Goal: Task Accomplishment & Management: Complete application form

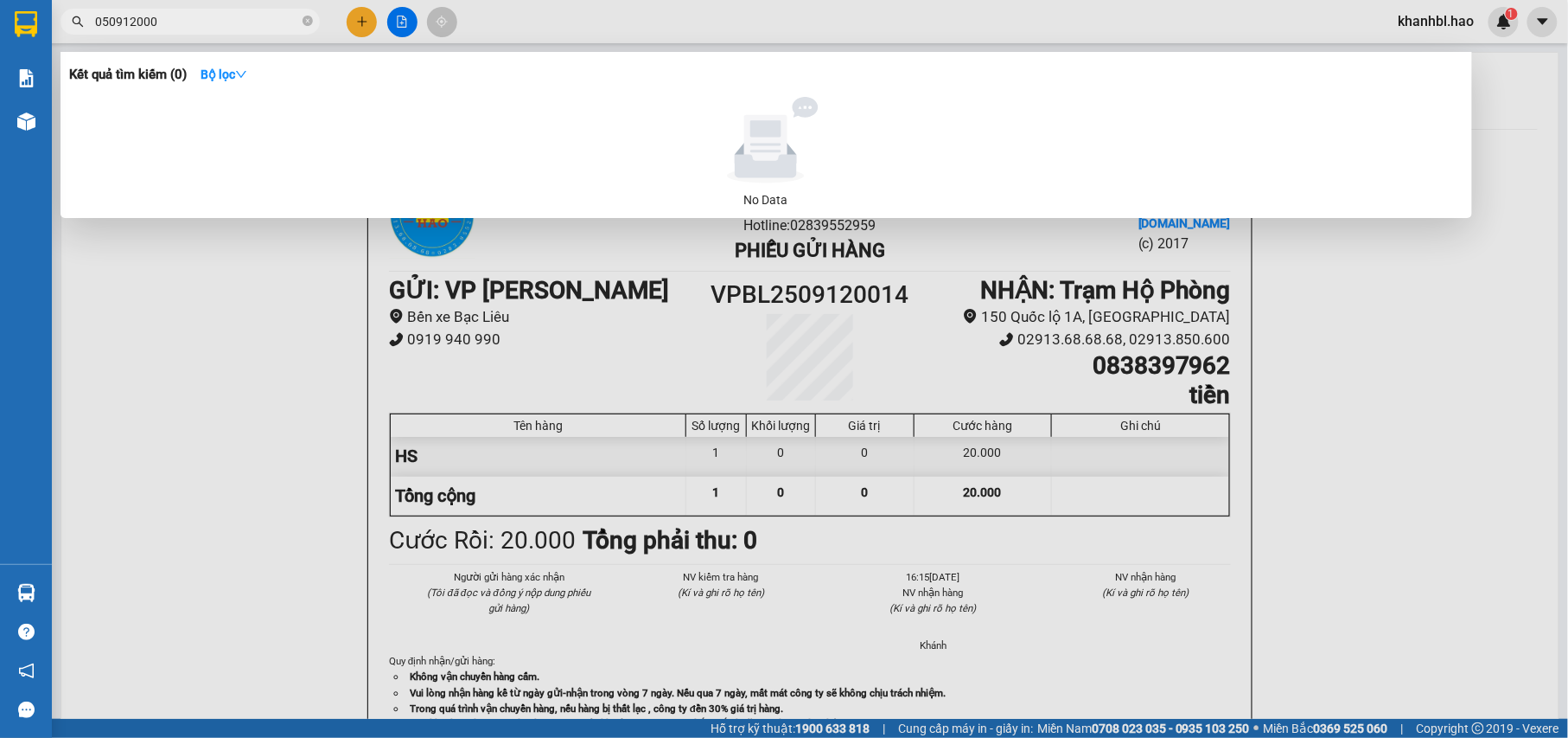
type input "0509120001"
click at [195, 15] on input "0509120001" at bounding box center [197, 21] width 204 height 19
click at [306, 18] on icon "close-circle" at bounding box center [308, 20] width 11 height 11
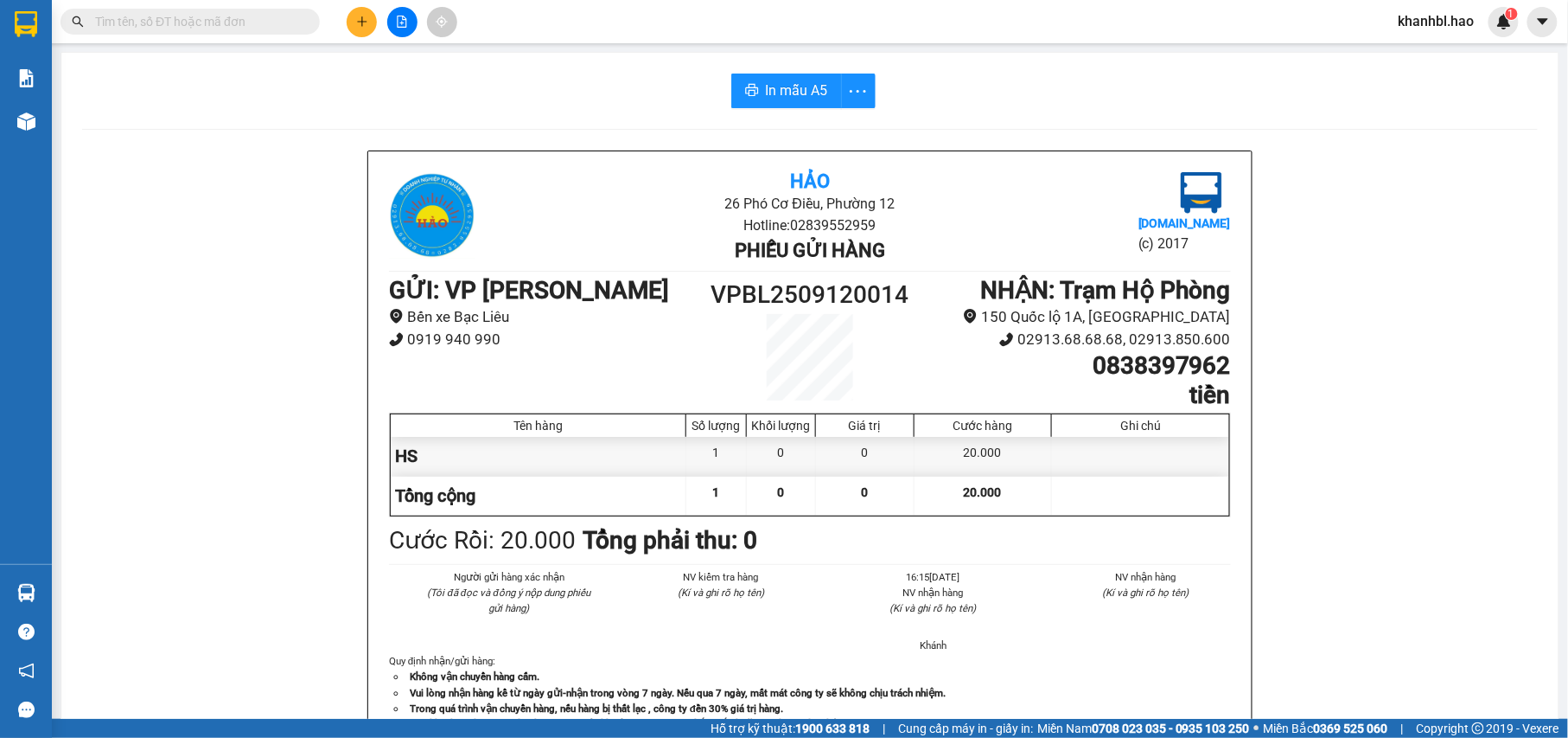
click at [230, 20] on input "text" at bounding box center [197, 21] width 204 height 19
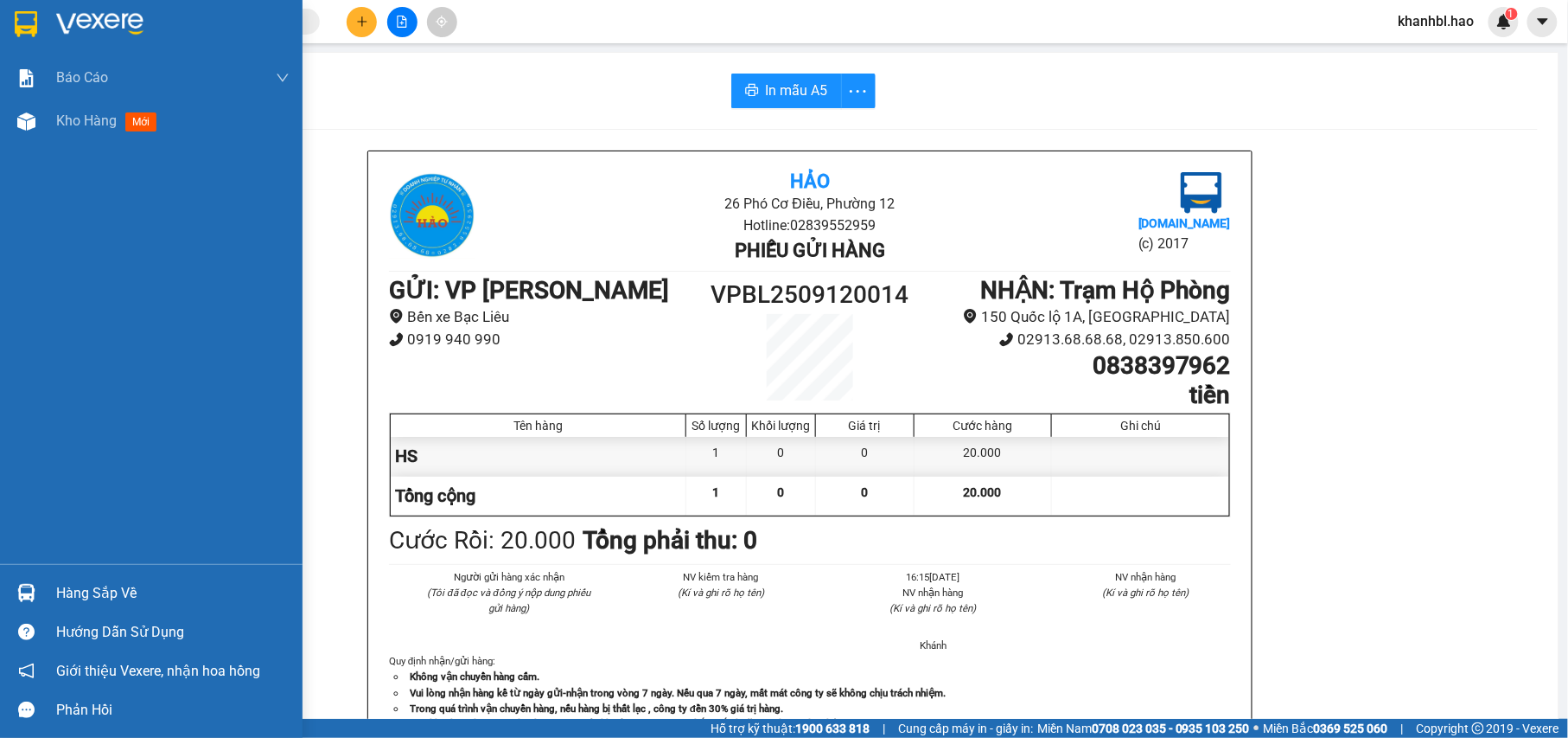
click at [15, 28] on img at bounding box center [26, 24] width 22 height 26
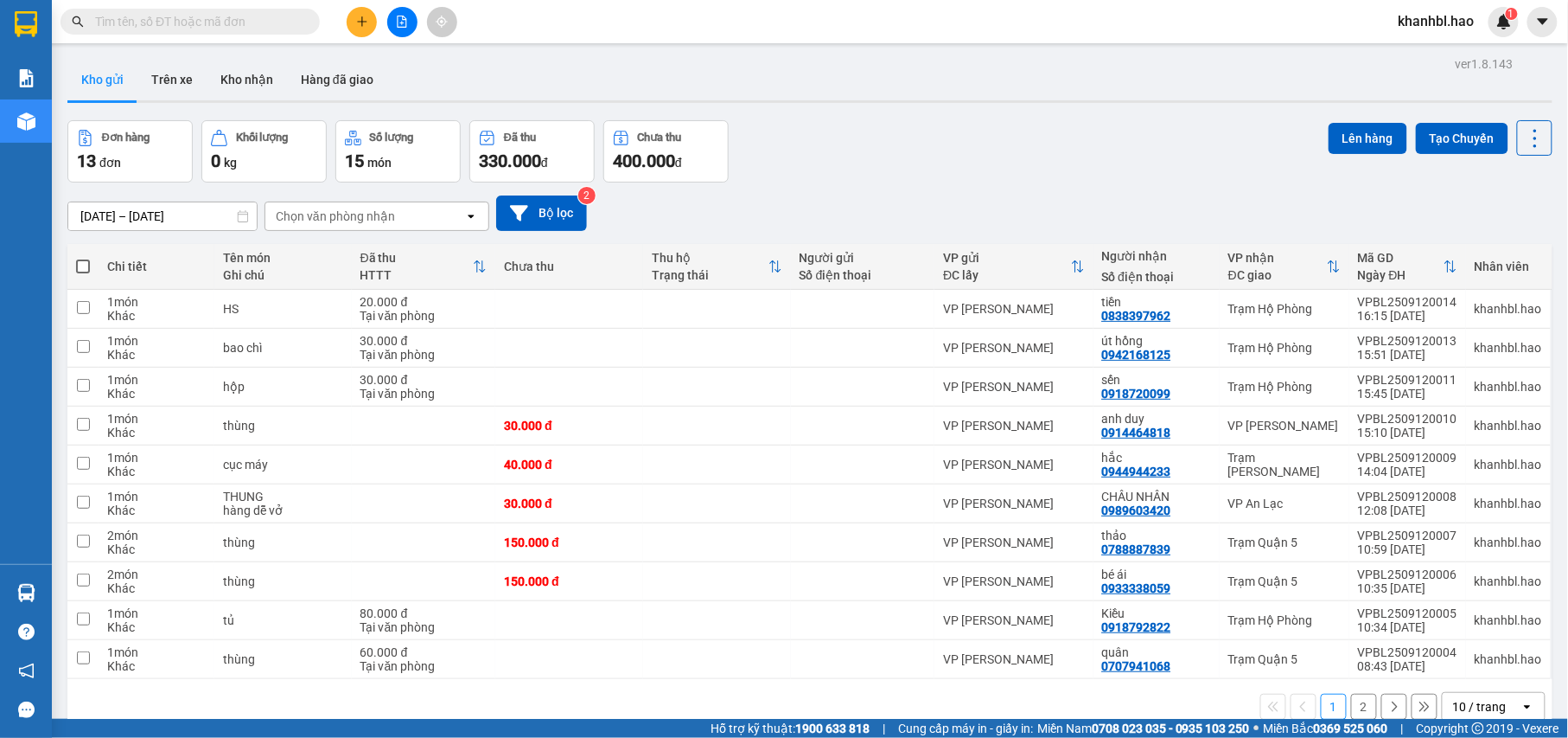
drag, startPoint x: 107, startPoint y: 75, endPoint x: 253, endPoint y: 114, distance: 151.1
click at [107, 76] on button "Kho gửi" at bounding box center [102, 79] width 70 height 42
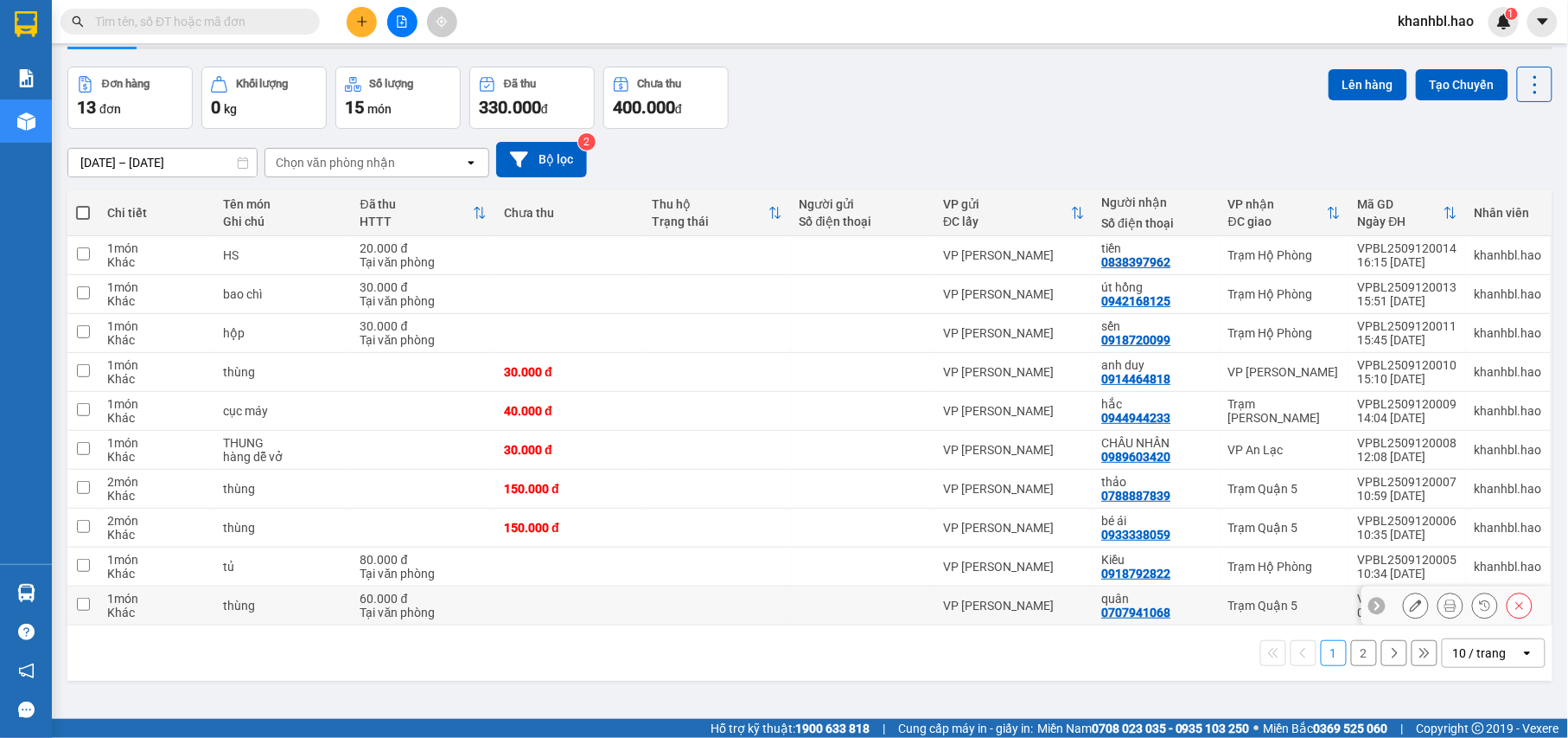
scroll to position [79, 0]
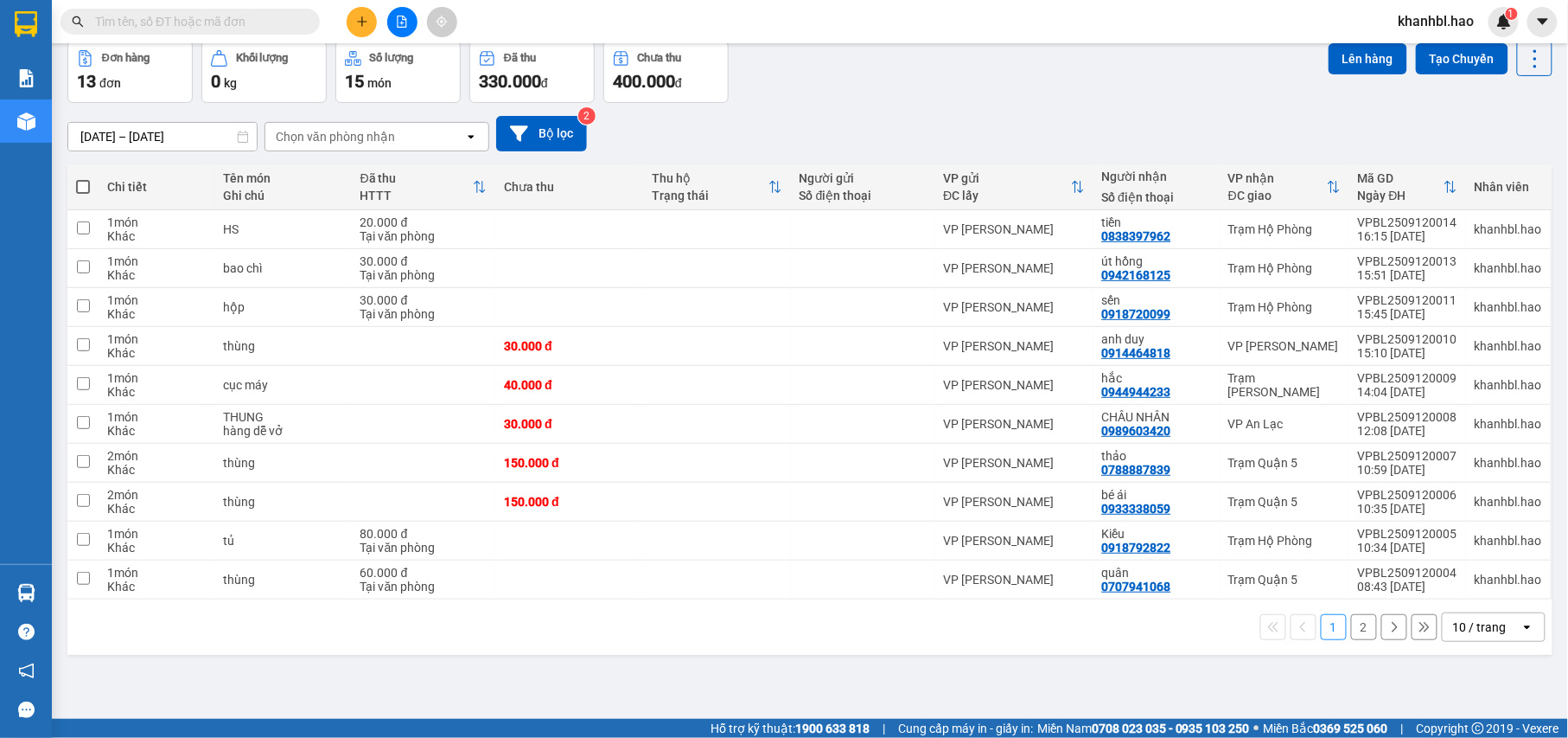
click at [1352, 631] on button "2" at bounding box center [1363, 627] width 26 height 26
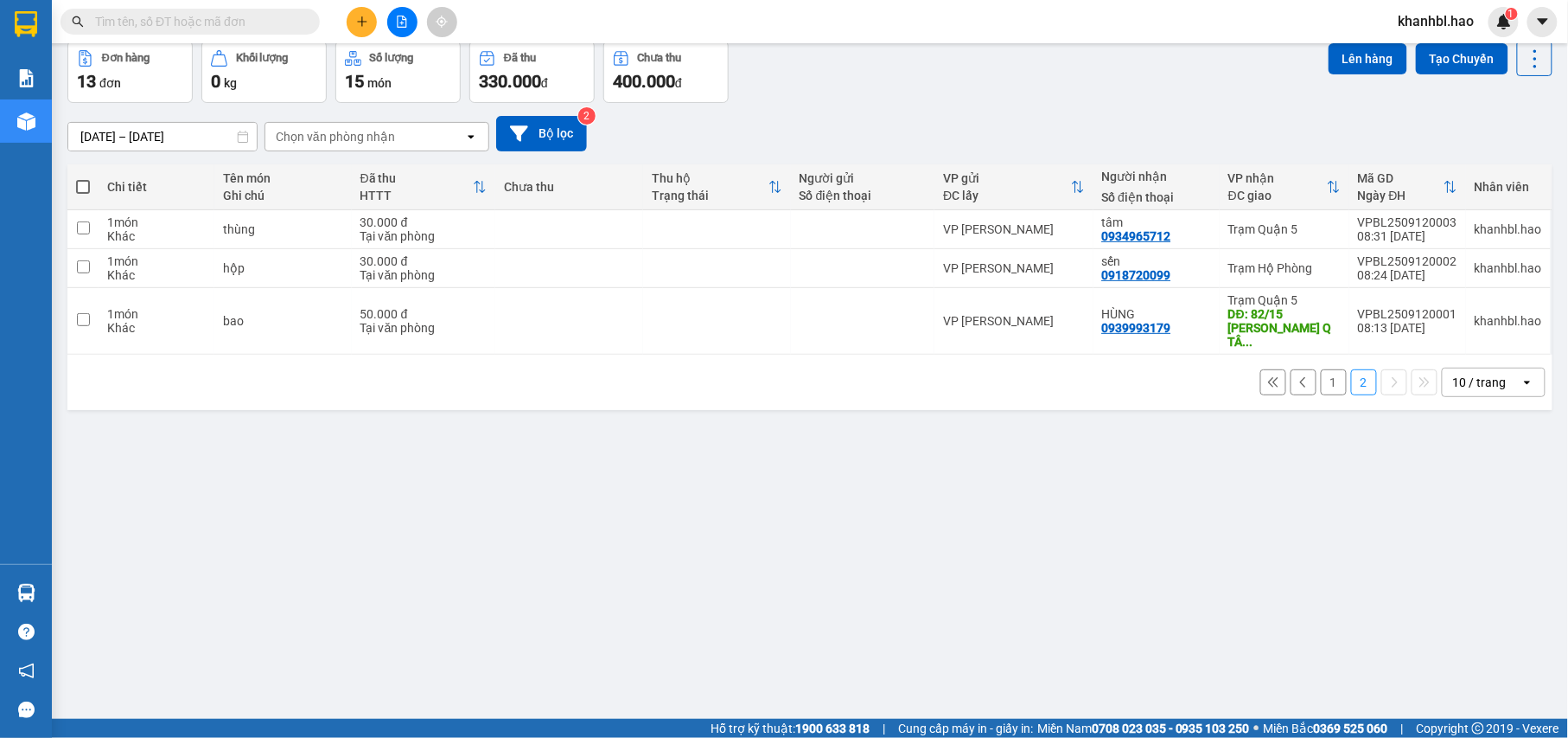
click at [1321, 369] on button "1" at bounding box center [1333, 382] width 26 height 26
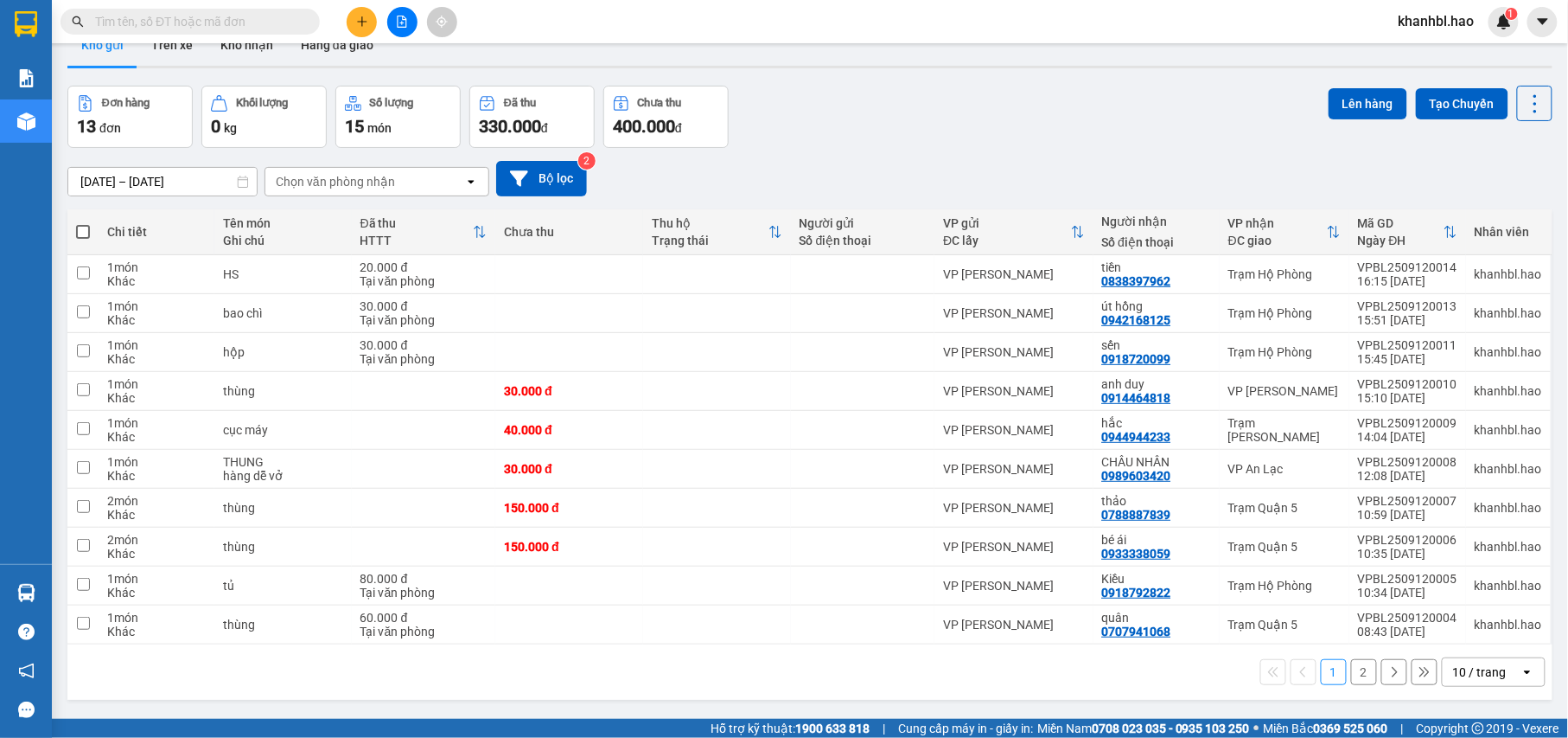
scroll to position [0, 0]
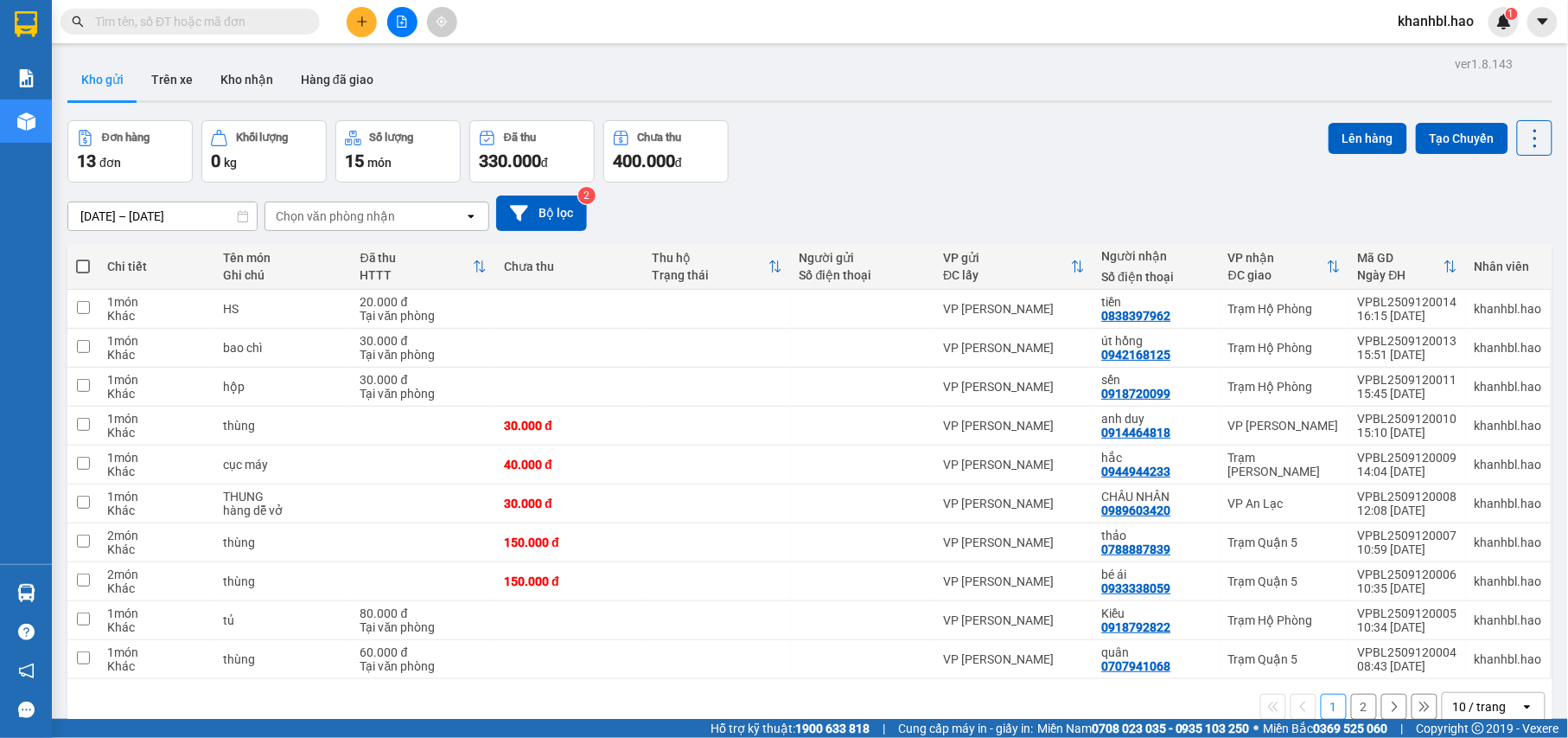
click at [93, 77] on button "Kho gửi" at bounding box center [102, 79] width 70 height 42
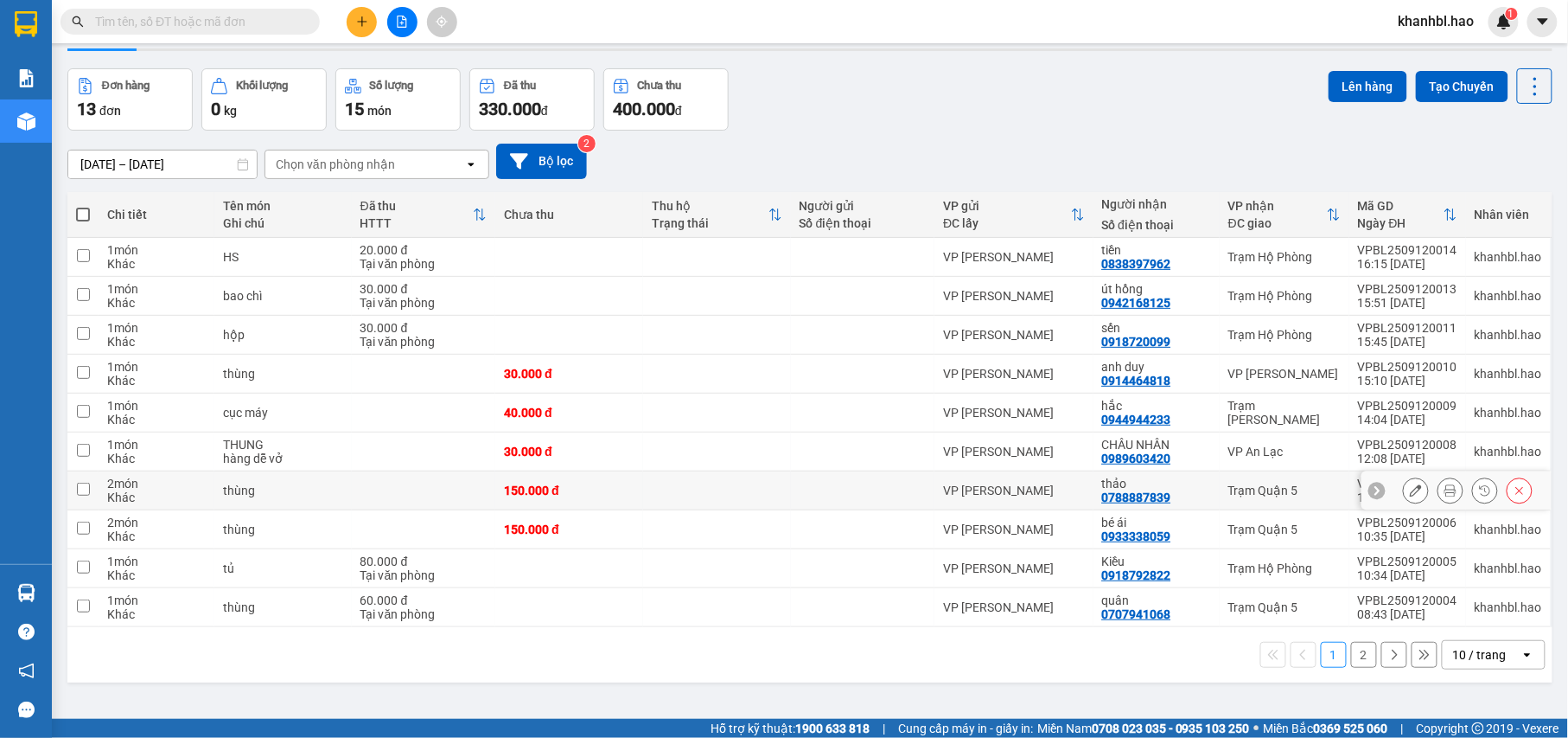
scroll to position [79, 0]
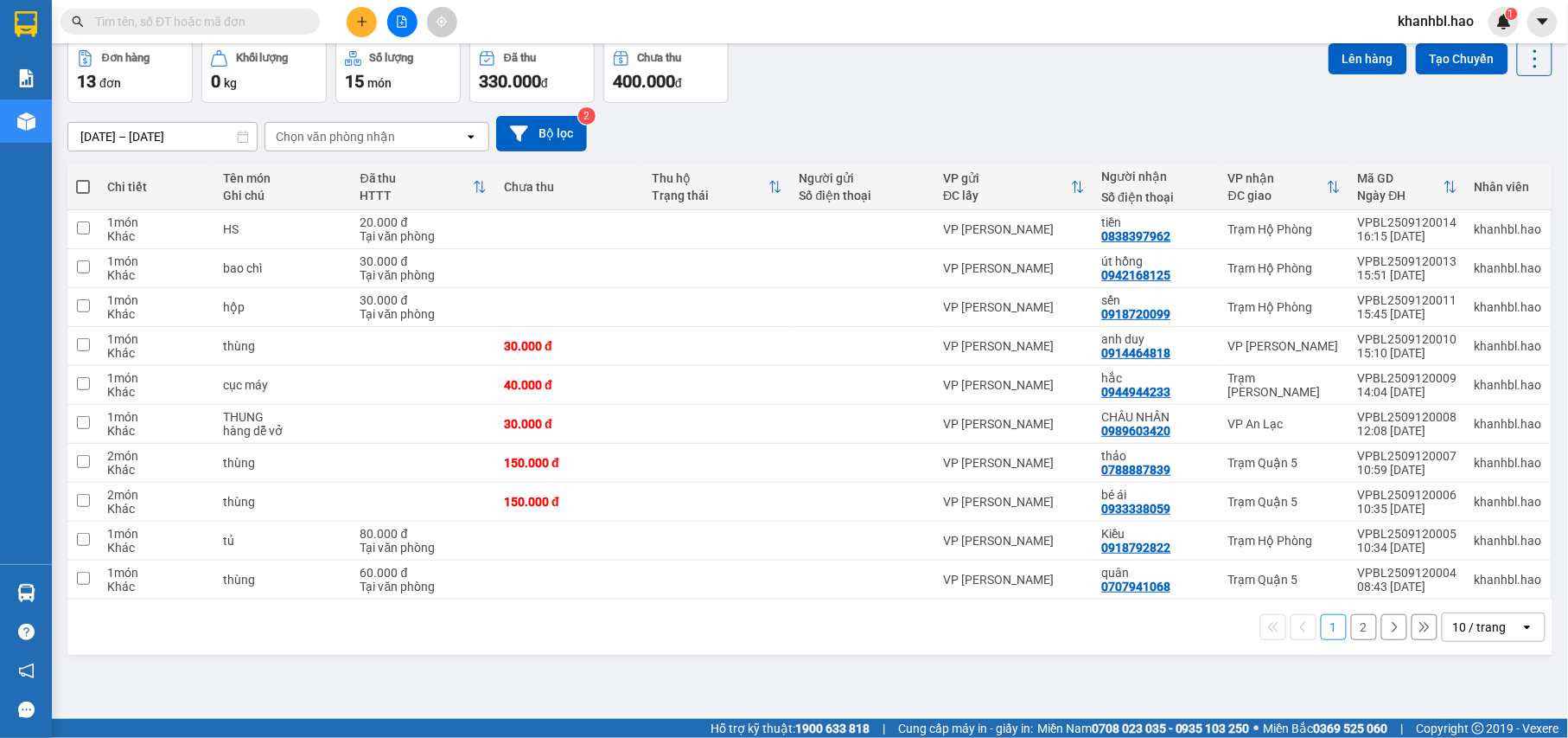
click at [1351, 627] on button "2" at bounding box center [1363, 627] width 26 height 26
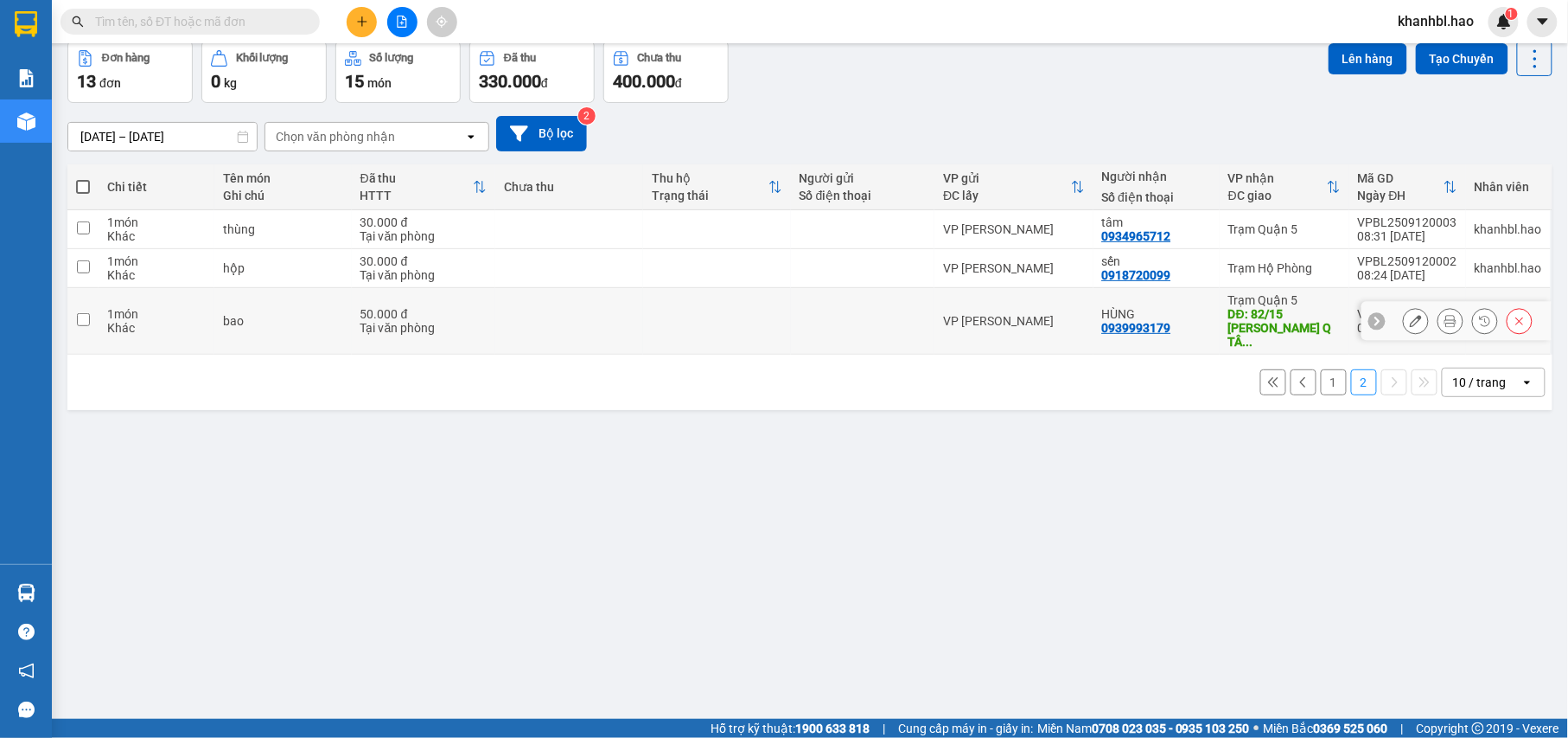
click at [1295, 321] on div "DĐ: 82/15 HUỲNH VĂN NGHỆ Q TÂ ..." at bounding box center [1284, 328] width 112 height 42
checkbox input "true"
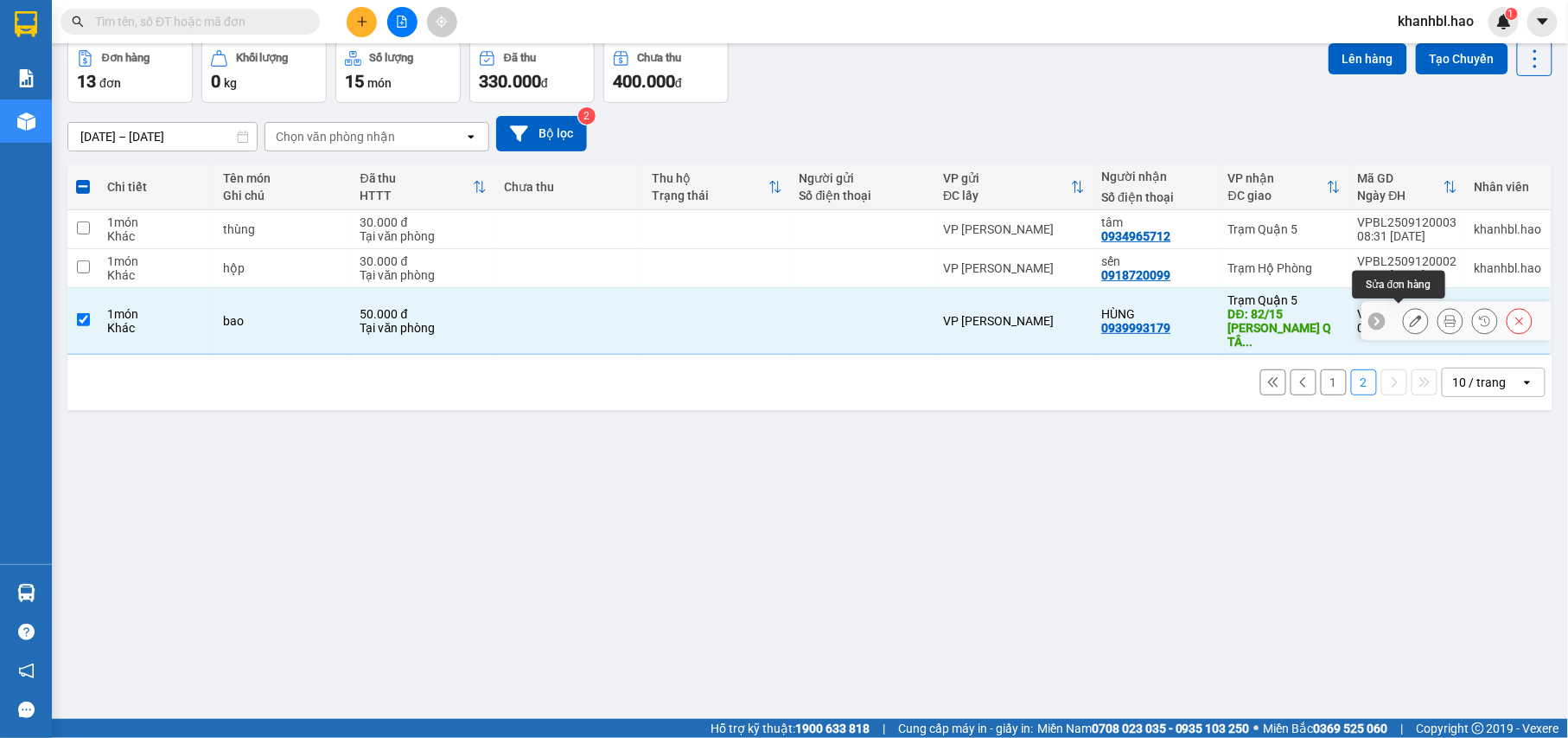
click at [1410, 315] on icon at bounding box center [1416, 321] width 12 height 12
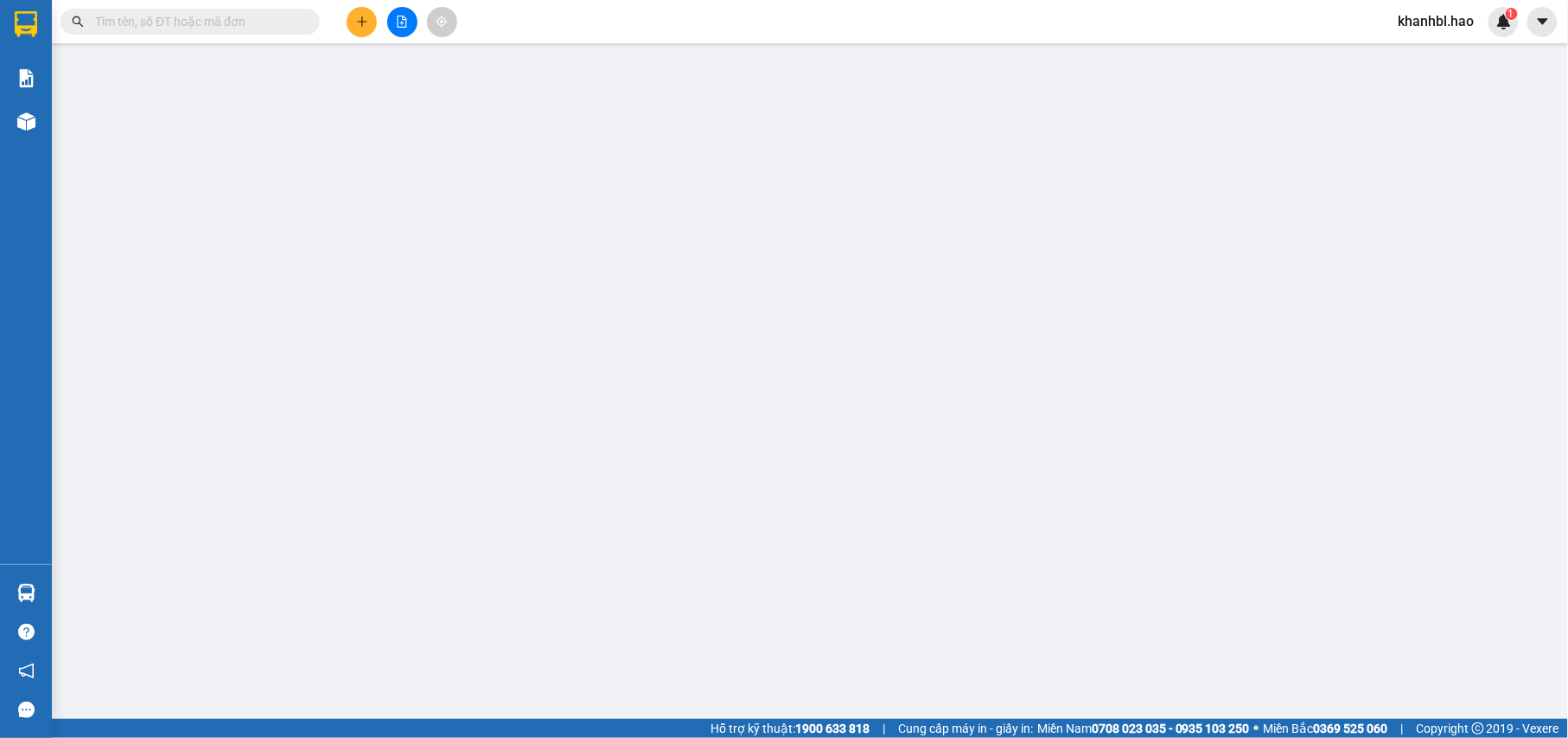
type input "0939993179"
type input "HÙNG"
type input "82/15 HUỲNH VĂN NGHỆ Q TÂN BÌNH"
type input "50.000"
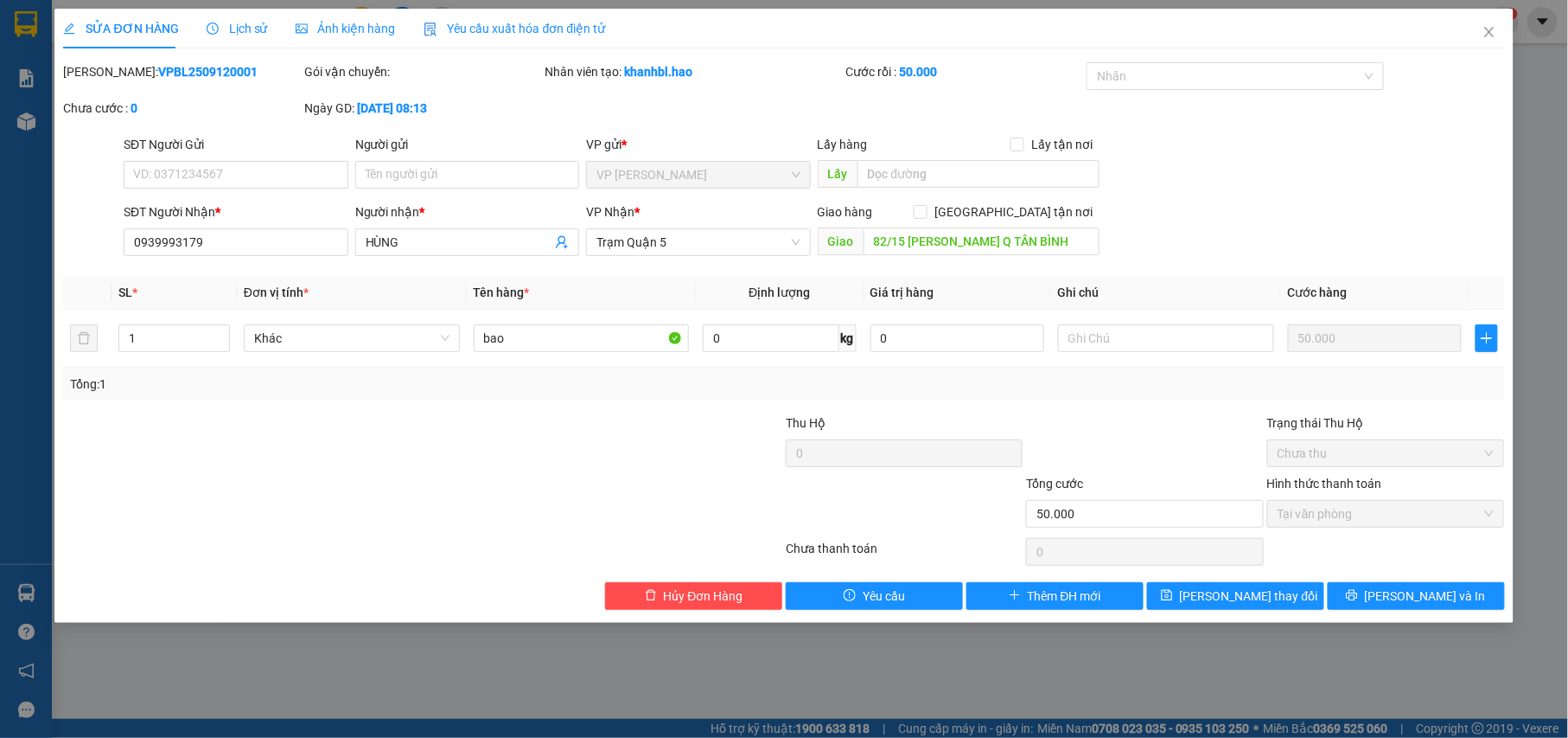
click at [344, 22] on span "Ảnh kiện hàng" at bounding box center [345, 28] width 101 height 14
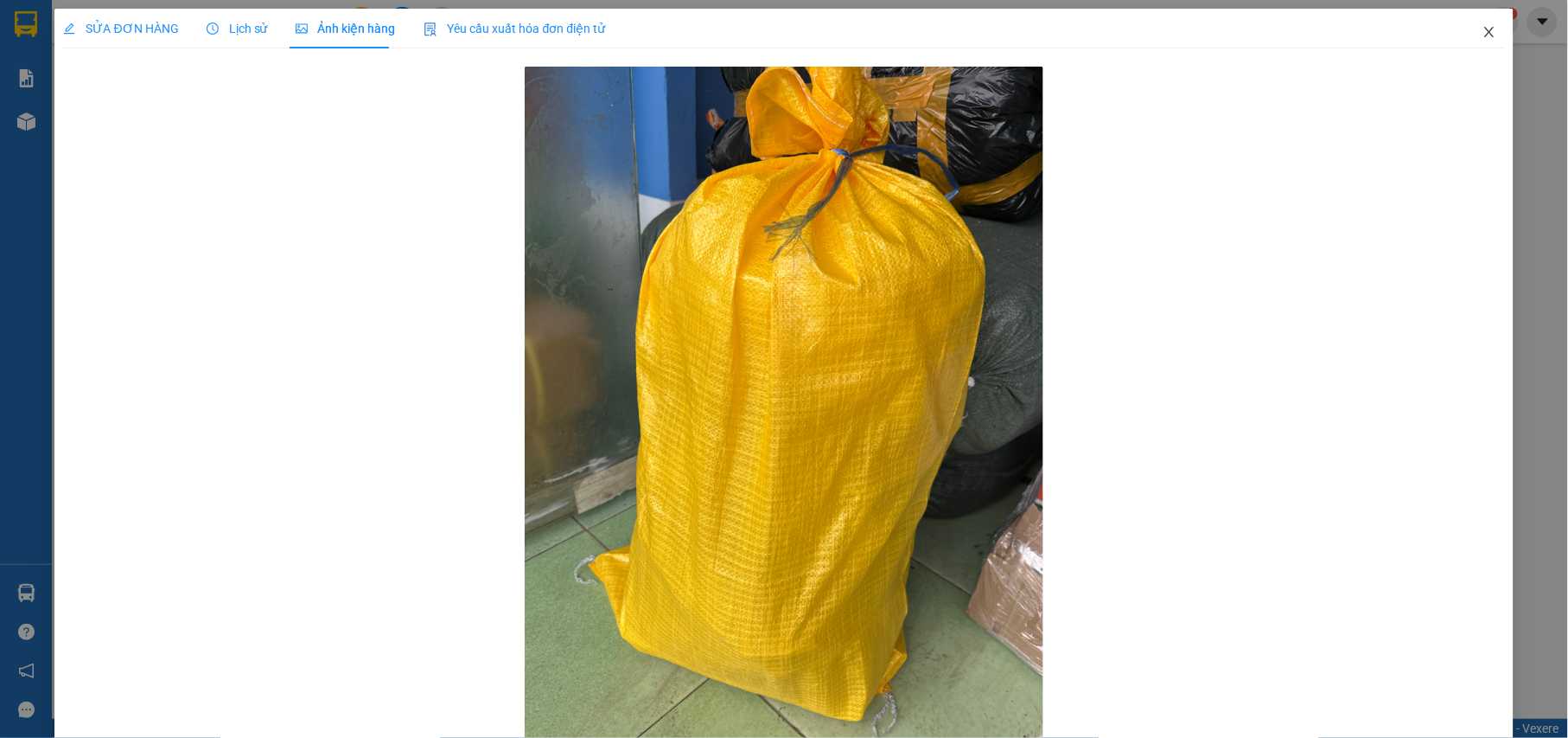
click at [1483, 28] on icon "close" at bounding box center [1490, 32] width 14 height 14
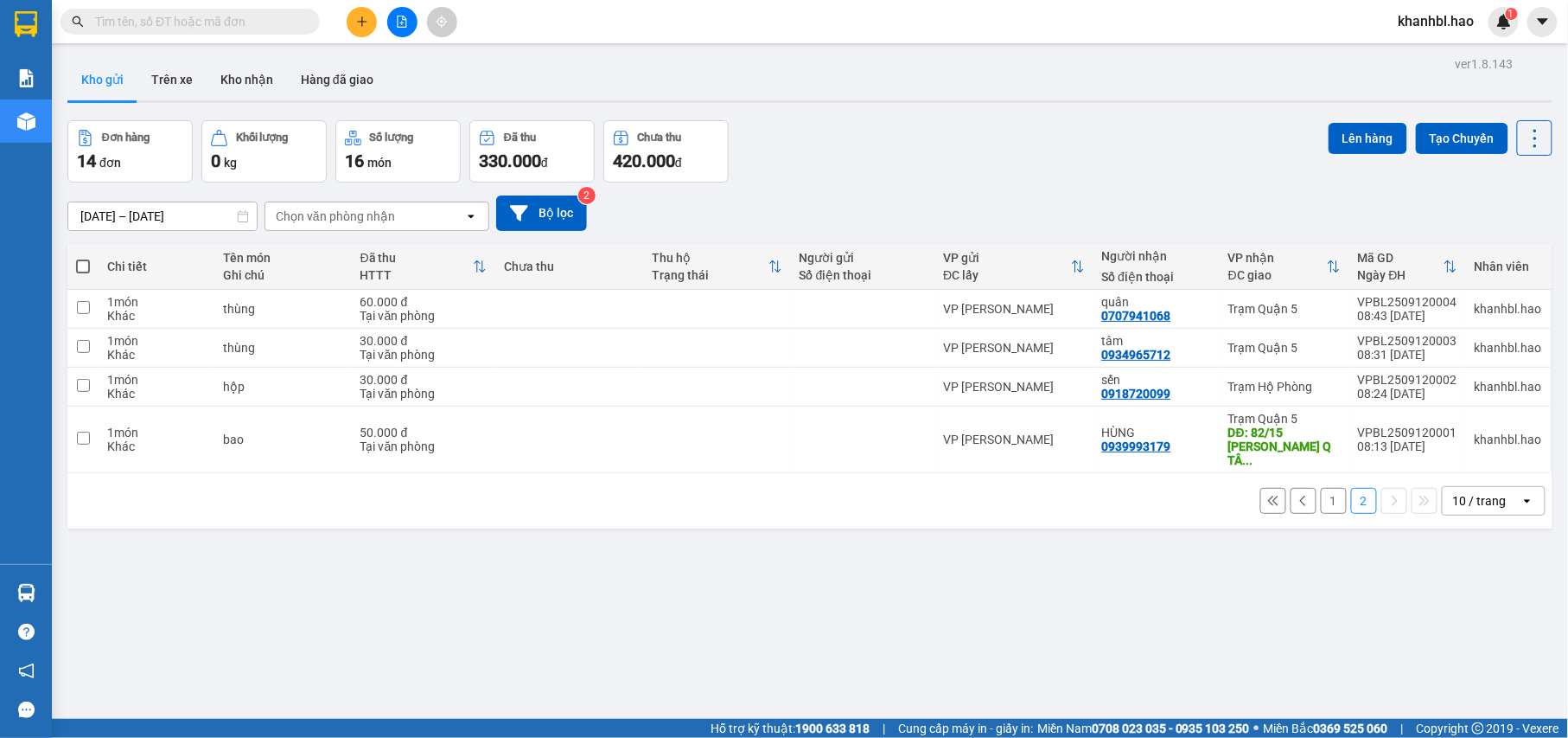
click at [97, 76] on button "Kho gửi" at bounding box center [102, 79] width 70 height 42
click at [98, 76] on button "Kho gửi" at bounding box center [102, 79] width 70 height 42
click at [101, 76] on button "Kho gửi" at bounding box center [102, 79] width 70 height 42
click at [92, 73] on button "Kho gửi" at bounding box center [102, 79] width 70 height 42
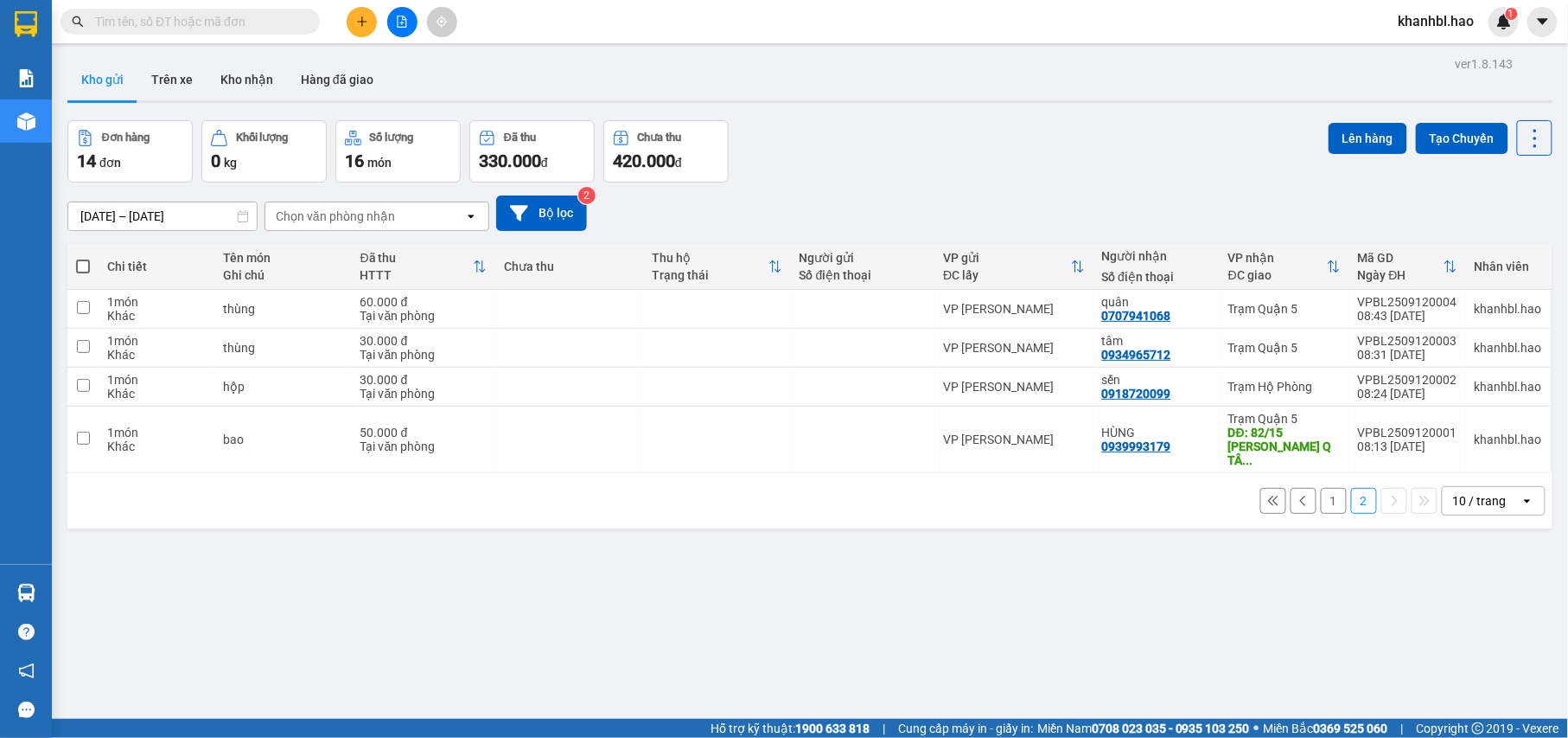
click at [92, 73] on button "Kho gửi" at bounding box center [102, 79] width 70 height 42
click at [191, 86] on button "Trên xe" at bounding box center [172, 79] width 69 height 42
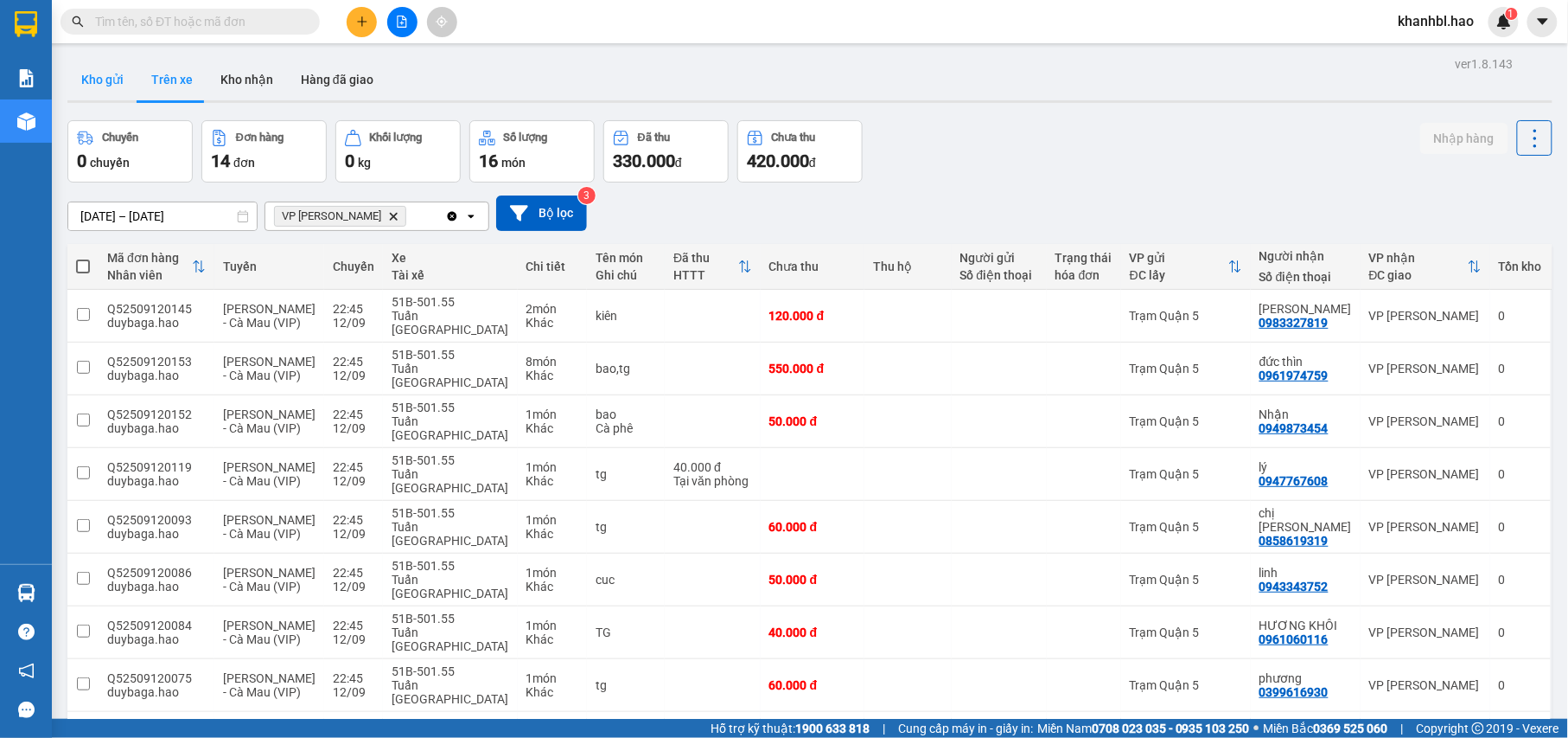
click at [104, 76] on button "Kho gửi" at bounding box center [102, 79] width 70 height 42
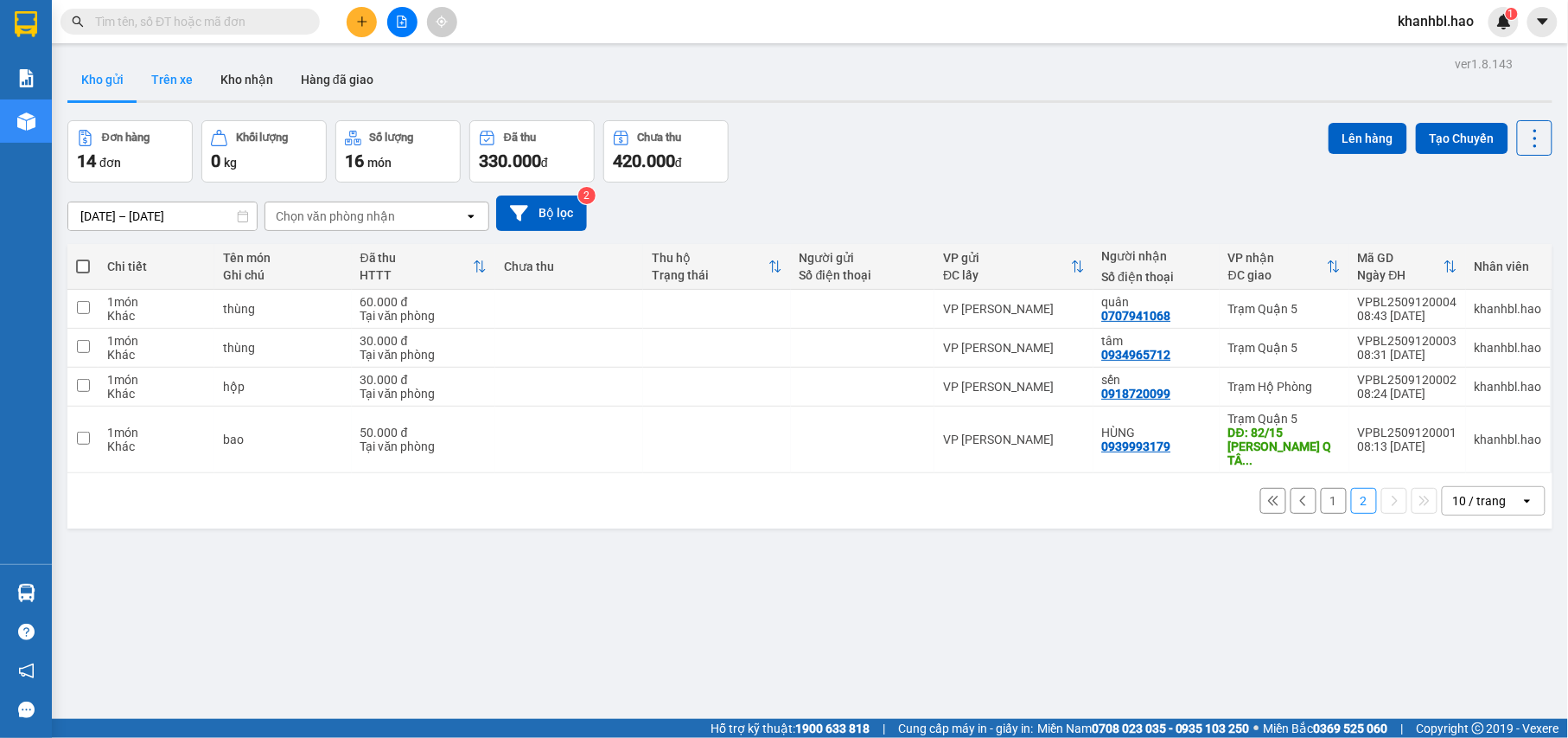
click at [169, 69] on button "Trên xe" at bounding box center [172, 79] width 69 height 42
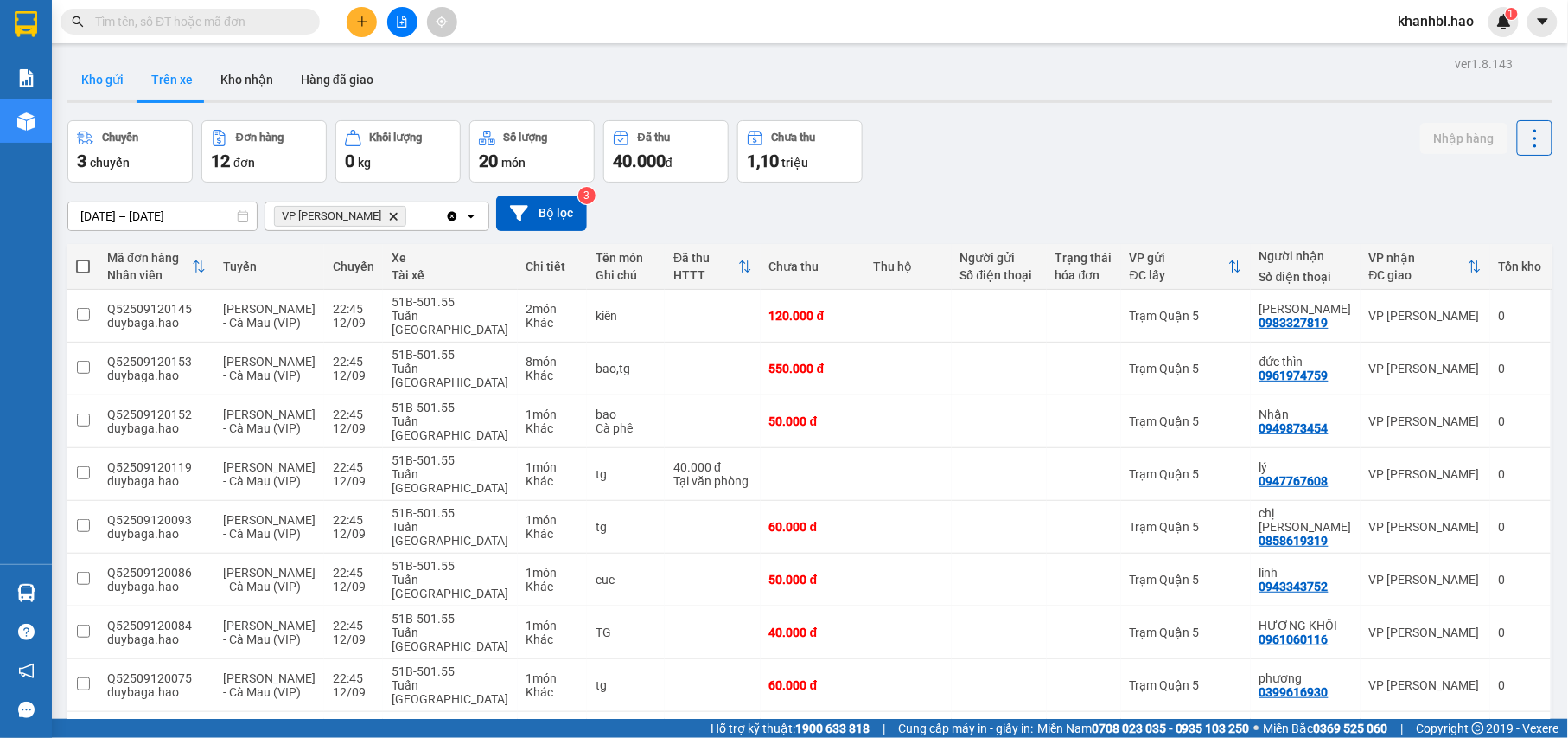
click at [115, 81] on button "Kho gửi" at bounding box center [102, 79] width 70 height 42
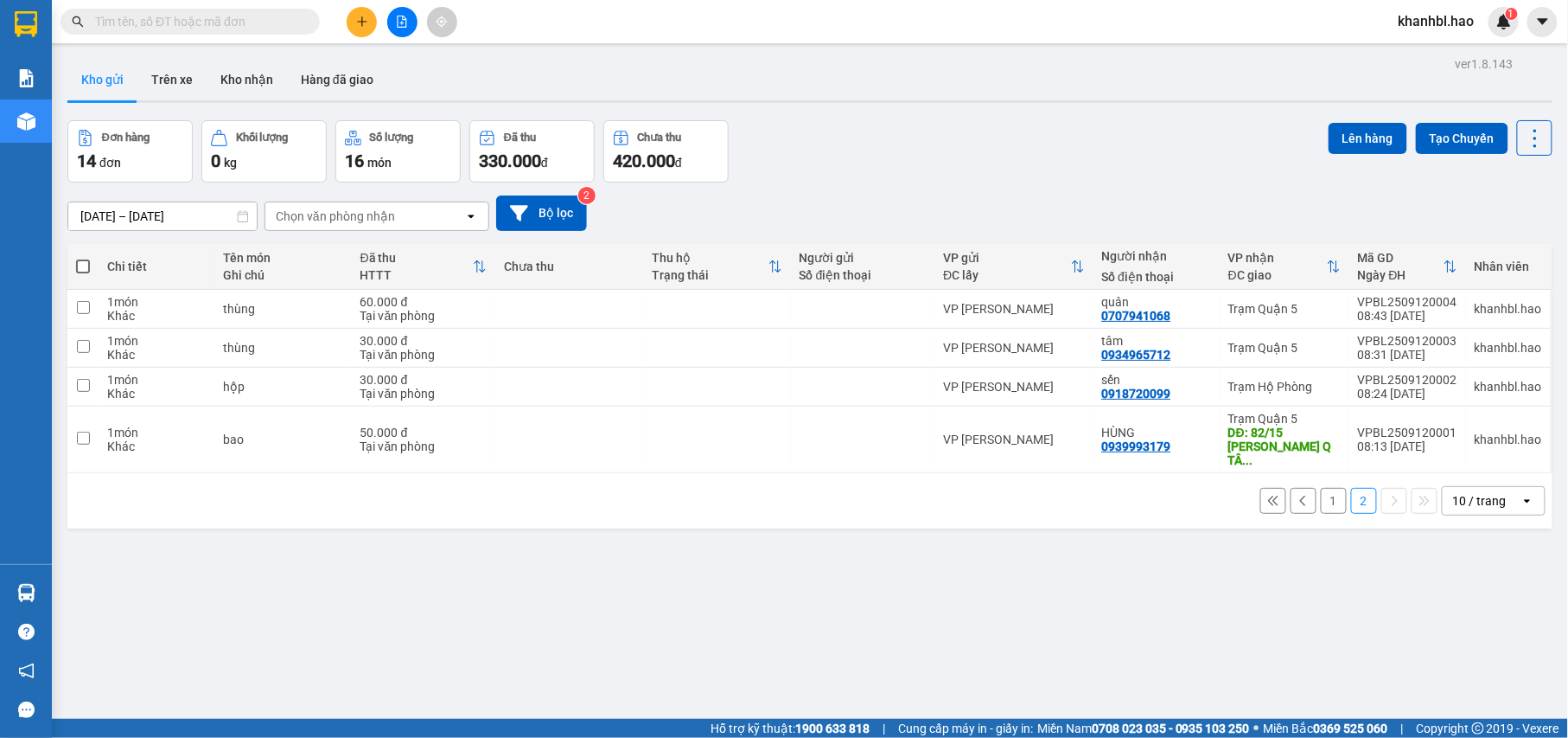
click at [1321, 491] on button "1" at bounding box center [1333, 500] width 26 height 26
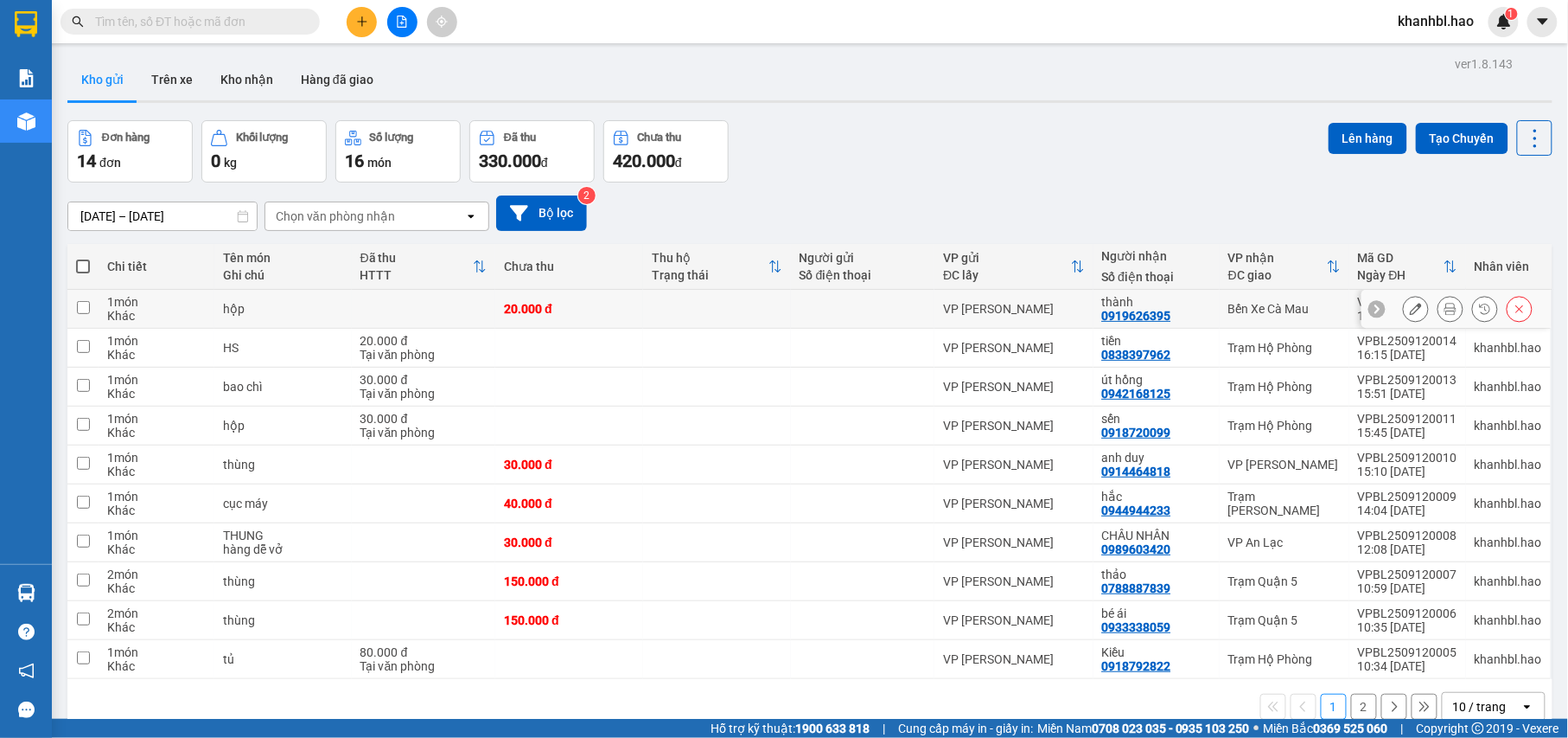
click at [1410, 306] on icon at bounding box center [1416, 309] width 12 height 12
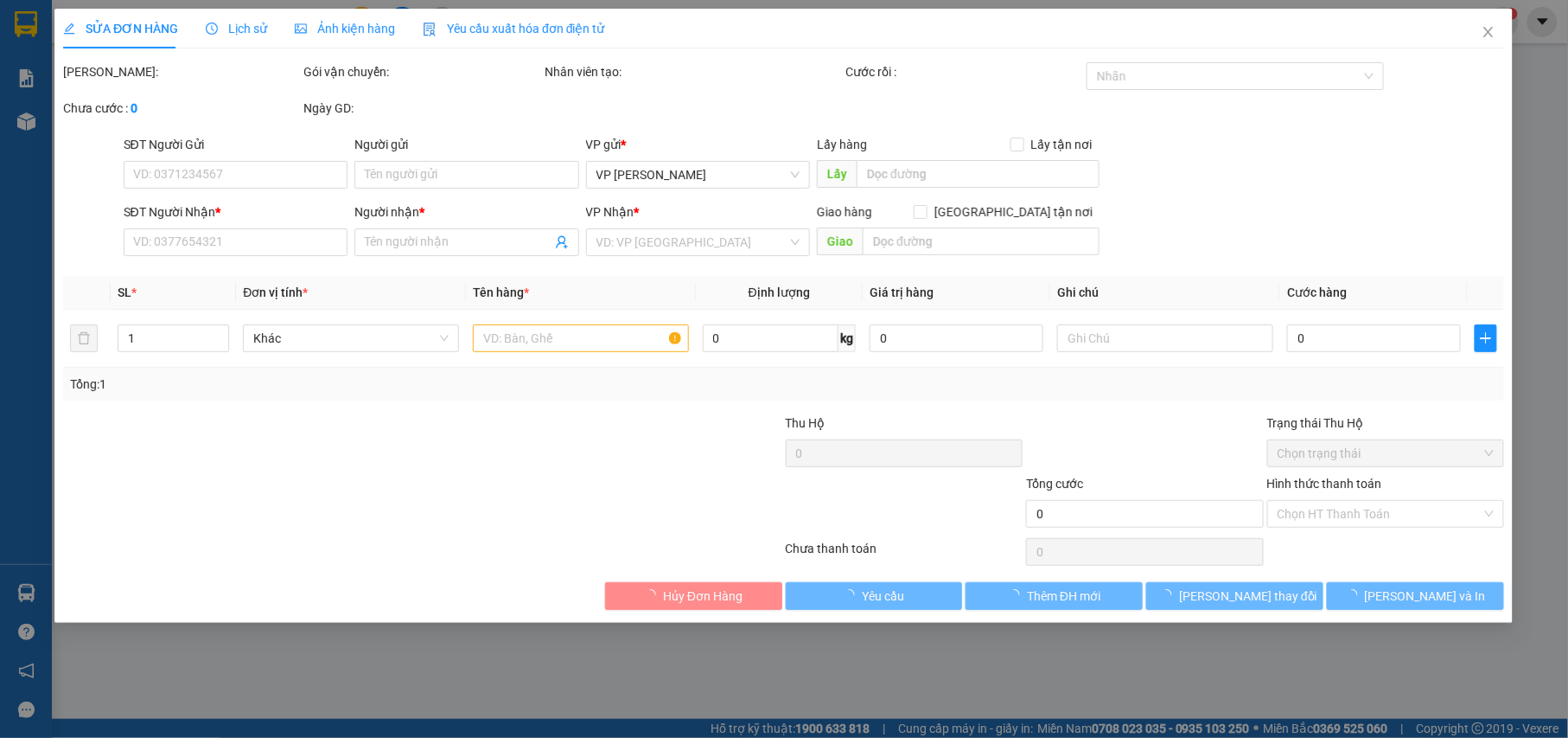
type input "0919626395"
type input "thành"
type input "20.000"
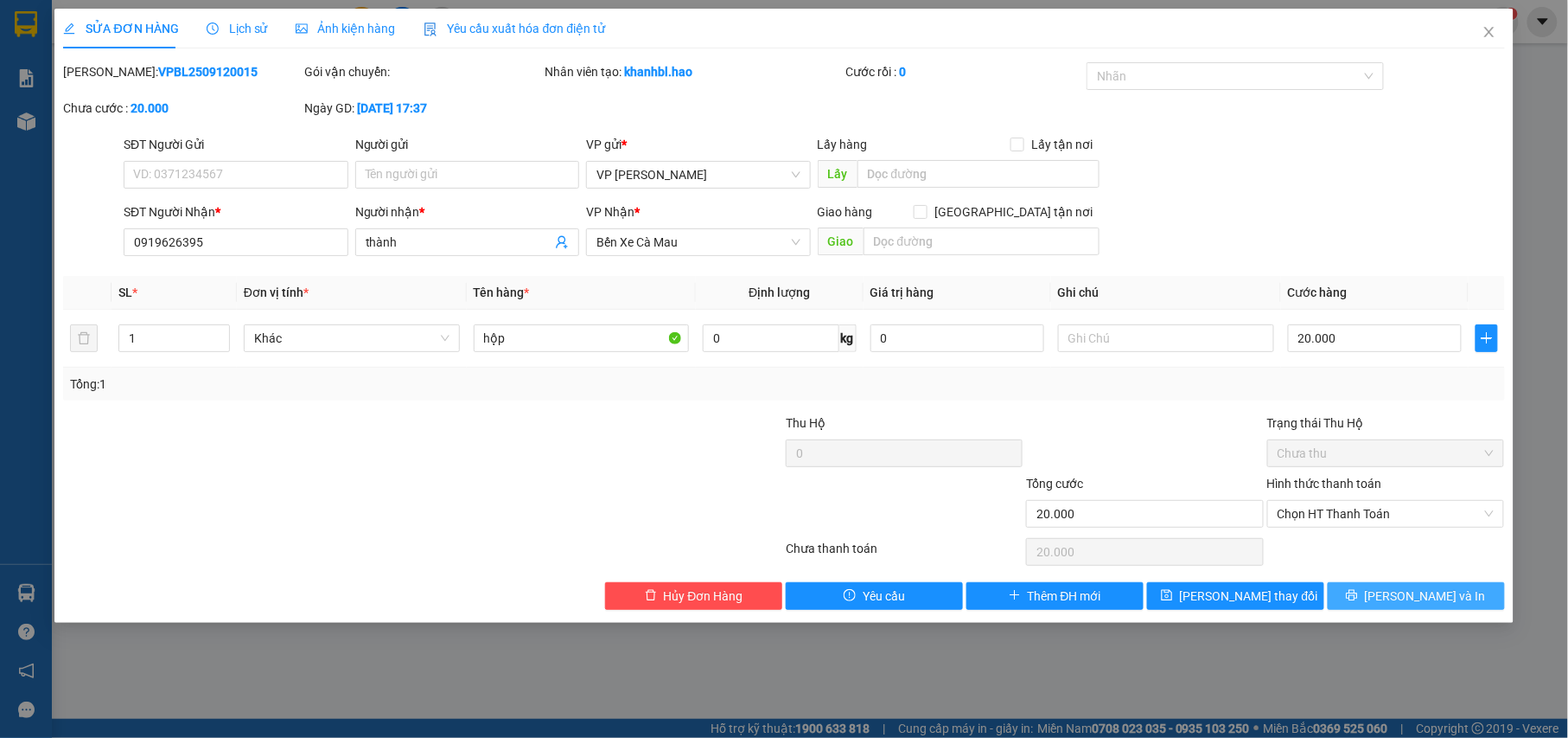
click at [1431, 604] on span "[PERSON_NAME] và In" at bounding box center [1426, 596] width 121 height 19
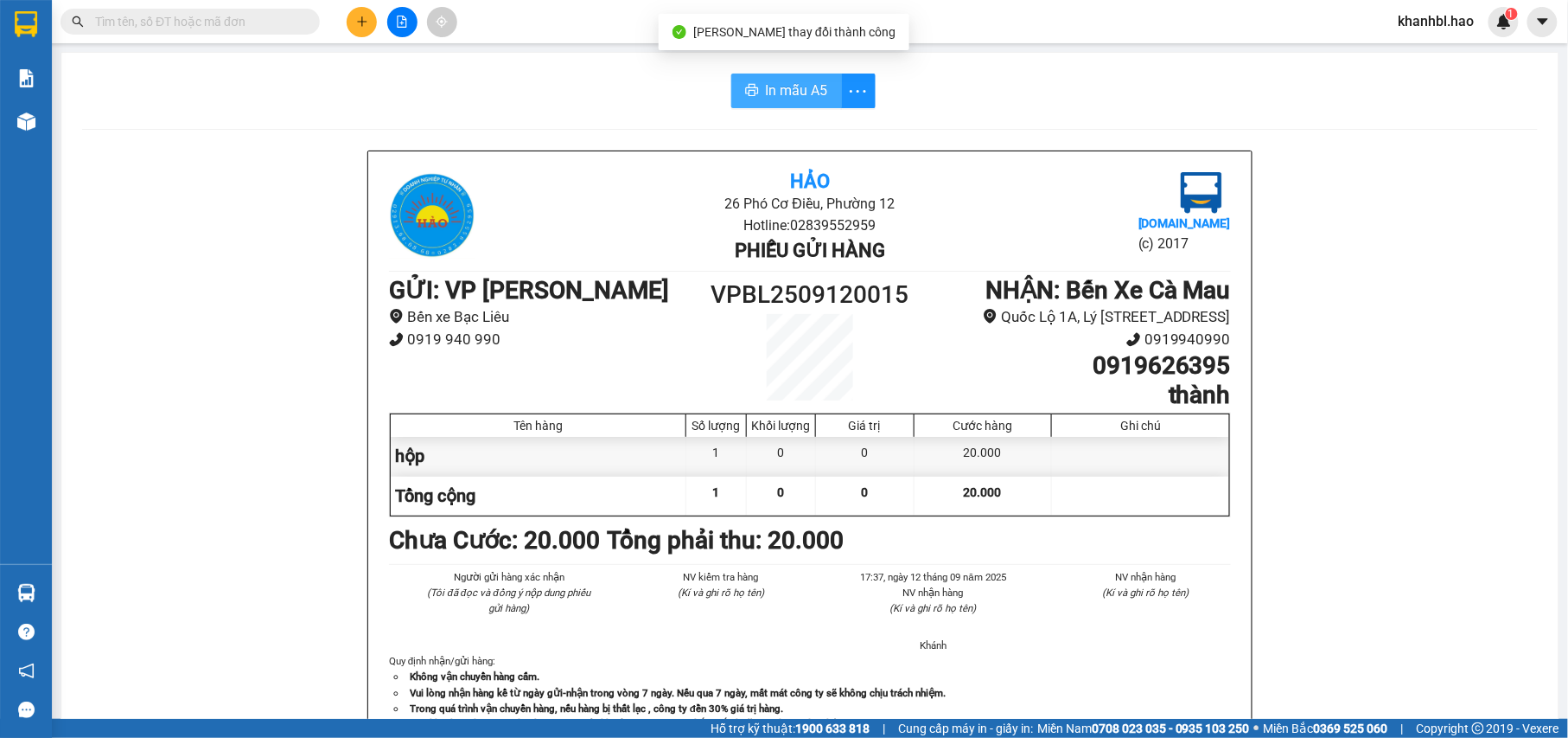
click at [774, 81] on span "In mẫu A5" at bounding box center [797, 90] width 62 height 21
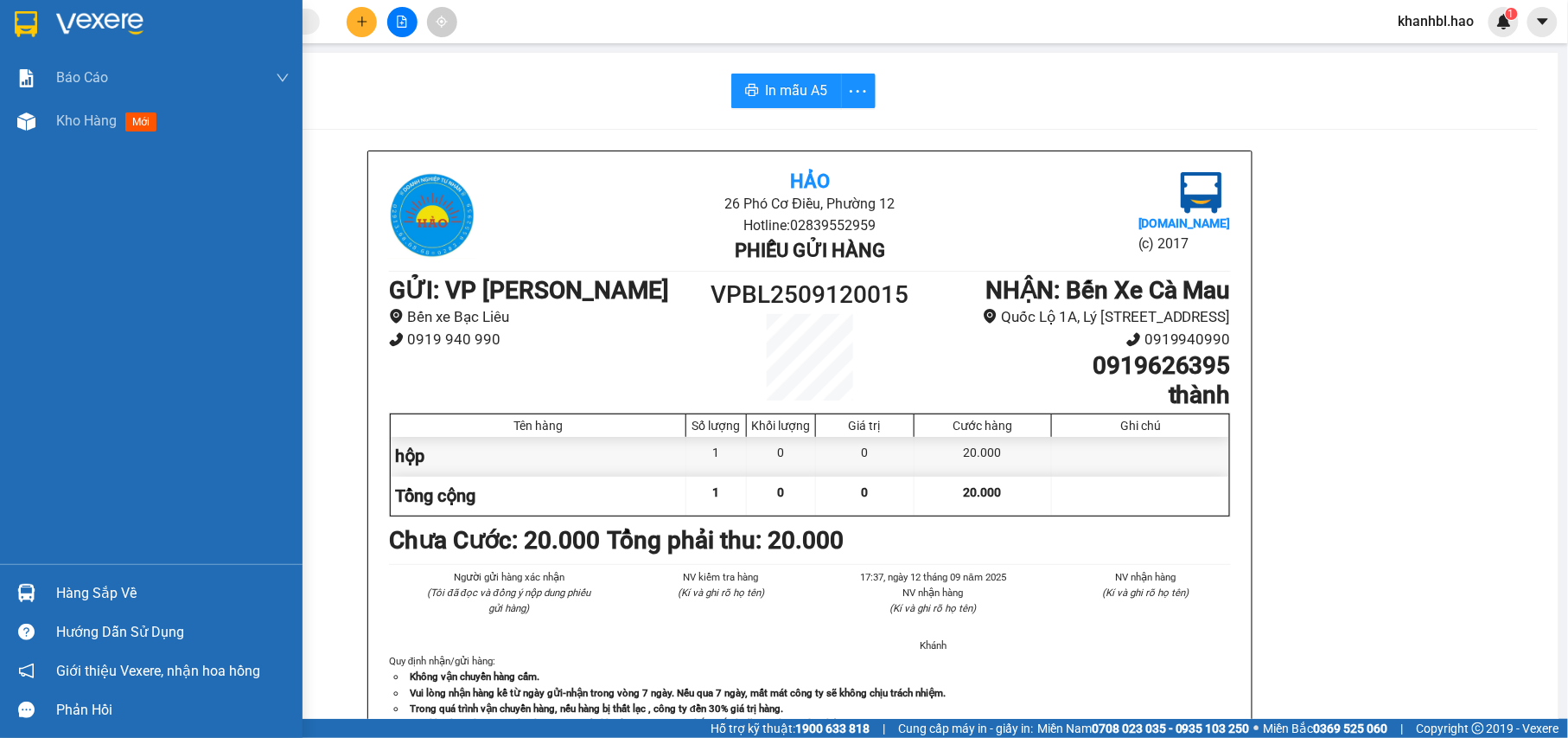
click at [29, 25] on img at bounding box center [26, 24] width 22 height 26
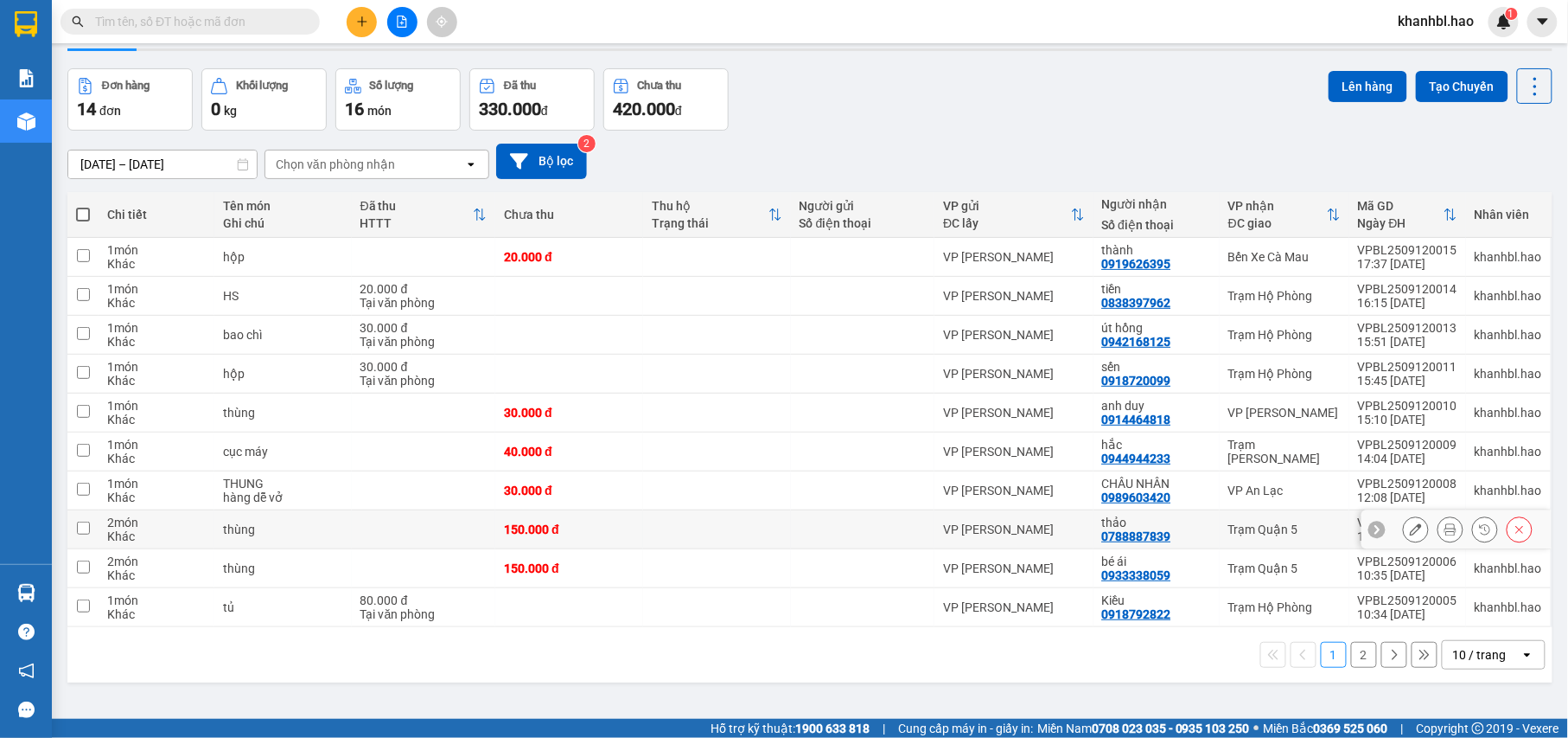
scroll to position [79, 0]
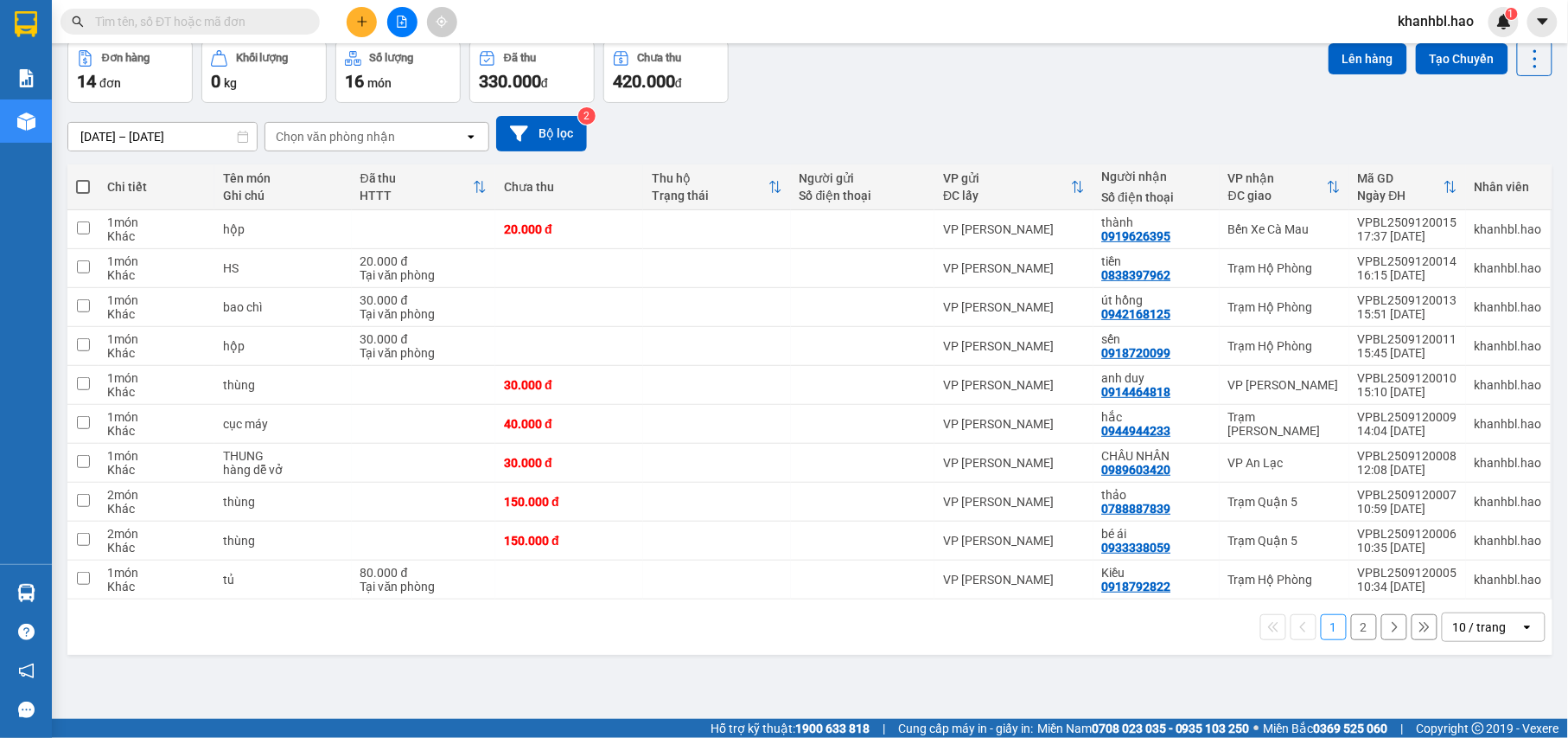
click at [1351, 630] on button "2" at bounding box center [1363, 627] width 26 height 26
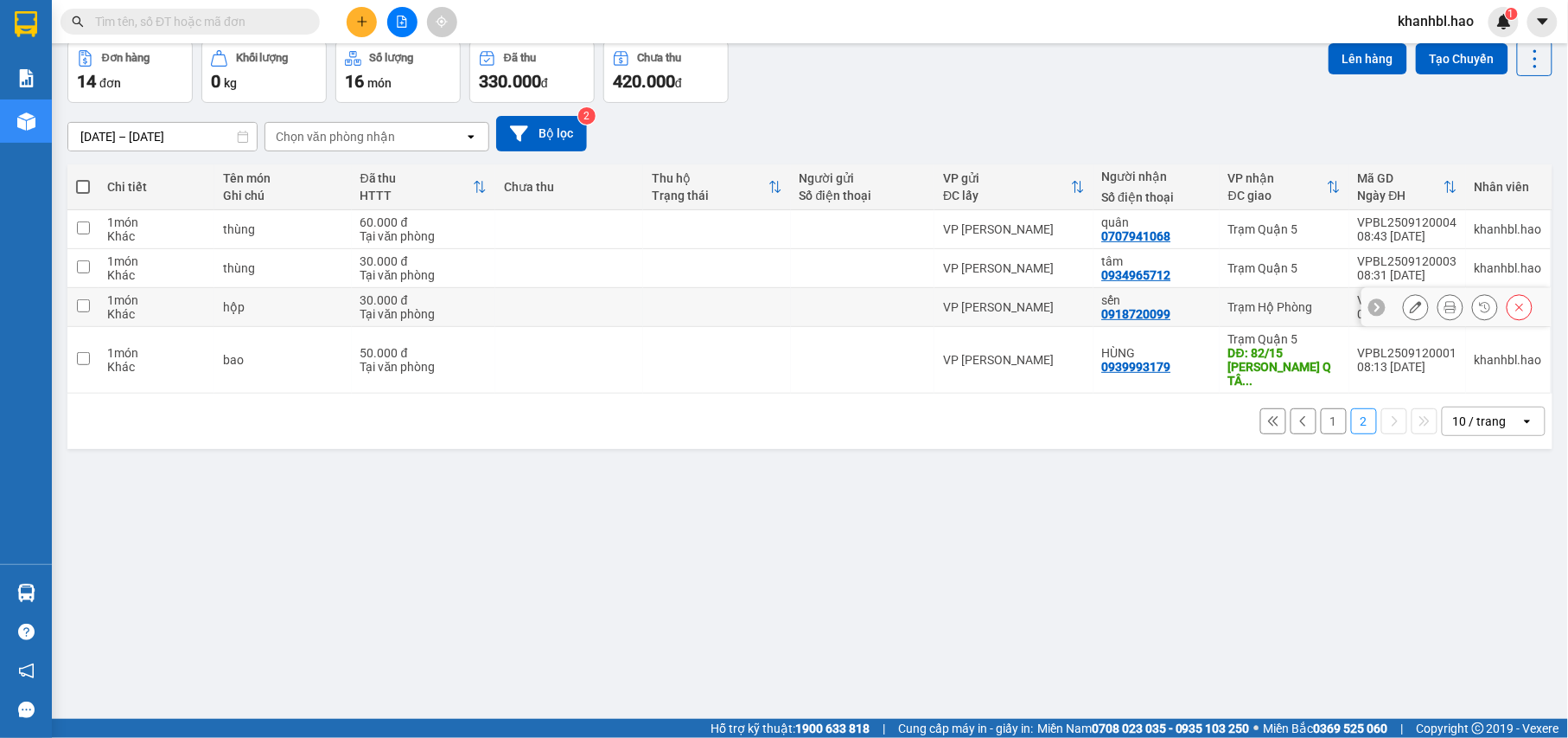
click at [83, 303] on input "checkbox" at bounding box center [83, 305] width 13 height 13
checkbox input "true"
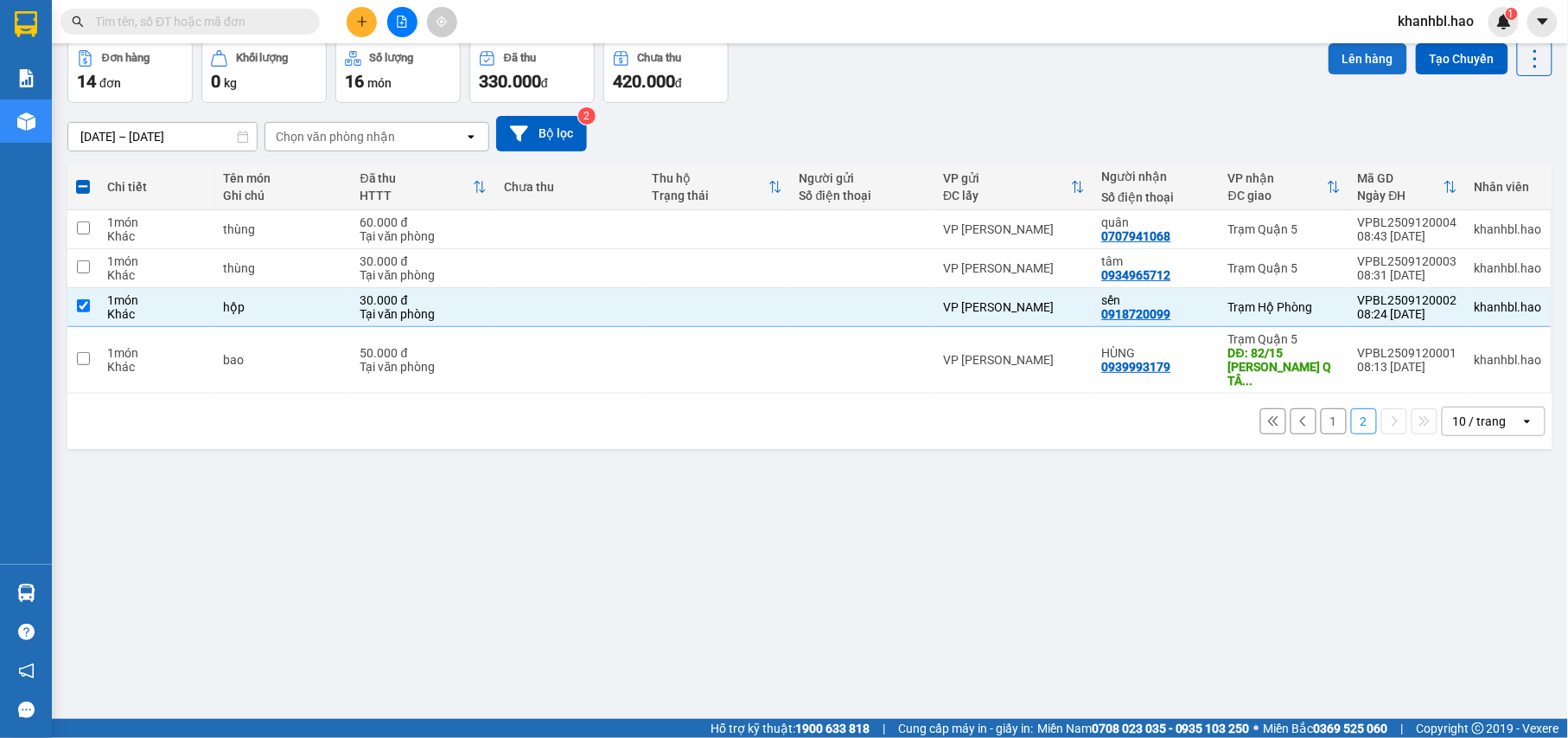
click at [1352, 45] on button "Lên hàng" at bounding box center [1368, 59] width 78 height 31
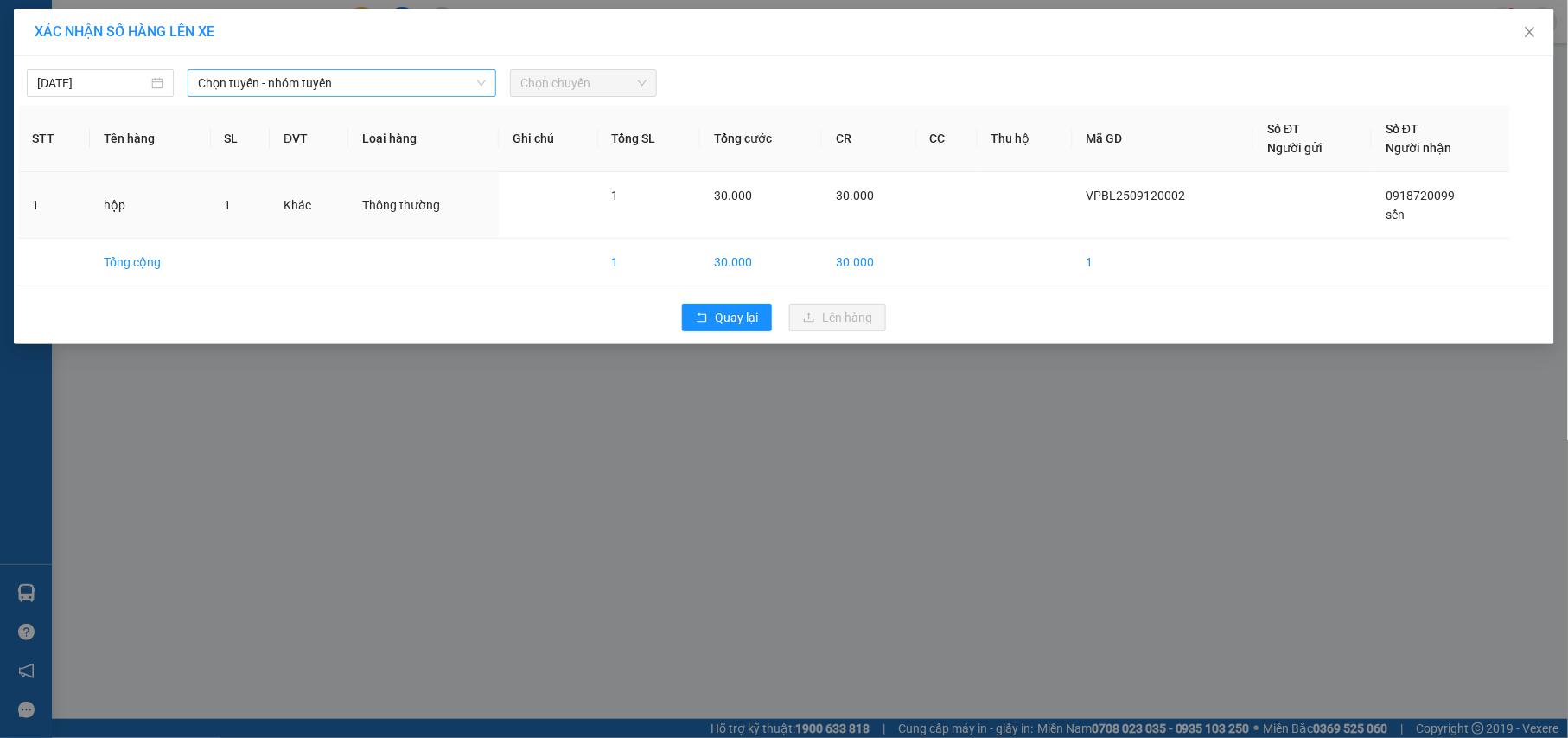
click at [299, 75] on span "Chọn tuyến - nhóm tuyến" at bounding box center [341, 83] width 287 height 26
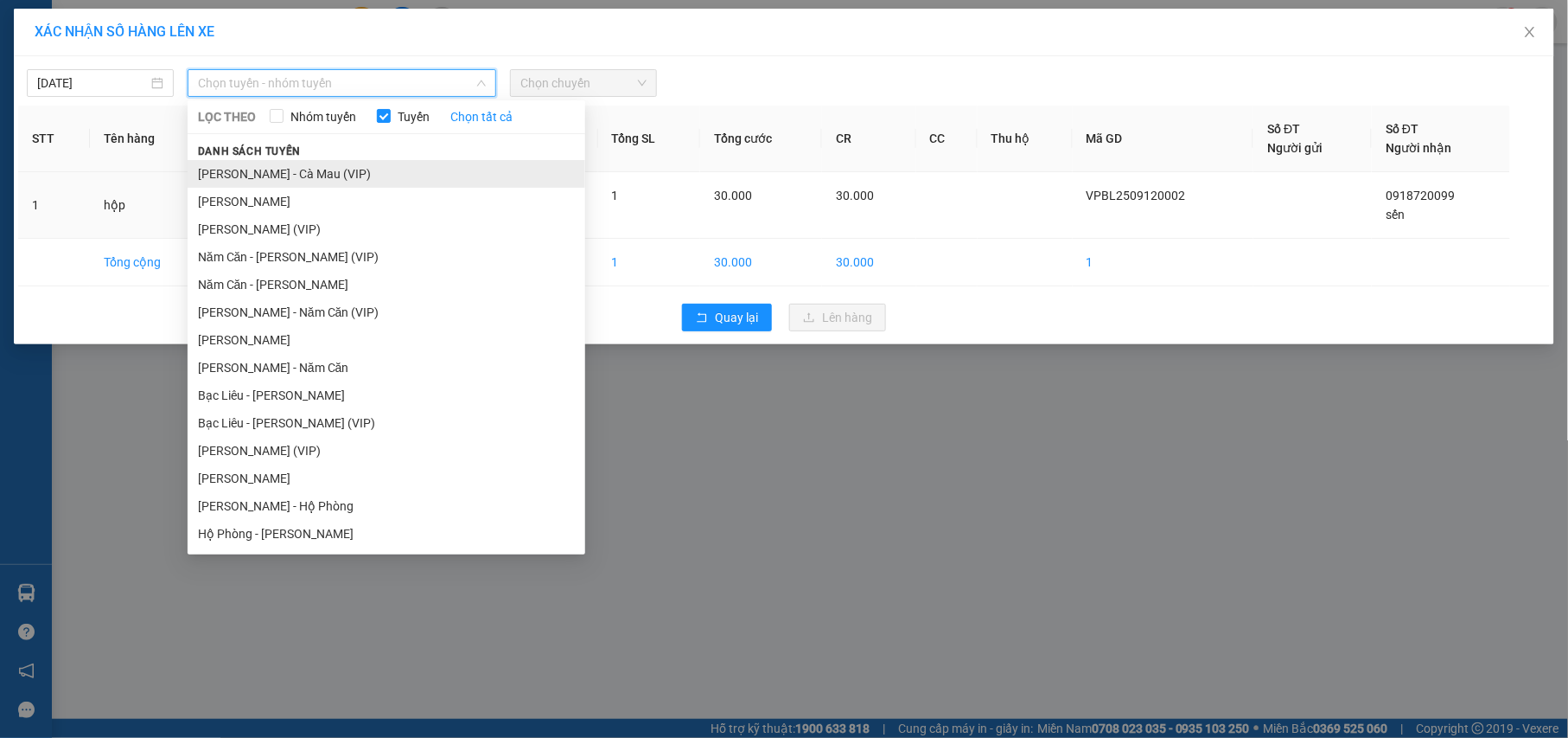
click at [256, 166] on li "[PERSON_NAME] - Cà Mau (VIP)" at bounding box center [386, 174] width 398 height 28
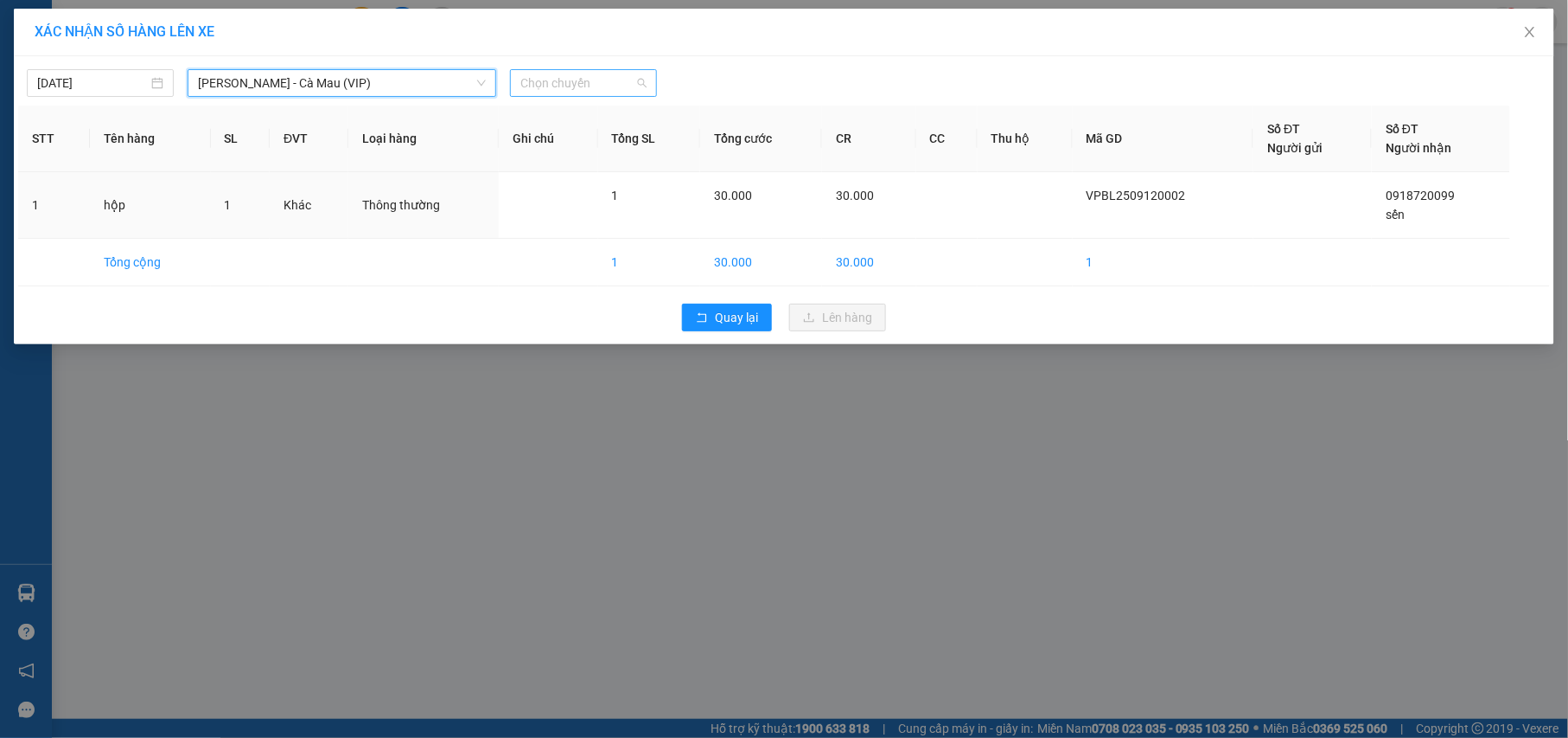
click at [534, 88] on span "Chọn chuyến" at bounding box center [584, 83] width 126 height 26
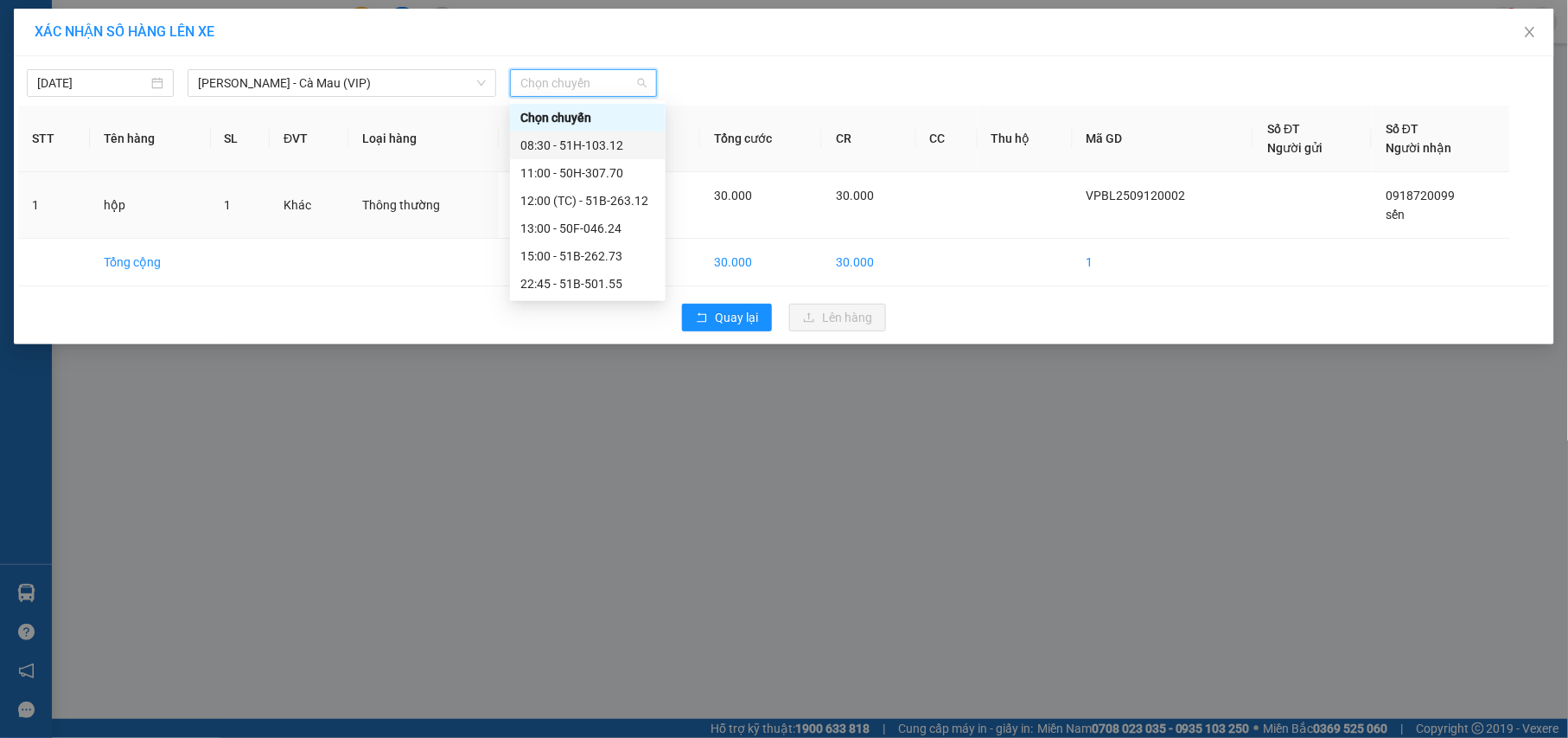
drag, startPoint x: 602, startPoint y: 138, endPoint x: 666, endPoint y: 166, distance: 69.9
click at [607, 143] on div "08:30 - 51H-103.12" at bounding box center [588, 144] width 135 height 19
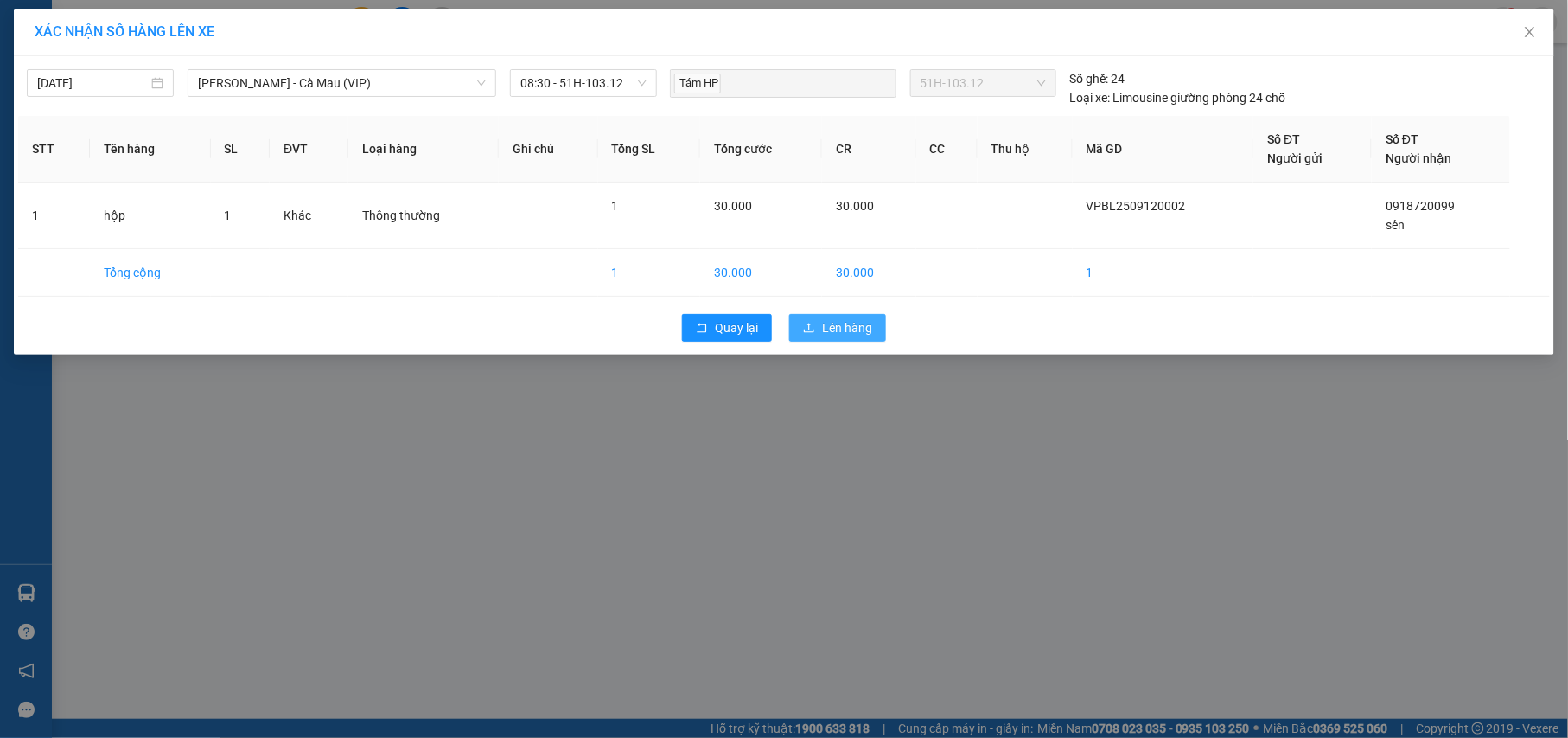
click at [859, 334] on span "Lên hàng" at bounding box center [847, 327] width 50 height 19
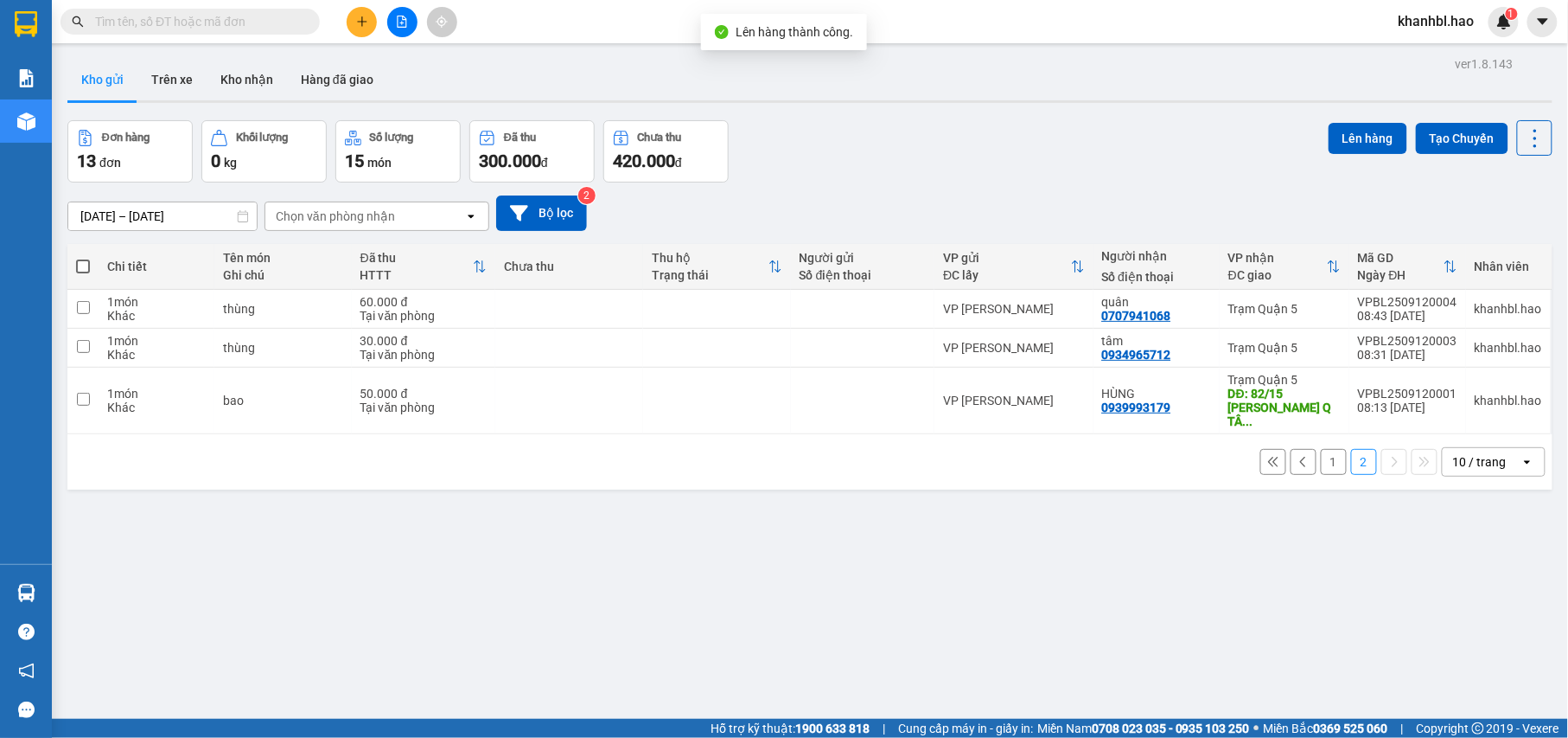
click at [87, 264] on span at bounding box center [83, 266] width 14 height 14
click at [83, 257] on input "checkbox" at bounding box center [83, 257] width 0 height 0
checkbox input "true"
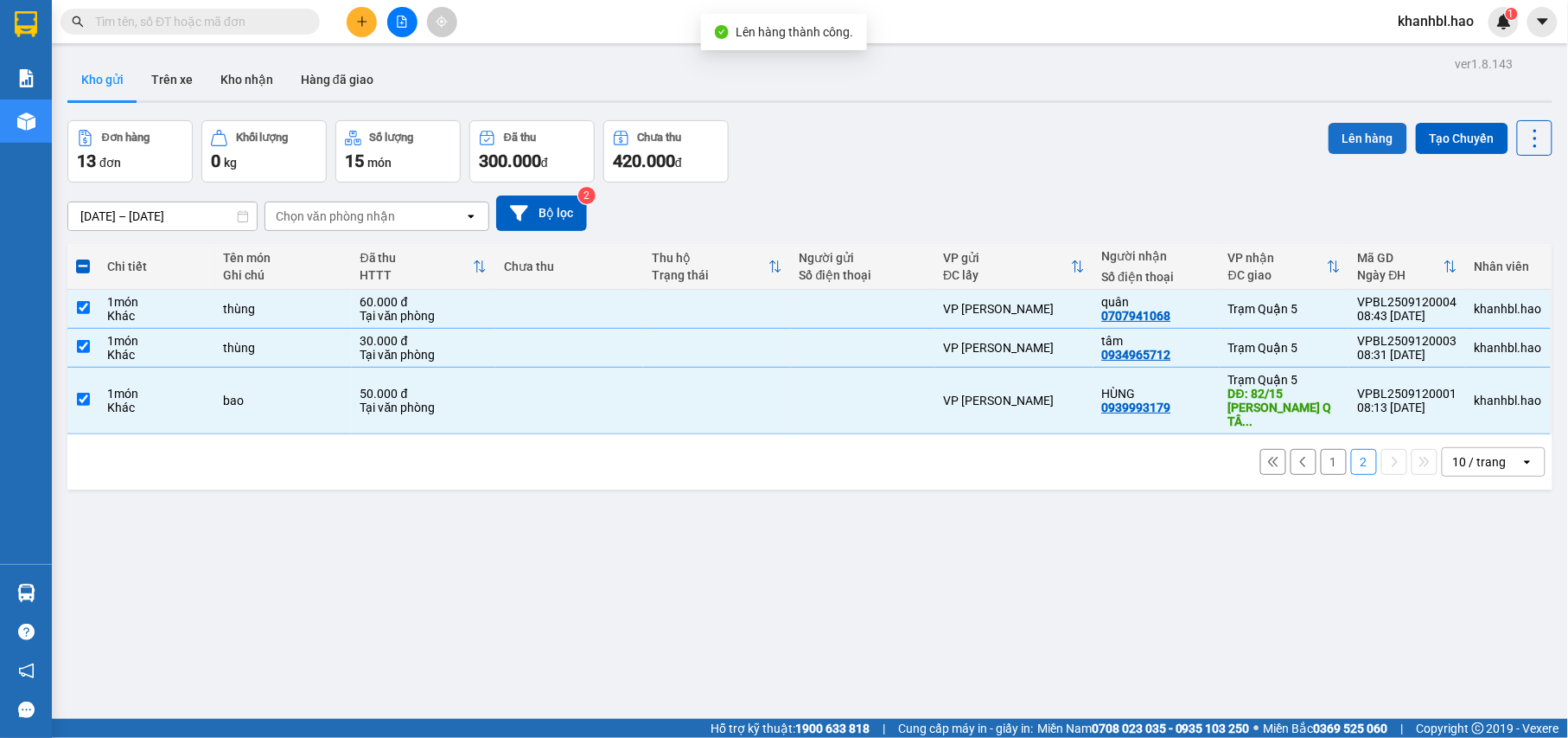
click at [1355, 126] on button "Lên hàng" at bounding box center [1368, 138] width 78 height 31
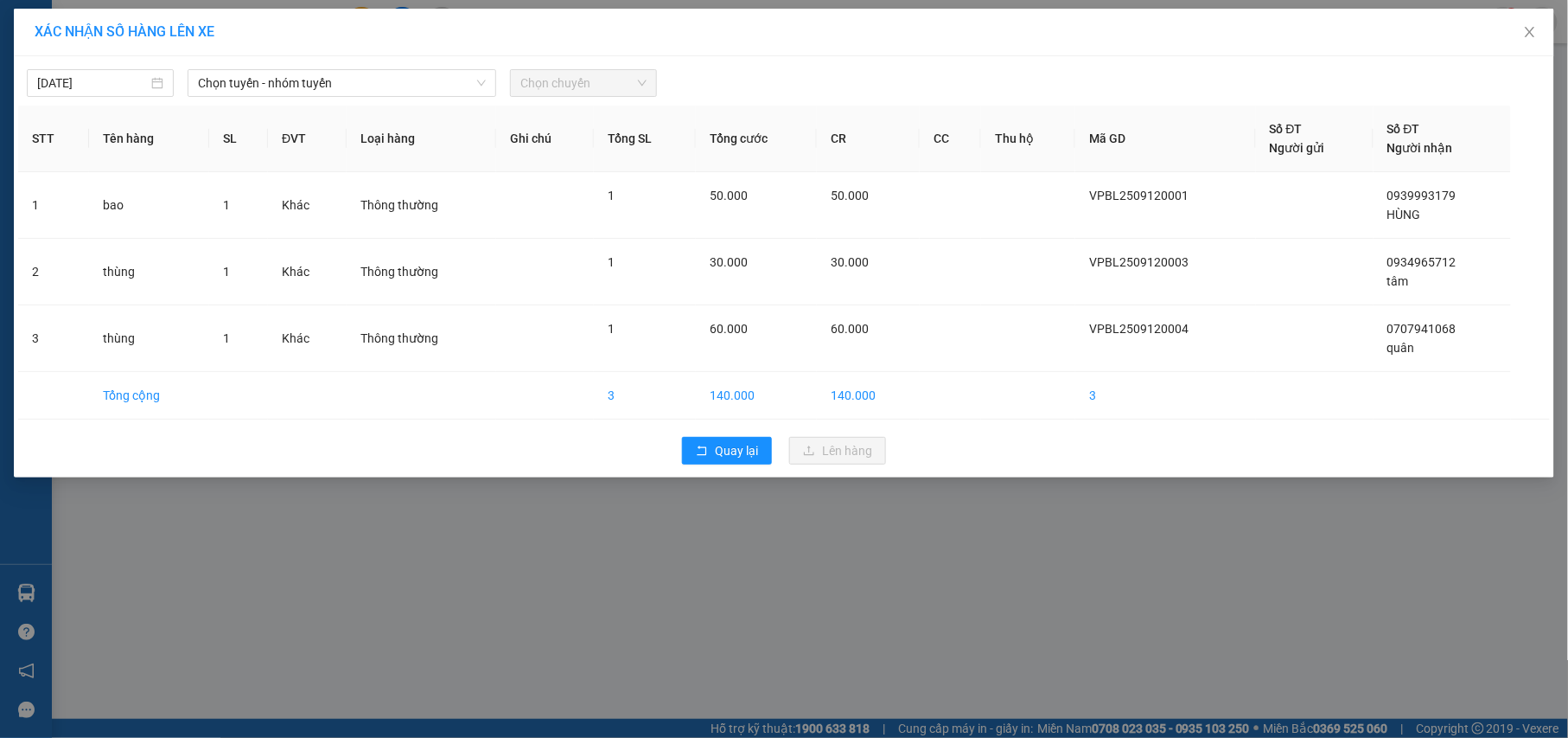
click at [287, 62] on div "12/09/2025 Chọn tuyến - nhóm tuyến Chọn chuyến" at bounding box center [783, 78] width 1532 height 36
click at [280, 87] on span "Chọn tuyến - nhóm tuyến" at bounding box center [341, 83] width 287 height 26
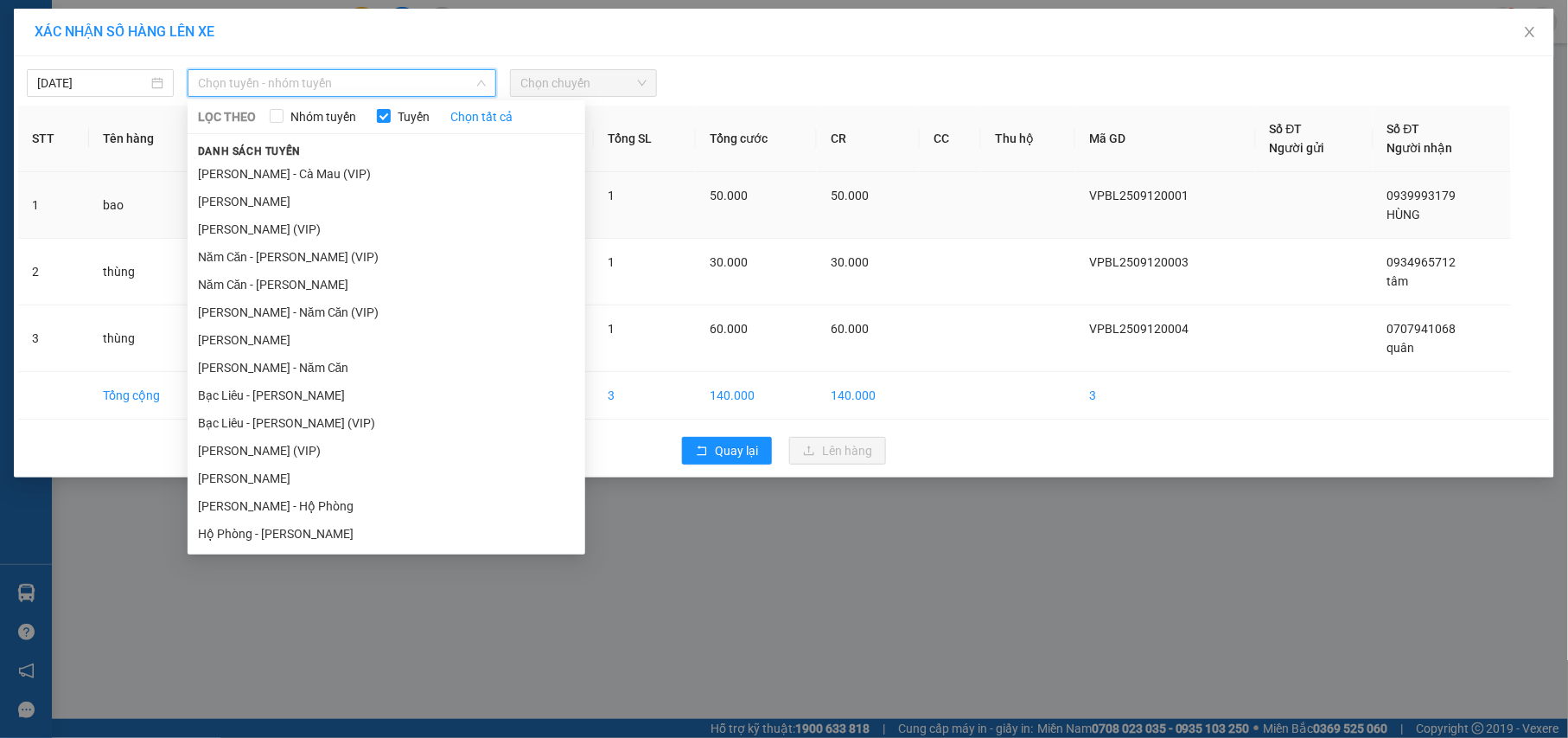
drag, startPoint x: 259, startPoint y: 201, endPoint x: 239, endPoint y: 184, distance: 26.2
click at [260, 200] on li "[PERSON_NAME]" at bounding box center [386, 201] width 398 height 28
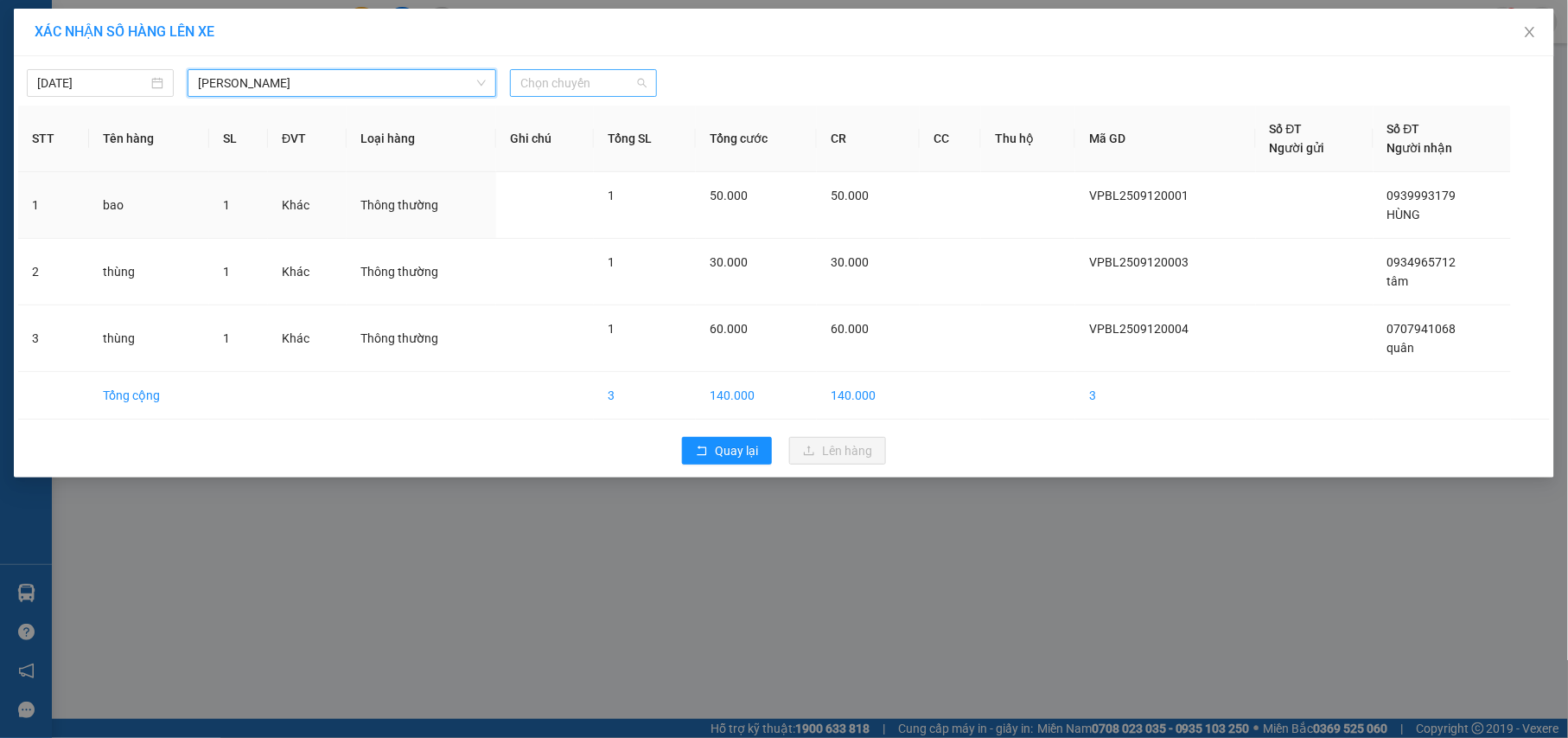
click at [602, 79] on span "Chọn chuyến" at bounding box center [584, 83] width 126 height 26
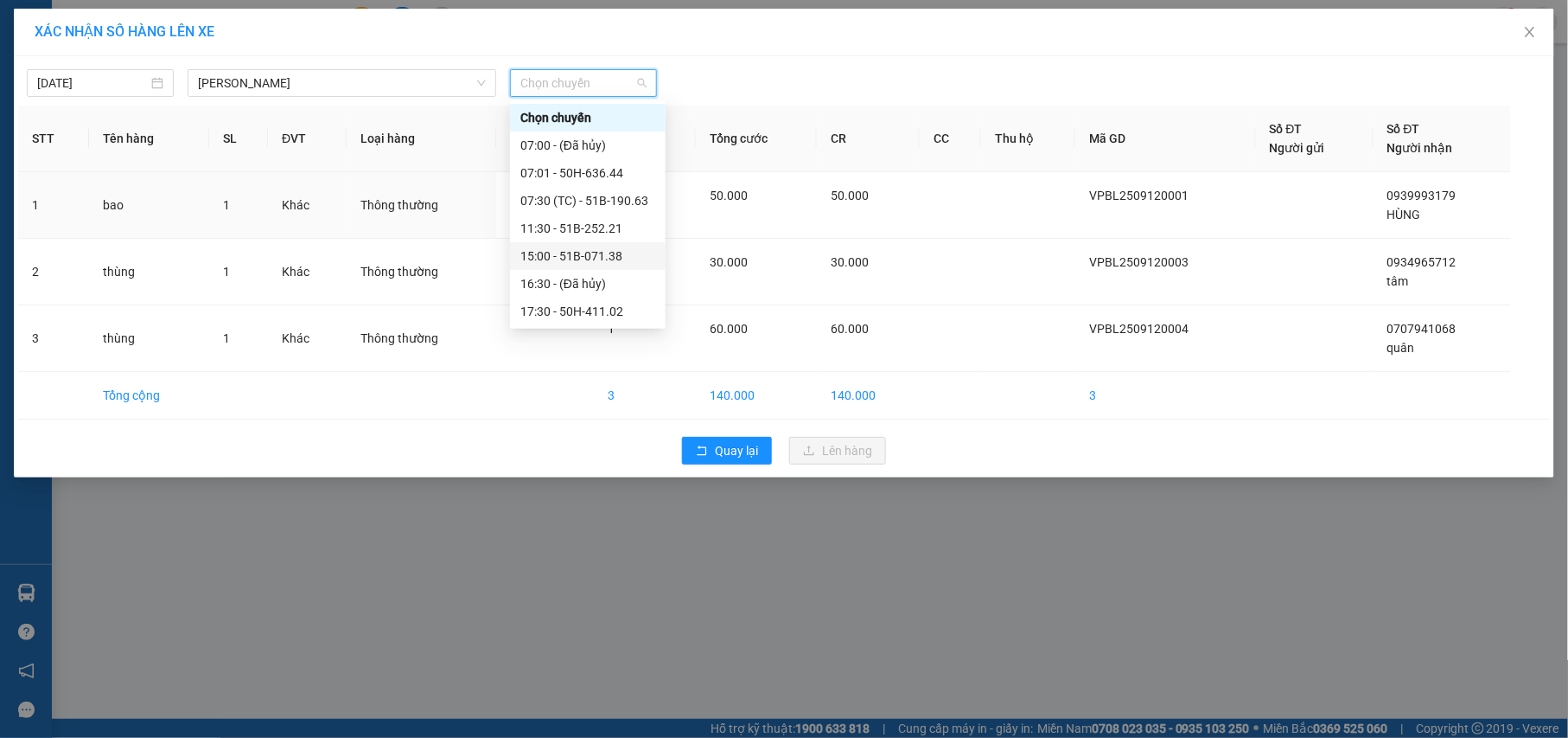
click at [626, 257] on div "15:00 - 51B-071.38" at bounding box center [588, 255] width 135 height 19
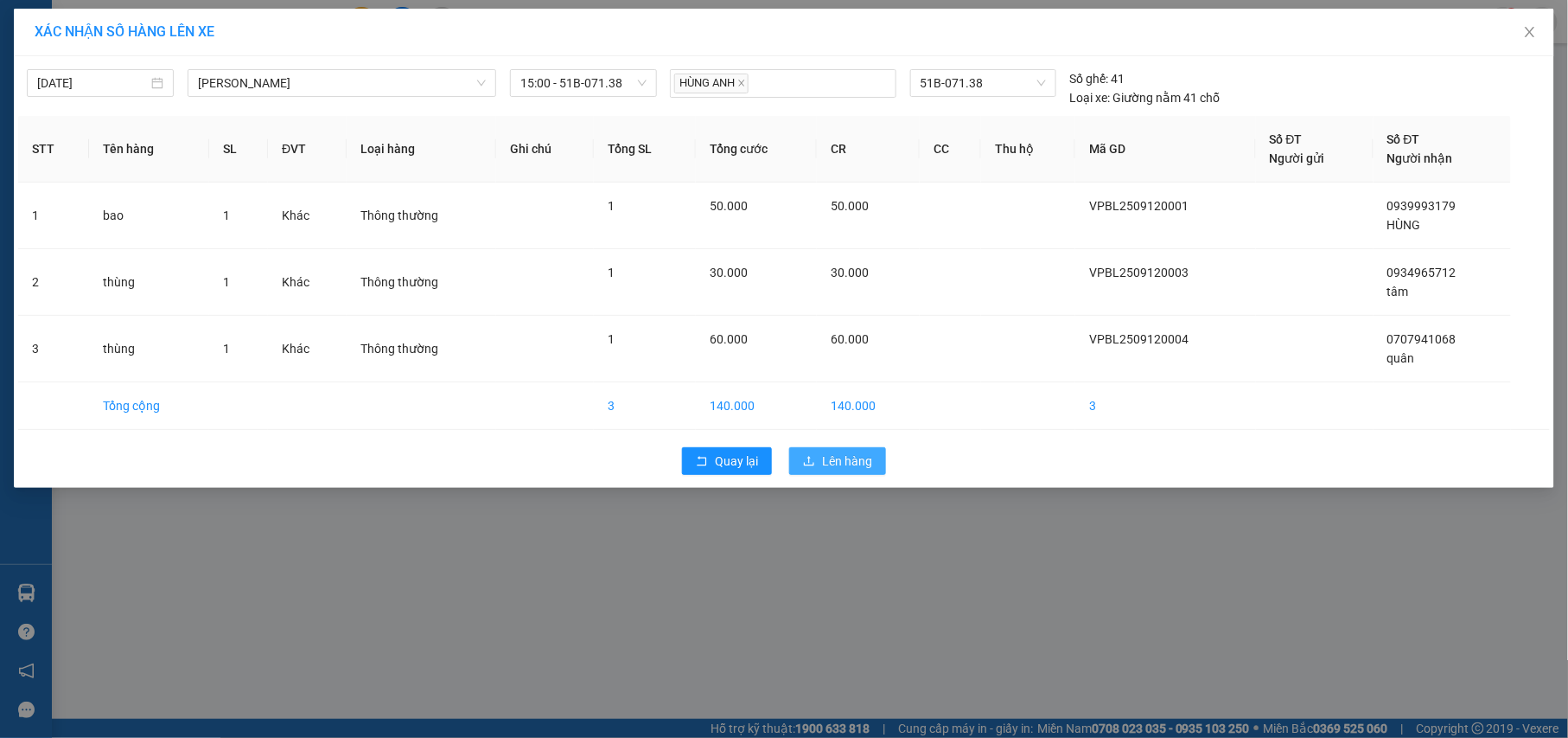
click at [858, 461] on span "Lên hàng" at bounding box center [847, 460] width 50 height 19
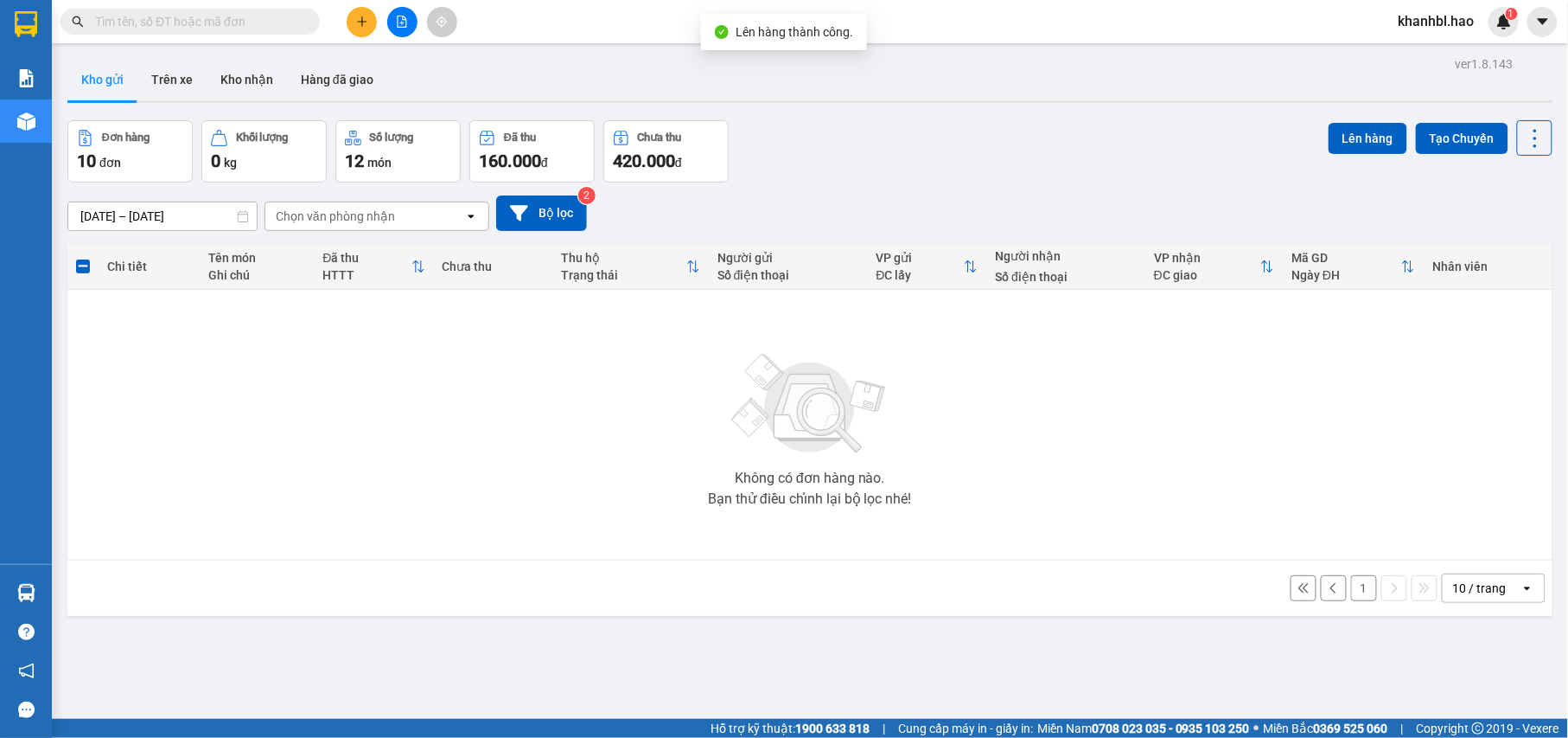
click at [1351, 589] on button "1" at bounding box center [1363, 588] width 26 height 26
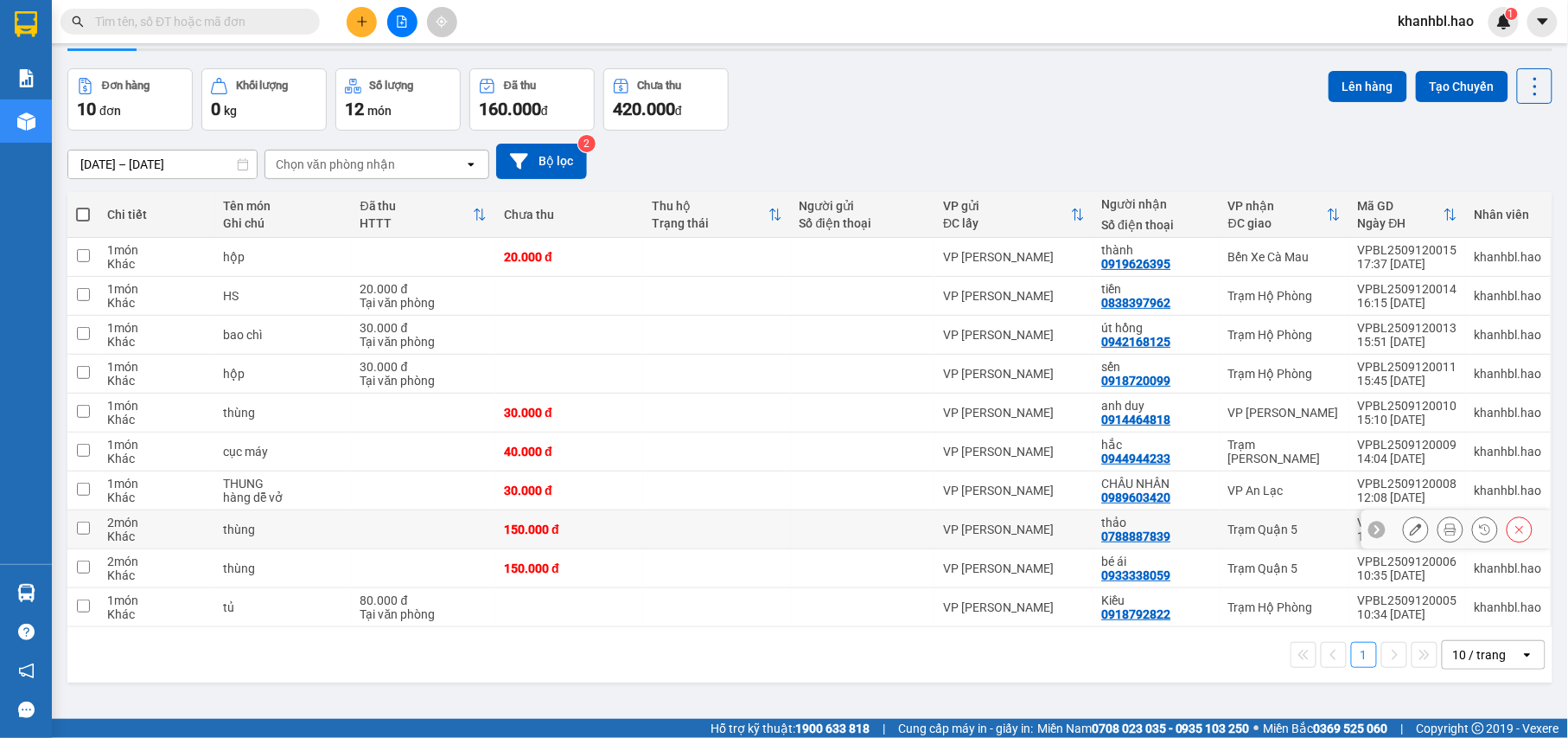
scroll to position [79, 0]
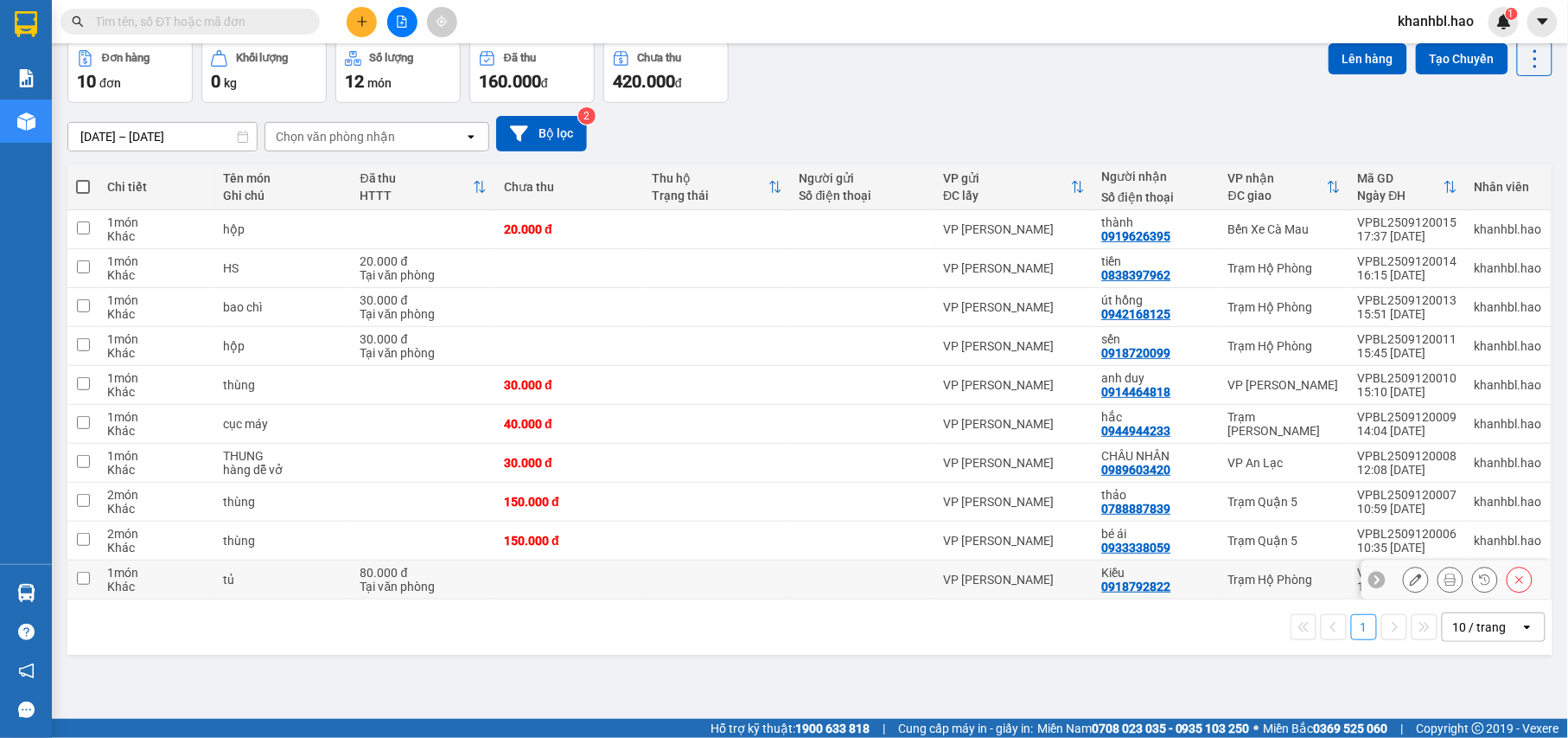
click at [83, 585] on input "checkbox" at bounding box center [83, 578] width 13 height 13
checkbox input "true"
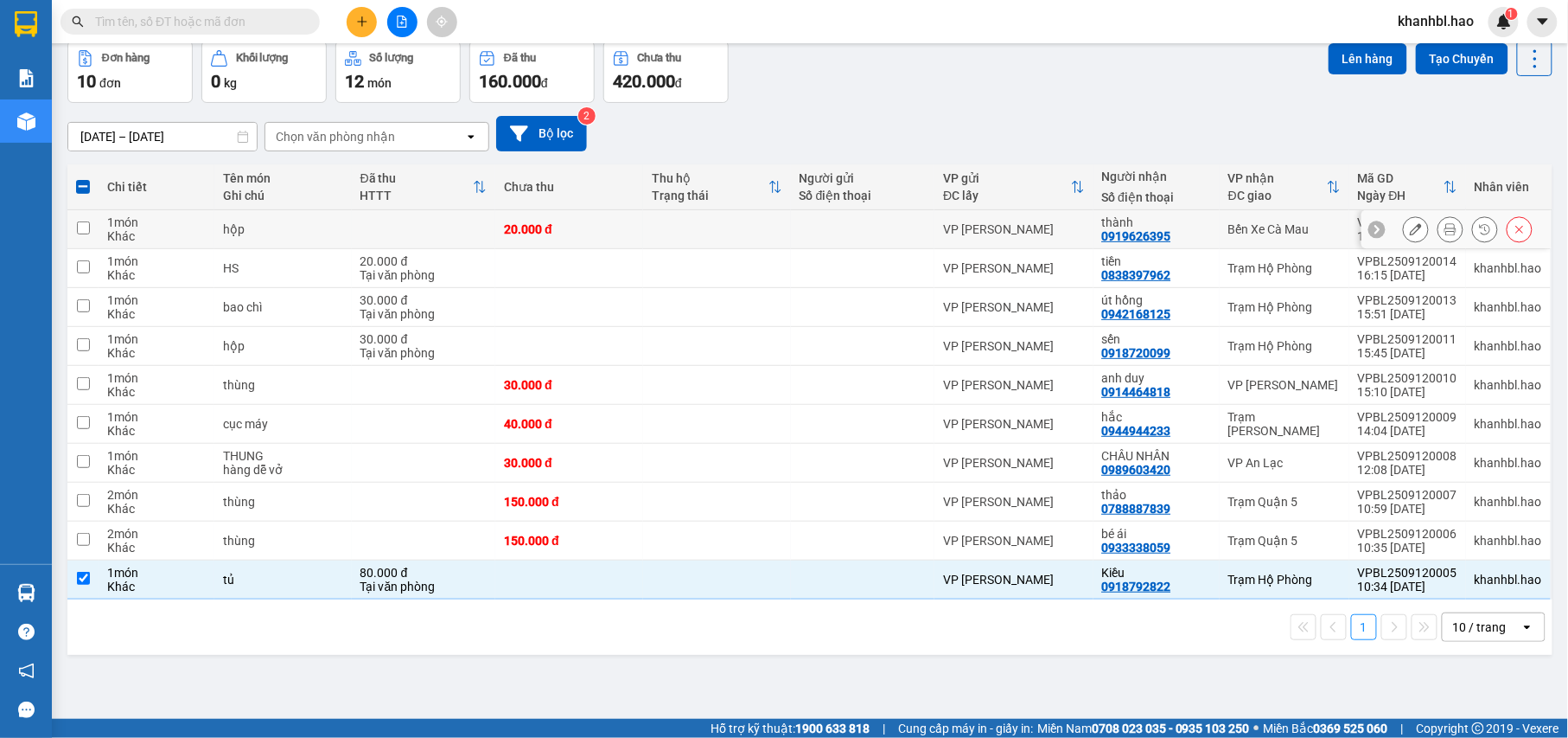
click at [87, 228] on input "checkbox" at bounding box center [83, 228] width 13 height 13
checkbox input "true"
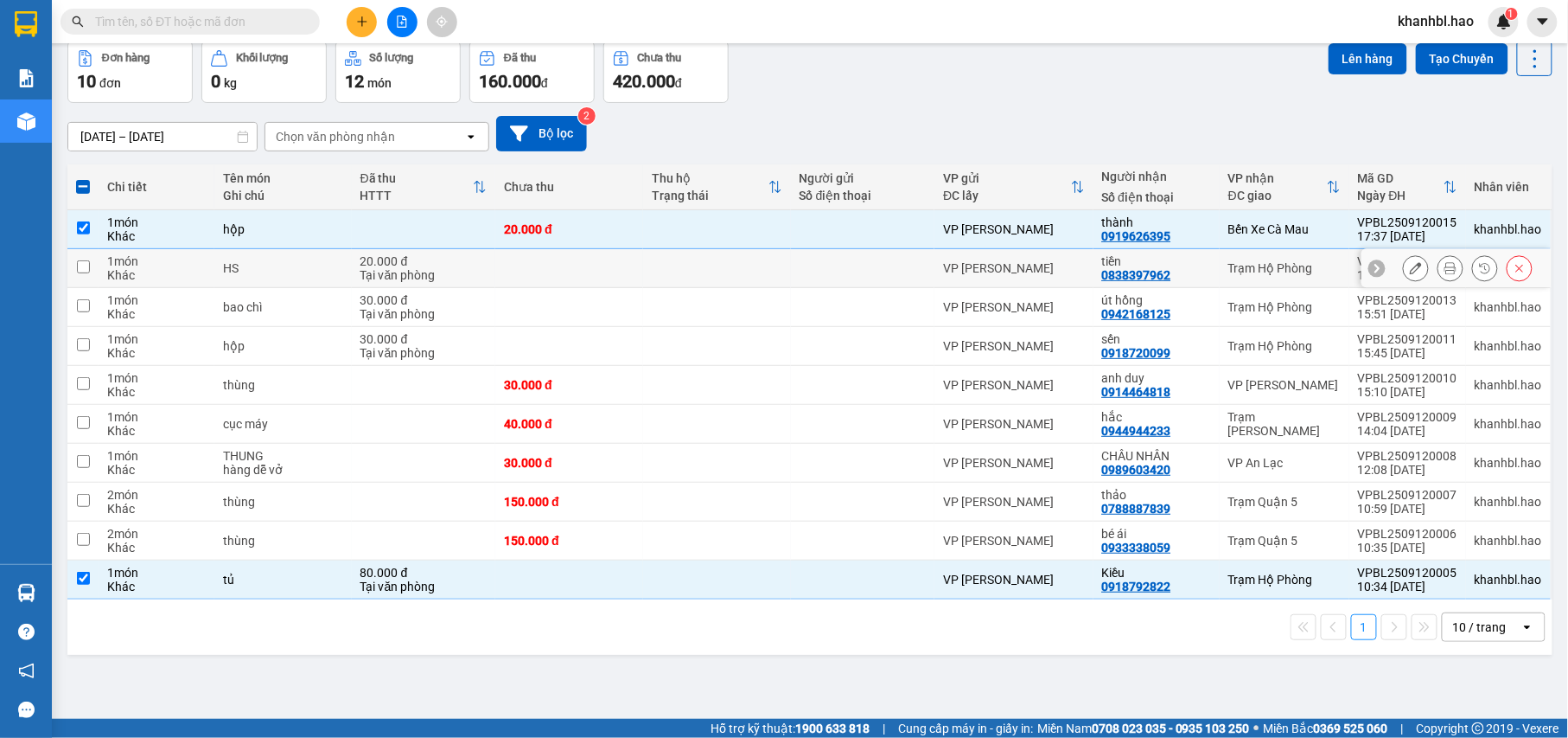
drag, startPoint x: 85, startPoint y: 263, endPoint x: 79, endPoint y: 304, distance: 41.4
click at [85, 264] on input "checkbox" at bounding box center [83, 266] width 13 height 13
checkbox input "true"
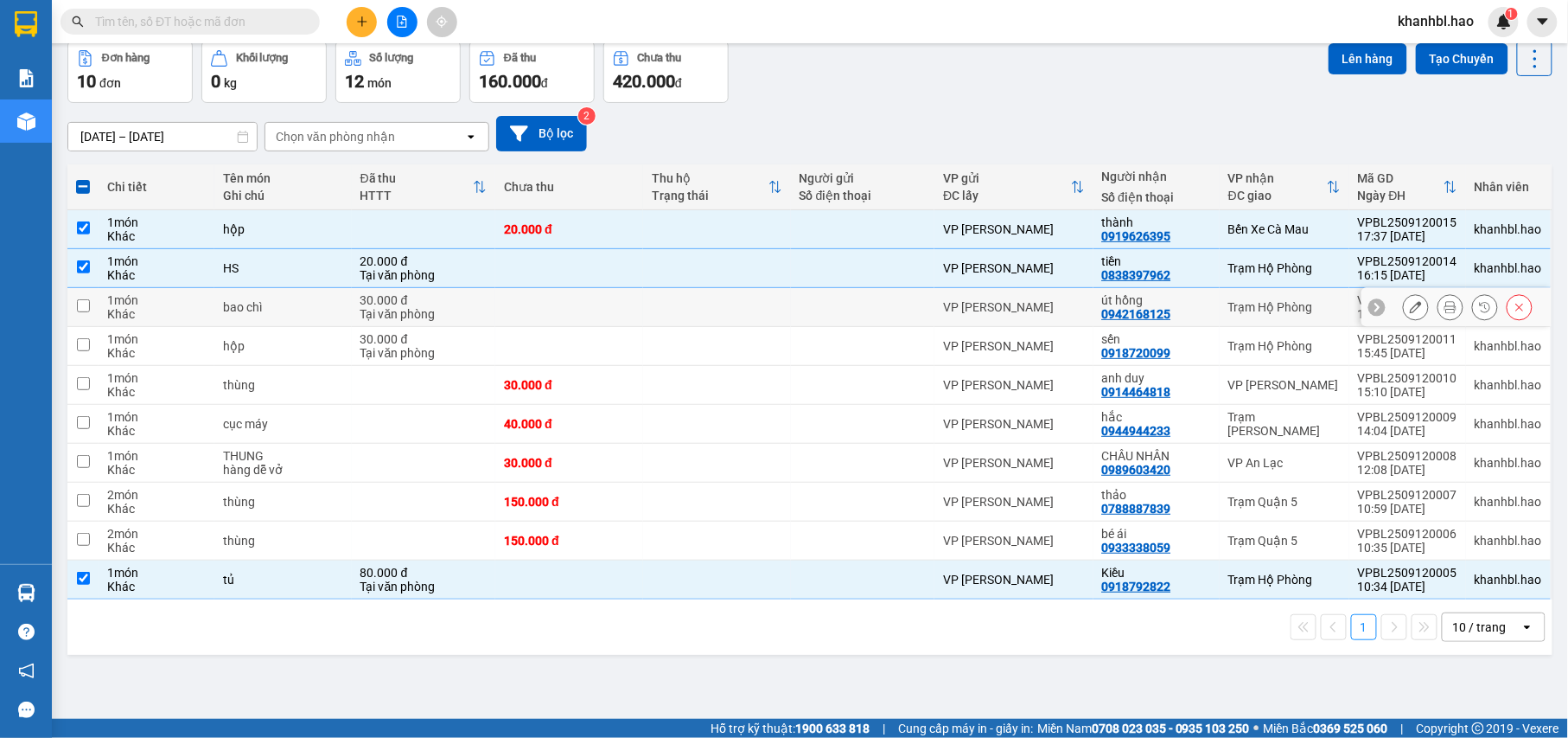
click at [79, 312] on input "checkbox" at bounding box center [83, 305] width 13 height 13
checkbox input "true"
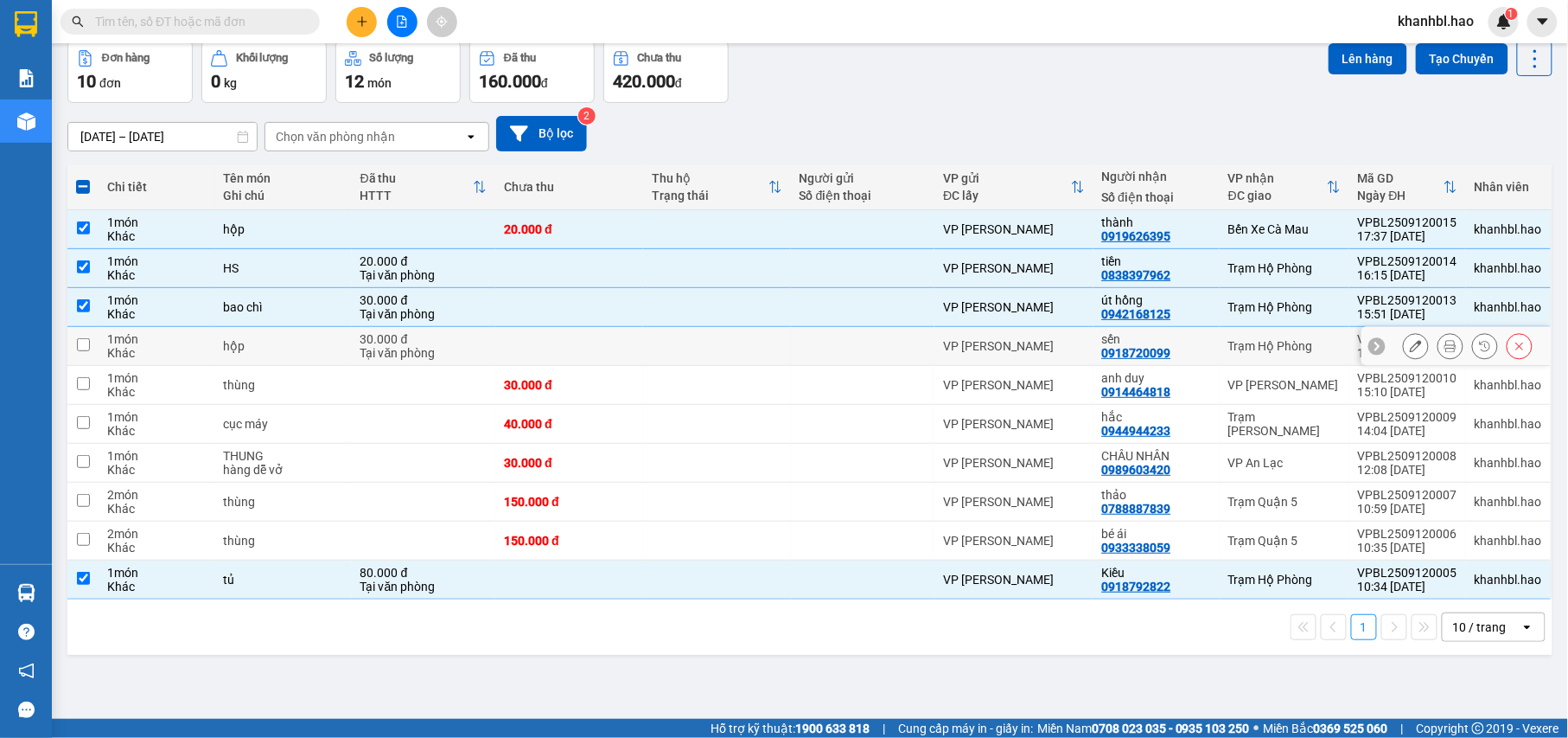
drag, startPoint x: 76, startPoint y: 349, endPoint x: 81, endPoint y: 358, distance: 10.3
click at [77, 349] on input "checkbox" at bounding box center [83, 345] width 13 height 13
checkbox input "true"
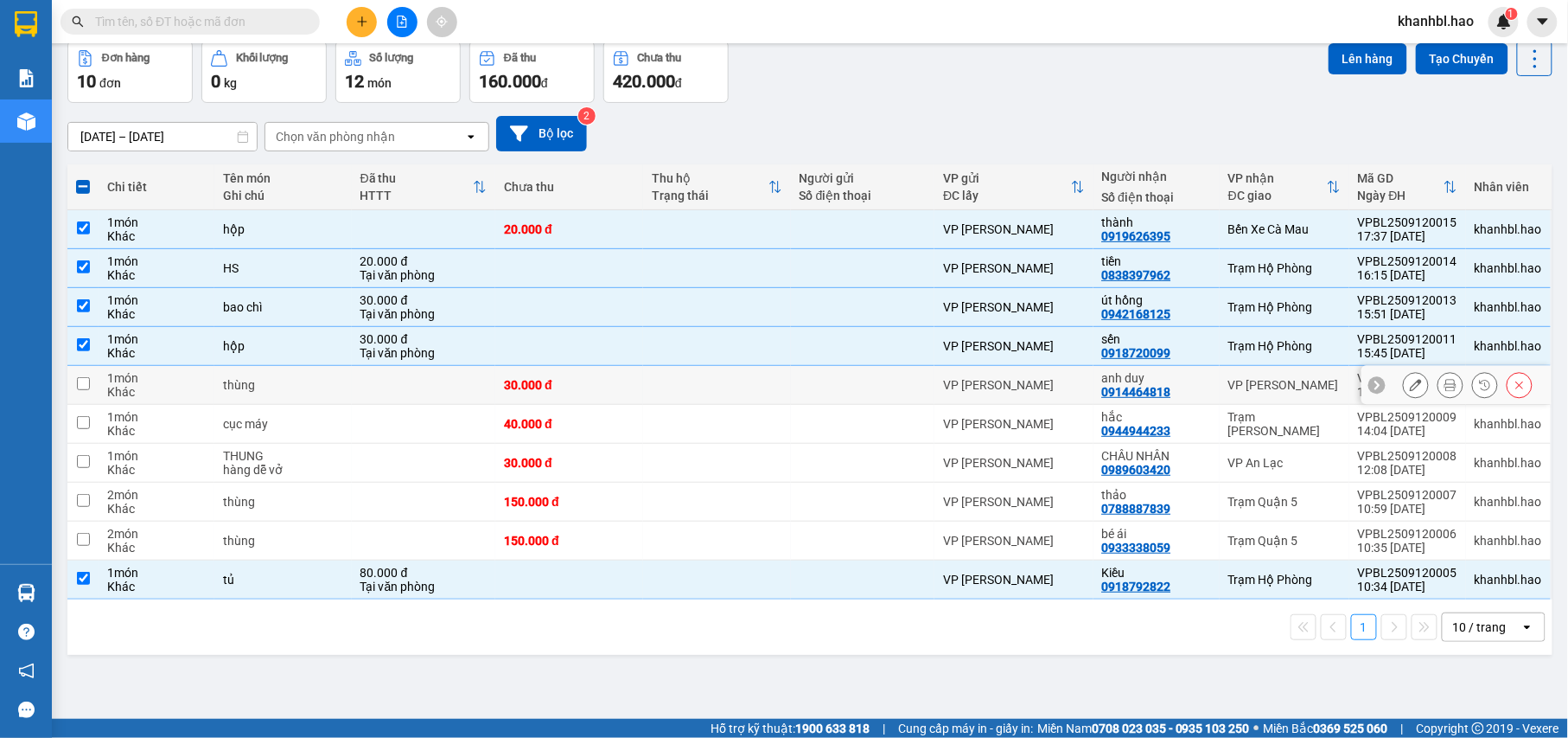
drag, startPoint x: 79, startPoint y: 387, endPoint x: 77, endPoint y: 418, distance: 31.1
click at [79, 388] on input "checkbox" at bounding box center [83, 383] width 13 height 13
checkbox input "true"
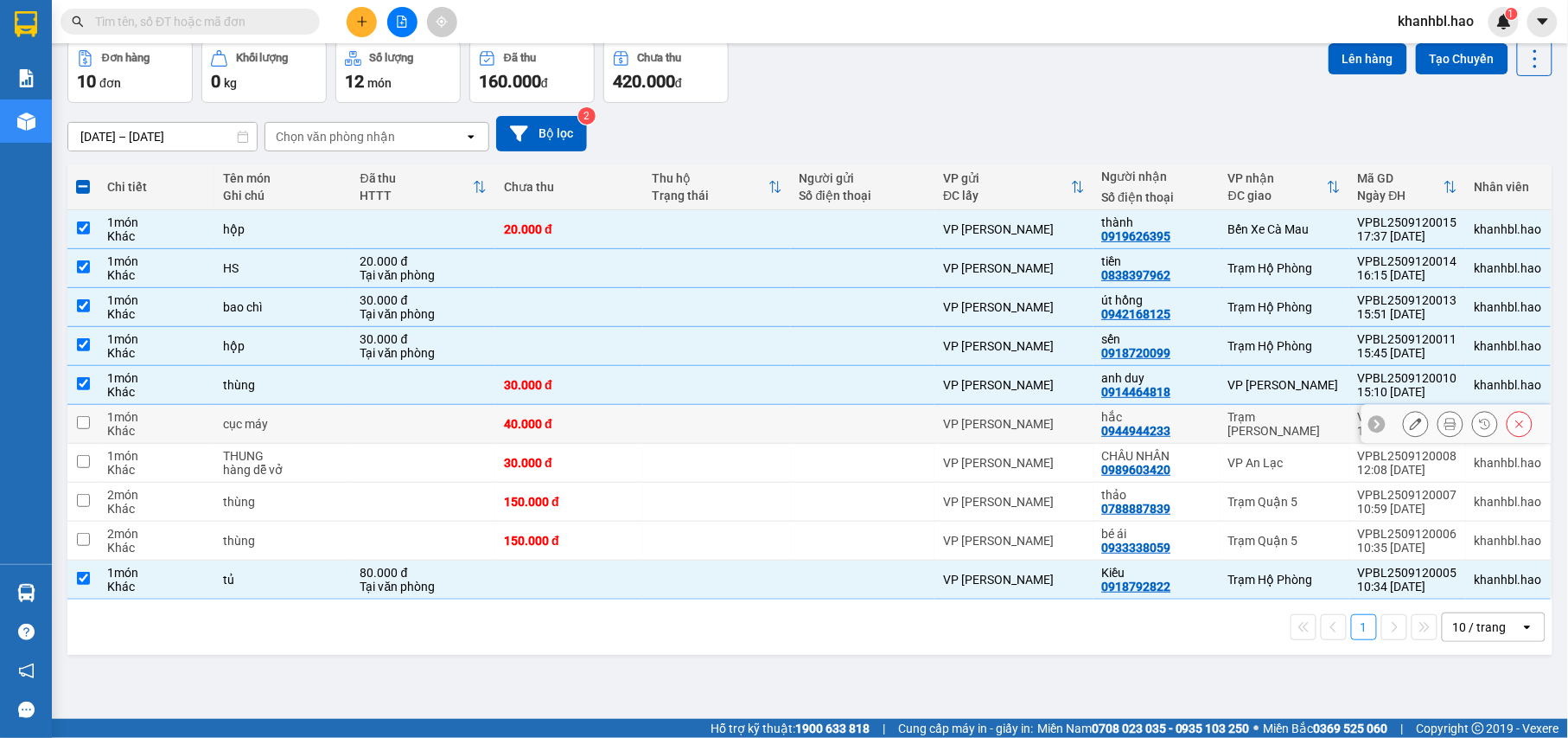
click at [88, 415] on td at bounding box center [83, 425] width 31 height 39
checkbox input "true"
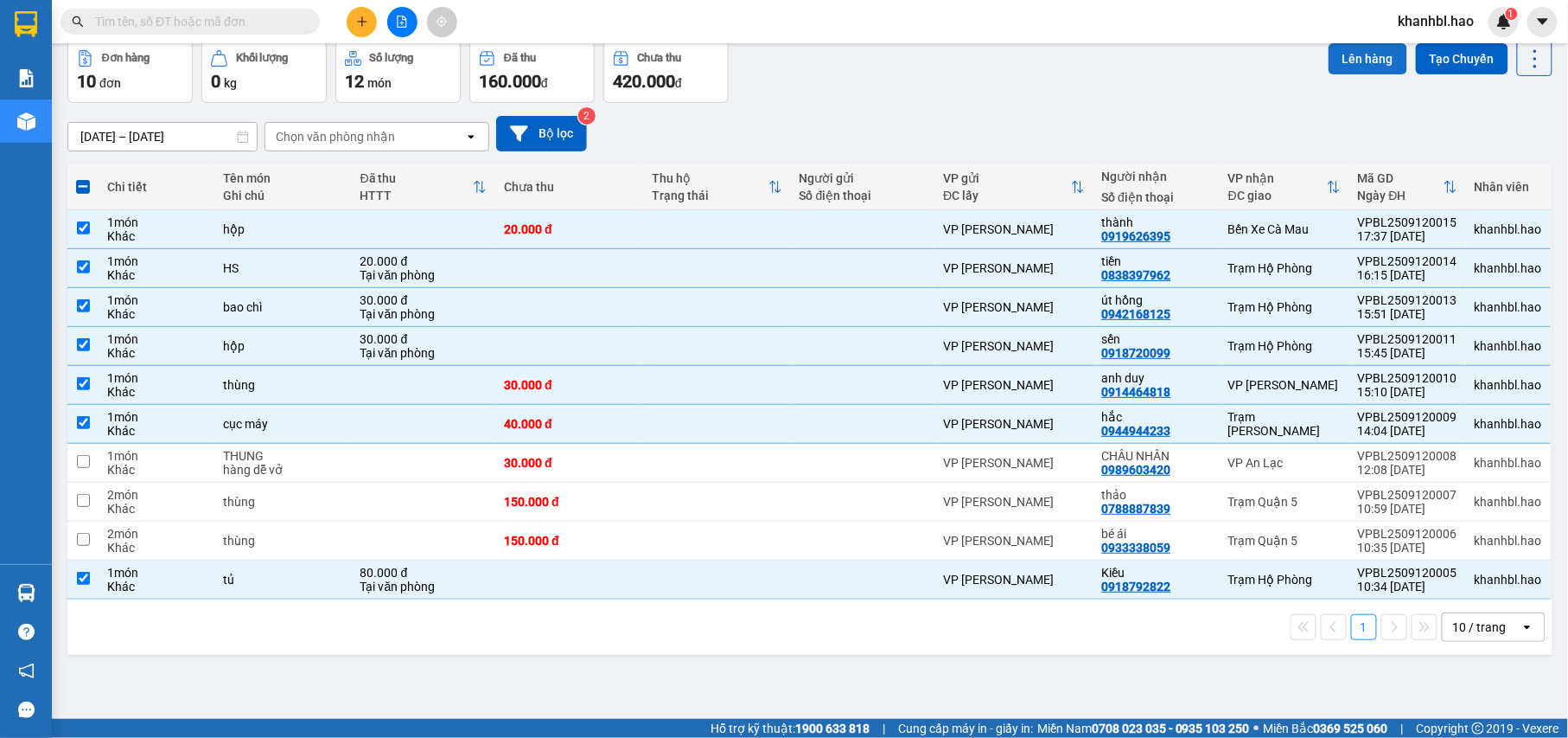
click at [1350, 66] on button "Lên hàng" at bounding box center [1368, 59] width 78 height 31
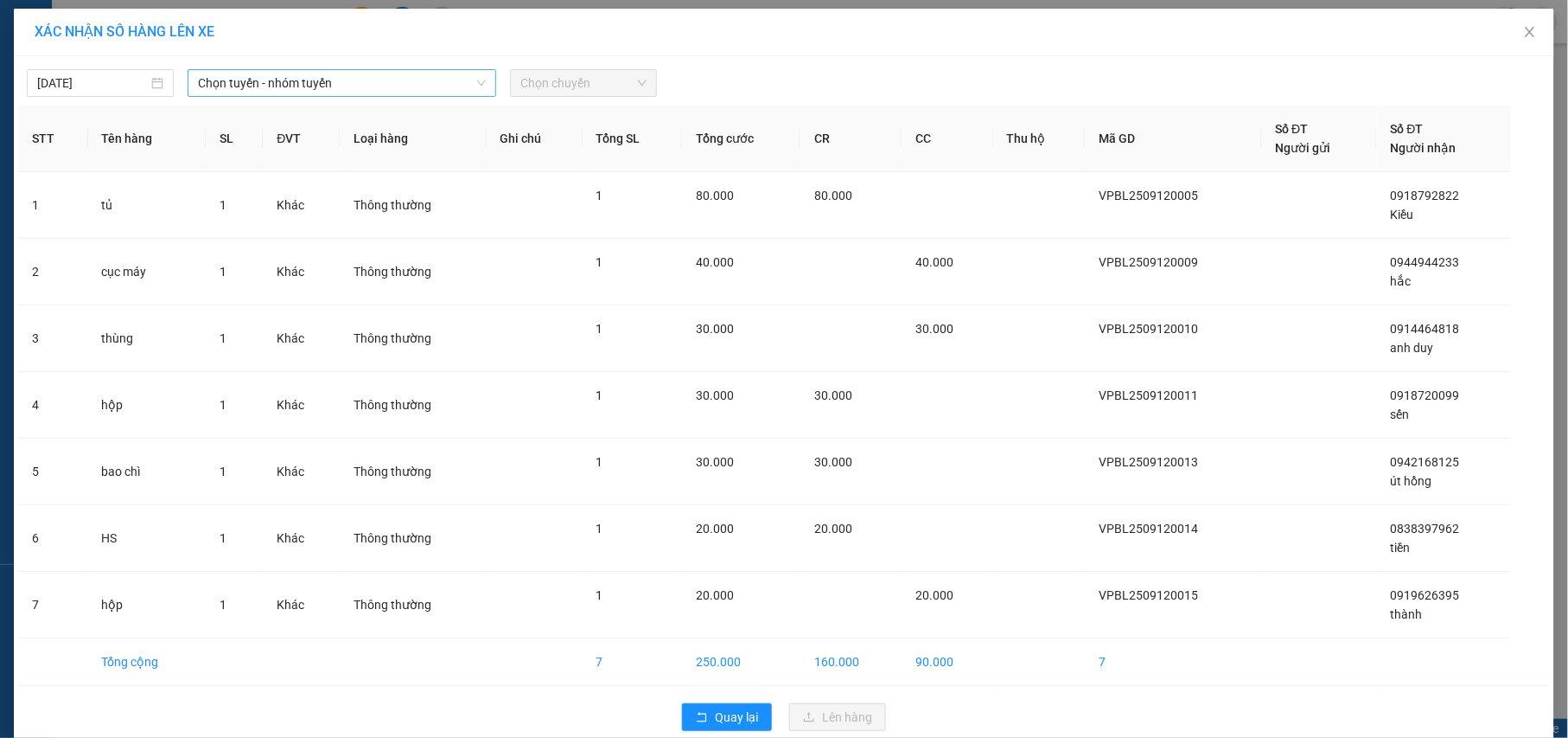
click at [340, 88] on span "Chọn tuyến - nhóm tuyến" at bounding box center [341, 83] width 287 height 26
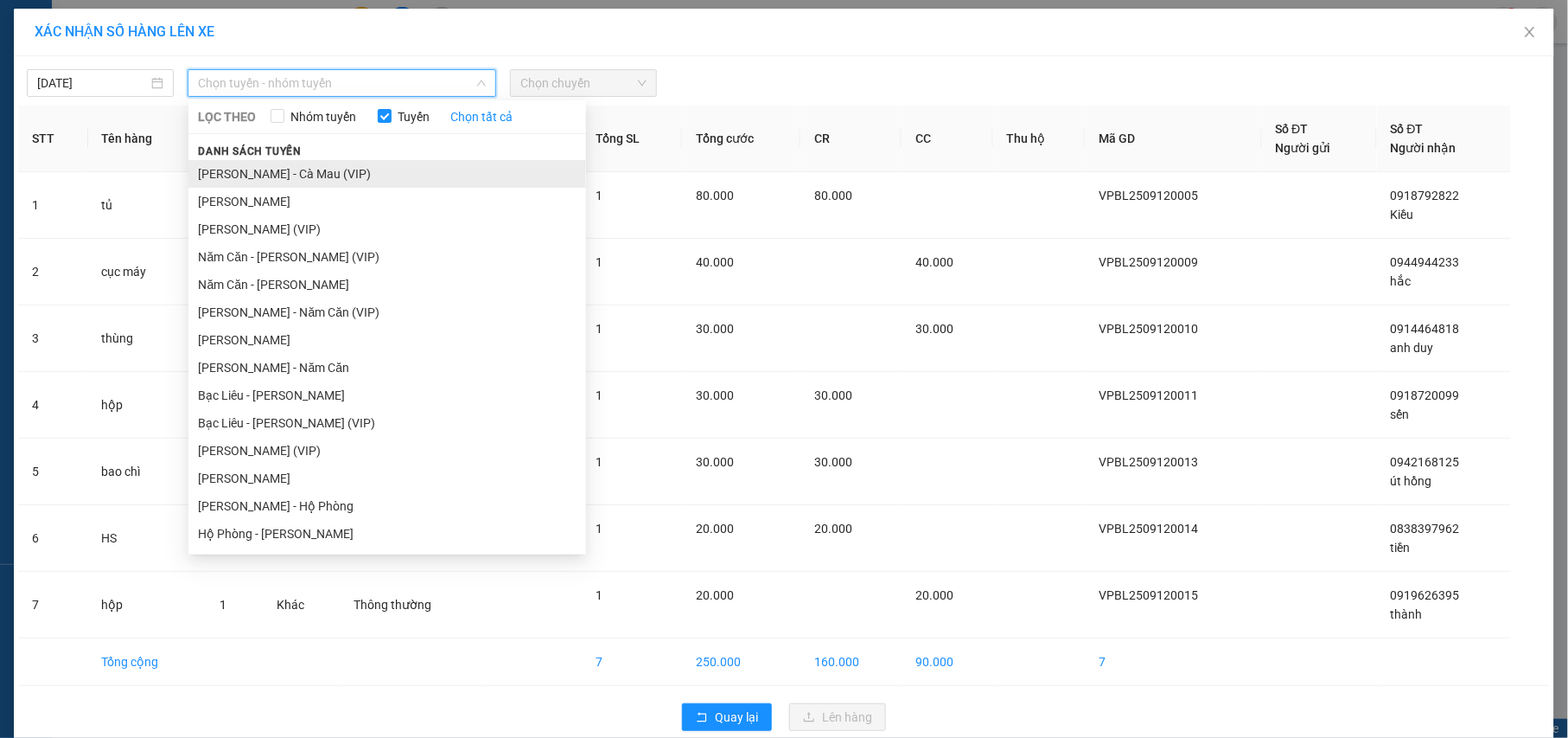
click at [282, 171] on li "[PERSON_NAME] - Cà Mau (VIP)" at bounding box center [387, 174] width 398 height 28
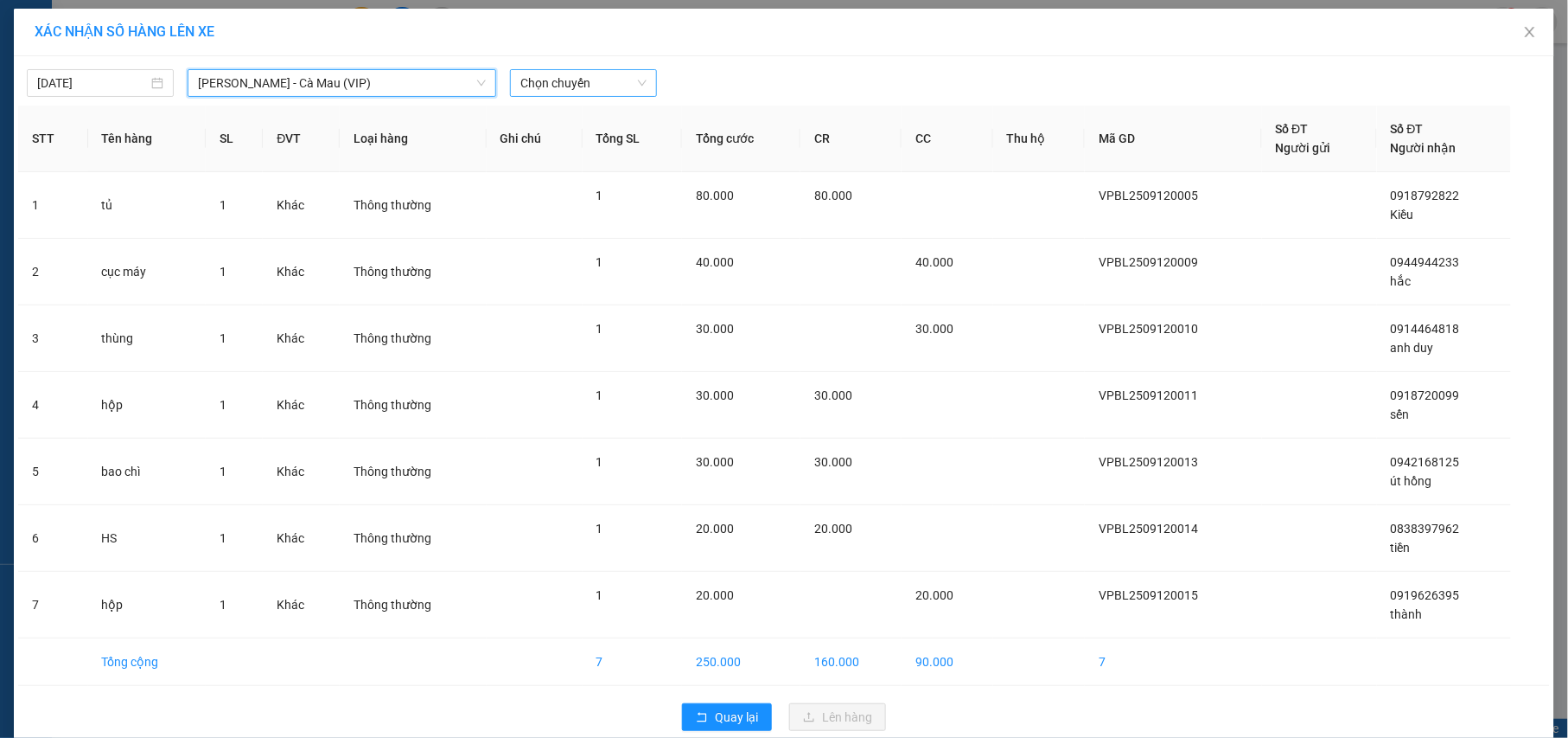
click at [618, 86] on span "Chọn chuyến" at bounding box center [584, 83] width 126 height 26
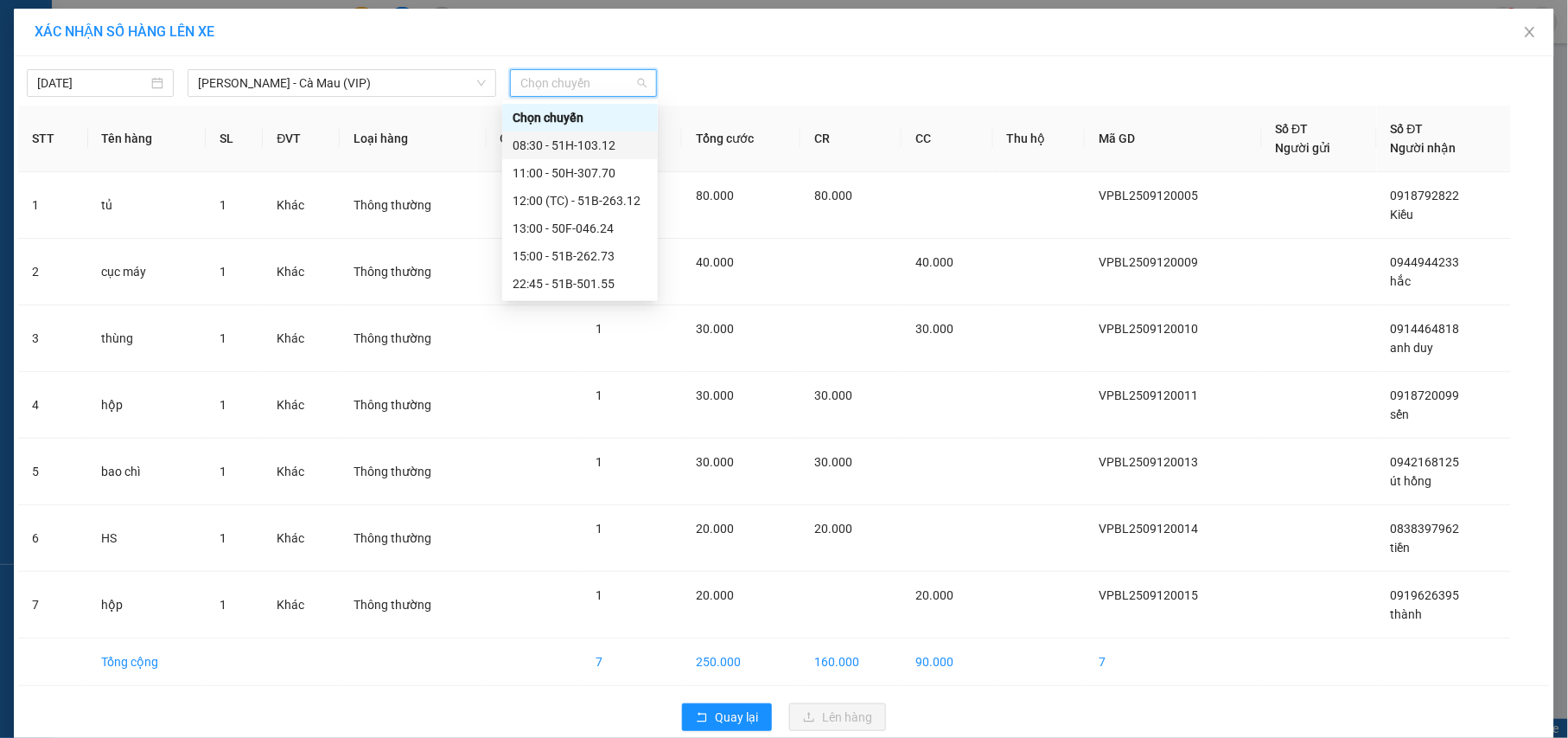
click at [595, 142] on div "08:30 - 51H-103.12" at bounding box center [580, 144] width 135 height 19
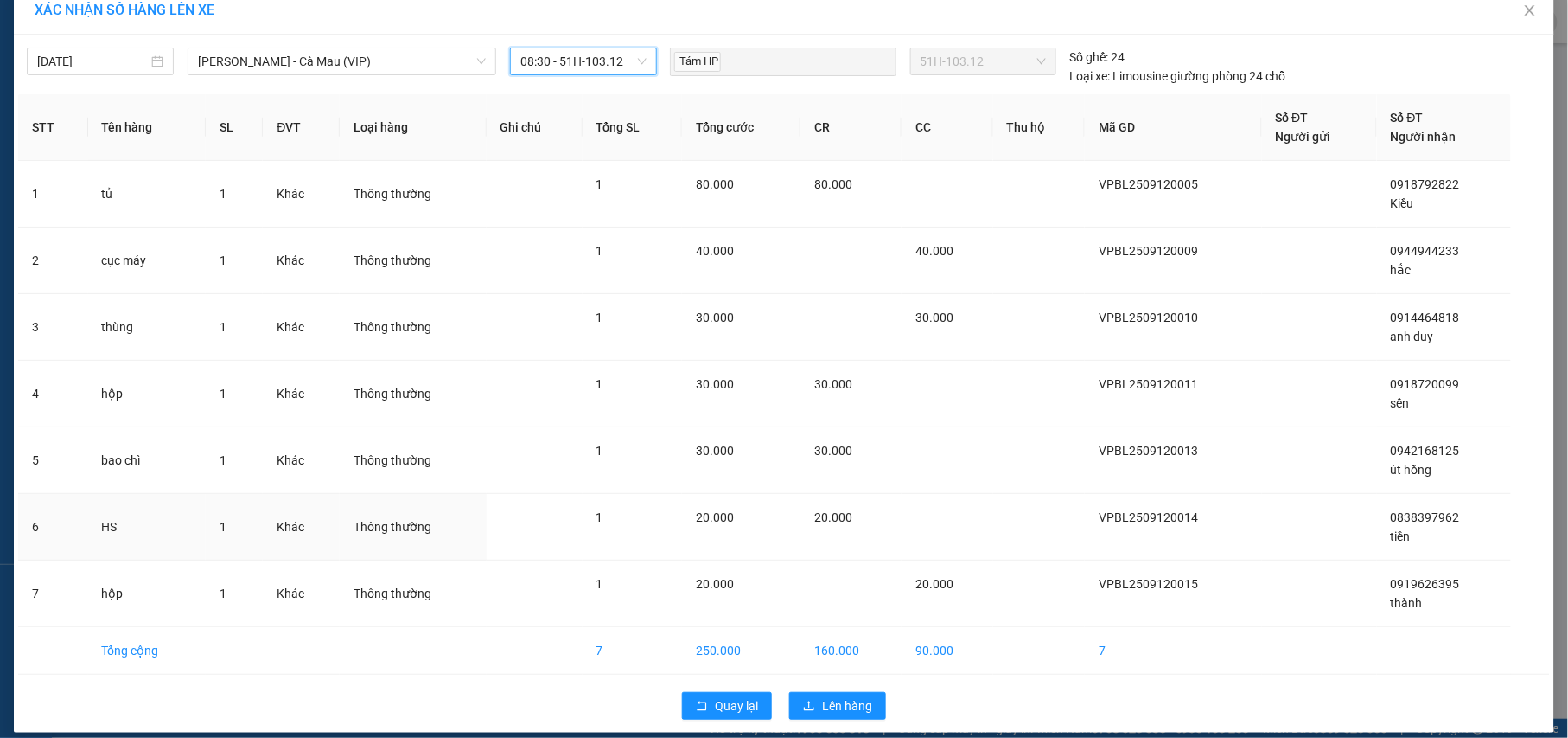
scroll to position [40, 0]
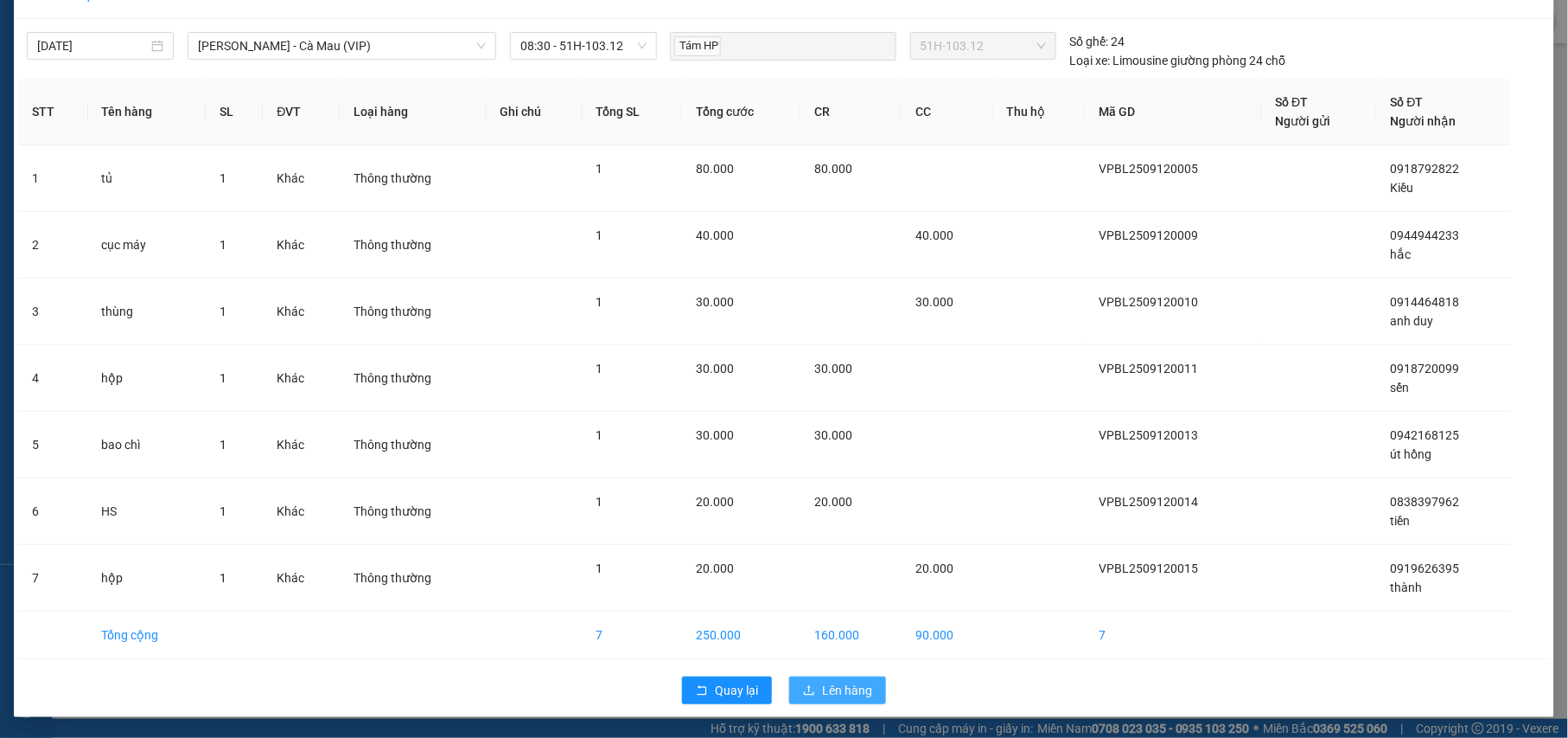
click at [851, 695] on span "Lên hàng" at bounding box center [847, 689] width 50 height 19
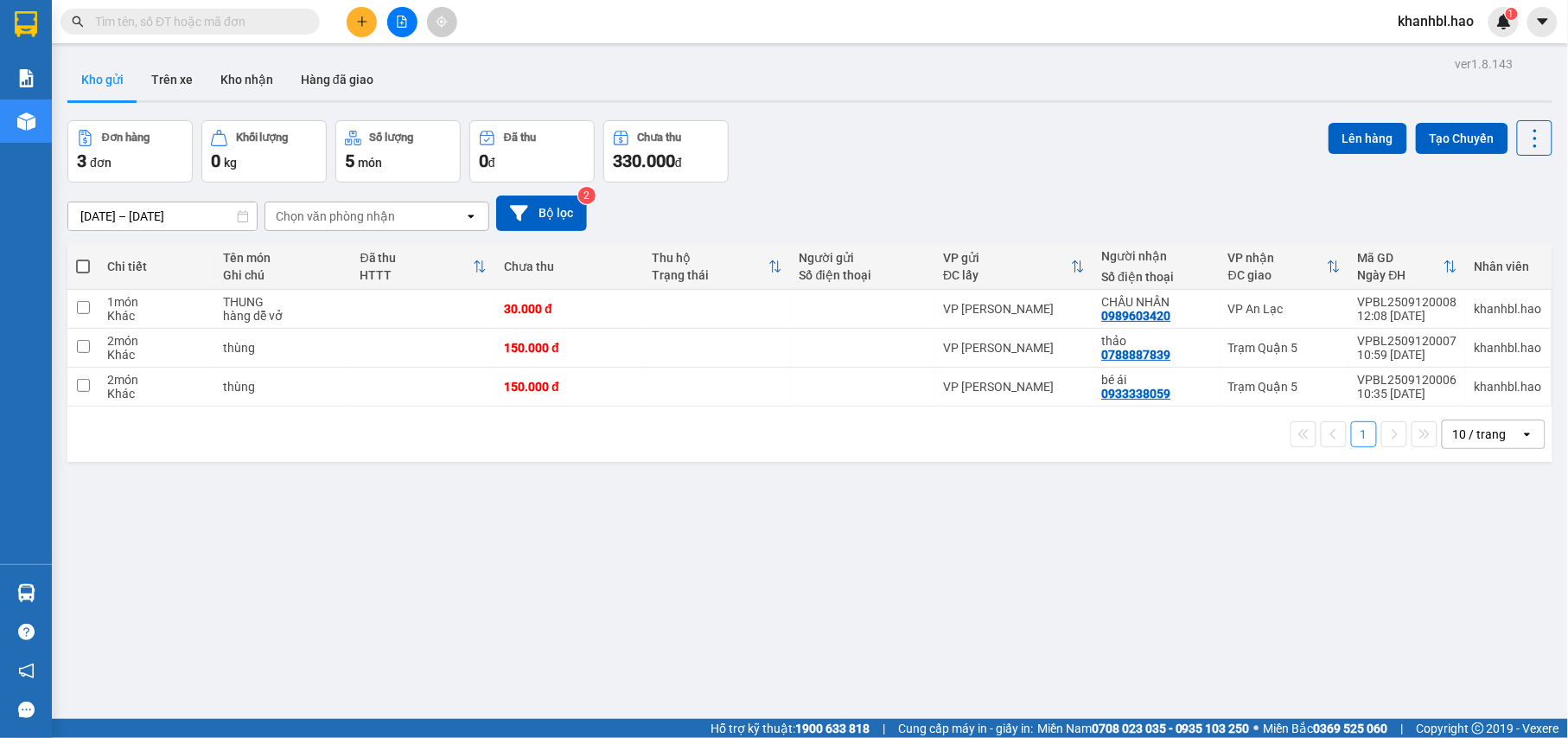
click at [81, 266] on span at bounding box center [83, 266] width 14 height 14
click at [83, 257] on input "checkbox" at bounding box center [83, 257] width 0 height 0
checkbox input "true"
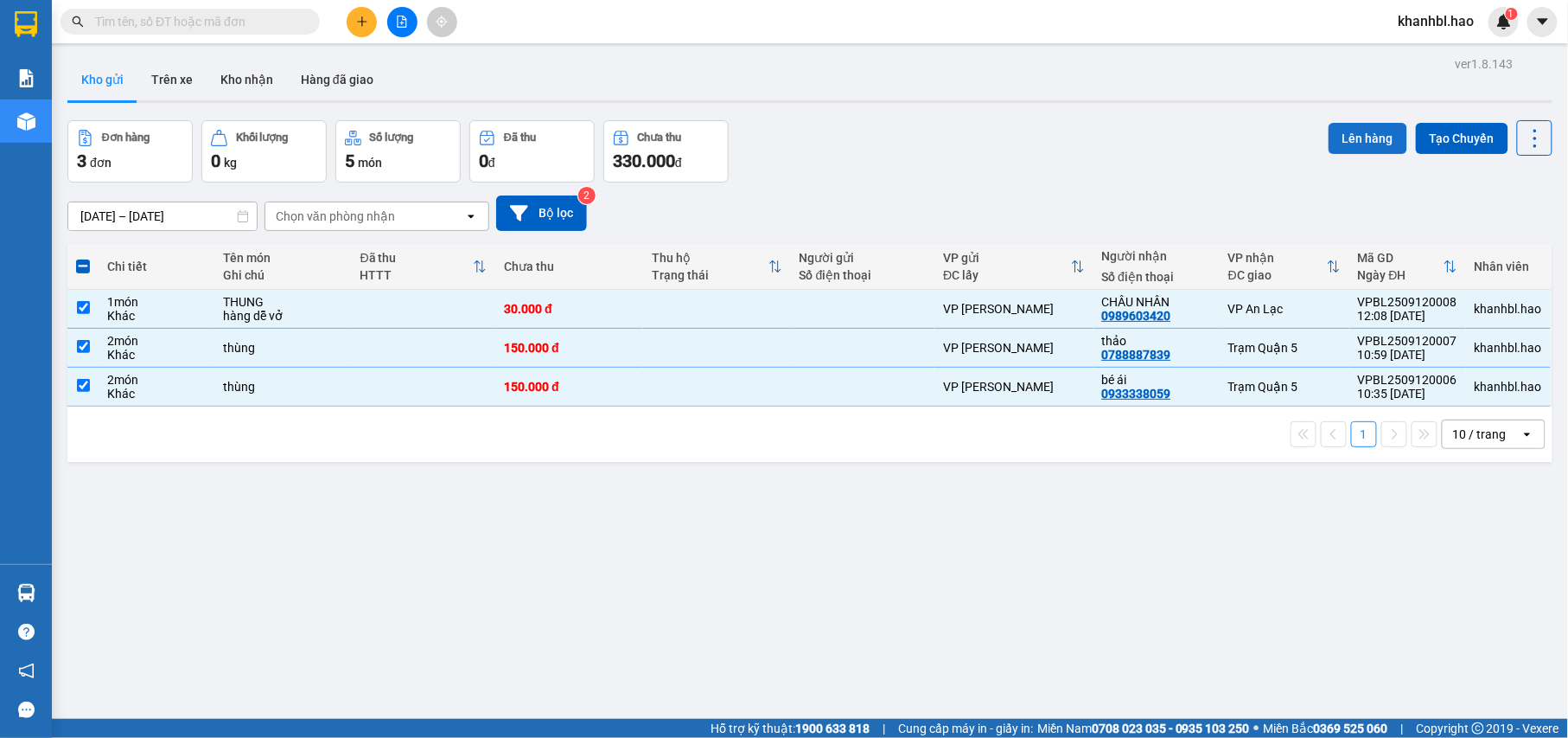
click at [1370, 132] on button "Lên hàng" at bounding box center [1368, 138] width 78 height 31
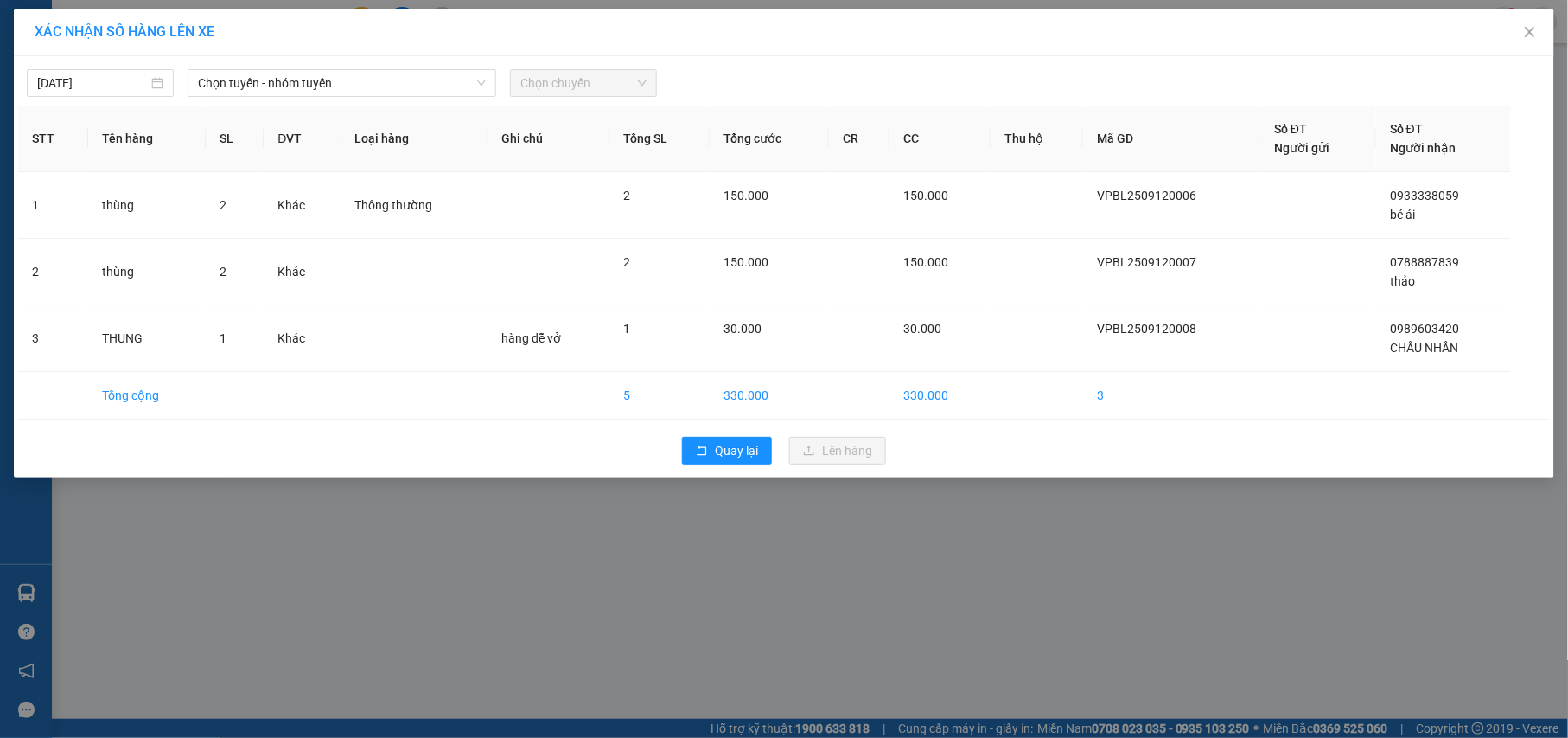
click at [302, 67] on div "12/09/2025 Chọn tuyến - nhóm tuyến Chọn chuyến" at bounding box center [783, 78] width 1532 height 36
click at [304, 80] on span "Chọn tuyến - nhóm tuyến" at bounding box center [341, 83] width 287 height 26
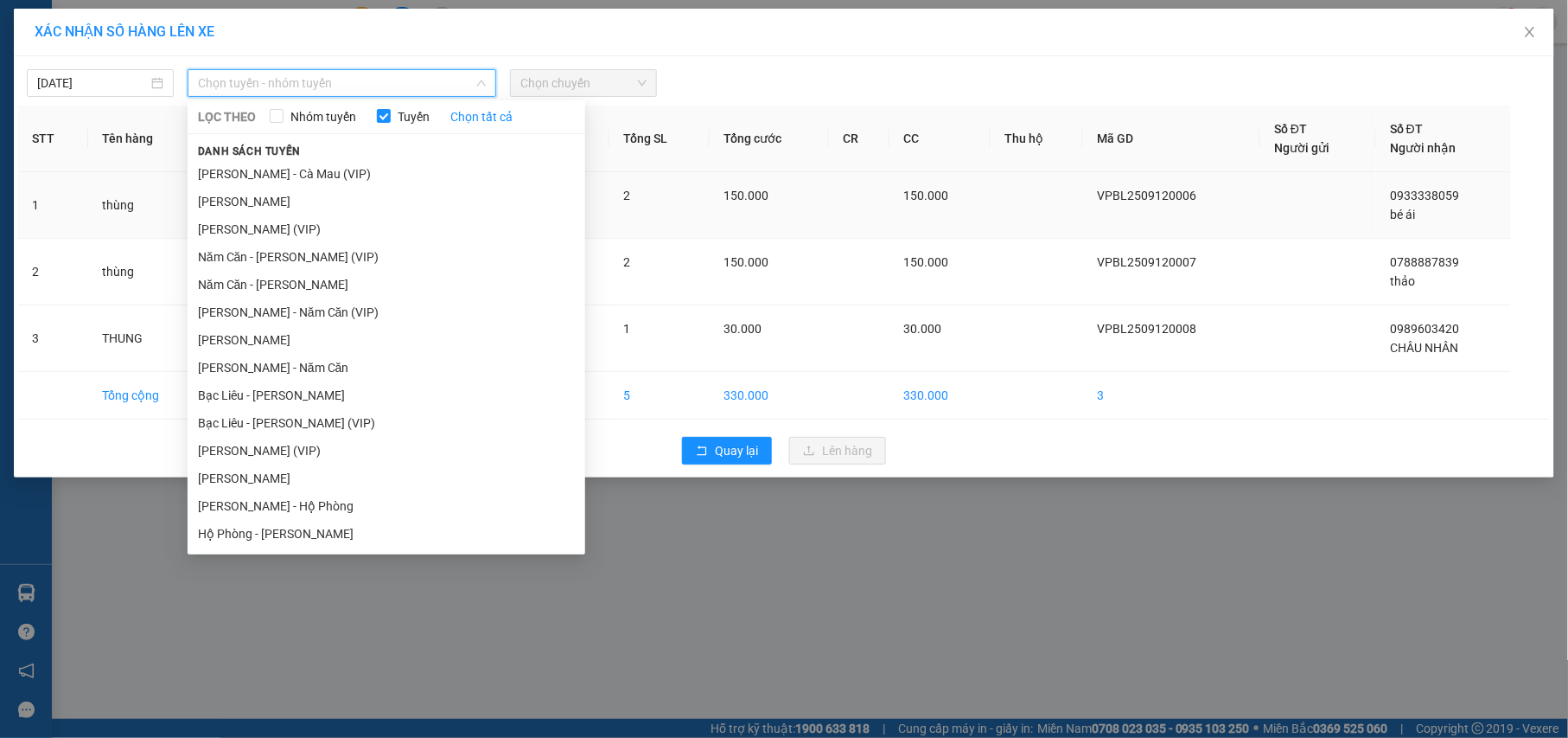
click at [279, 198] on li "[PERSON_NAME]" at bounding box center [386, 201] width 398 height 28
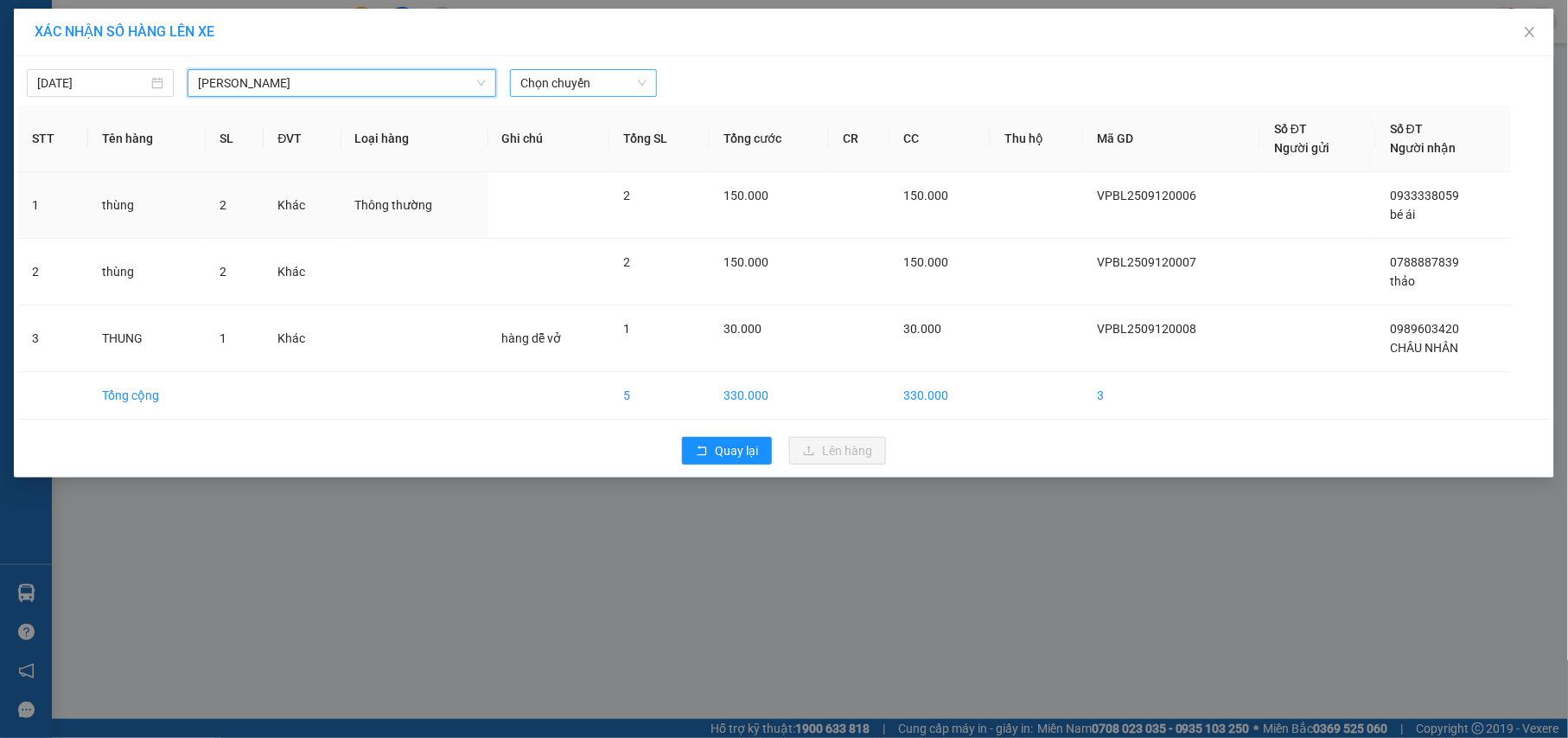
click at [591, 95] on span "Chọn chuyến" at bounding box center [584, 83] width 126 height 26
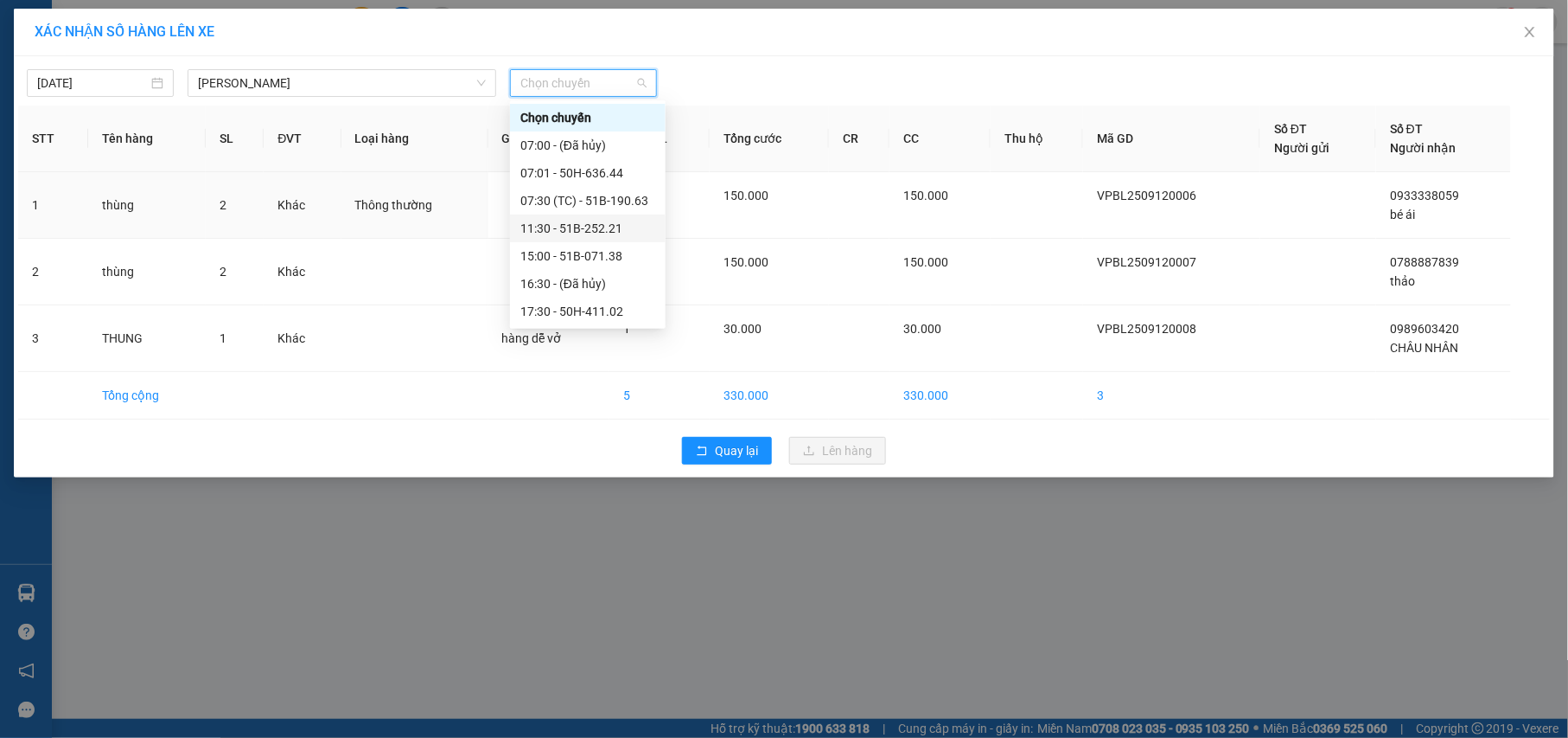
click at [626, 226] on div "11:30 - 51B-252.21" at bounding box center [588, 228] width 135 height 19
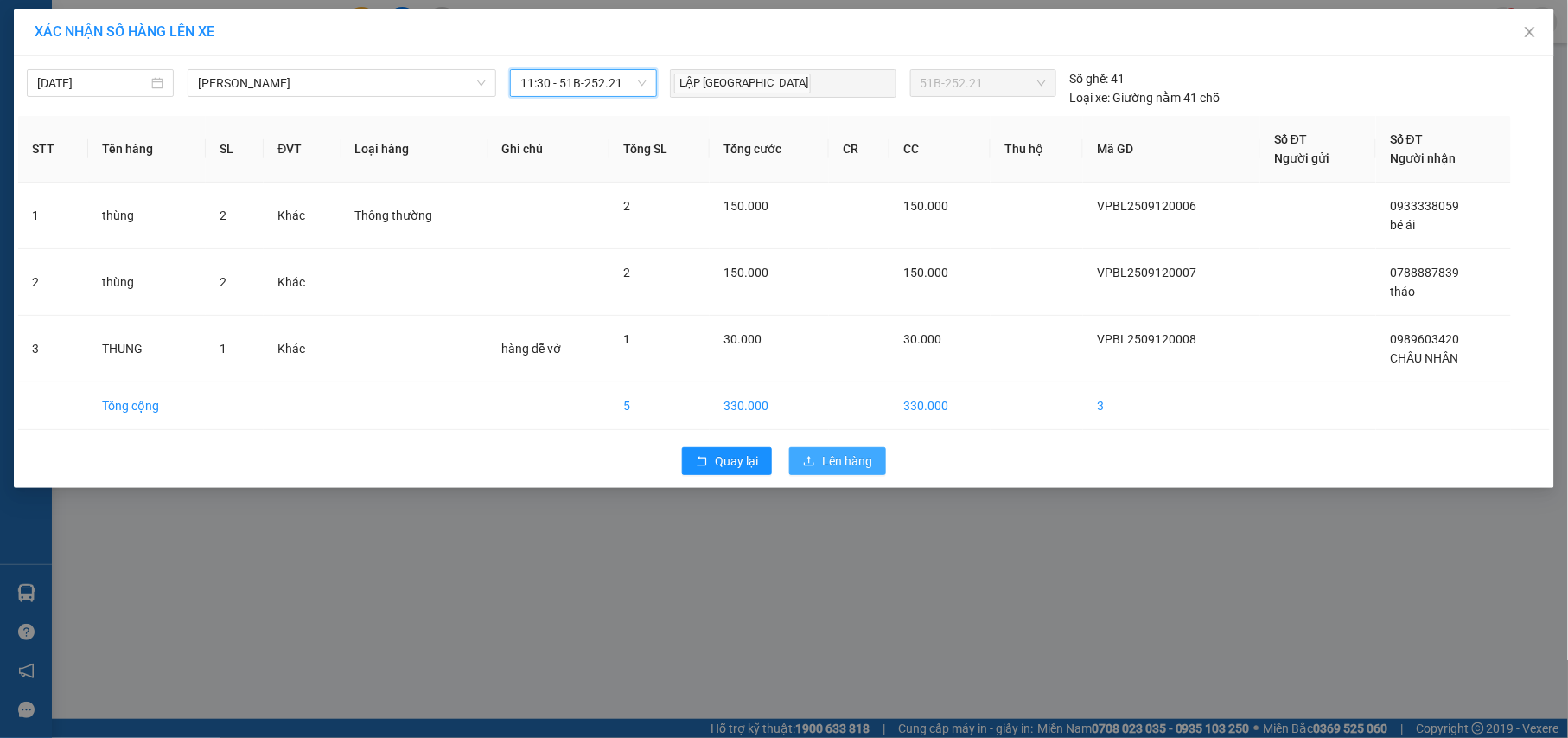
drag, startPoint x: 831, startPoint y: 451, endPoint x: 851, endPoint y: 442, distance: 21.9
click at [835, 451] on button "Lên hàng" at bounding box center [837, 460] width 97 height 28
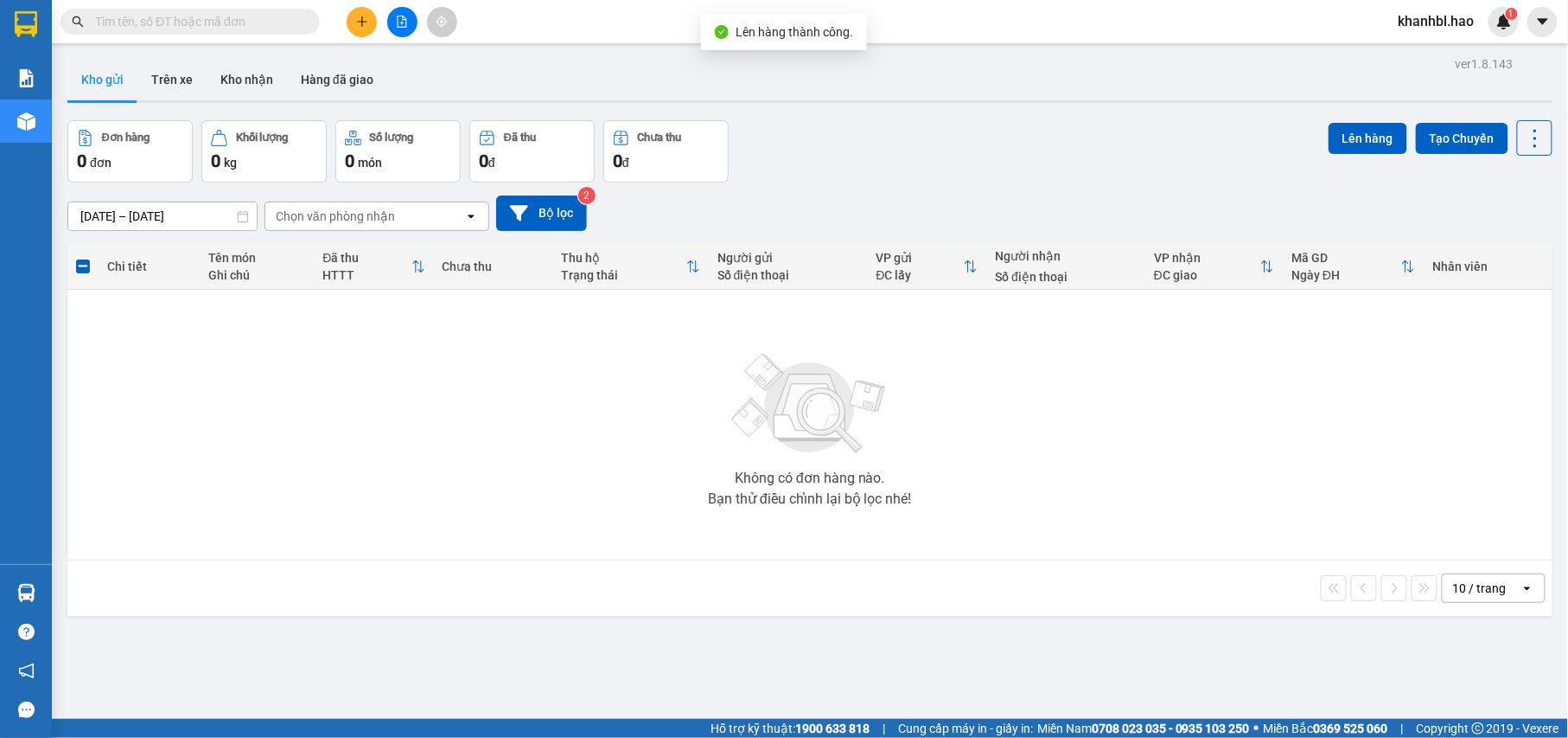
drag, startPoint x: 228, startPoint y: 59, endPoint x: 277, endPoint y: 133, distance: 88.8
click at [230, 59] on button "Kho nhận" at bounding box center [247, 79] width 80 height 42
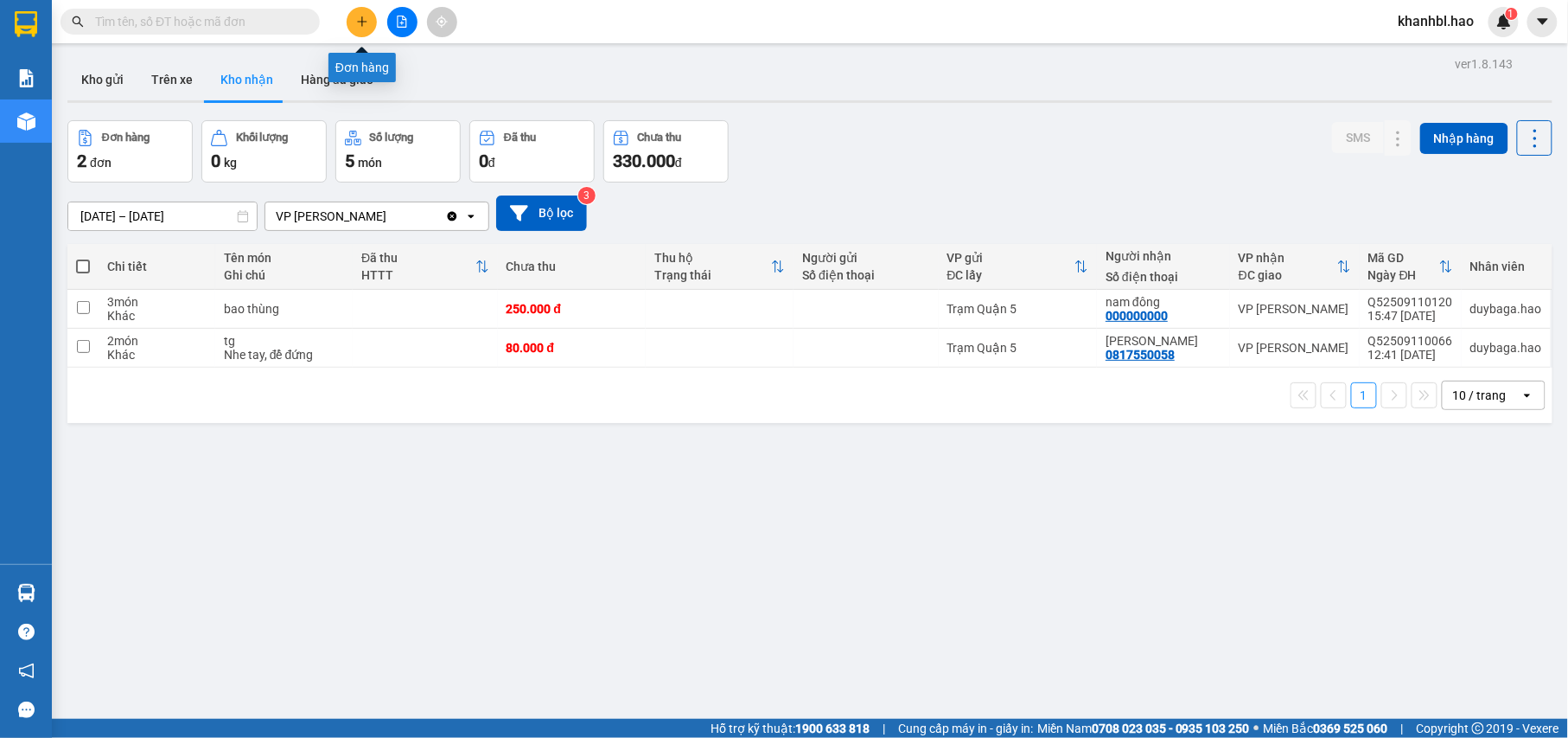
click at [365, 22] on icon "plus" at bounding box center [362, 21] width 12 height 12
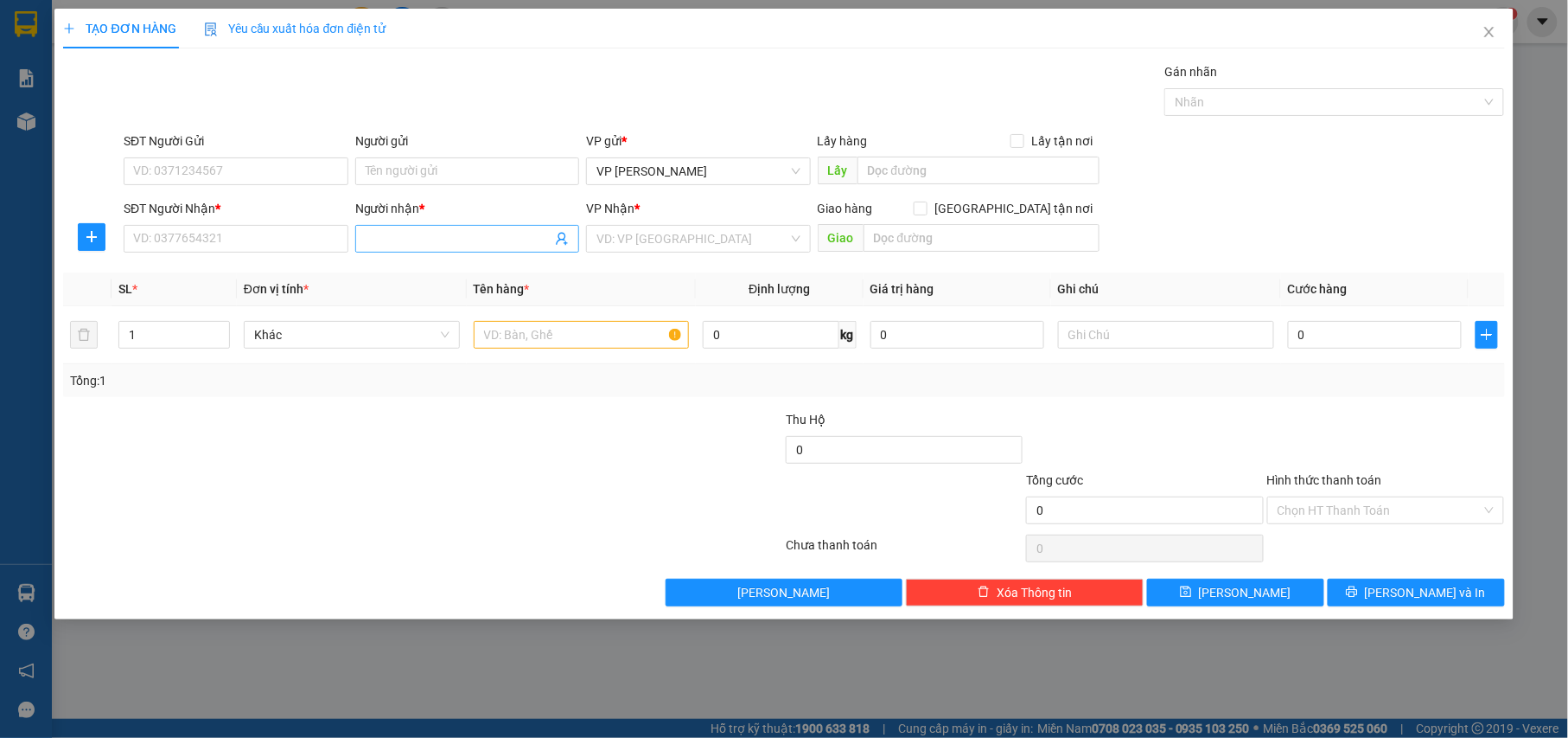
click at [492, 236] on input "Người nhận *" at bounding box center [459, 238] width 187 height 19
click at [1493, 39] on icon "close" at bounding box center [1490, 32] width 14 height 14
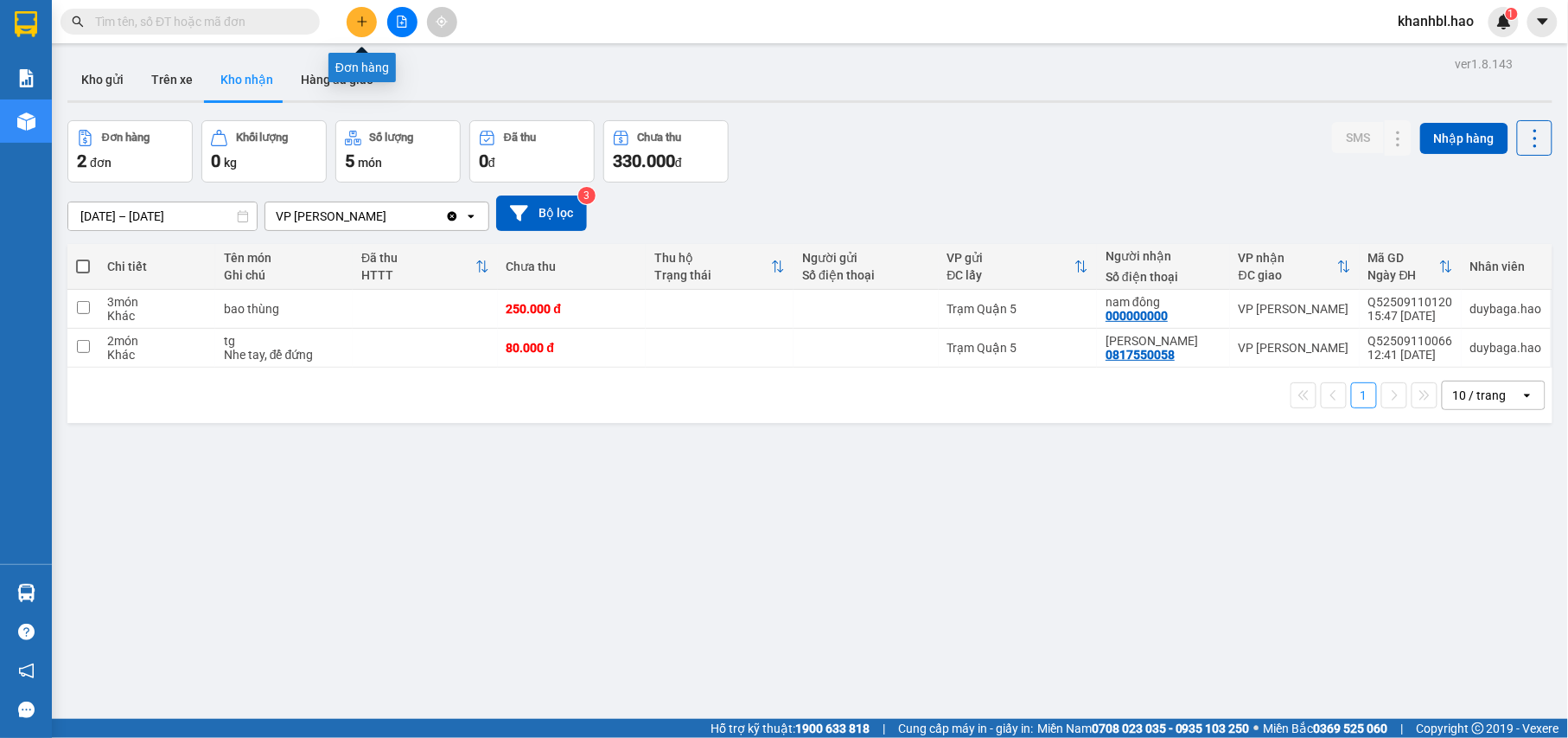
click at [358, 21] on icon "plus" at bounding box center [362, 21] width 12 height 12
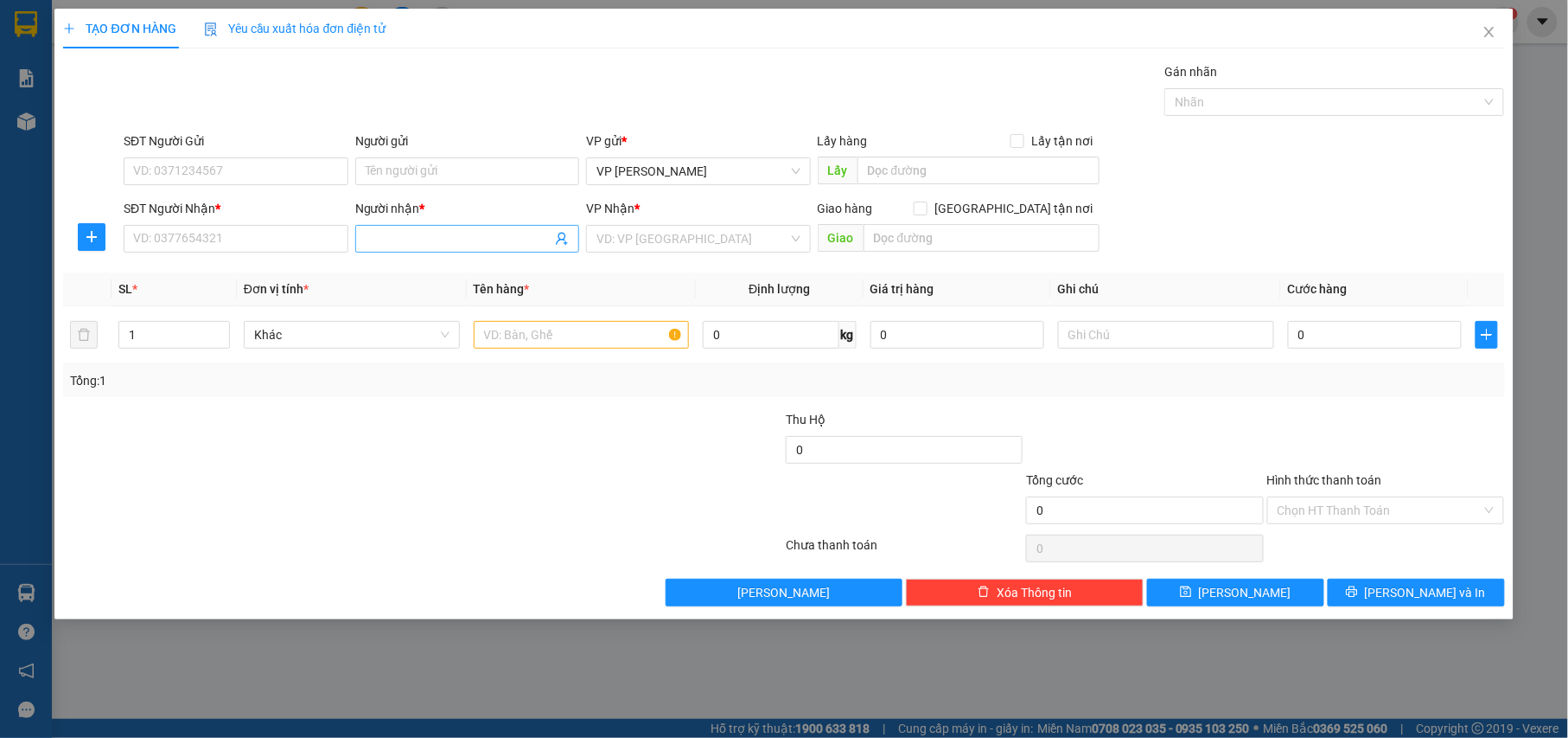
click at [479, 235] on input "Người nhận *" at bounding box center [459, 238] width 187 height 19
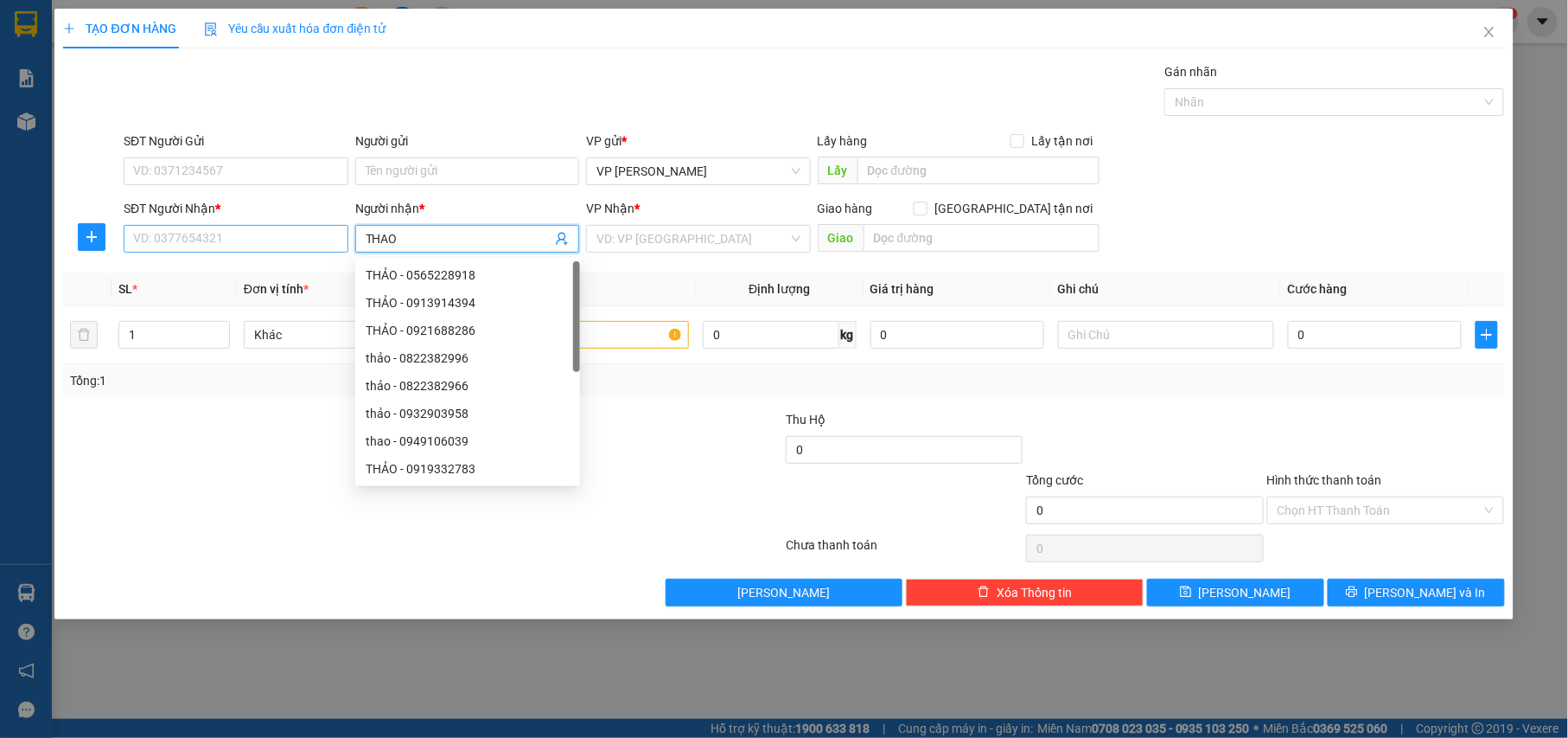
type input "THAO"
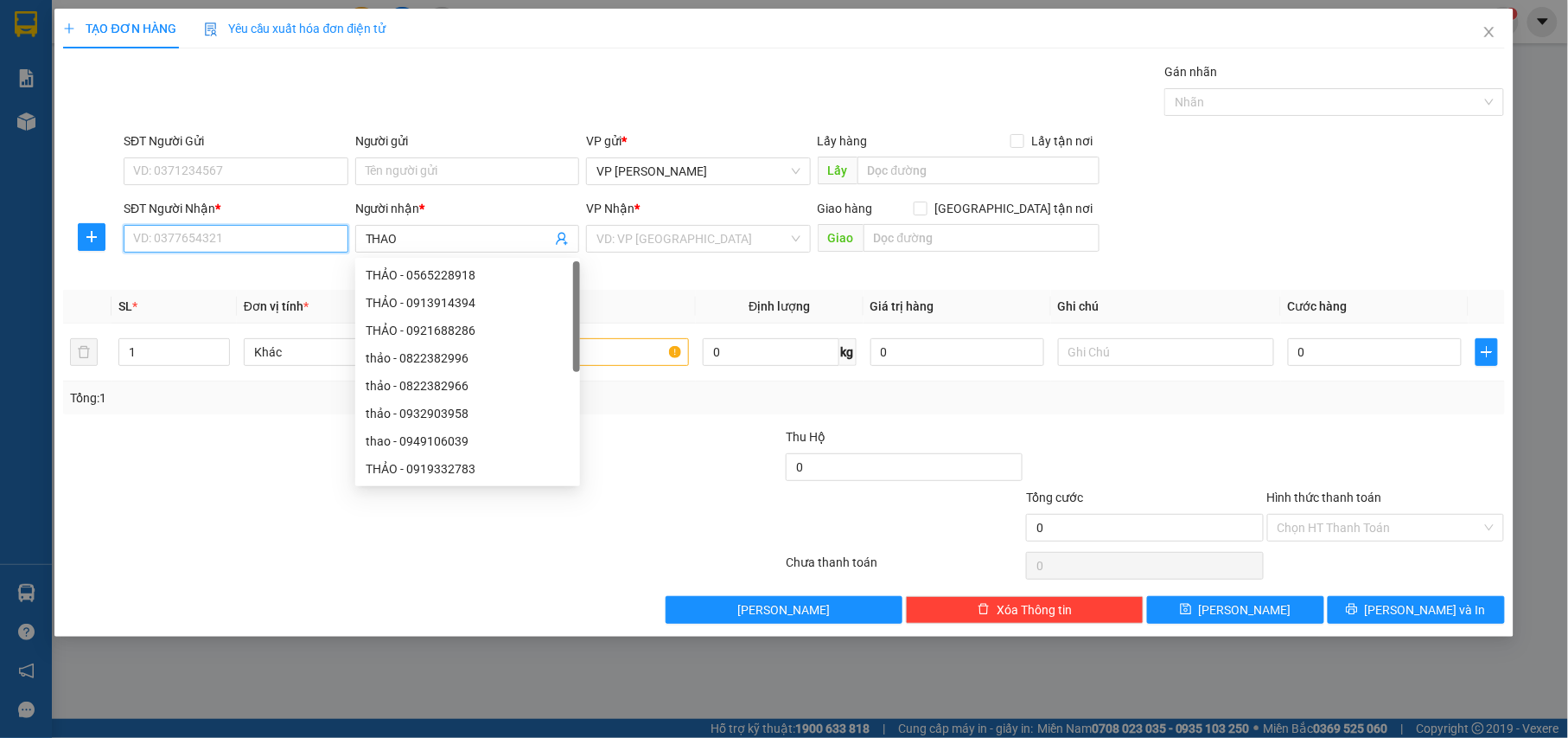
click at [306, 239] on input "SĐT Người Nhận *" at bounding box center [236, 239] width 225 height 28
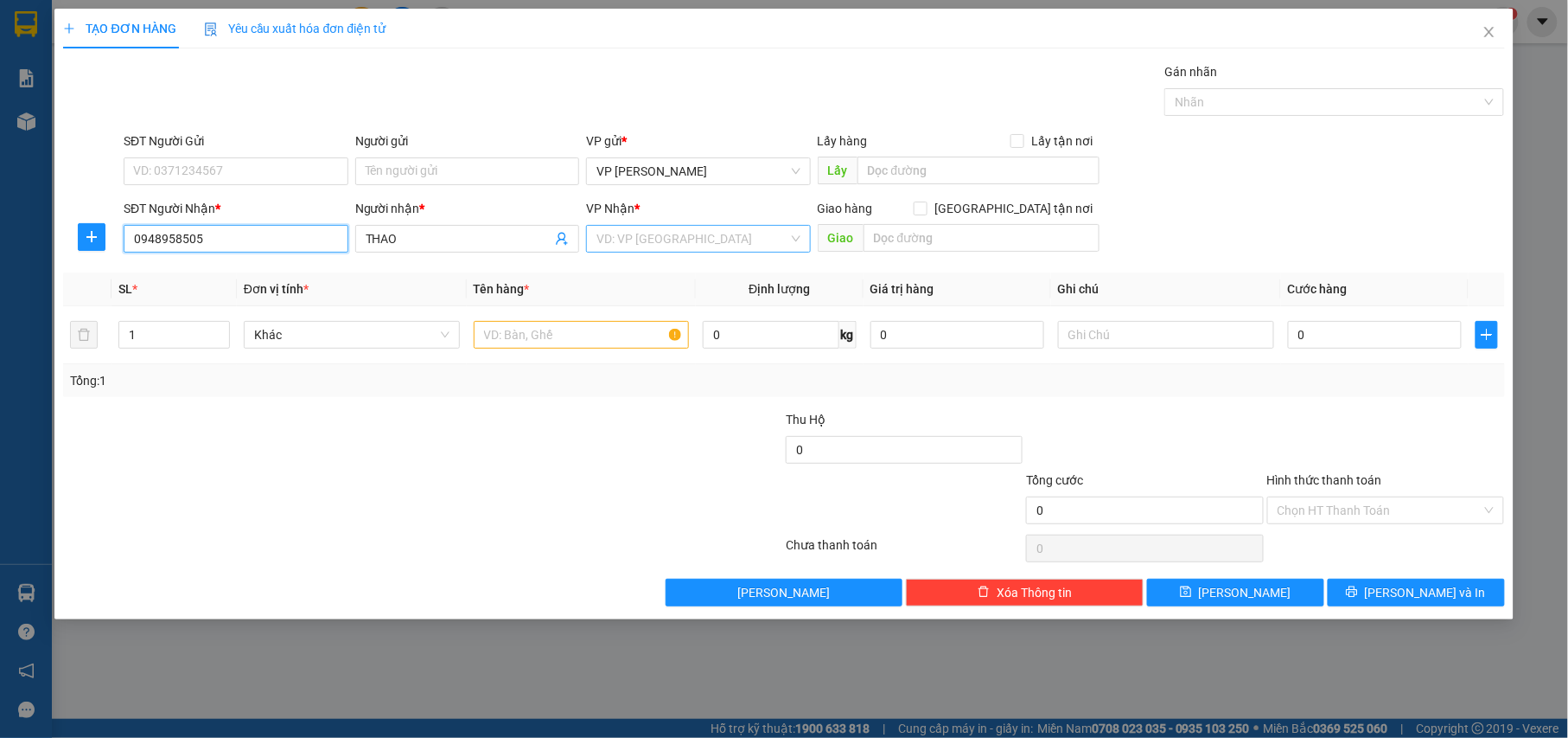
type input "0948958505"
click at [661, 235] on input "search" at bounding box center [692, 239] width 192 height 26
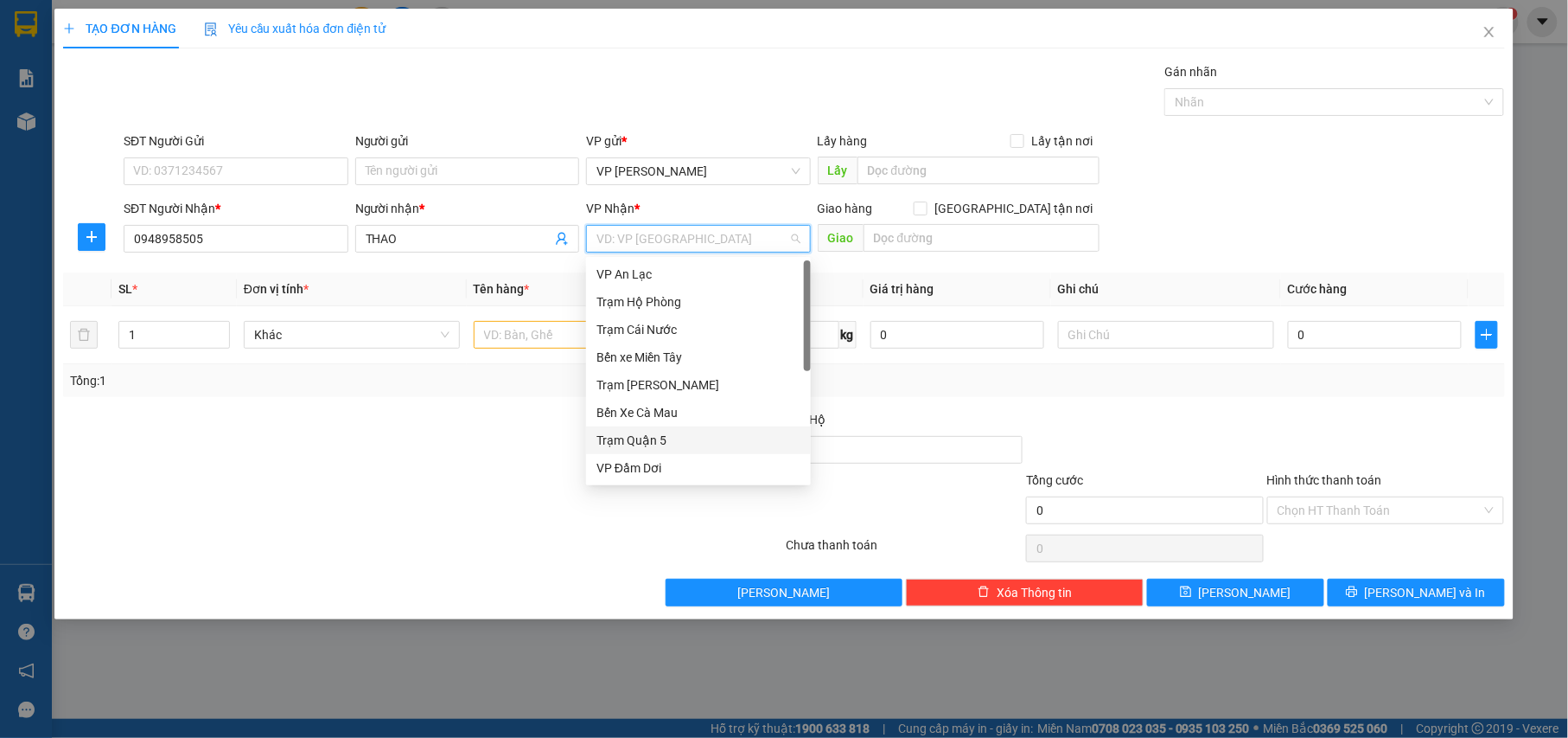
click at [661, 437] on div "Trạm Quận 5" at bounding box center [698, 440] width 204 height 19
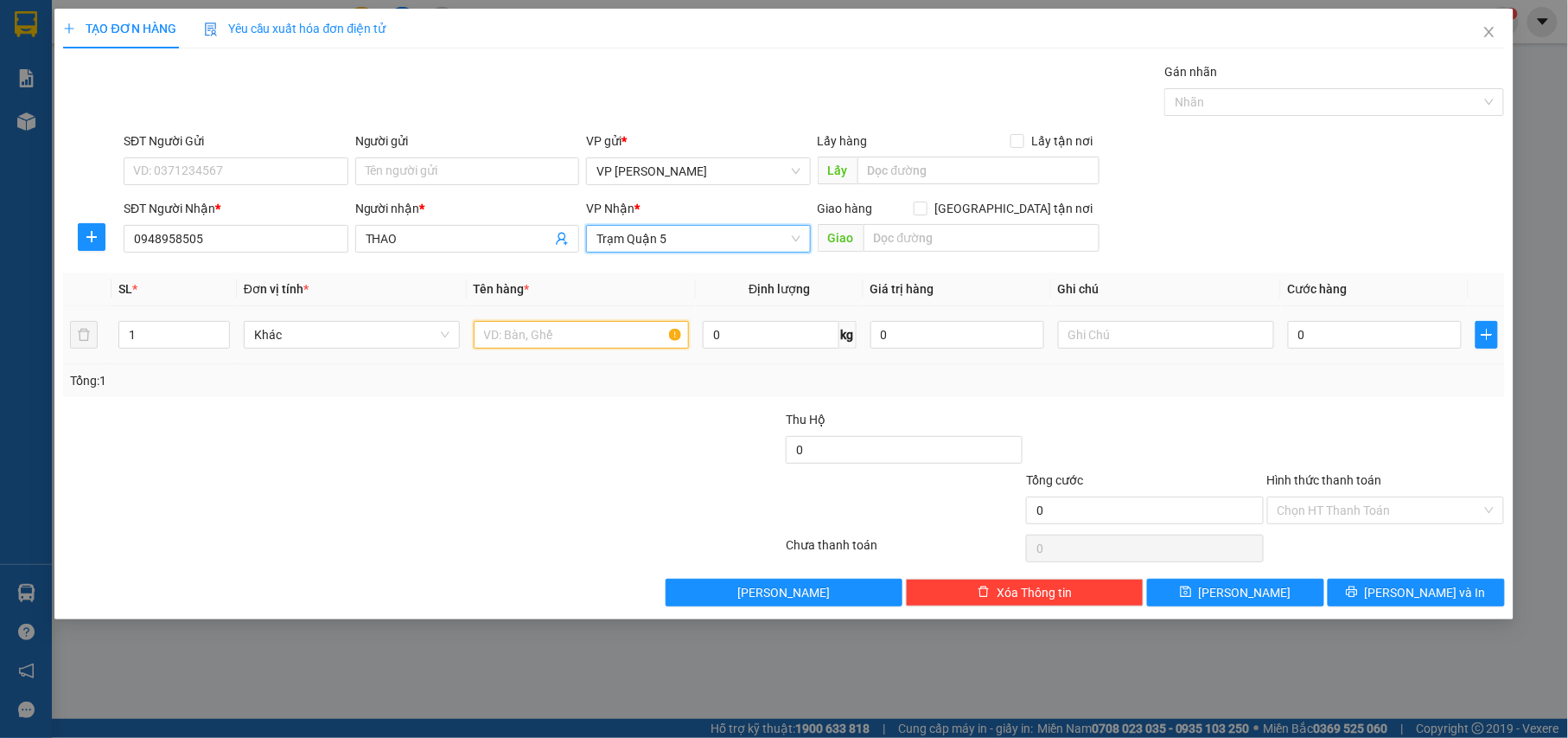
click at [582, 333] on input "text" at bounding box center [581, 334] width 216 height 28
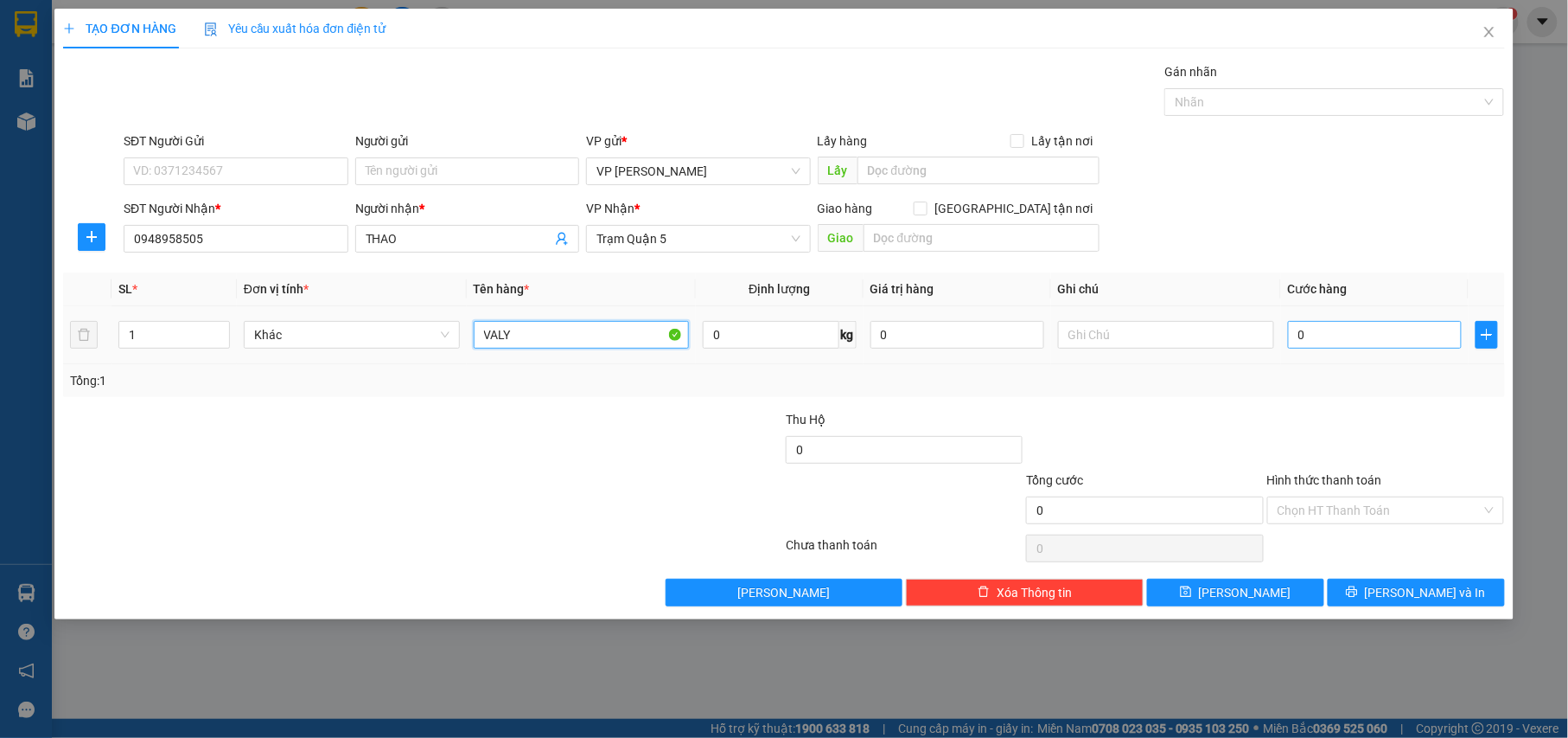
type input "VALY"
click at [1368, 346] on input "0" at bounding box center [1374, 334] width 174 height 28
type input "003"
type input "3"
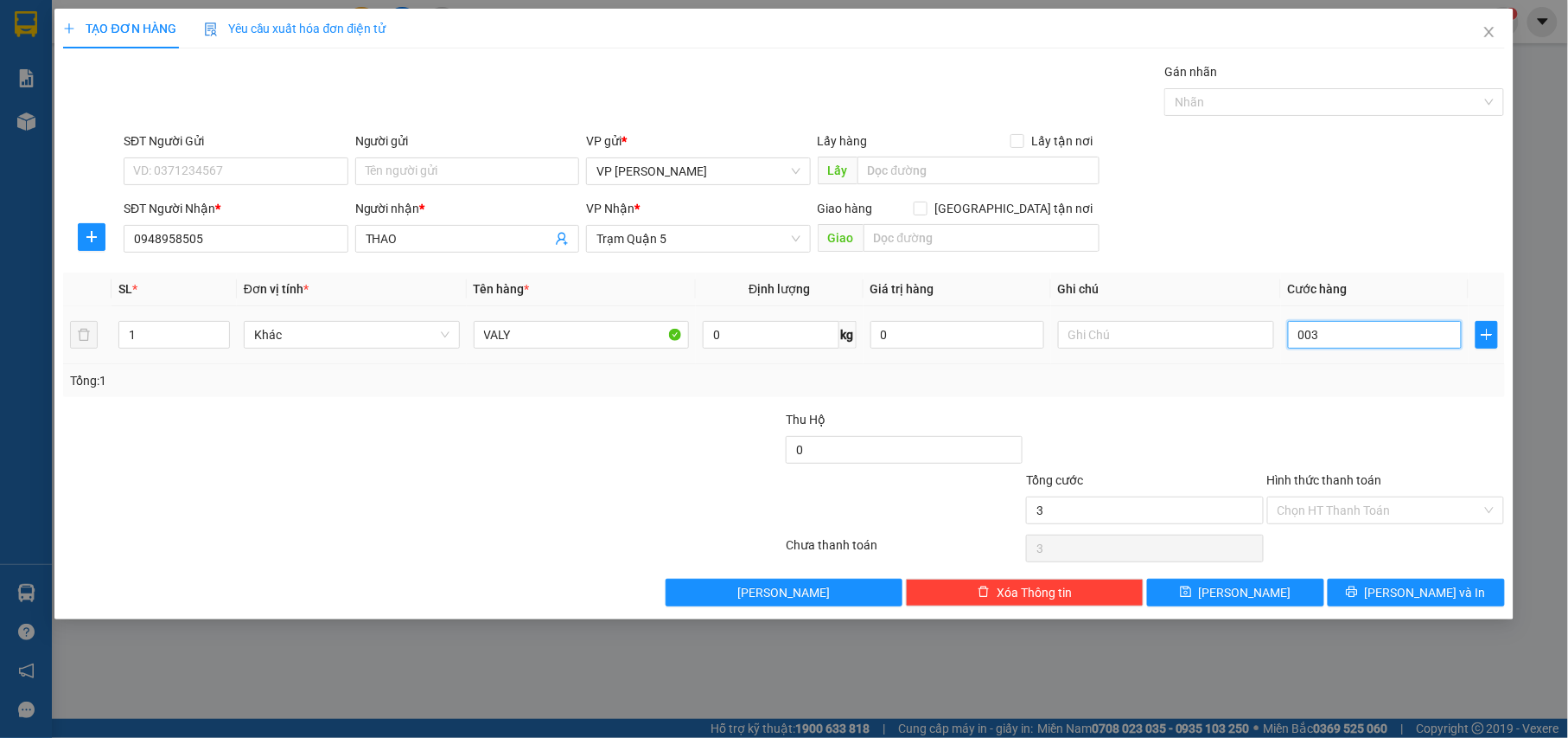
type input "0.030"
type input "30"
click at [1370, 514] on input "Hình thức thanh toán" at bounding box center [1380, 509] width 205 height 26
type input "30.000"
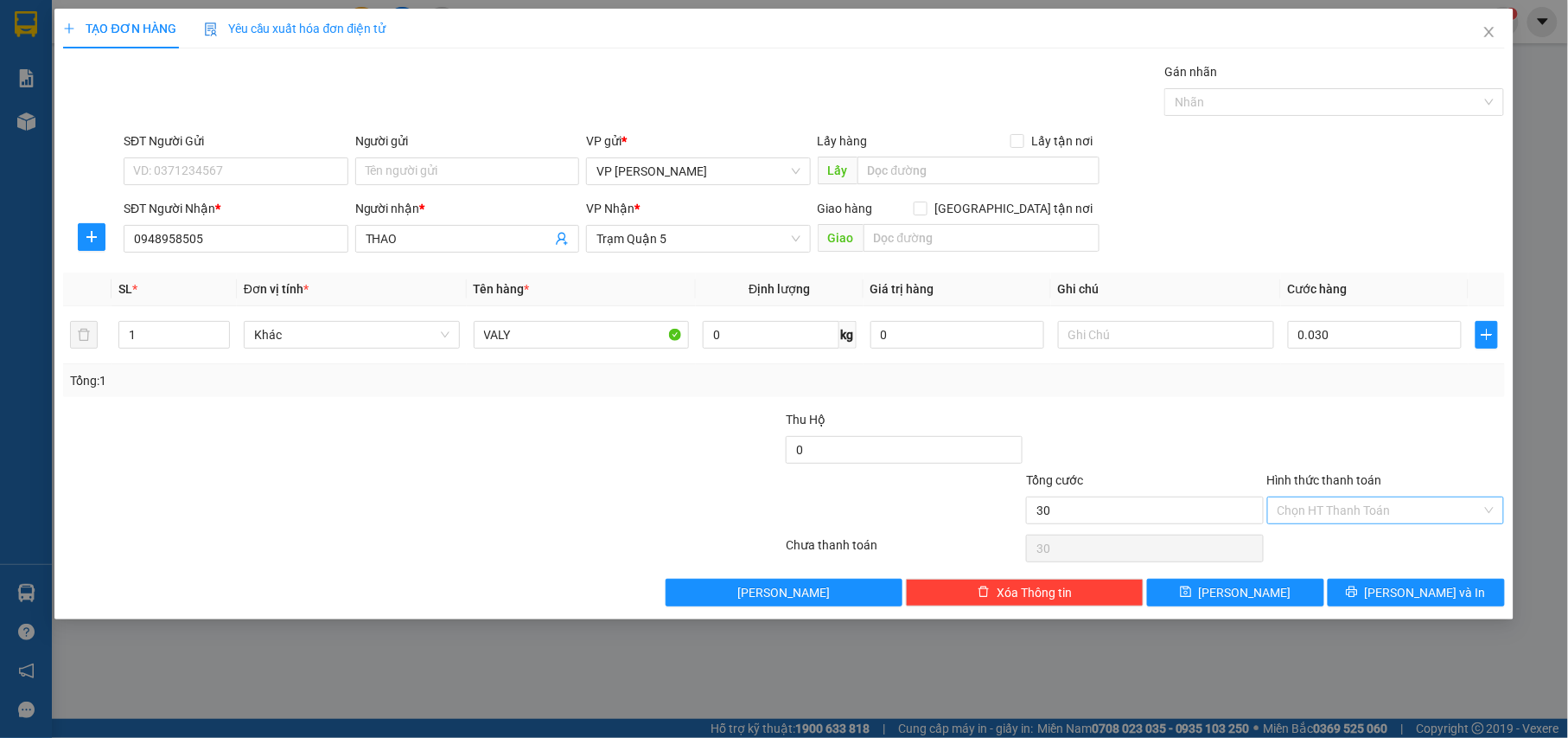
type input "30.000"
click at [1339, 550] on div "Tại văn phòng" at bounding box center [1387, 547] width 217 height 19
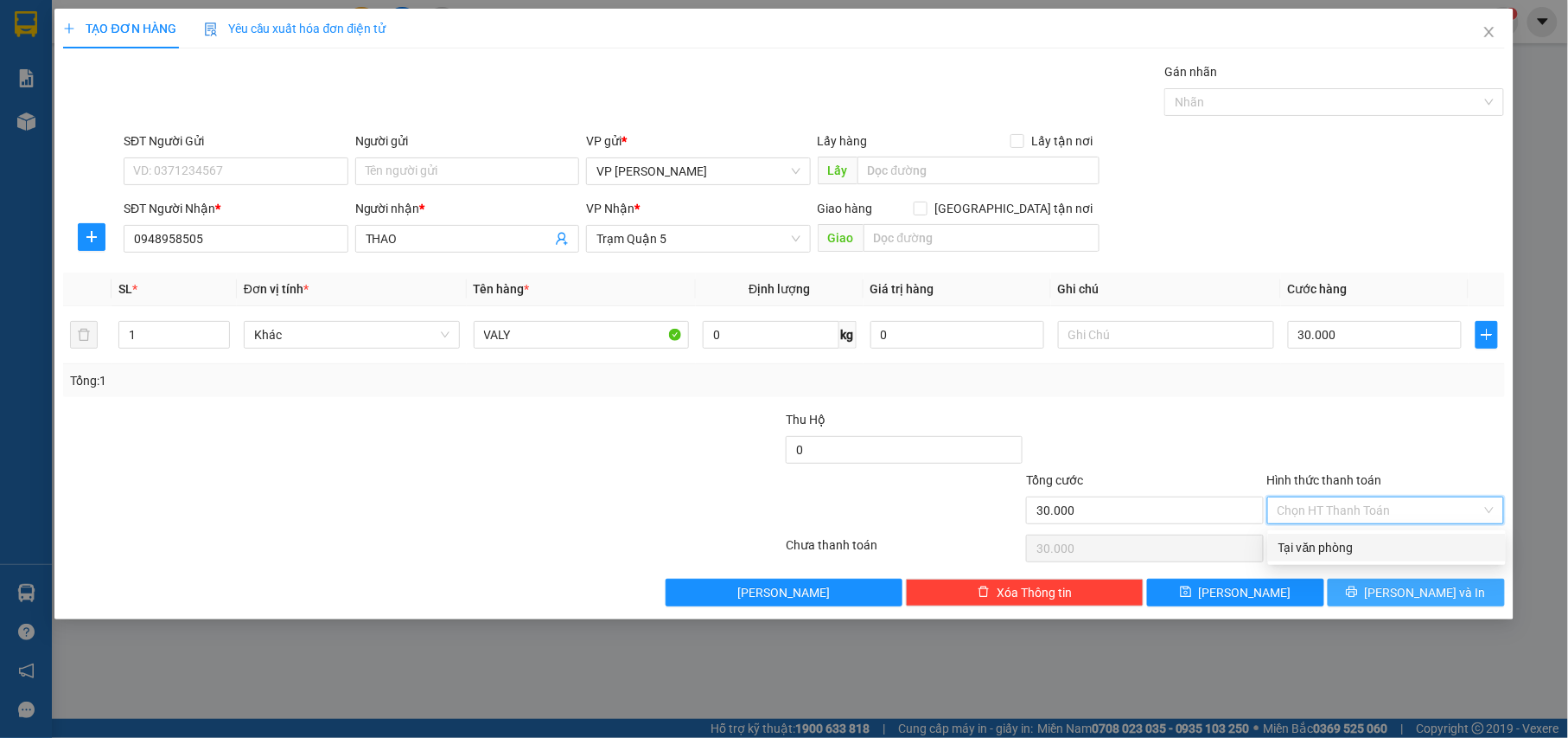
type input "0"
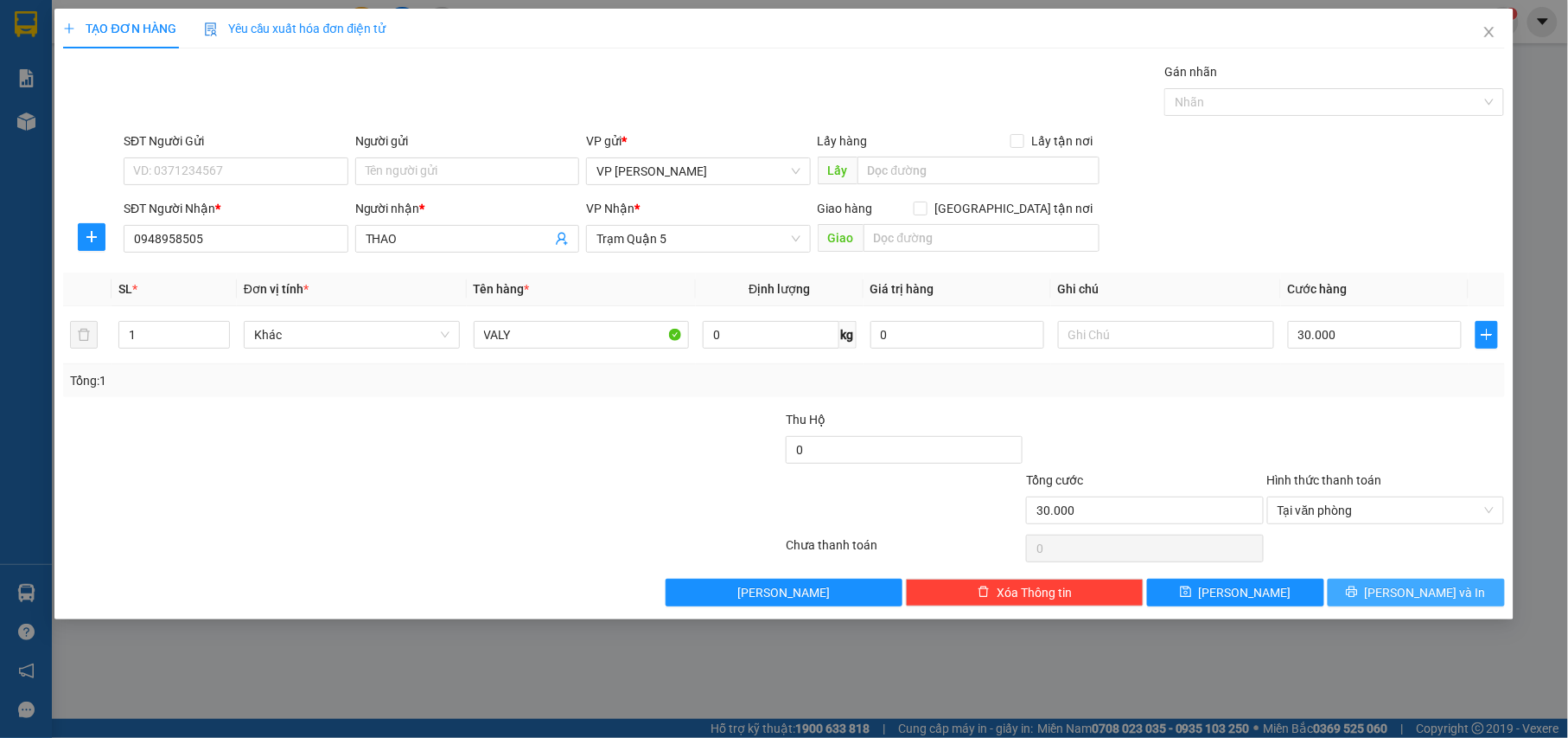
click at [1419, 591] on span "[PERSON_NAME] và In" at bounding box center [1426, 592] width 121 height 19
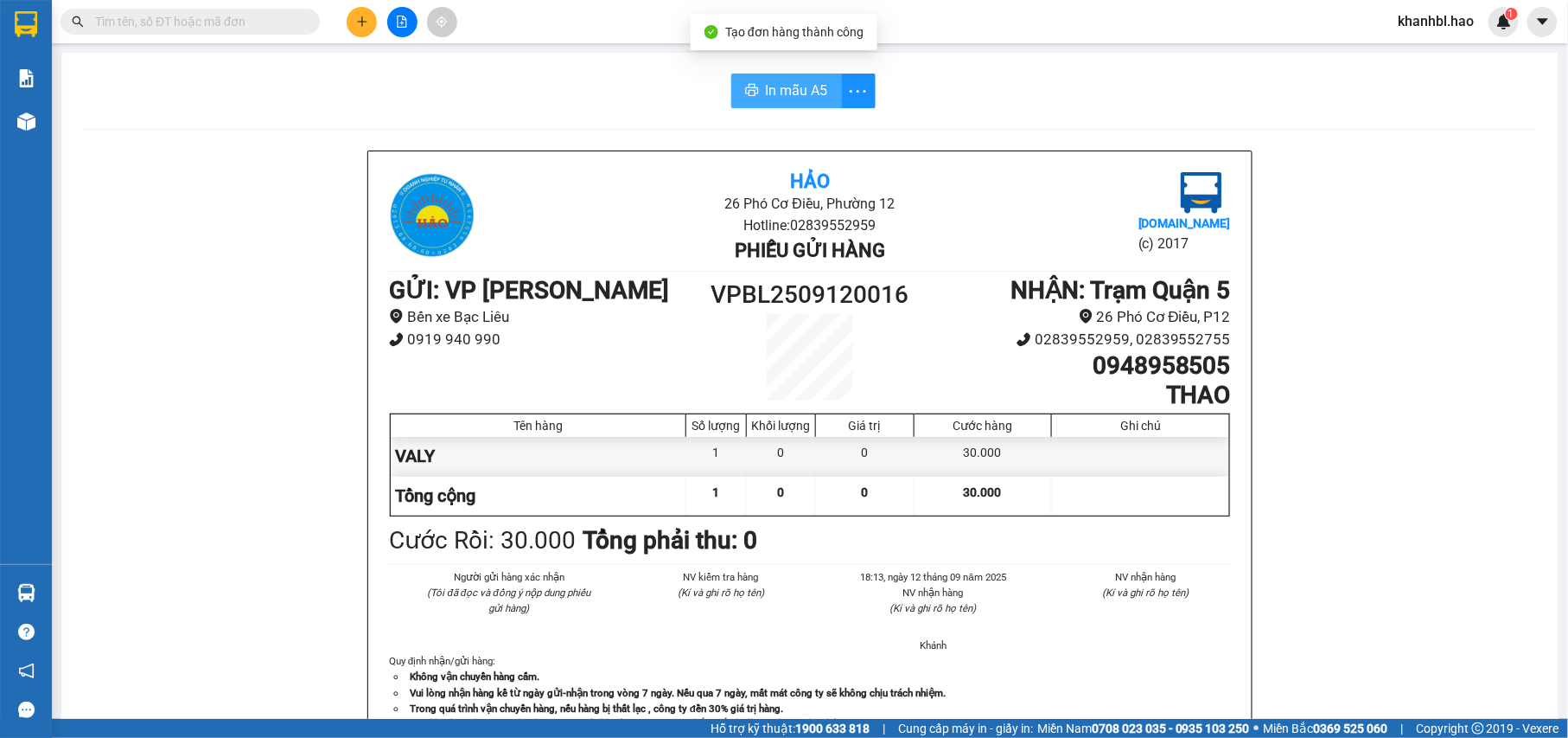
click at [748, 95] on icon "printer" at bounding box center [752, 90] width 14 height 14
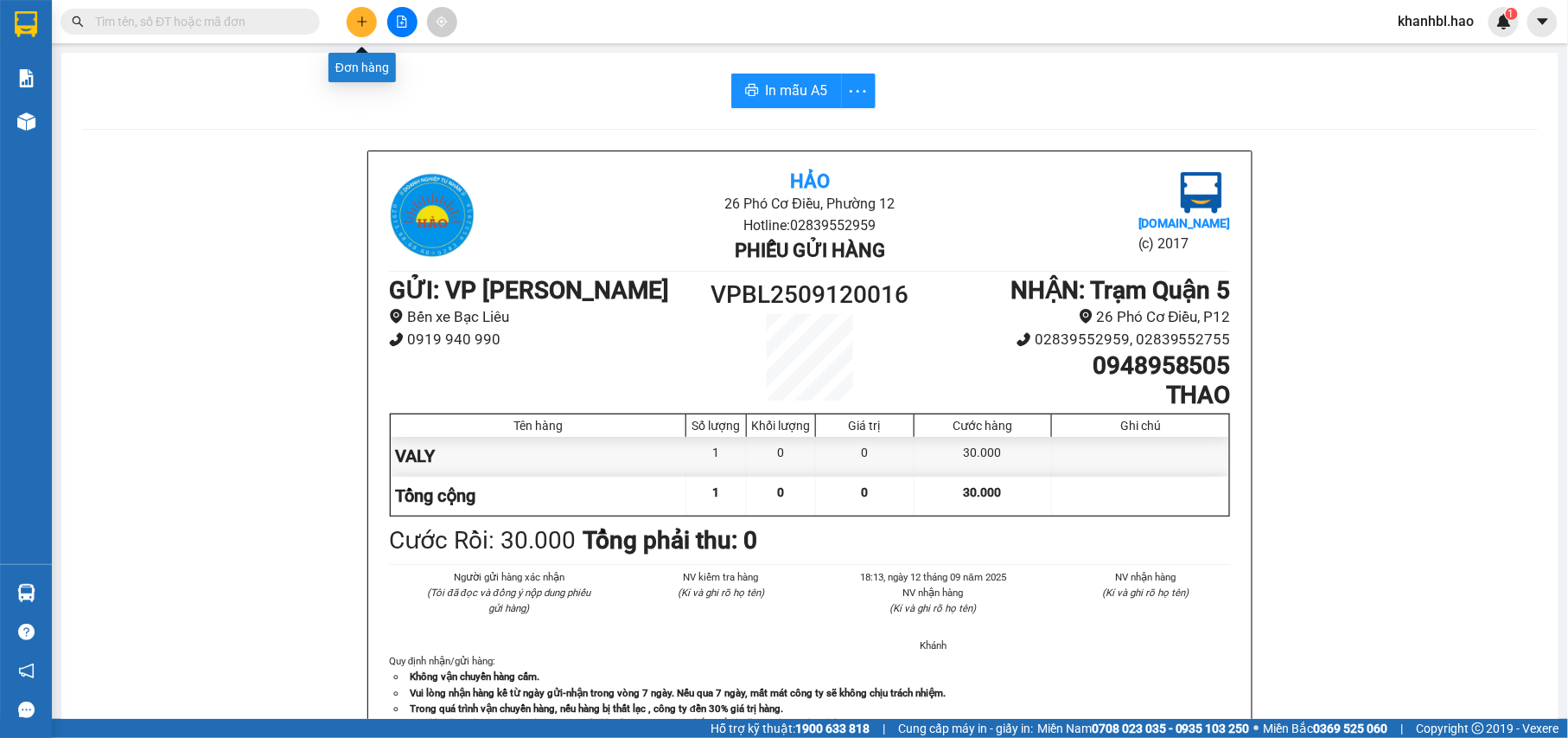
click at [367, 26] on icon "plus" at bounding box center [362, 21] width 12 height 12
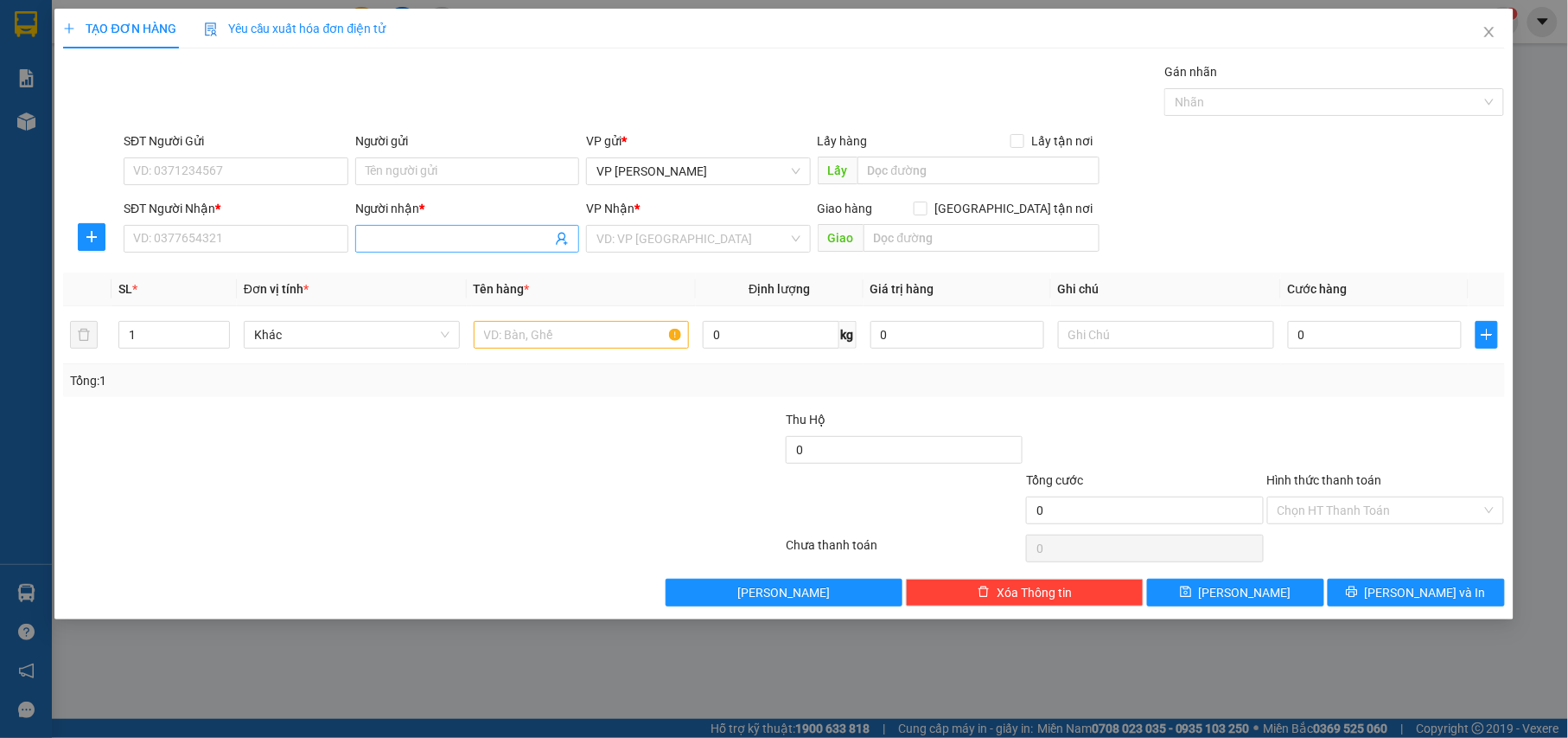
click at [467, 240] on input "Người nhận *" at bounding box center [459, 238] width 187 height 19
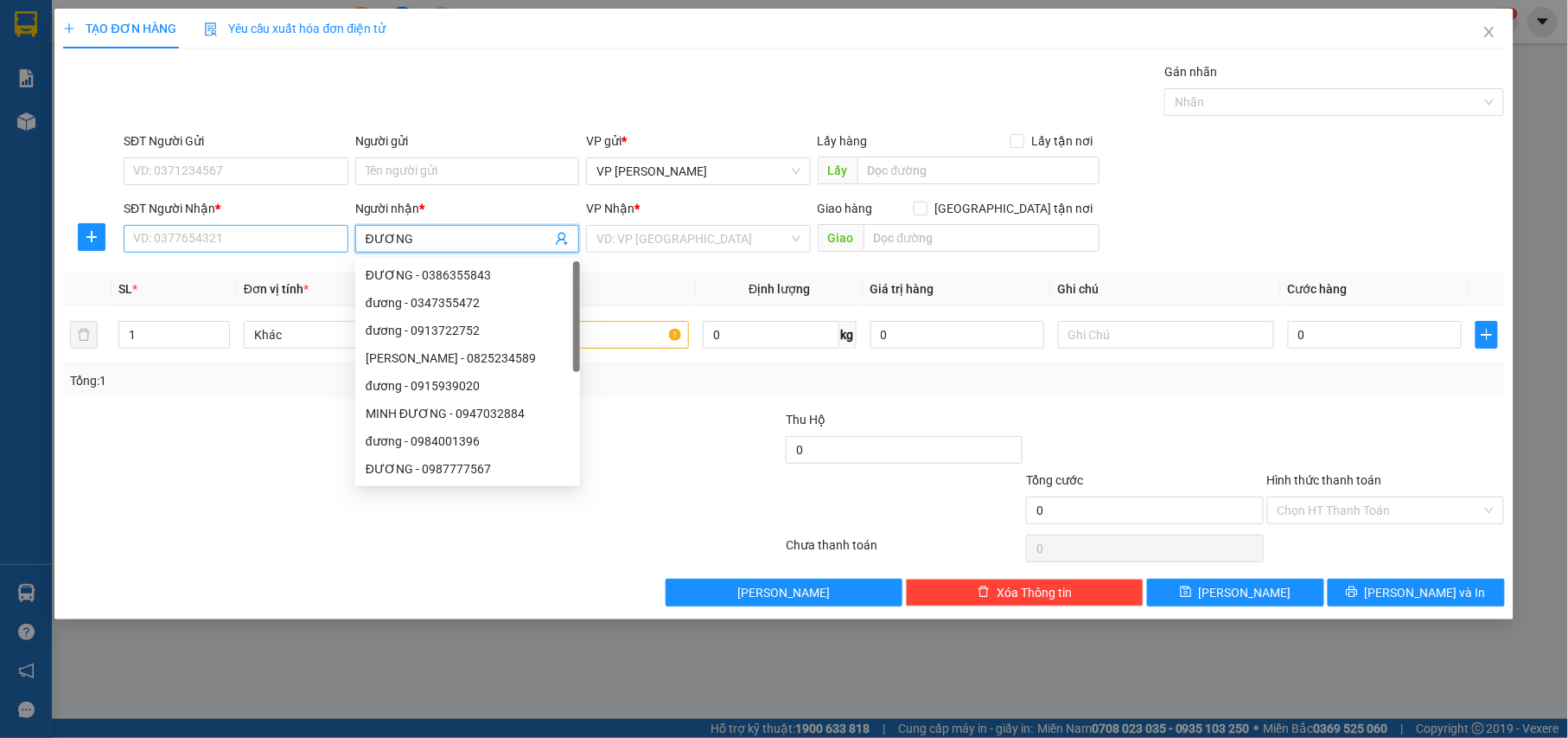
type input "ĐƯƠNG"
click at [298, 229] on input "SĐT Người Nhận *" at bounding box center [236, 239] width 225 height 28
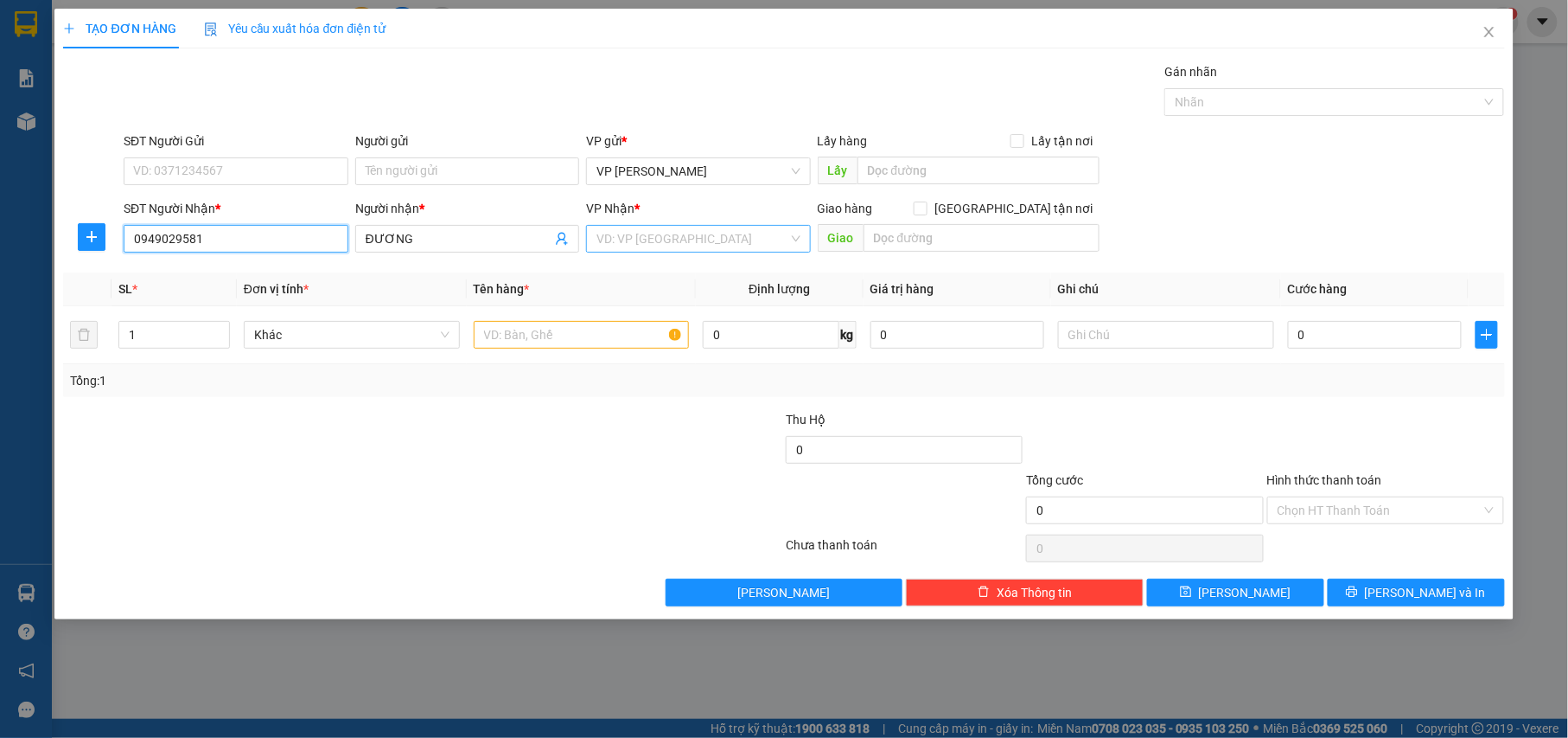
type input "0949029581"
click at [672, 239] on input "search" at bounding box center [692, 239] width 192 height 26
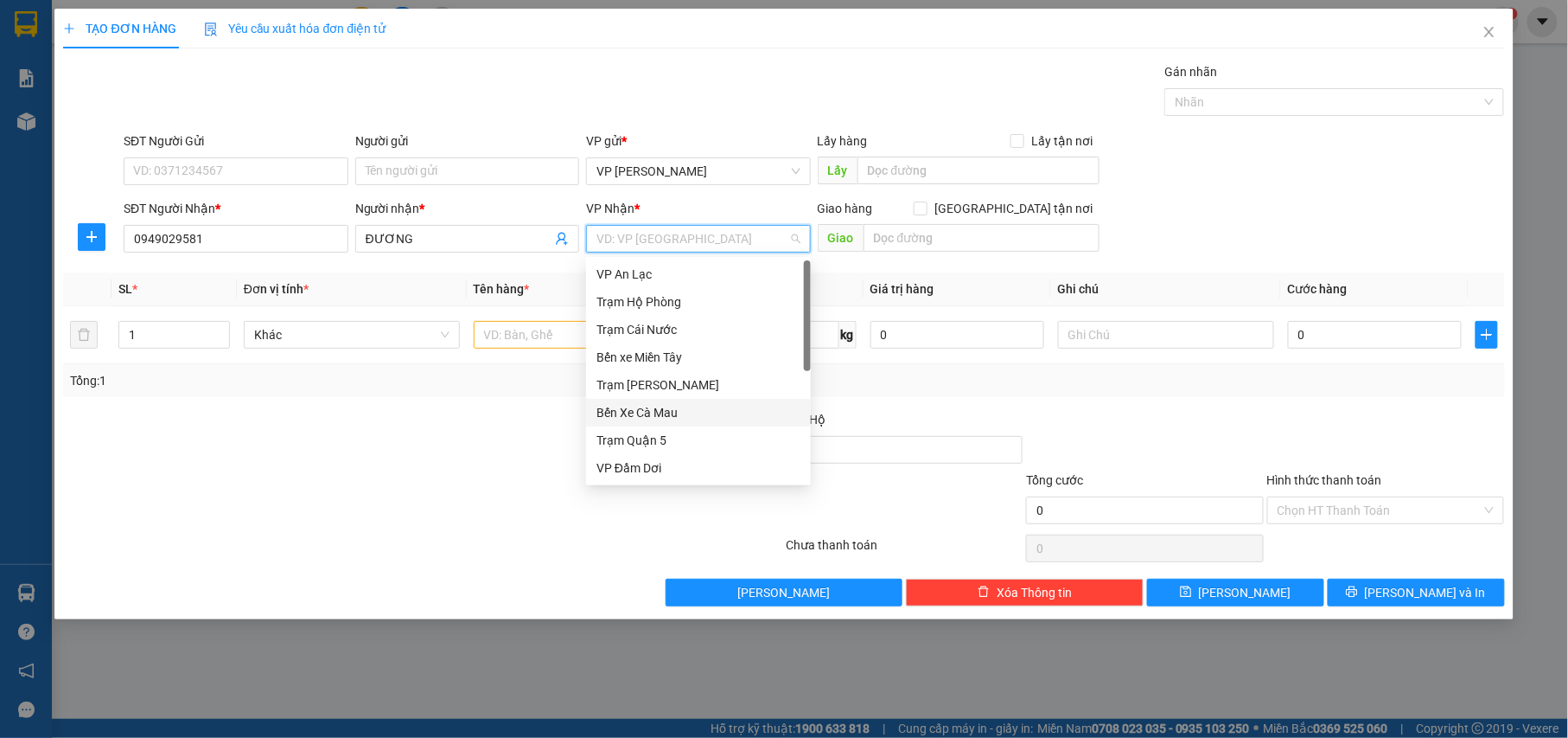
click at [657, 413] on div "Bến Xe Cà Mau" at bounding box center [698, 412] width 204 height 19
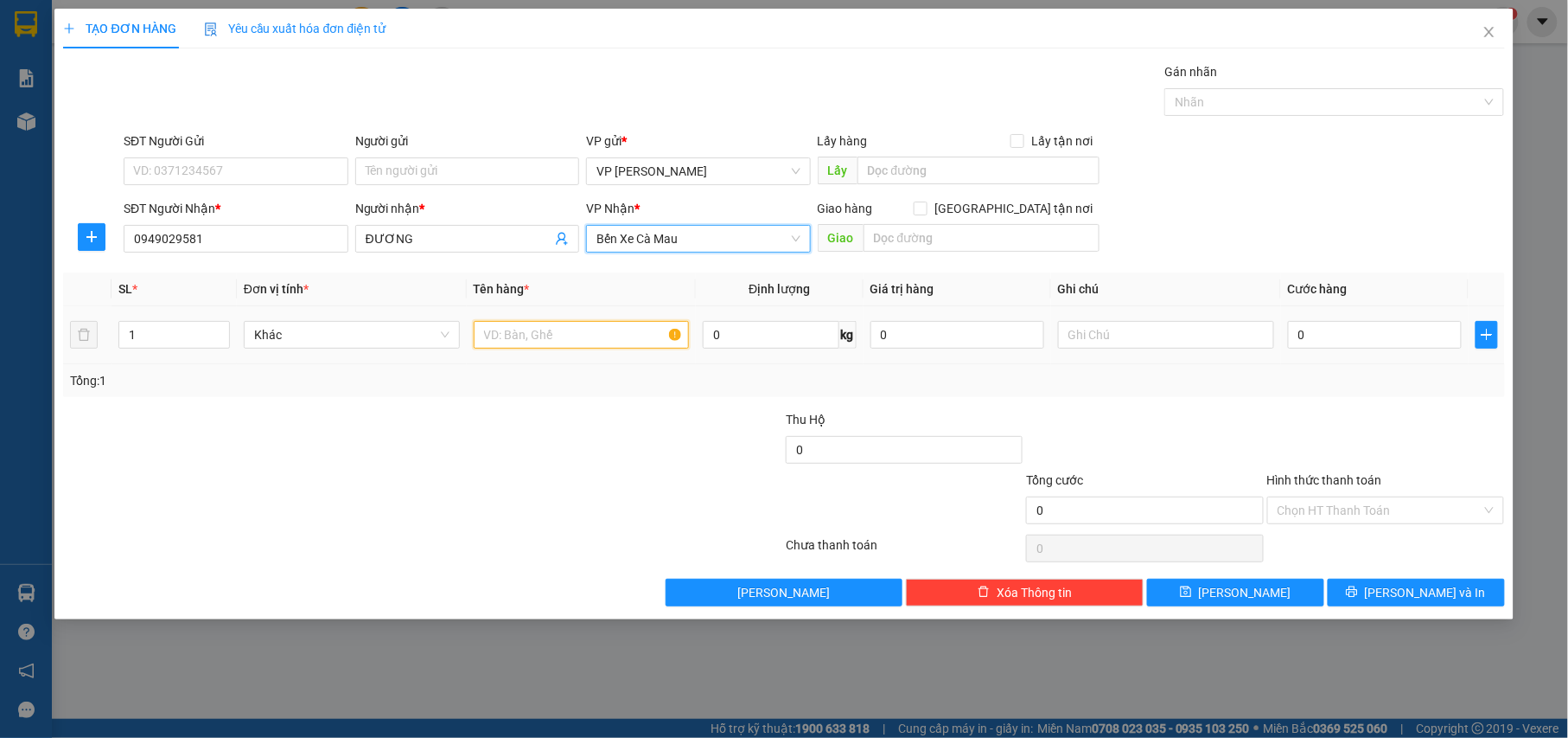
click at [567, 346] on input "text" at bounding box center [581, 334] width 216 height 28
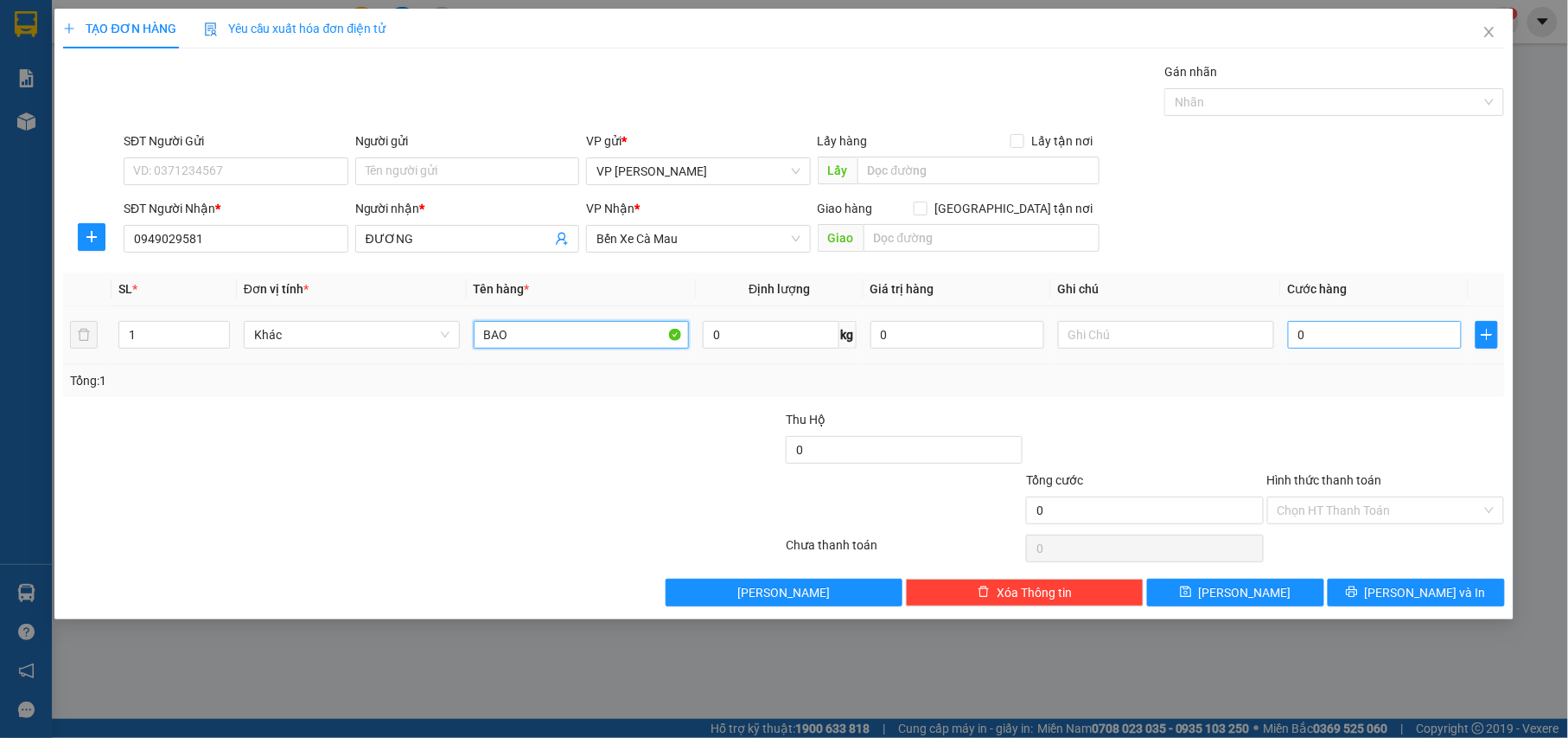
type input "BAO"
click at [1451, 337] on input "0" at bounding box center [1374, 334] width 174 height 28
type input "005"
type input "5"
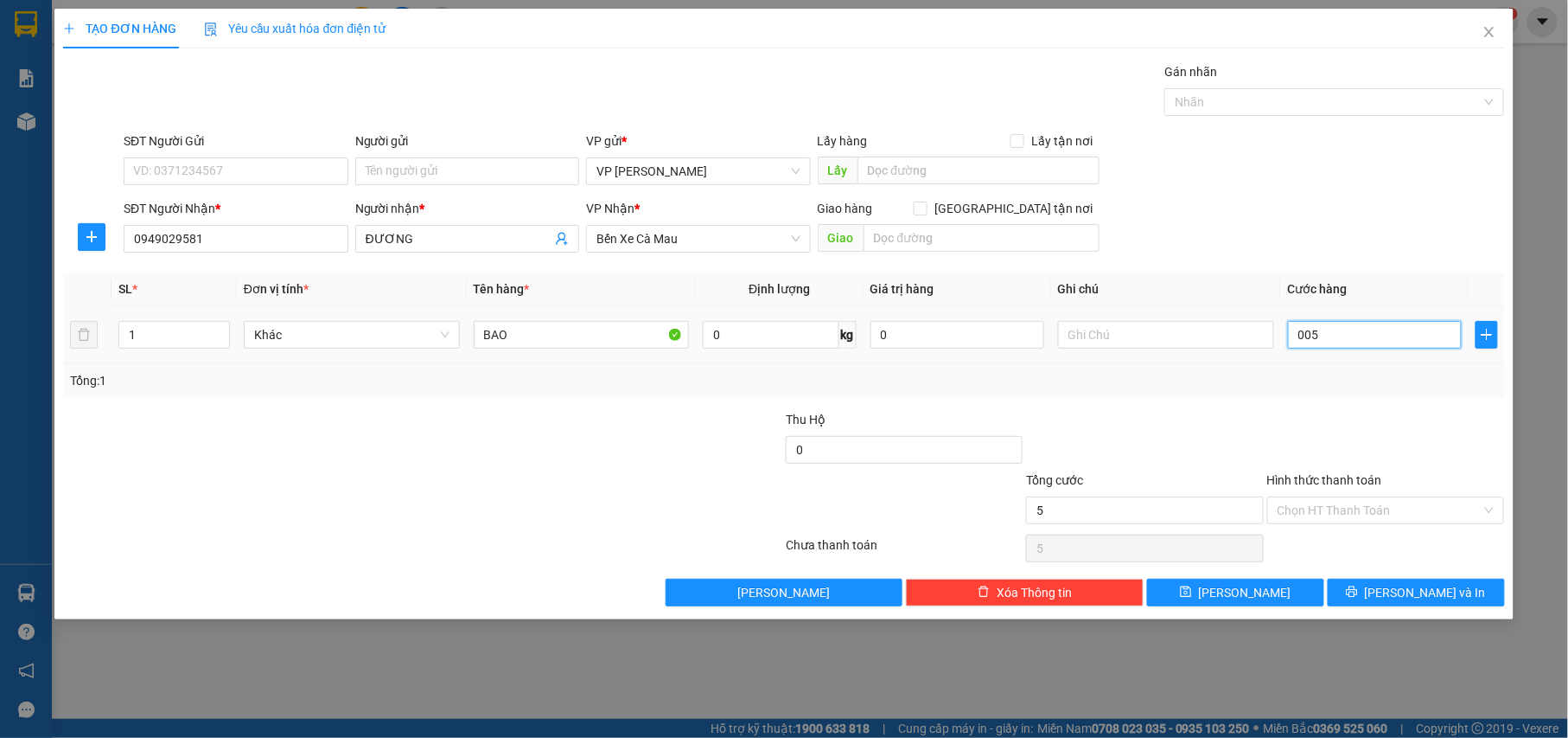
type input "0.050"
type input "50"
click at [1370, 506] on input "Hình thức thanh toán" at bounding box center [1380, 509] width 205 height 26
type input "50.000"
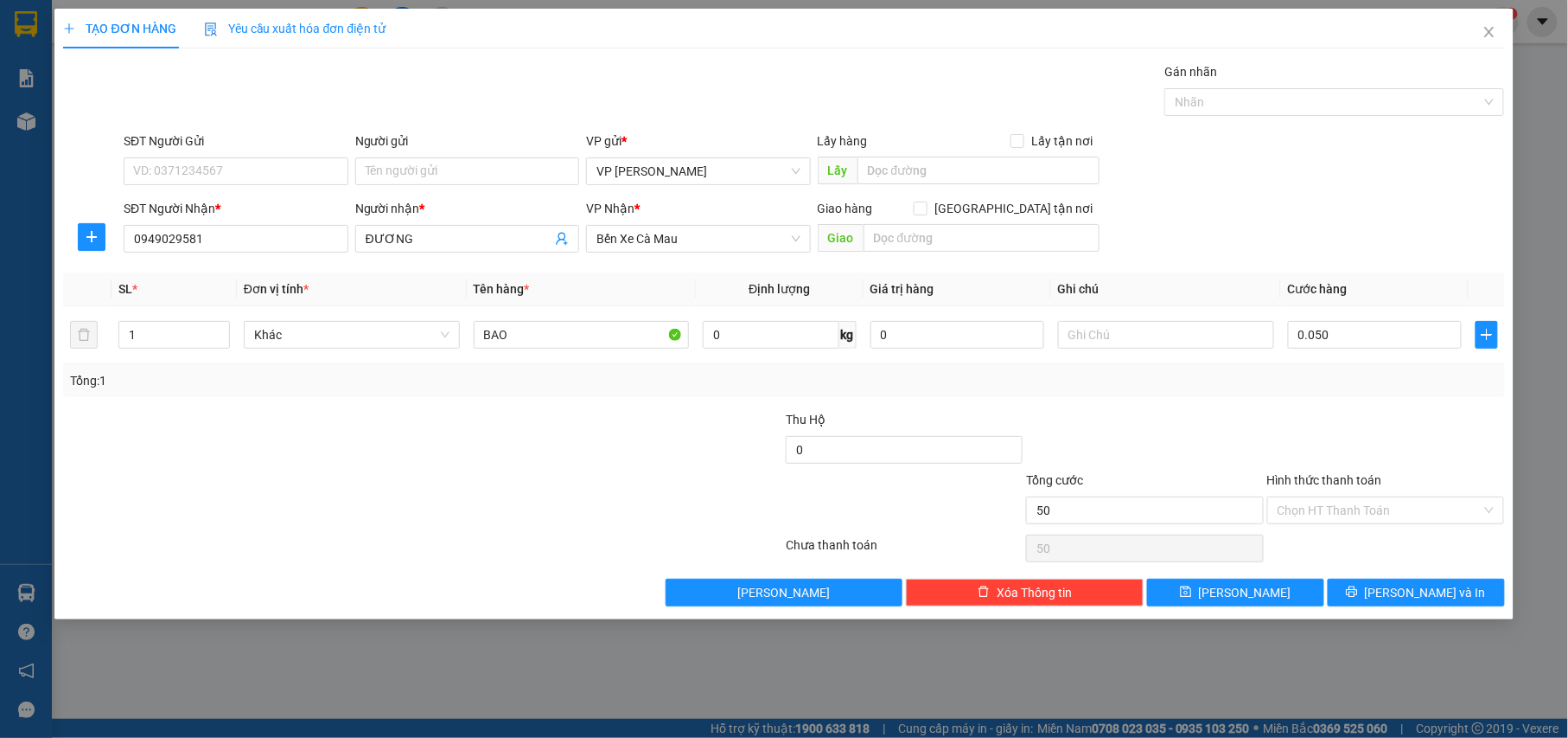
type input "50.000"
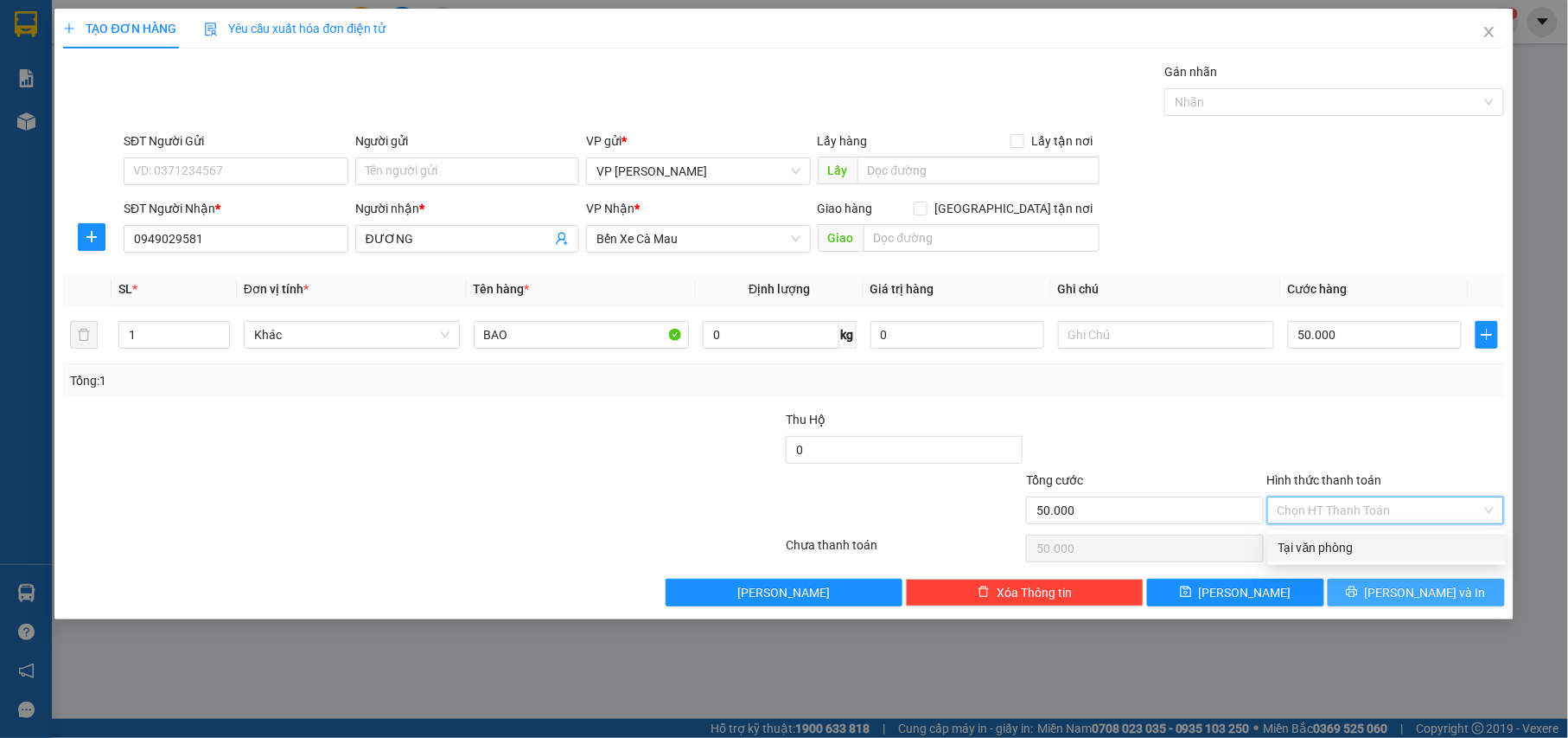
drag, startPoint x: 1330, startPoint y: 540, endPoint x: 1370, endPoint y: 583, distance: 58.7
click at [1332, 543] on div "Tại văn phòng" at bounding box center [1387, 547] width 217 height 19
type input "0"
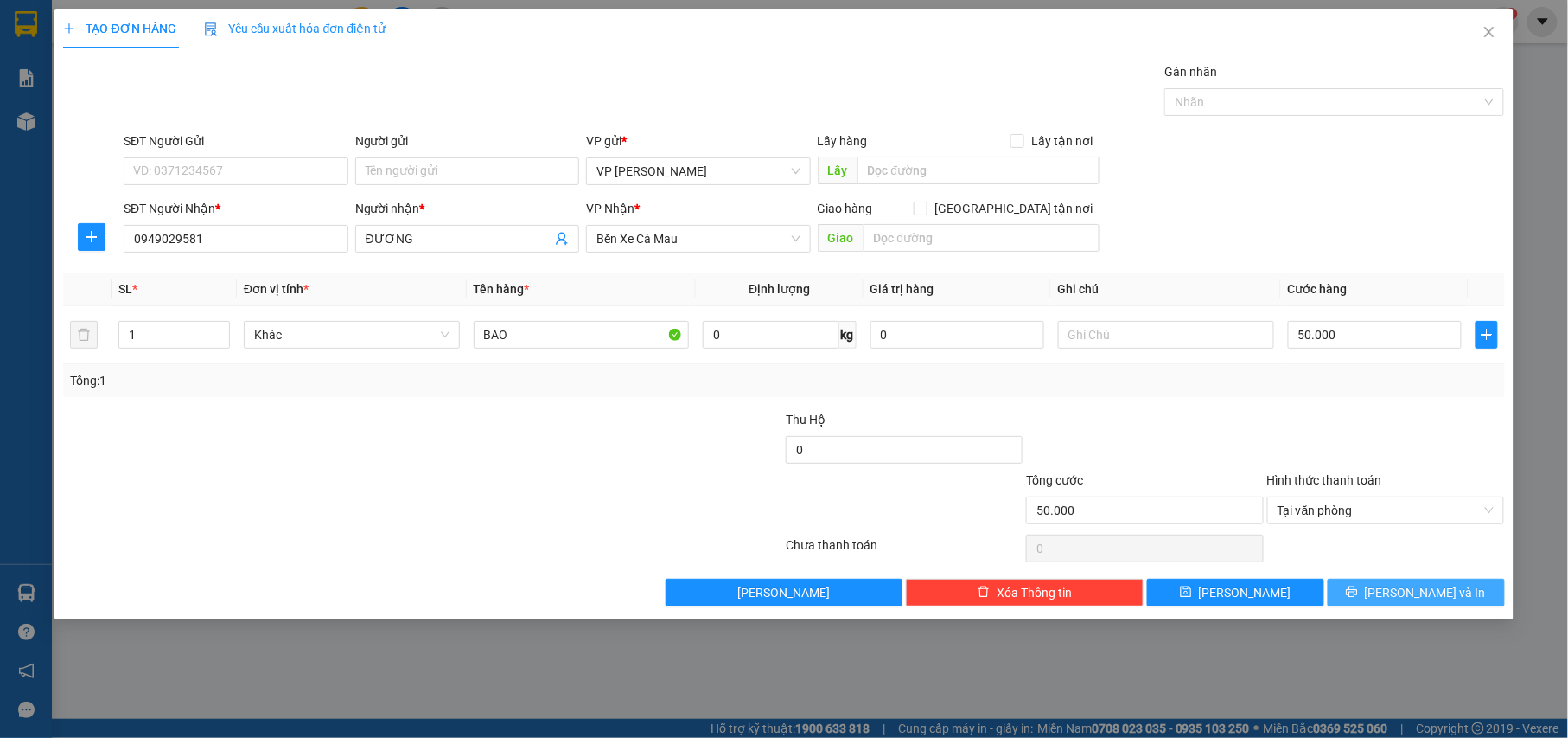
drag, startPoint x: 1385, startPoint y: 603, endPoint x: 1388, endPoint y: 578, distance: 25.2
click at [1358, 599] on span "printer" at bounding box center [1352, 593] width 12 height 14
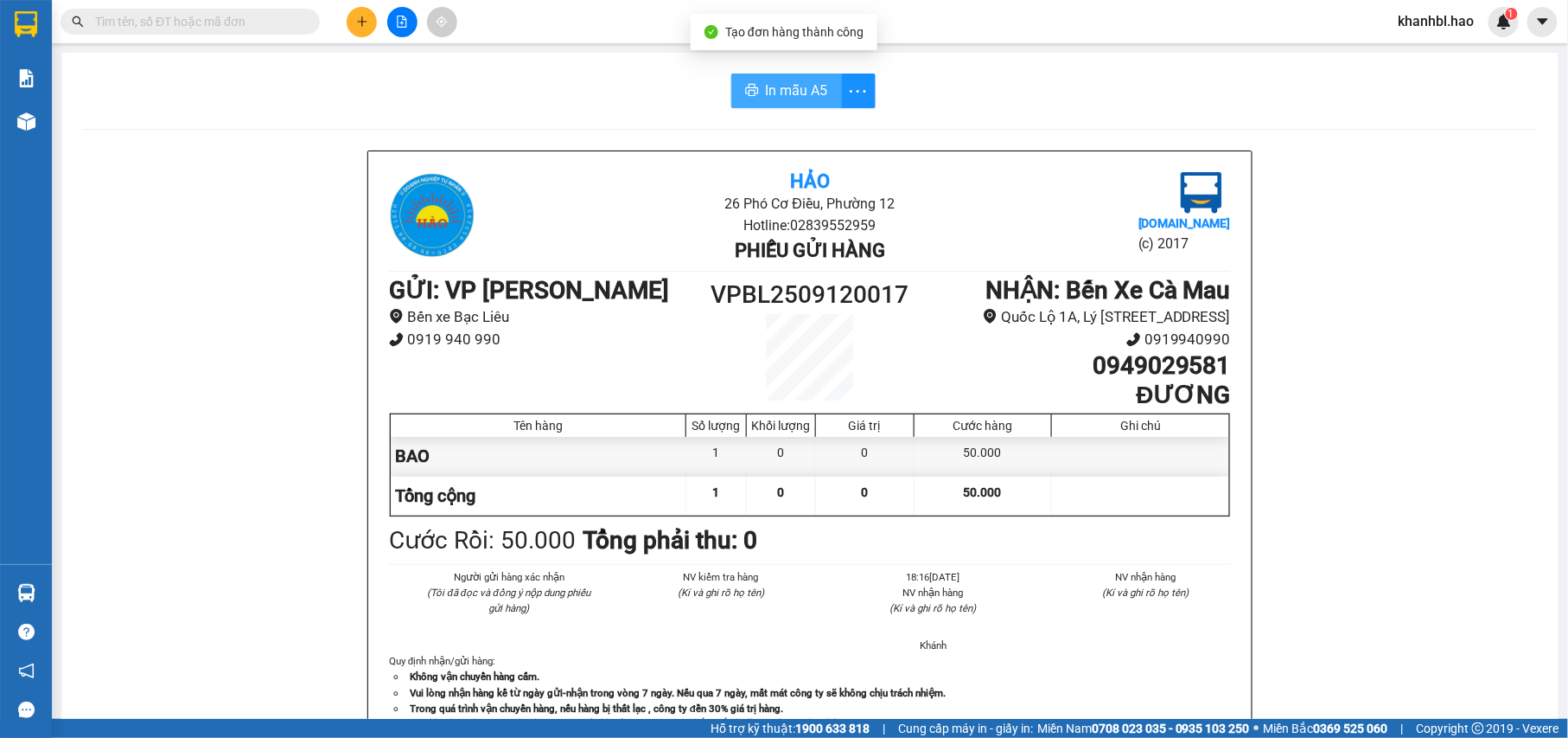
click at [794, 87] on span "In mẫu A5" at bounding box center [797, 90] width 62 height 21
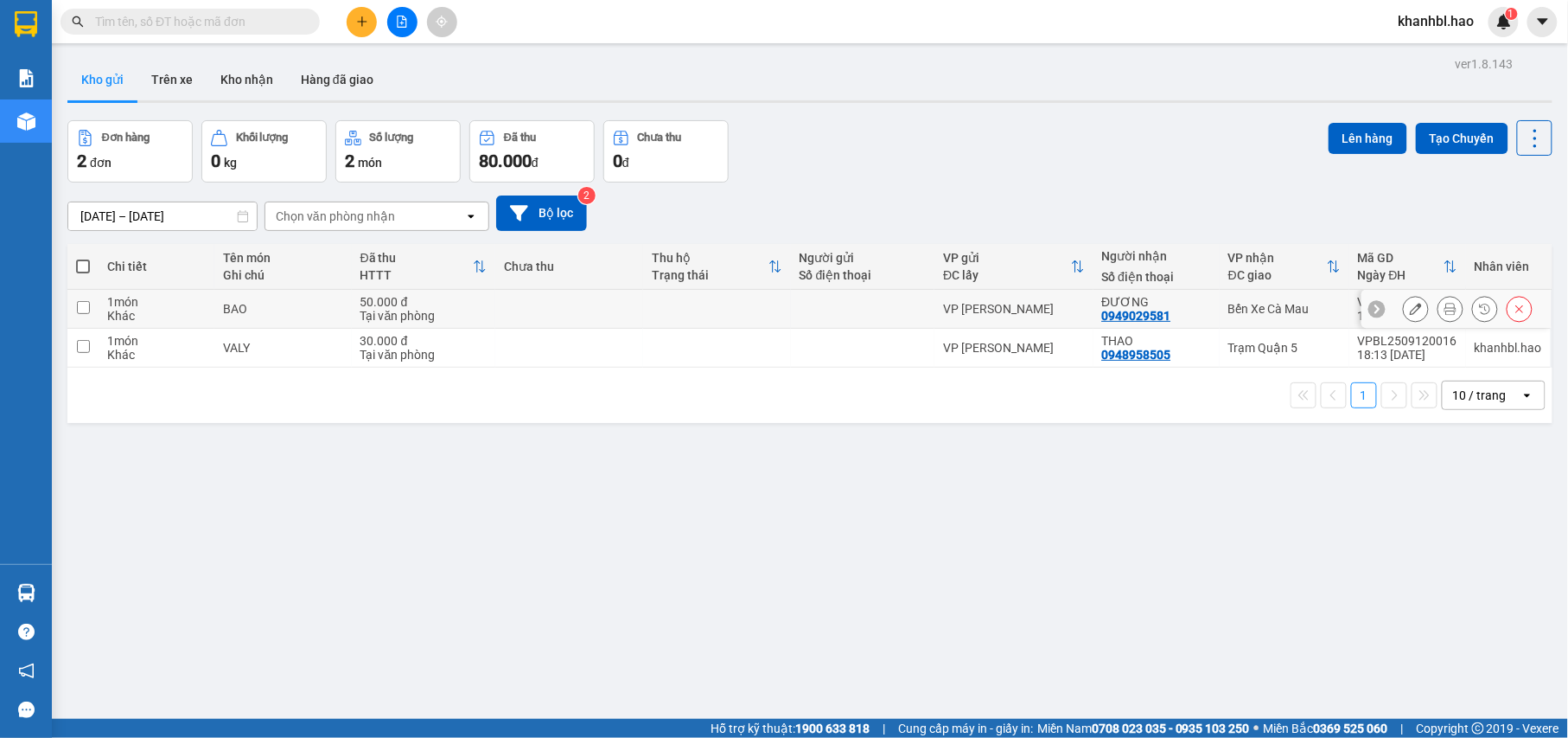
click at [81, 306] on input "checkbox" at bounding box center [83, 307] width 13 height 13
checkbox input "true"
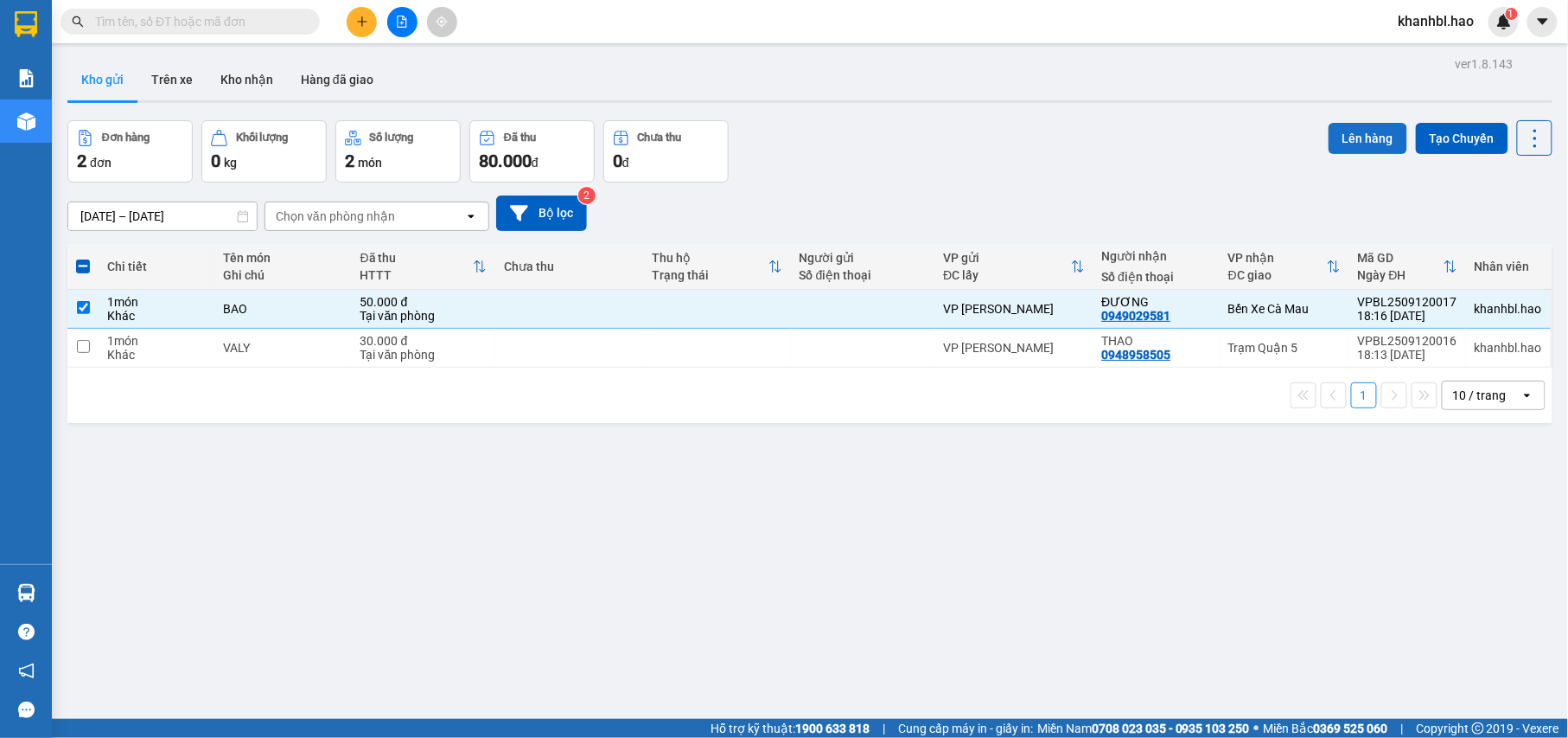
click at [1340, 135] on button "Lên hàng" at bounding box center [1368, 138] width 78 height 31
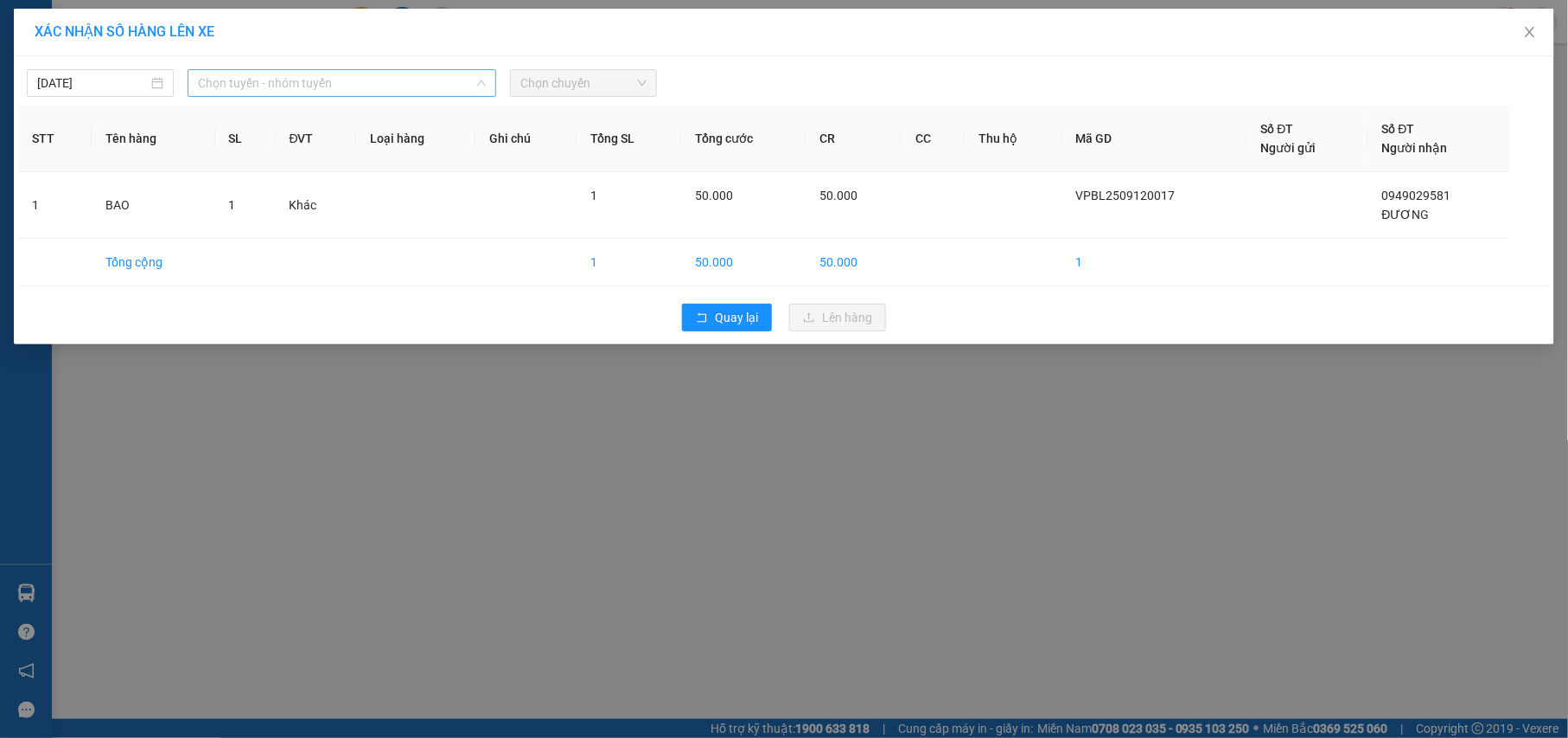
click at [286, 76] on span "Chọn tuyến - nhóm tuyến" at bounding box center [341, 83] width 287 height 26
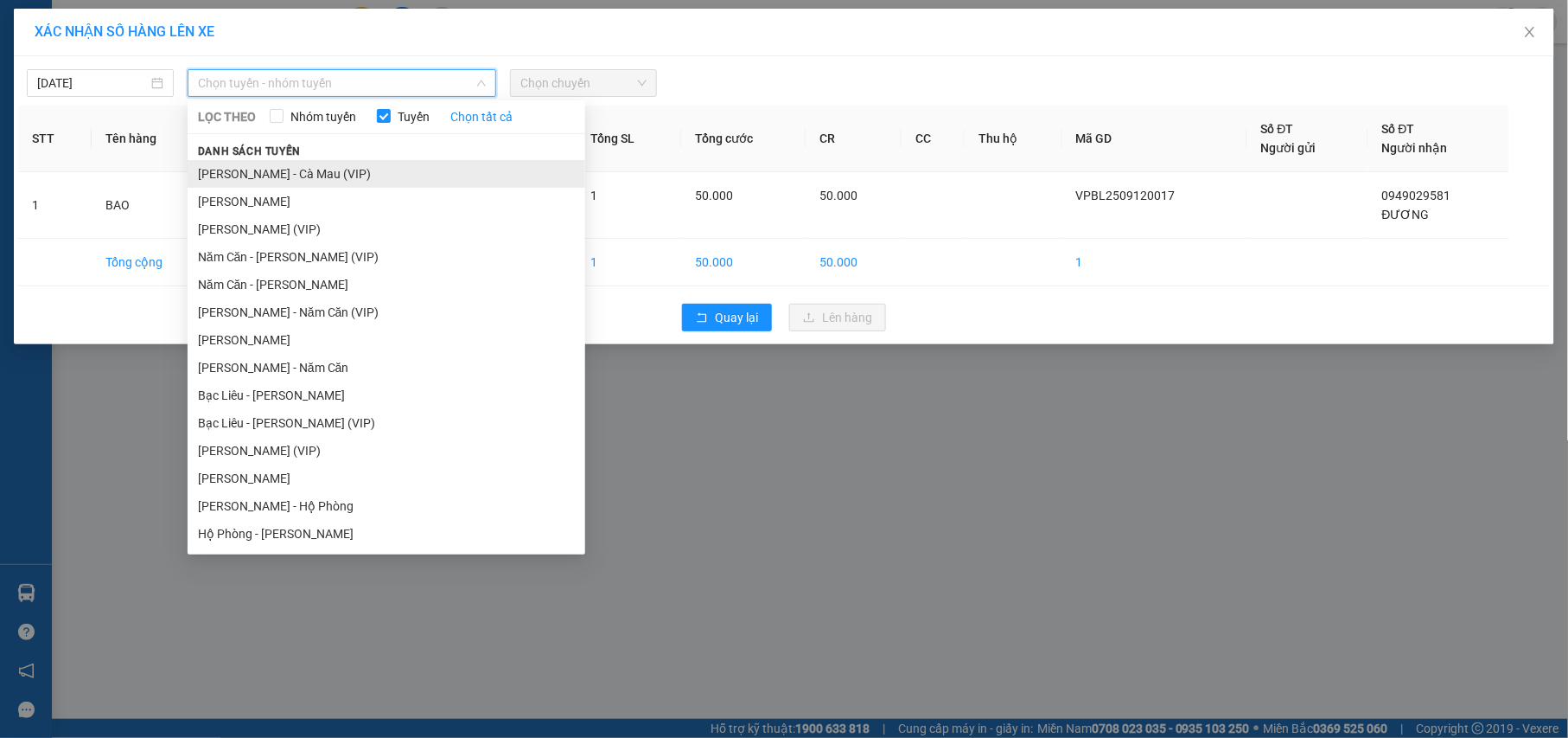
drag, startPoint x: 254, startPoint y: 187, endPoint x: 259, endPoint y: 178, distance: 10.3
click at [255, 184] on li "[PERSON_NAME] - Cà Mau (VIP)" at bounding box center [386, 174] width 398 height 28
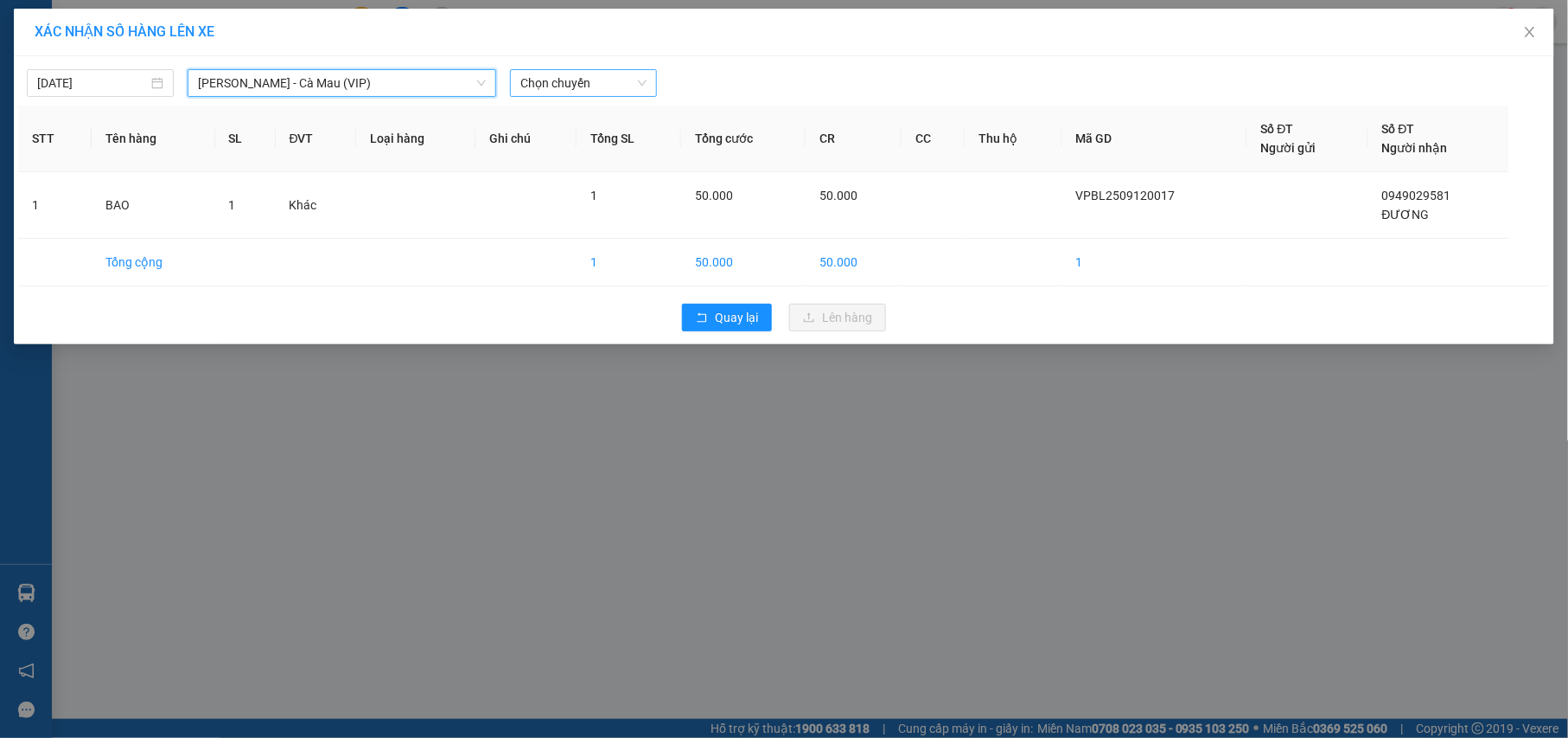
click at [583, 86] on span "Chọn chuyến" at bounding box center [584, 83] width 126 height 26
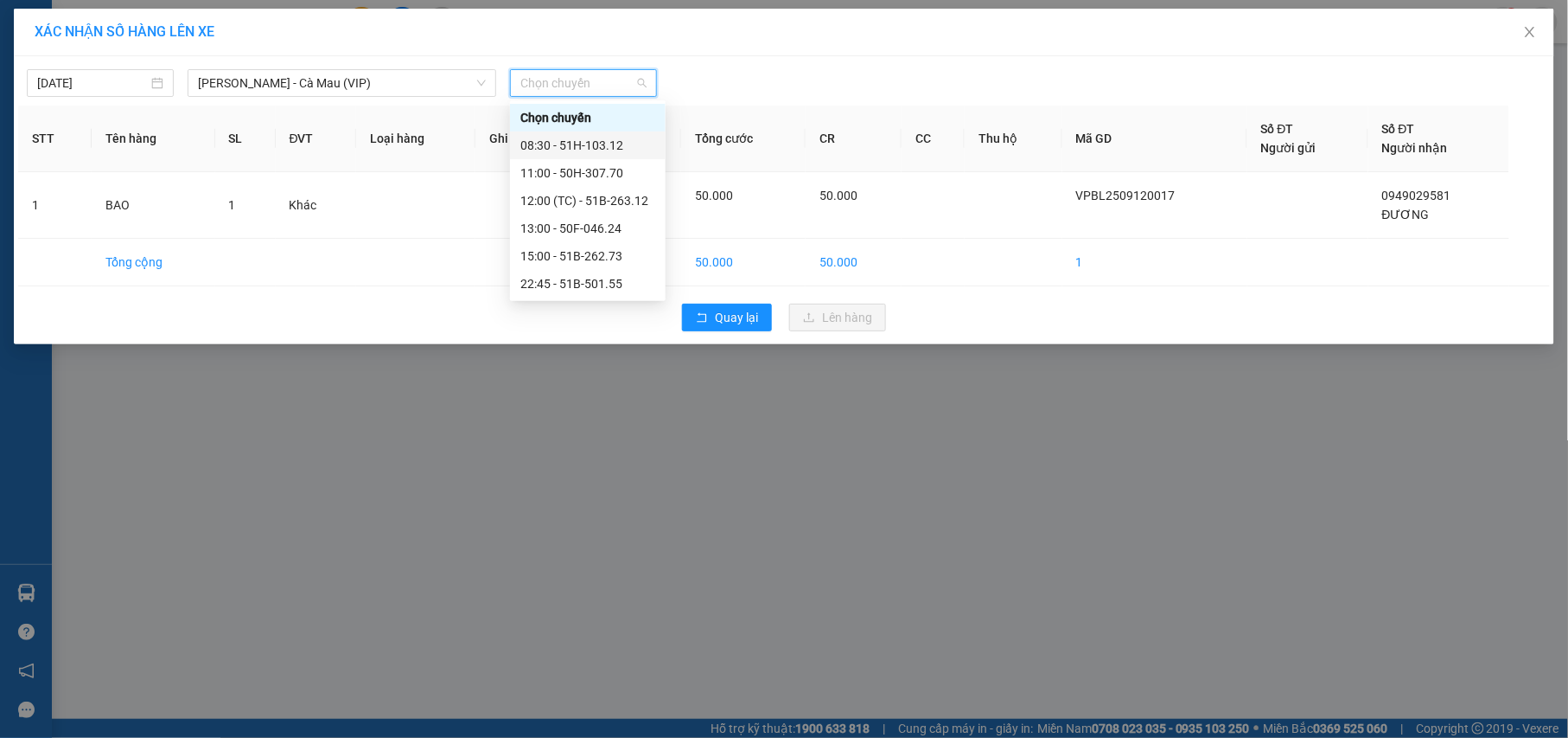
click at [605, 147] on div "08:30 - 51H-103.12" at bounding box center [588, 144] width 135 height 19
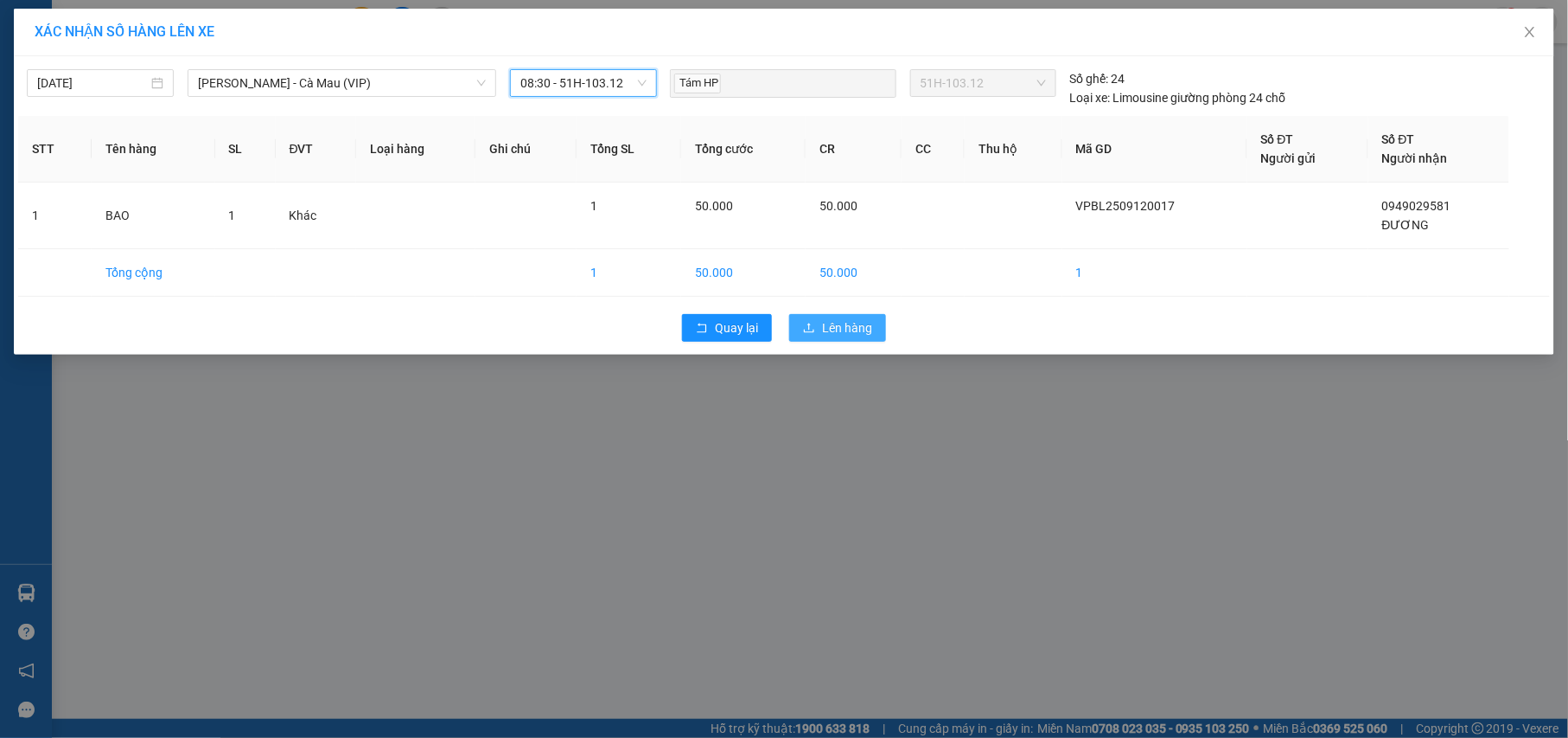
click at [852, 332] on span "Lên hàng" at bounding box center [847, 327] width 50 height 19
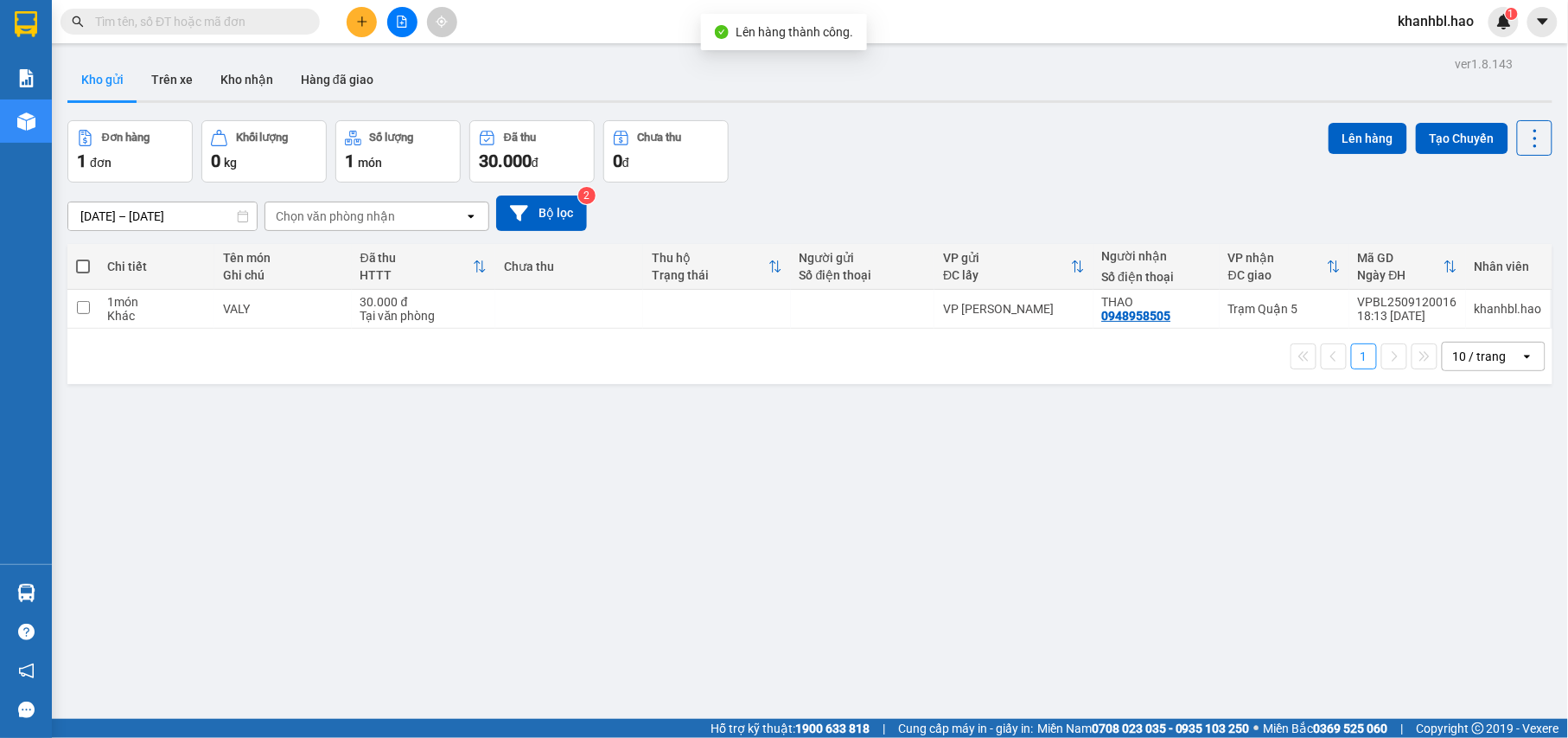
click at [83, 264] on span at bounding box center [83, 266] width 14 height 14
click at [83, 257] on input "checkbox" at bounding box center [83, 257] width 0 height 0
checkbox input "true"
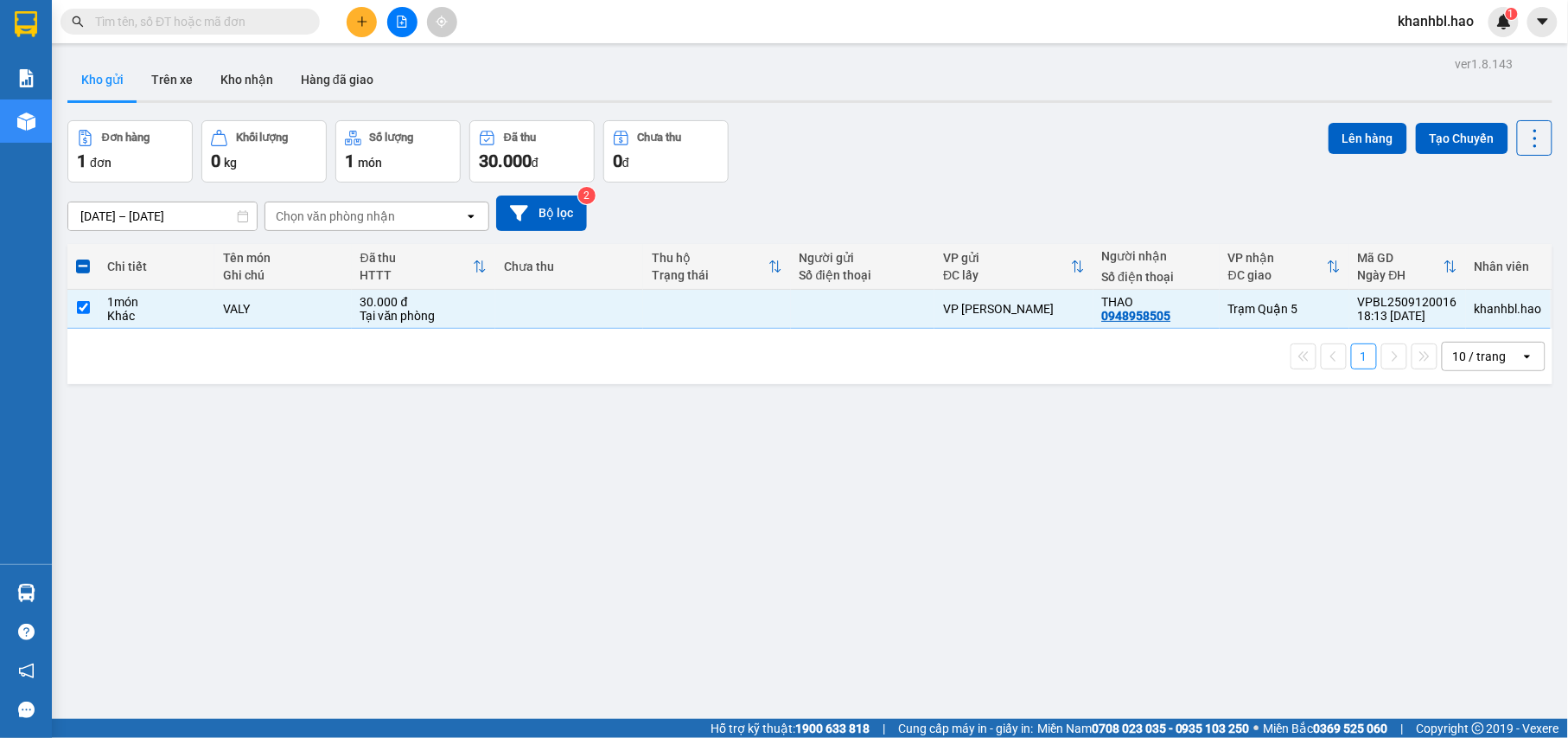
click at [84, 260] on span at bounding box center [83, 266] width 14 height 14
click at [83, 257] on input "checkbox" at bounding box center [83, 257] width 0 height 0
click at [360, 15] on icon "plus" at bounding box center [362, 21] width 12 height 12
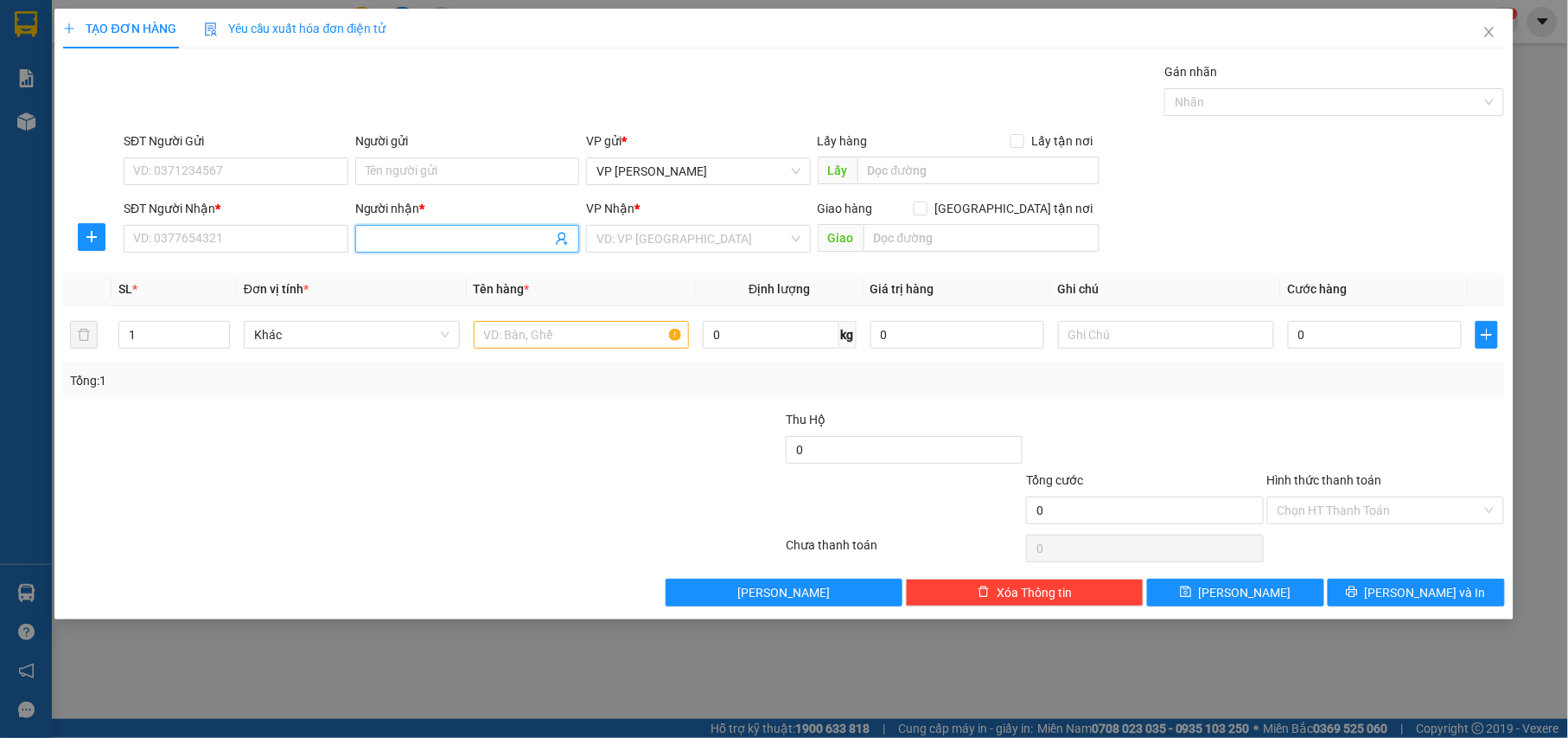
click at [450, 236] on input "Người nhận *" at bounding box center [459, 238] width 187 height 19
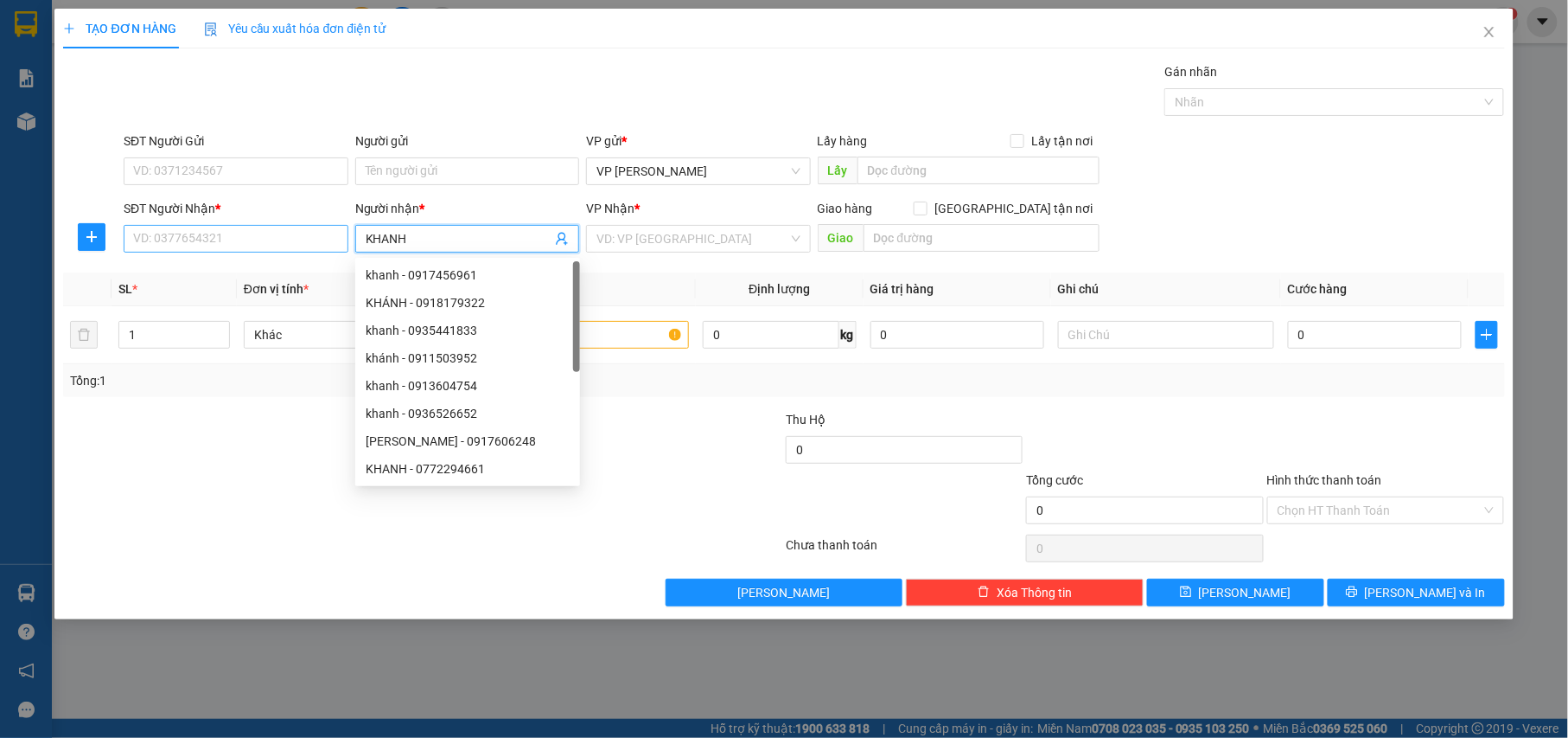
type input "KHANH"
click at [285, 229] on input "SĐT Người Nhận *" at bounding box center [236, 239] width 225 height 28
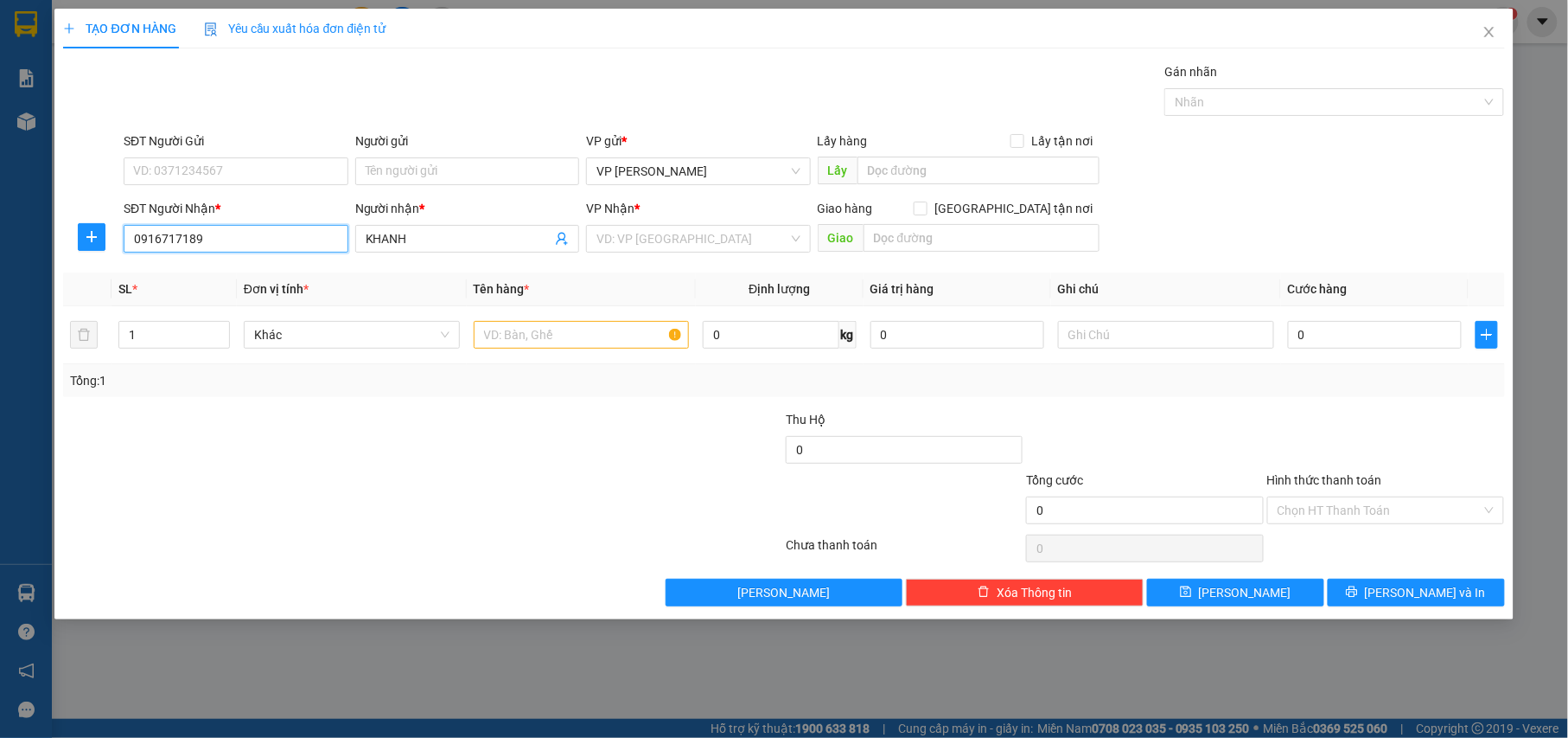
click at [185, 240] on input "0916717189" at bounding box center [236, 239] width 225 height 28
type input "0916718989"
click at [407, 236] on input "KHANH" at bounding box center [459, 238] width 187 height 19
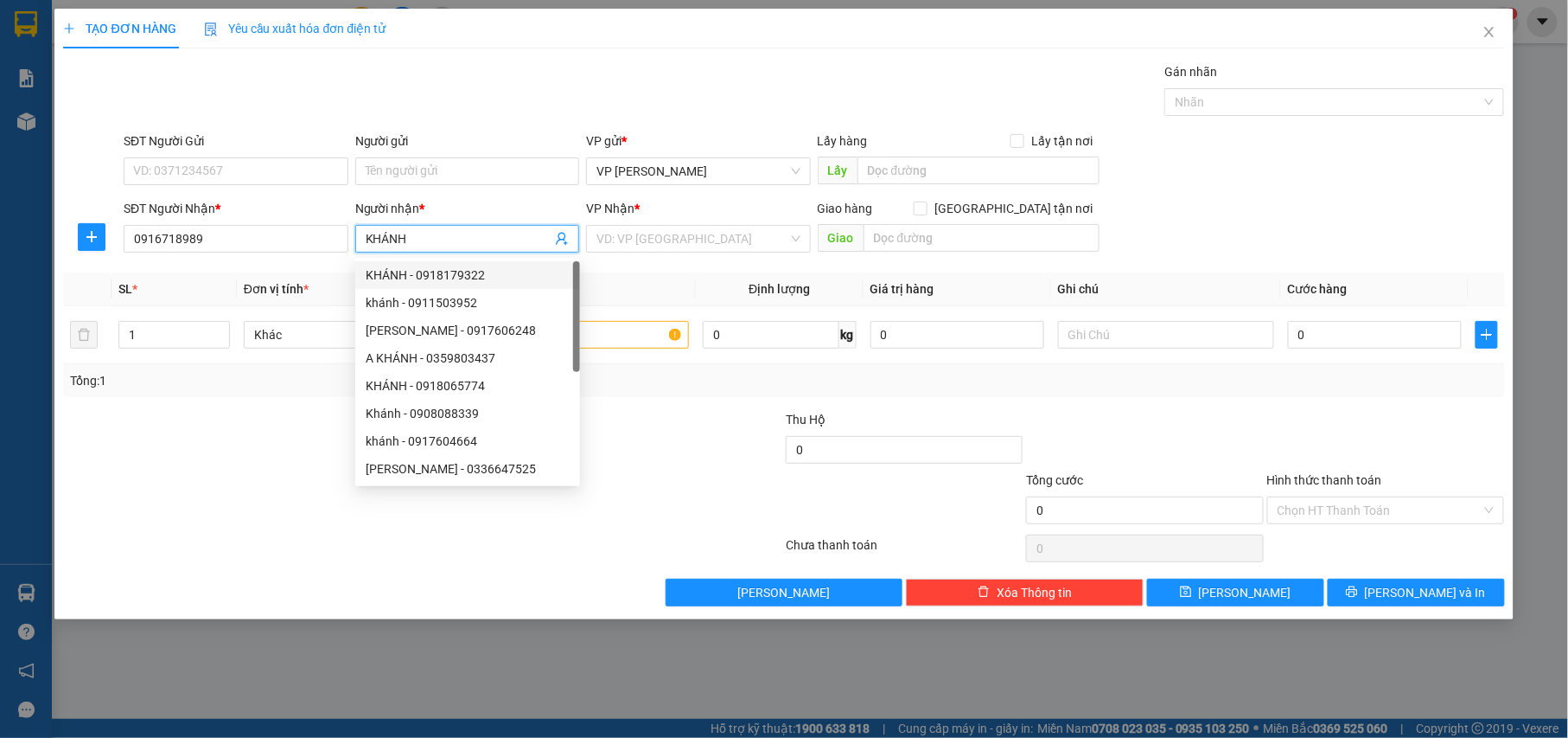
type input "KHÁNH"
click at [707, 218] on div "VP Nhận *" at bounding box center [699, 207] width 225 height 19
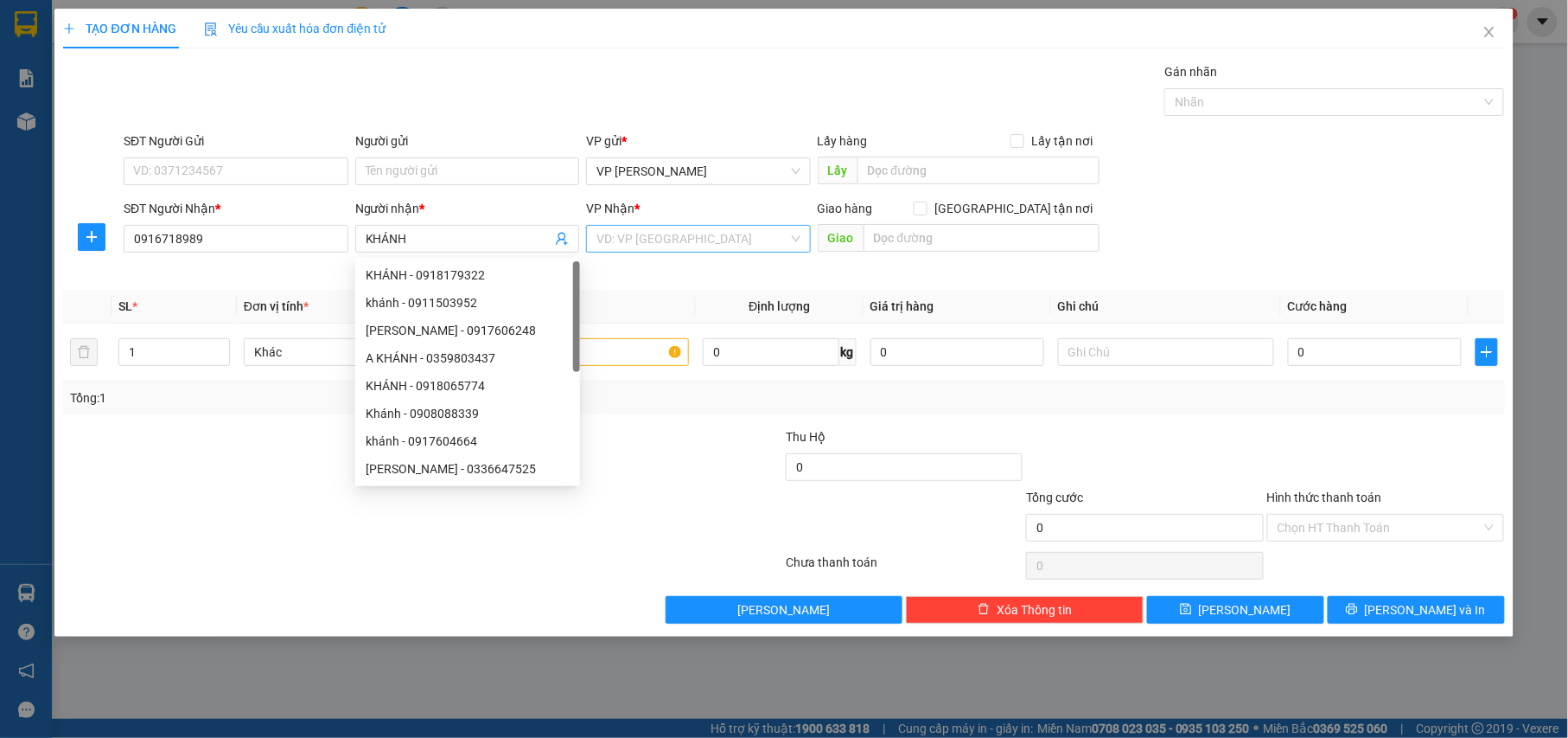
click at [704, 226] on input "search" at bounding box center [692, 239] width 192 height 26
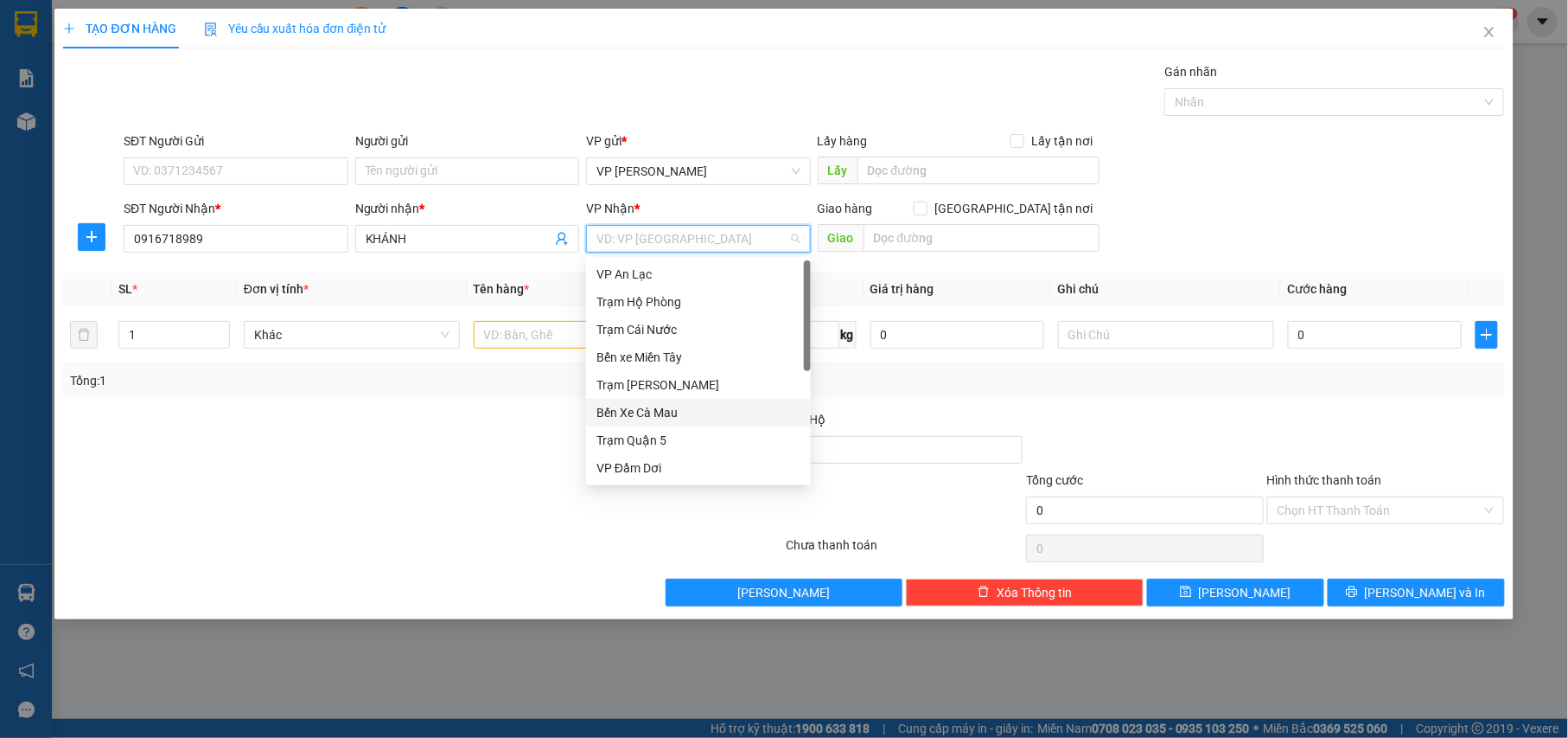
drag, startPoint x: 672, startPoint y: 411, endPoint x: 557, endPoint y: 370, distance: 122.1
click at [669, 411] on div "Bến Xe Cà Mau" at bounding box center [698, 412] width 204 height 19
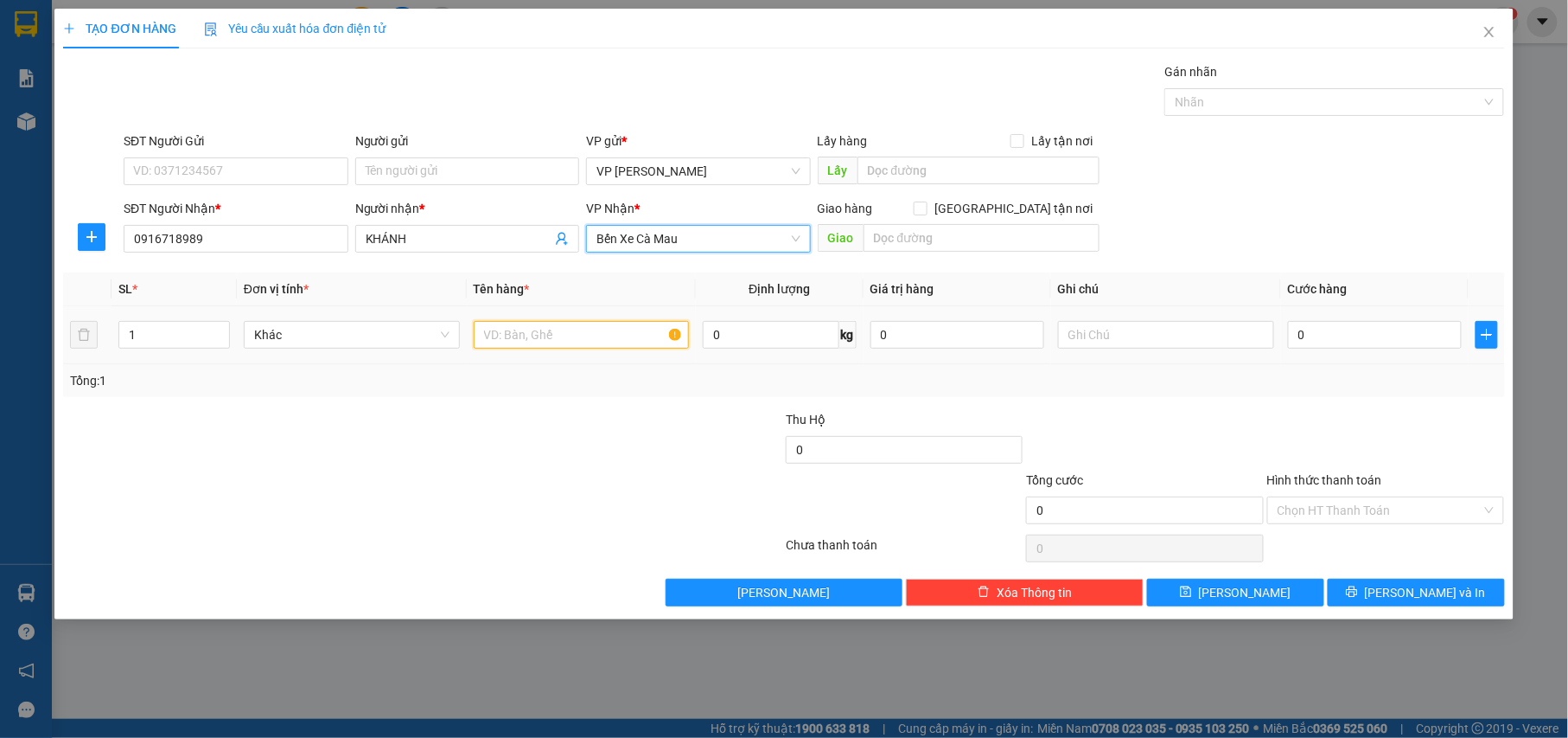
click at [530, 333] on input "text" at bounding box center [581, 334] width 216 height 28
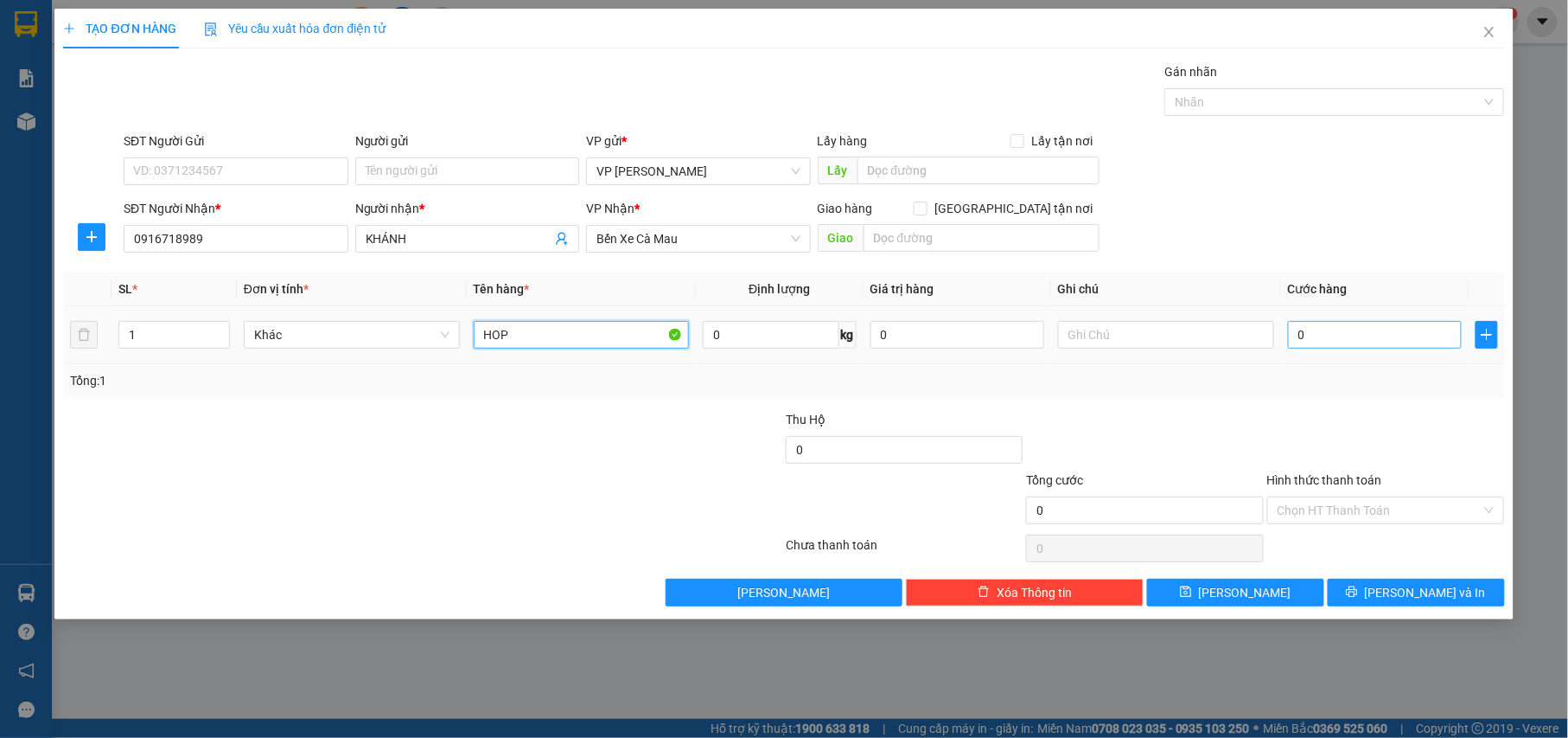
type input "HOP"
click at [1370, 345] on input "0" at bounding box center [1374, 334] width 174 height 28
type input "003"
type input "3"
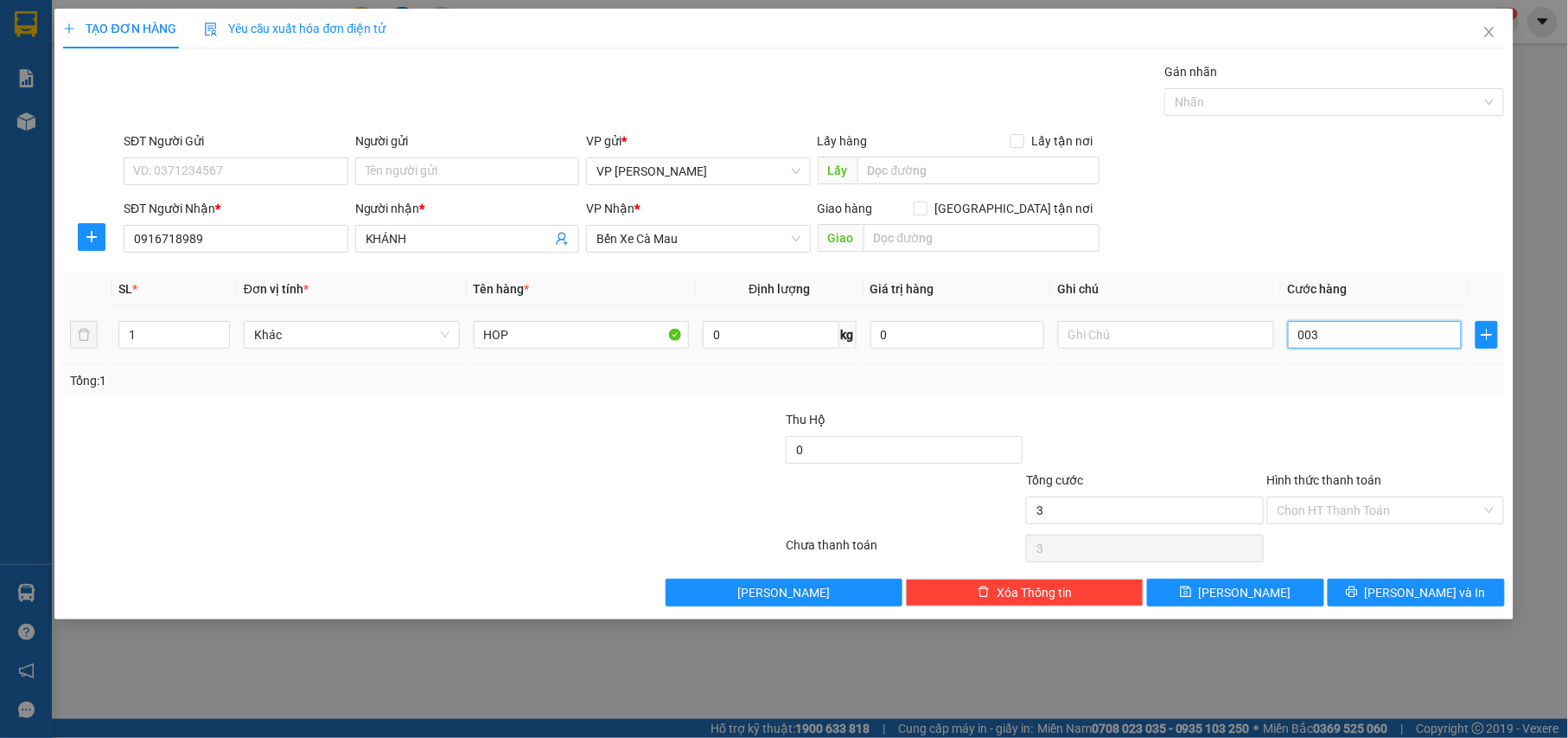
type input "0.030"
type input "30"
click at [1379, 514] on input "Hình thức thanh toán" at bounding box center [1380, 509] width 205 height 26
type input "30.000"
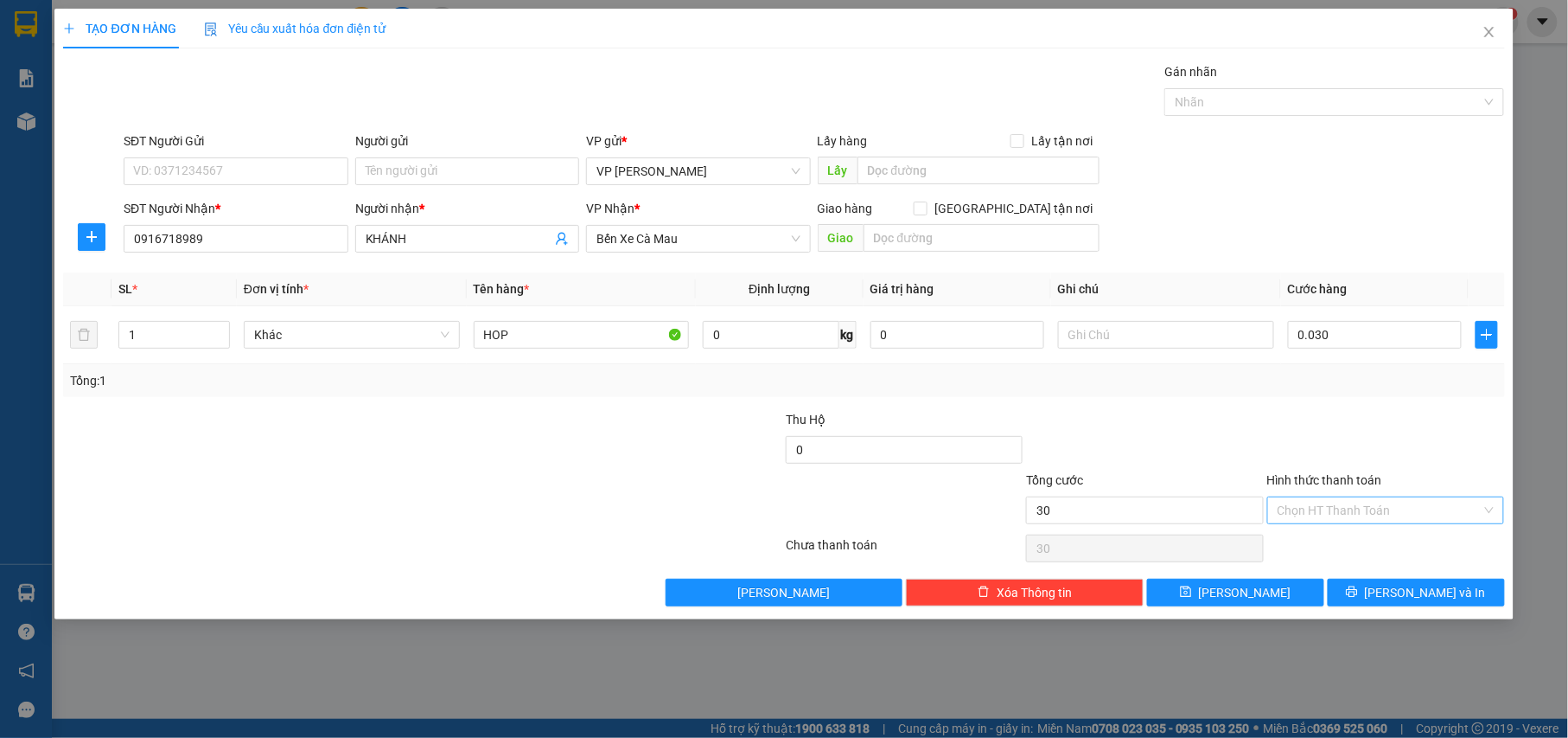
type input "30.000"
click at [1349, 547] on div "Tại văn phòng" at bounding box center [1387, 547] width 217 height 19
type input "0"
drag, startPoint x: 1428, startPoint y: 596, endPoint x: 1432, endPoint y: 586, distance: 10.8
click at [1429, 591] on span "[PERSON_NAME] và In" at bounding box center [1426, 592] width 121 height 19
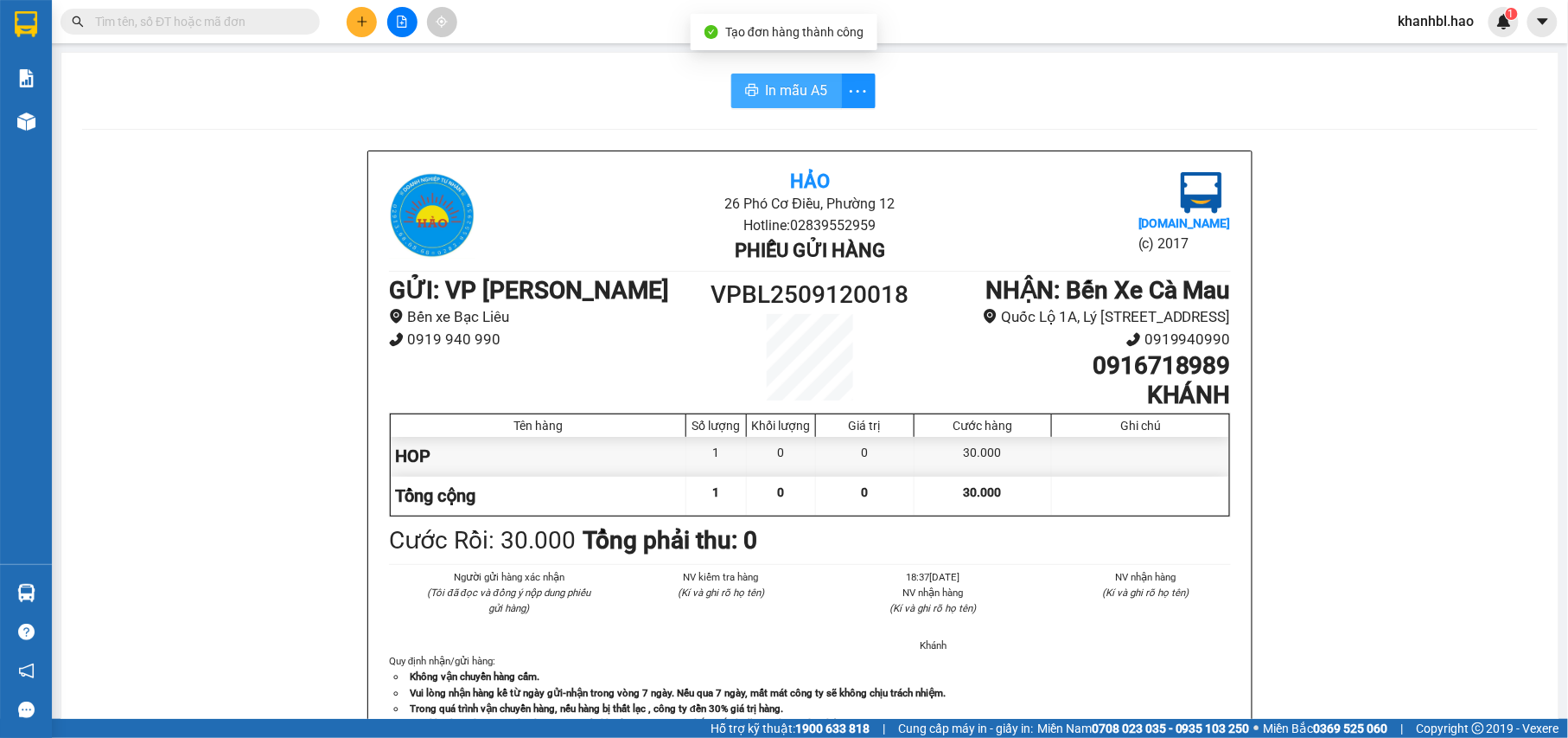
click at [818, 93] on span "In mẫu A5" at bounding box center [797, 90] width 62 height 21
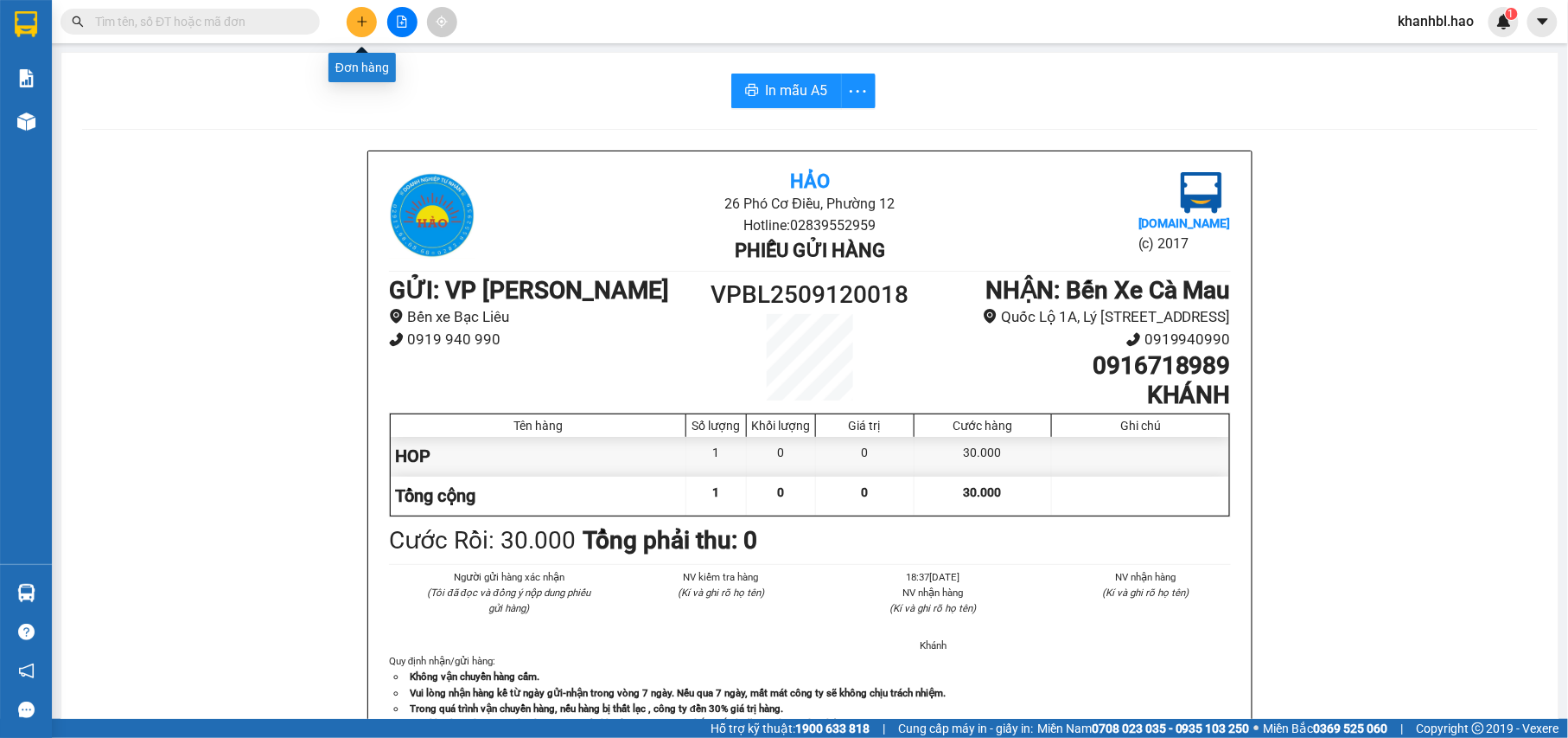
click at [353, 18] on button at bounding box center [361, 22] width 30 height 30
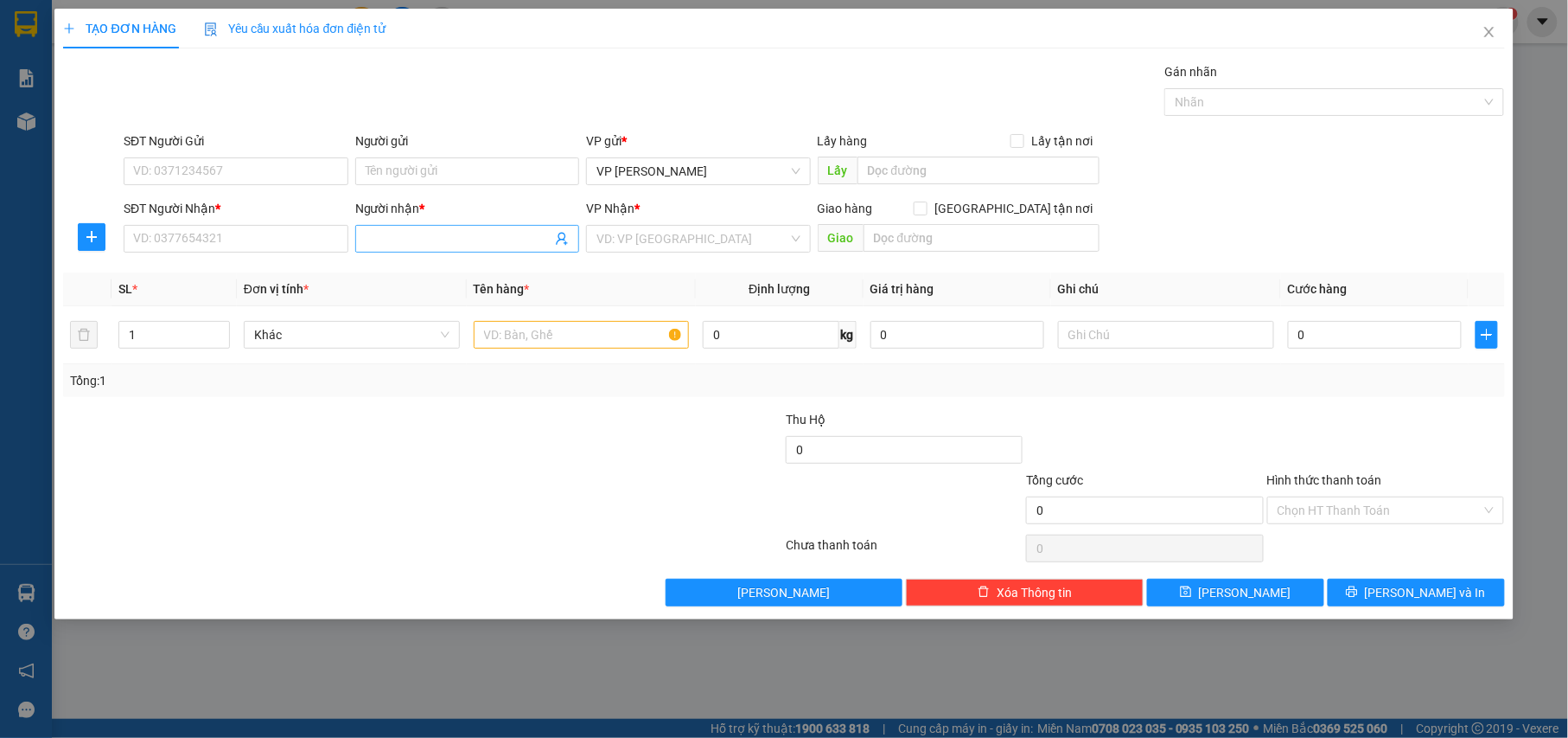
click at [481, 239] on input "Người nhận *" at bounding box center [459, 238] width 187 height 19
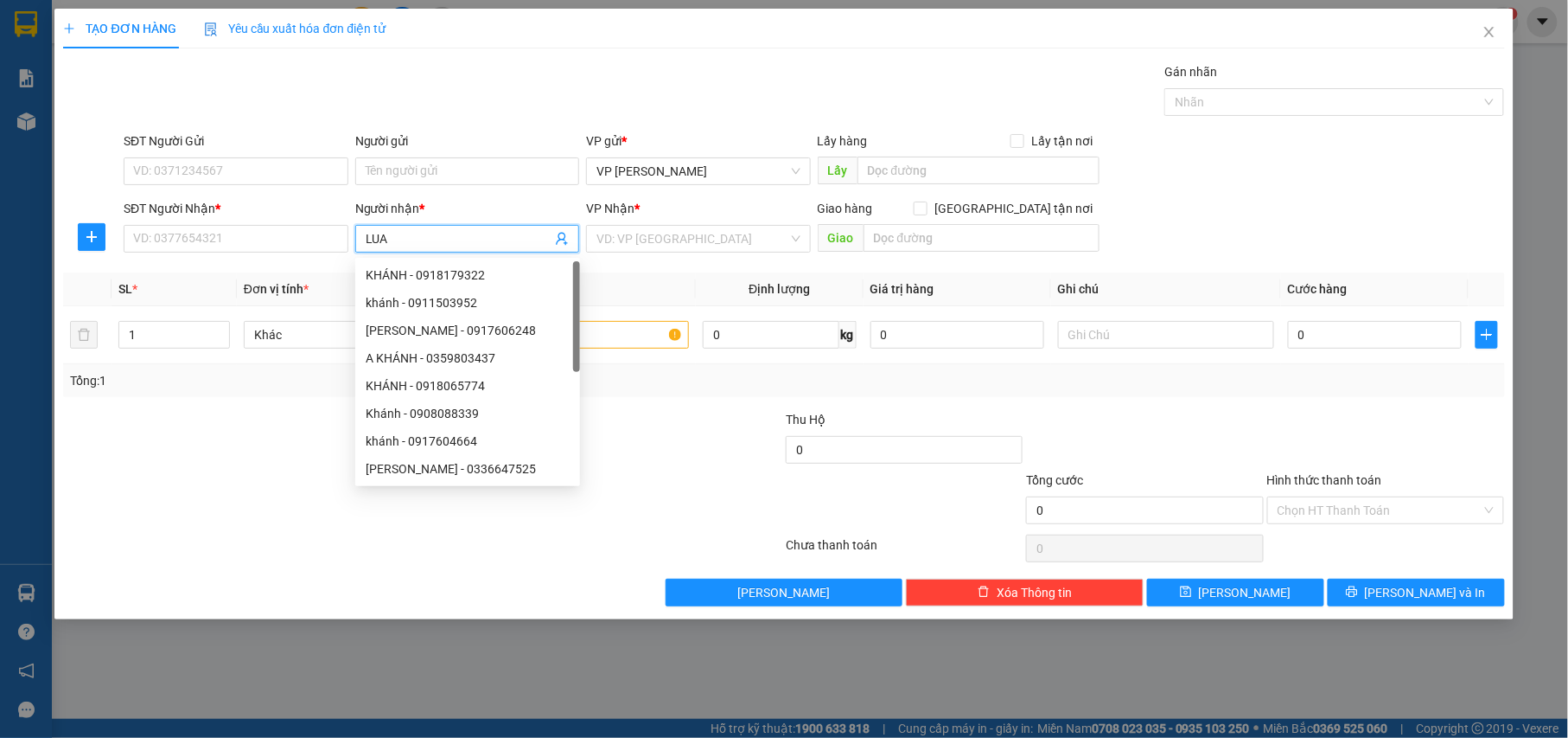
type input "LUAT"
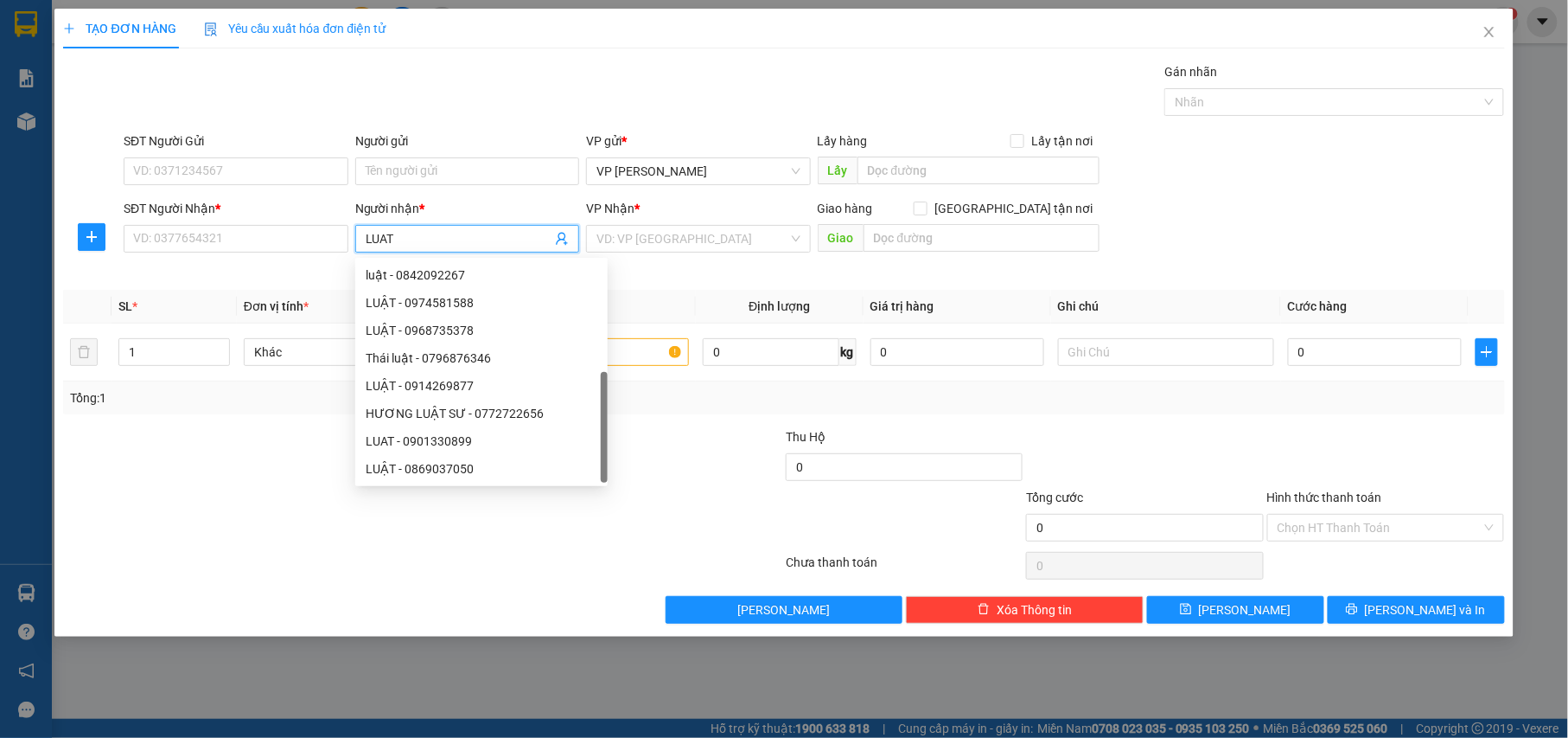
click at [464, 442] on div "LUAT - 0901330899" at bounding box center [481, 441] width 231 height 19
type input "0901330899"
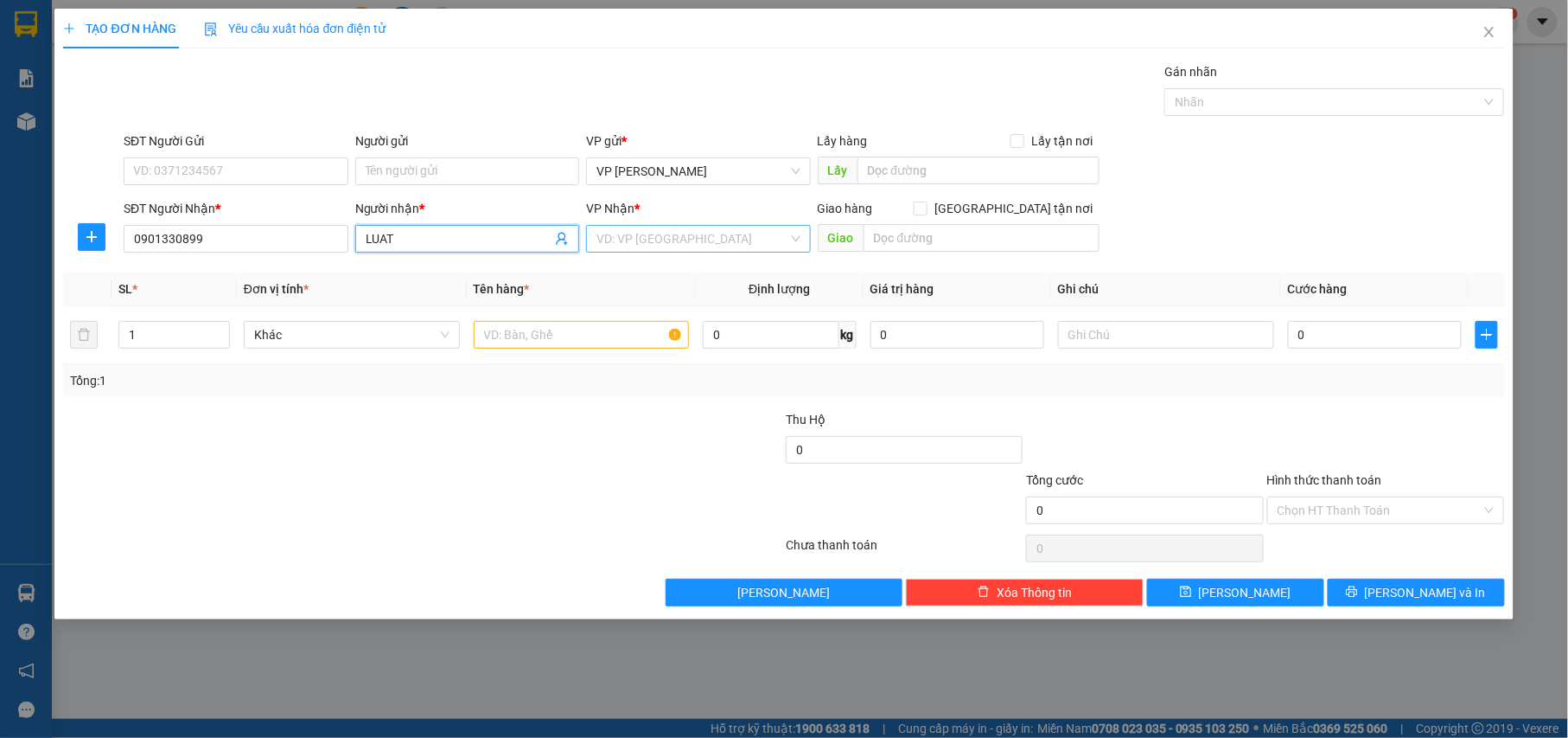
type input "LUAT"
click at [747, 239] on input "search" at bounding box center [692, 239] width 192 height 26
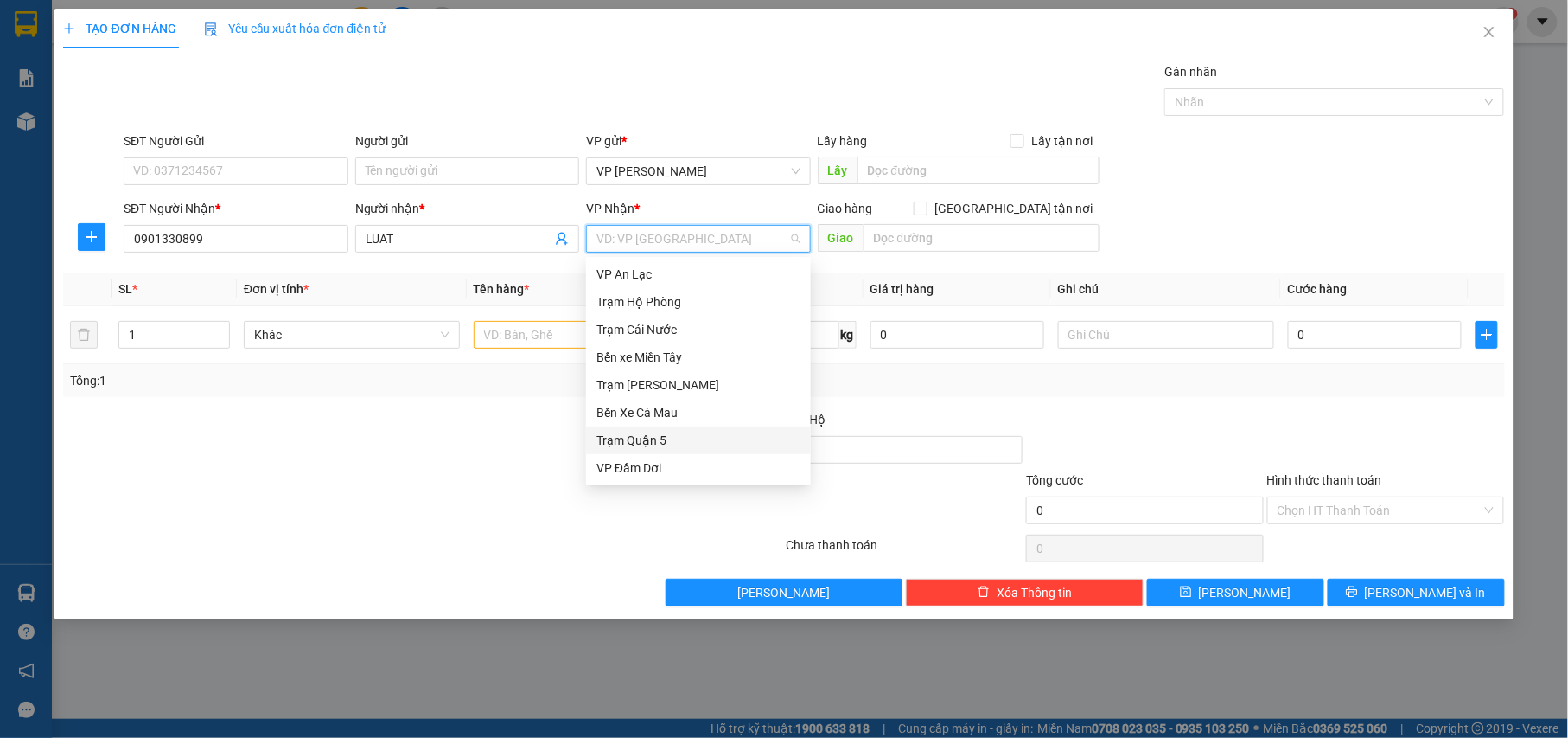
click at [648, 446] on div "Trạm Quận 5" at bounding box center [698, 440] width 204 height 19
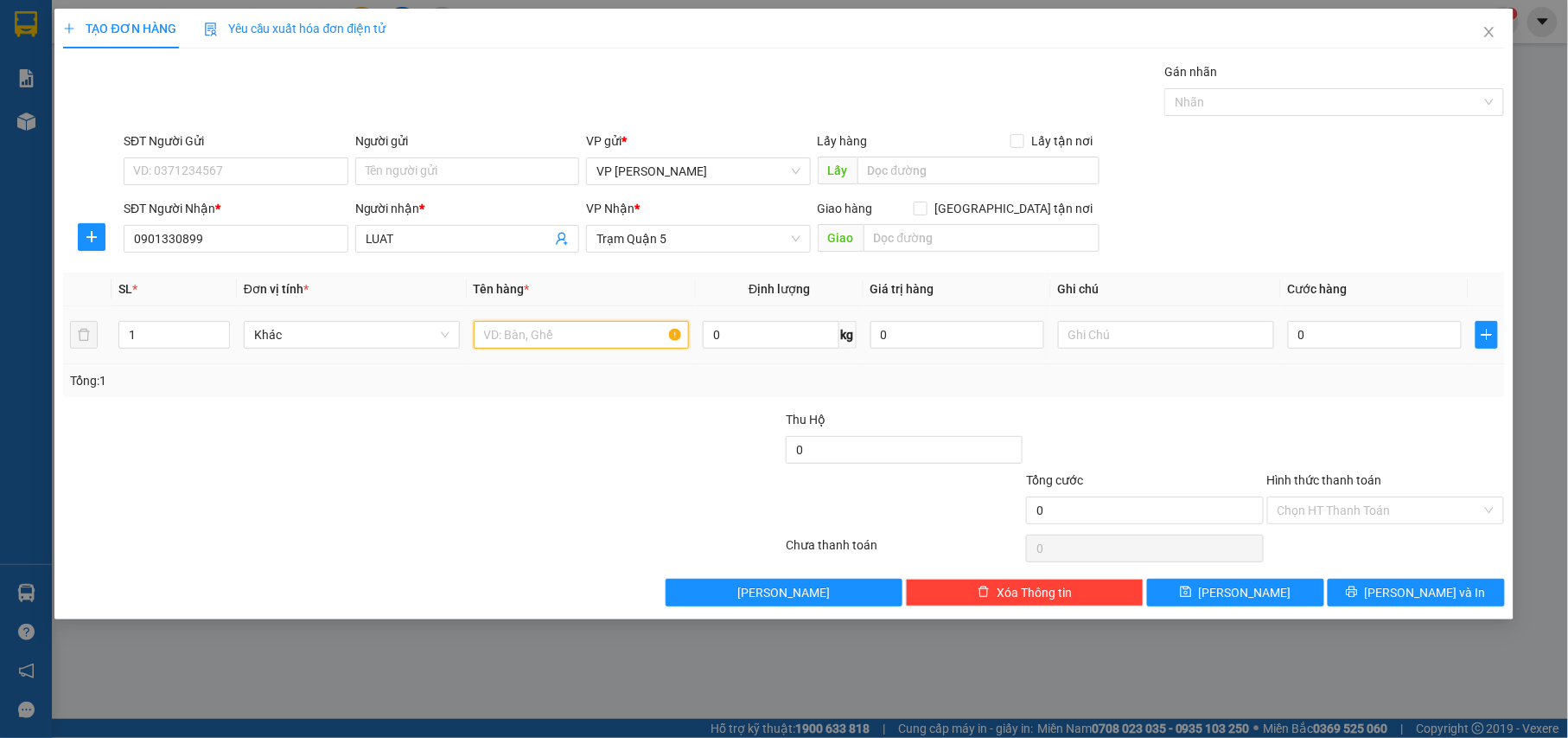
click at [576, 340] on input "text" at bounding box center [581, 334] width 216 height 28
type input "THUNG"
click at [1346, 343] on input "0" at bounding box center [1374, 334] width 174 height 28
type input "005"
type input "5"
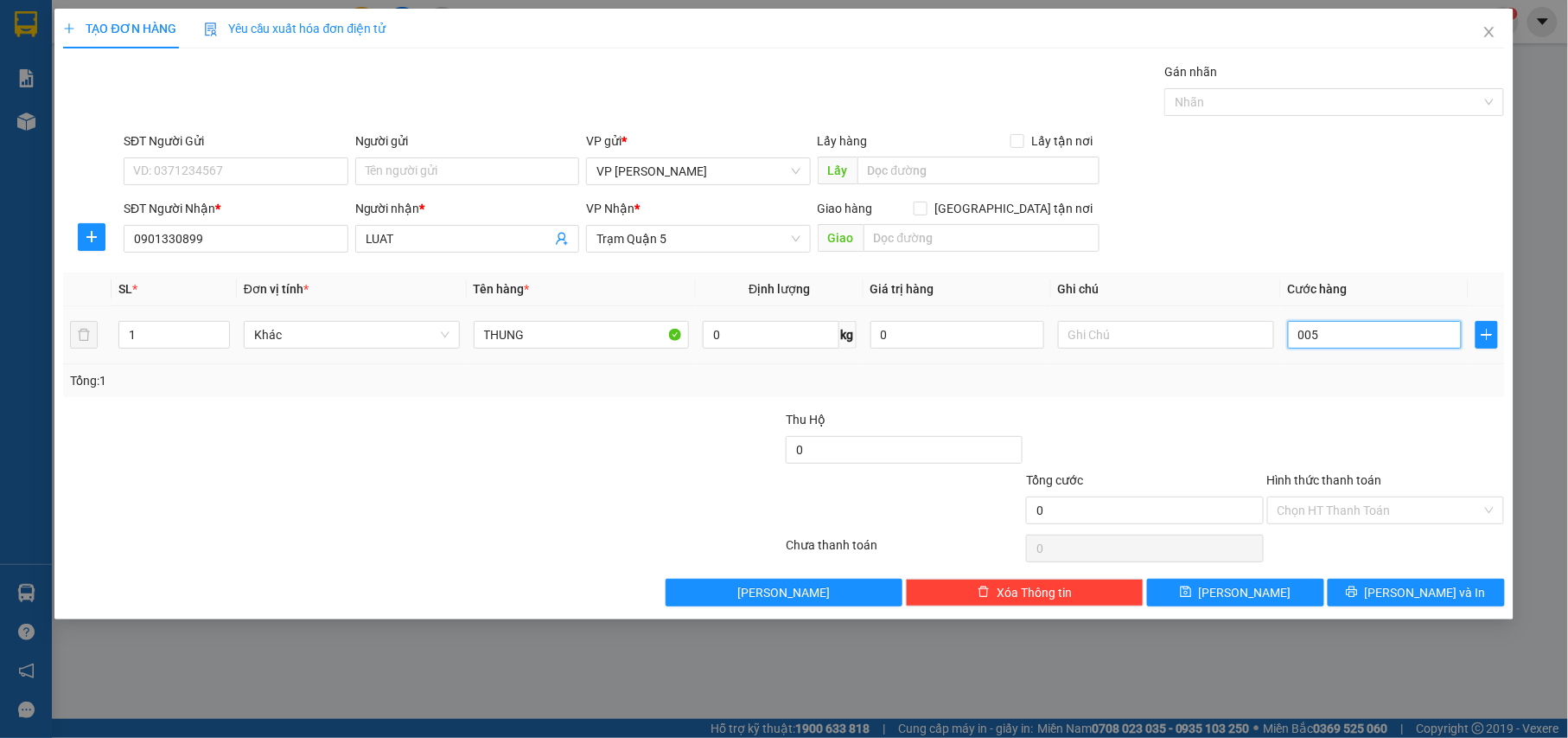
type input "5"
type input "0.050"
type input "50"
click at [1394, 502] on input "Hình thức thanh toán" at bounding box center [1380, 509] width 205 height 26
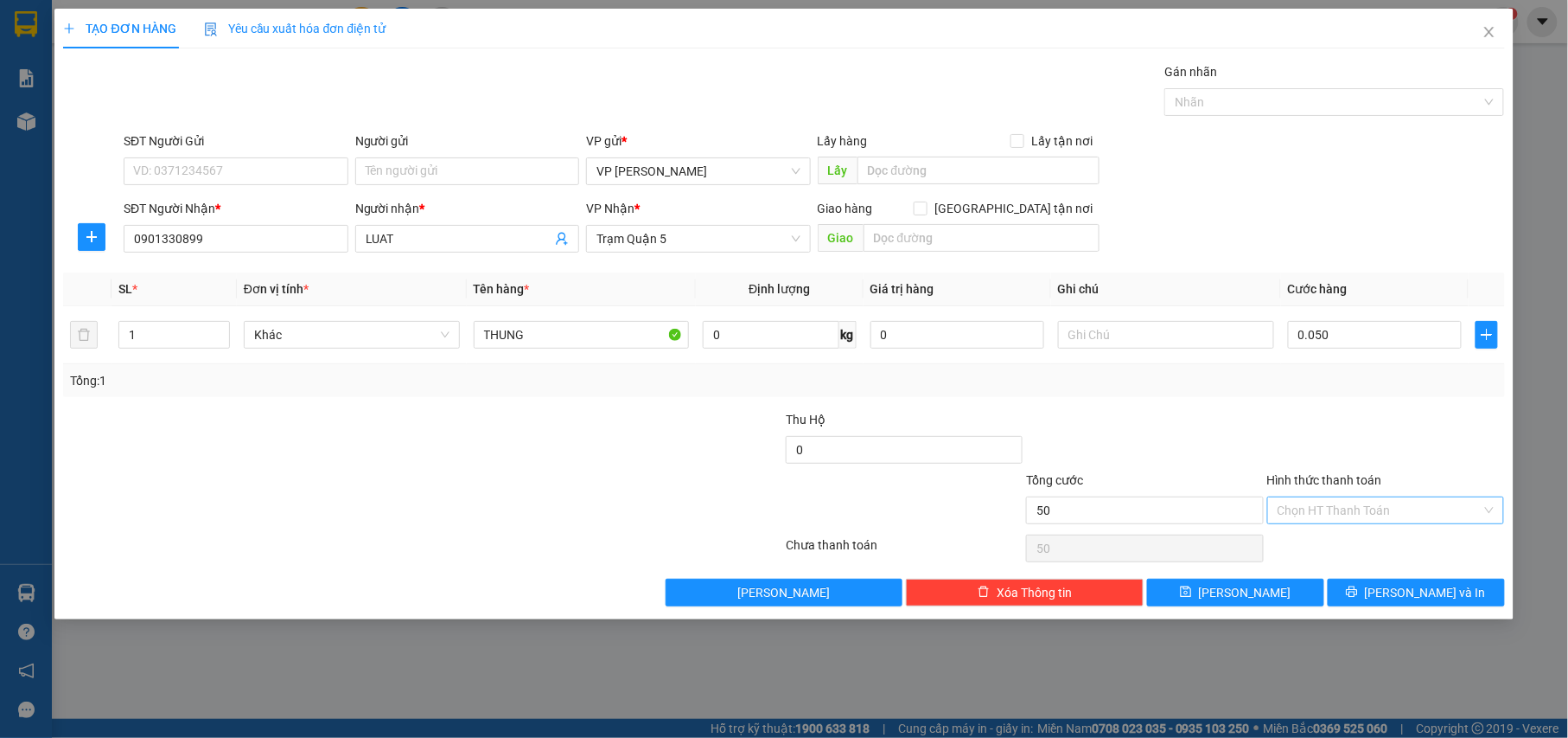
type input "50.000"
click at [1336, 547] on div "Tại văn phòng" at bounding box center [1387, 547] width 217 height 19
type input "0"
click at [1374, 581] on button "[PERSON_NAME] và In" at bounding box center [1416, 592] width 177 height 28
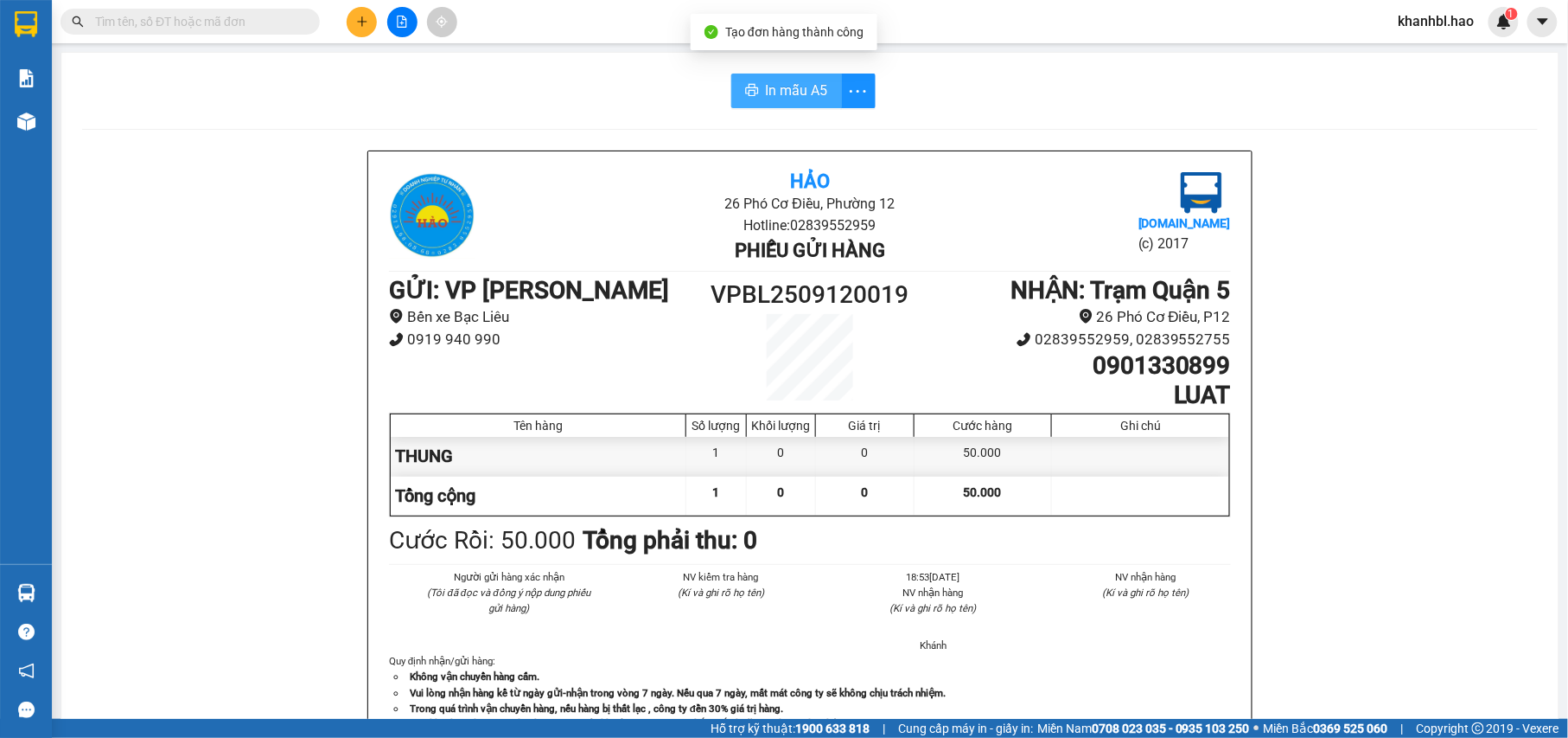
drag, startPoint x: 783, startPoint y: 87, endPoint x: 829, endPoint y: 115, distance: 53.9
click at [785, 87] on span "In mẫu A5" at bounding box center [797, 90] width 62 height 21
click at [364, 25] on icon "plus" at bounding box center [362, 21] width 12 height 12
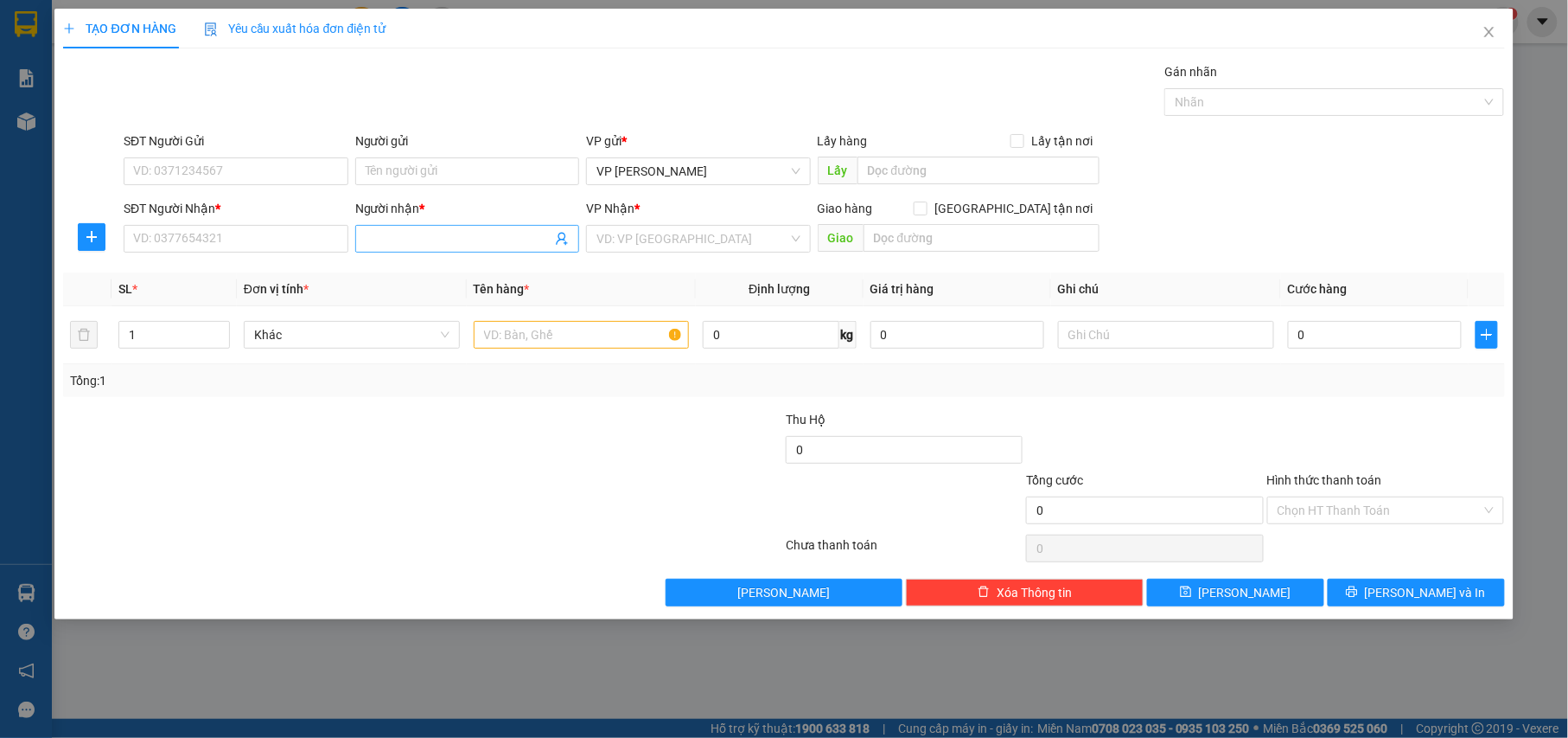
click at [418, 235] on input "Người nhận *" at bounding box center [459, 238] width 187 height 19
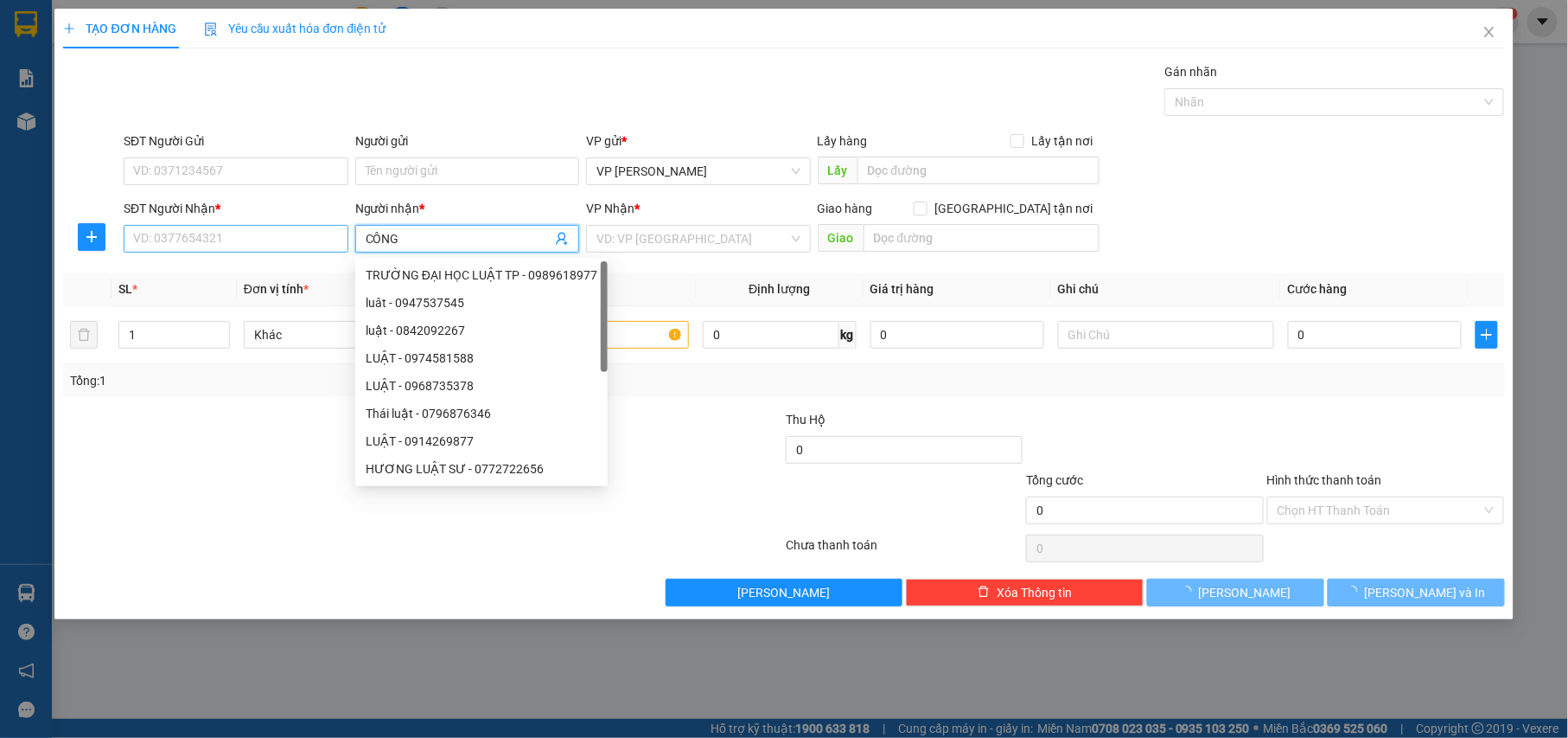
type input "CÔNG"
click at [322, 228] on input "SĐT Người Nhận *" at bounding box center [236, 239] width 225 height 28
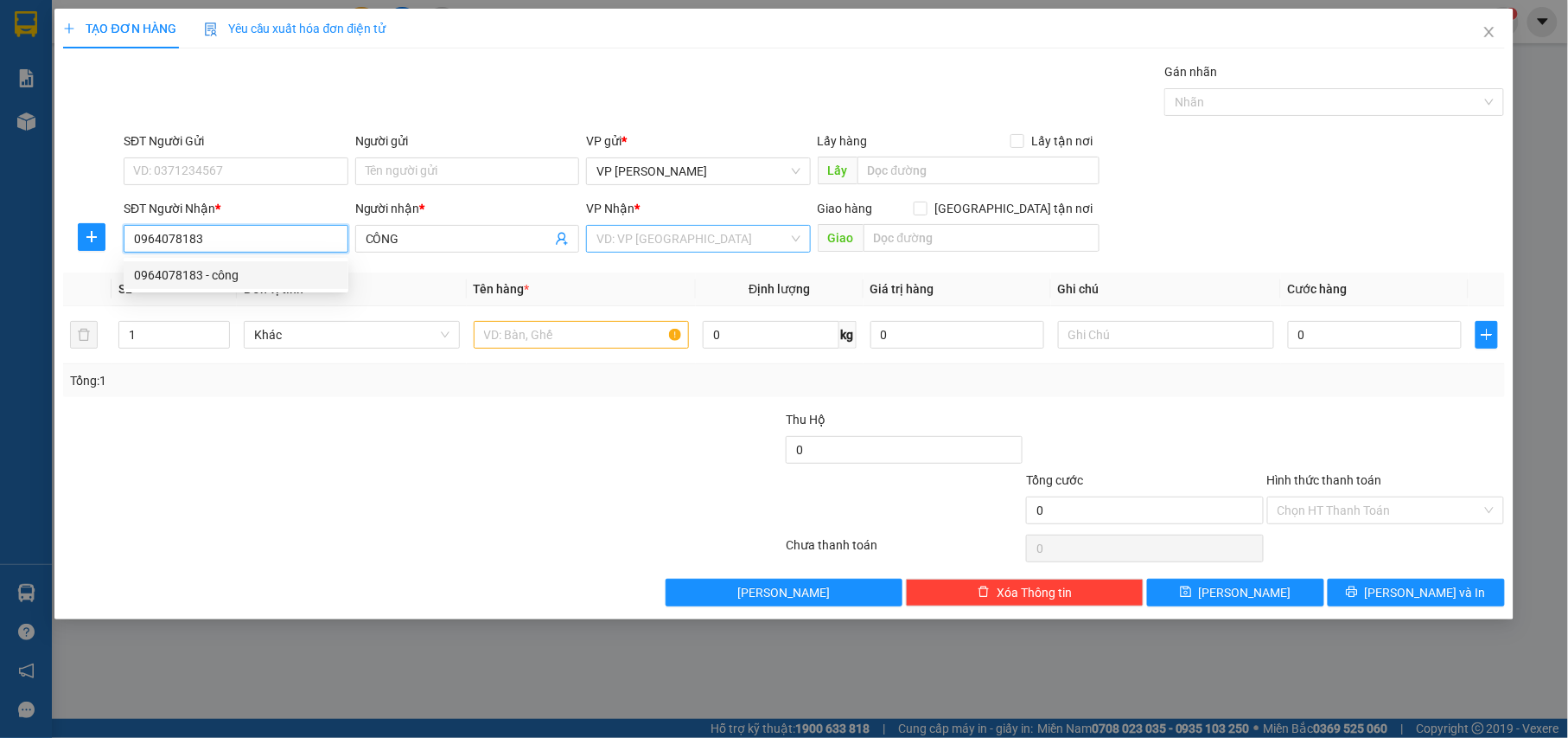
type input "0964078183"
click at [669, 233] on input "search" at bounding box center [692, 239] width 192 height 26
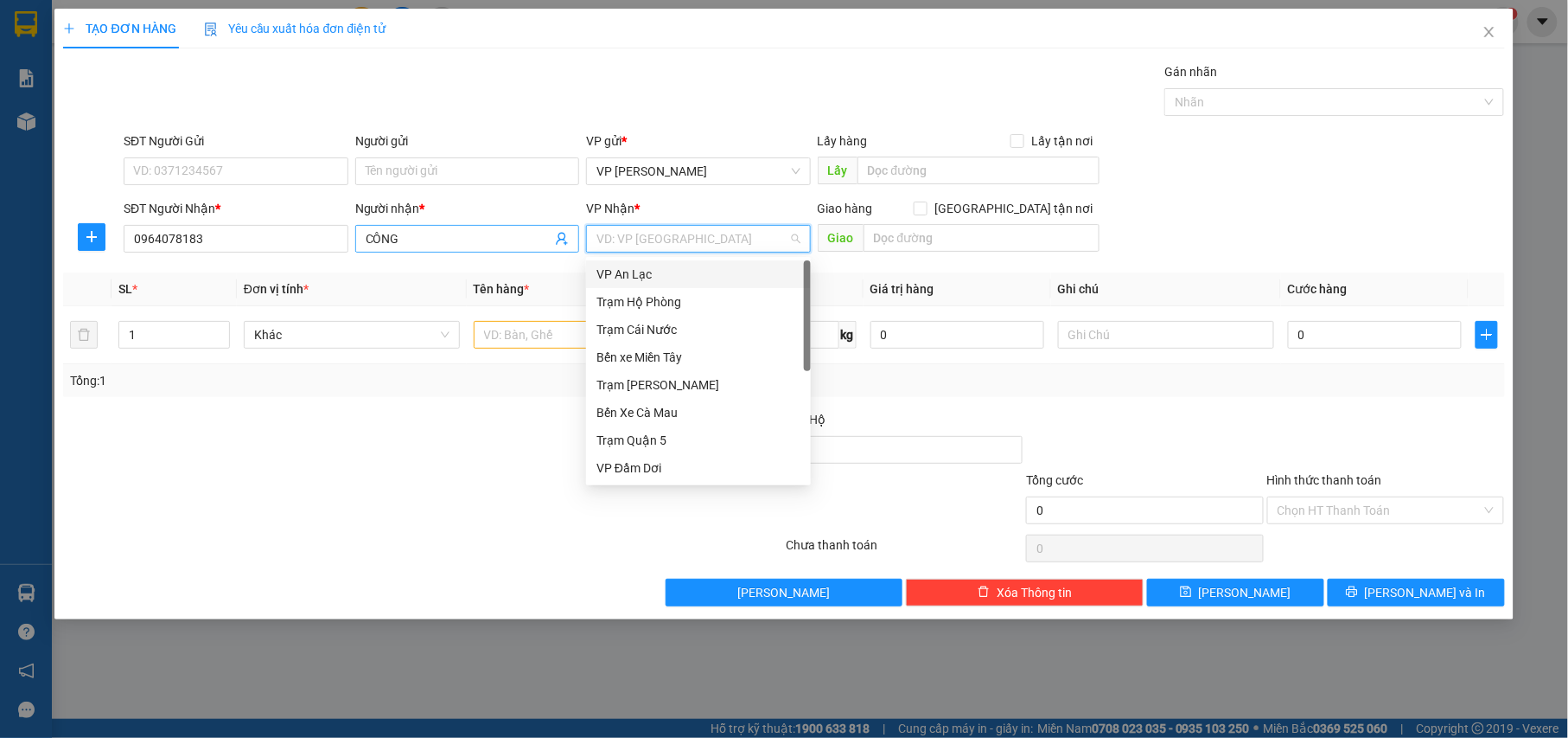
drag, startPoint x: 431, startPoint y: 239, endPoint x: 328, endPoint y: 229, distance: 103.5
click at [430, 239] on input "CÔNG" at bounding box center [459, 238] width 187 height 19
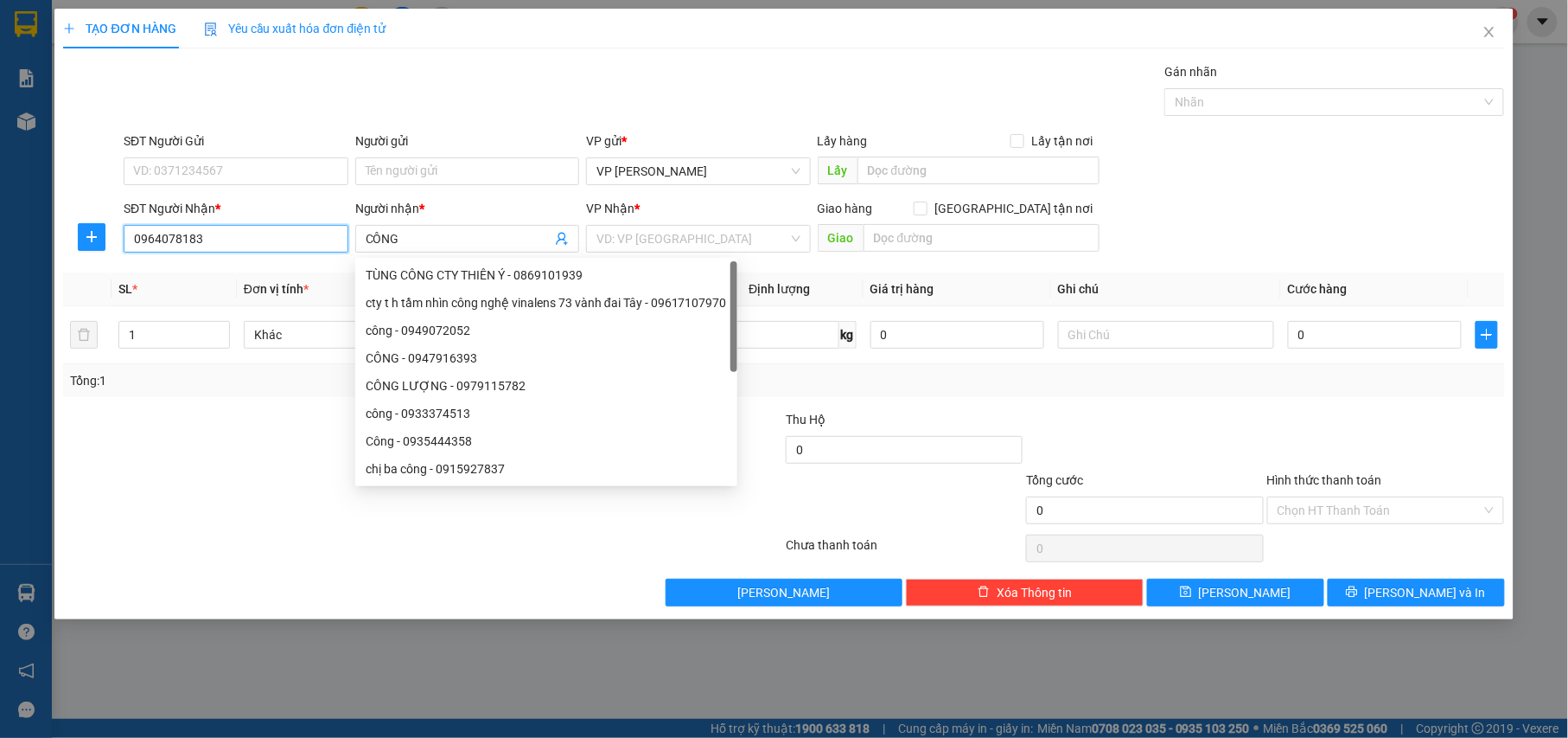
click at [295, 229] on input "0964078183" at bounding box center [236, 239] width 225 height 28
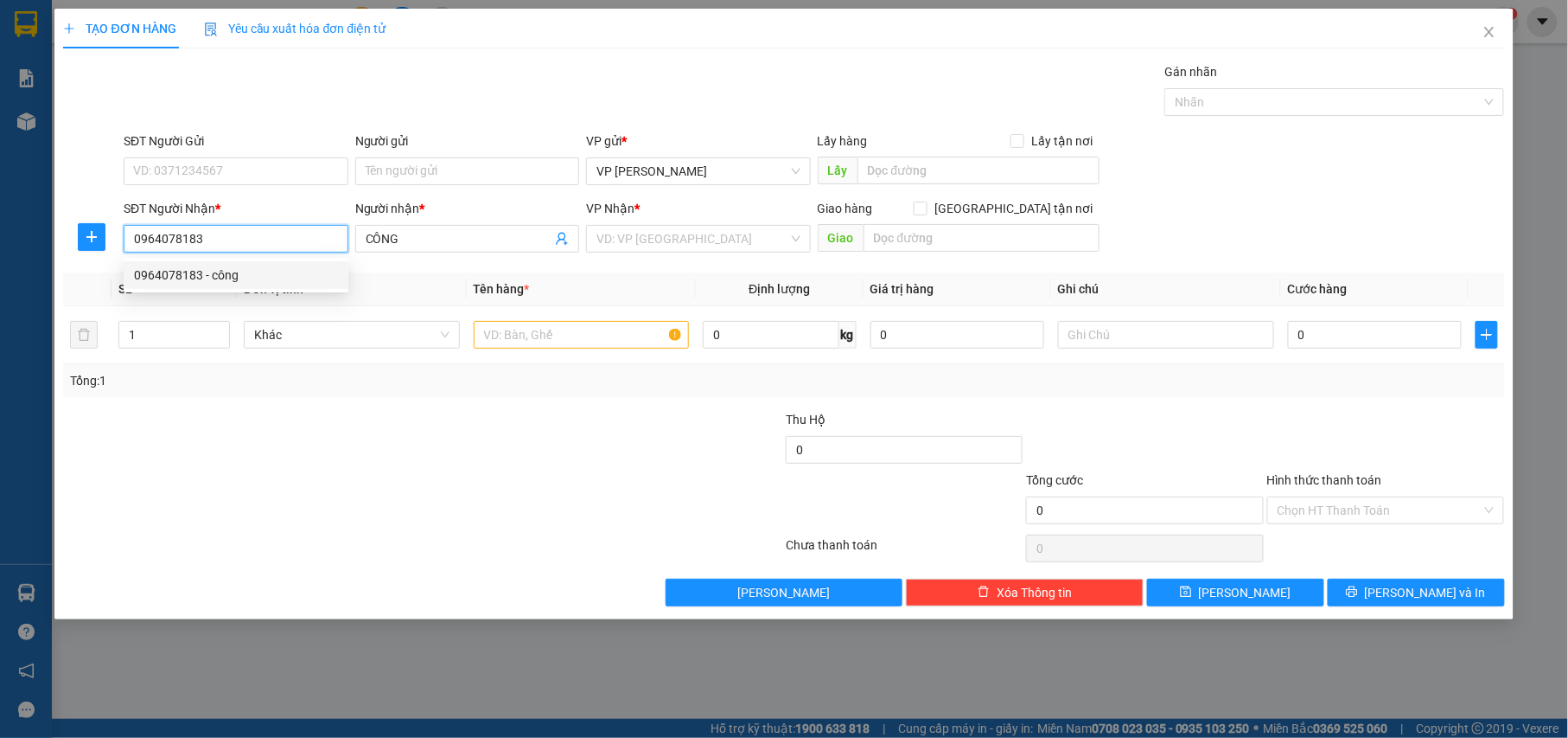
drag, startPoint x: 219, startPoint y: 272, endPoint x: 730, endPoint y: 405, distance: 528.0
click at [222, 272] on div "0964078183 - công" at bounding box center [236, 274] width 204 height 19
type input "công"
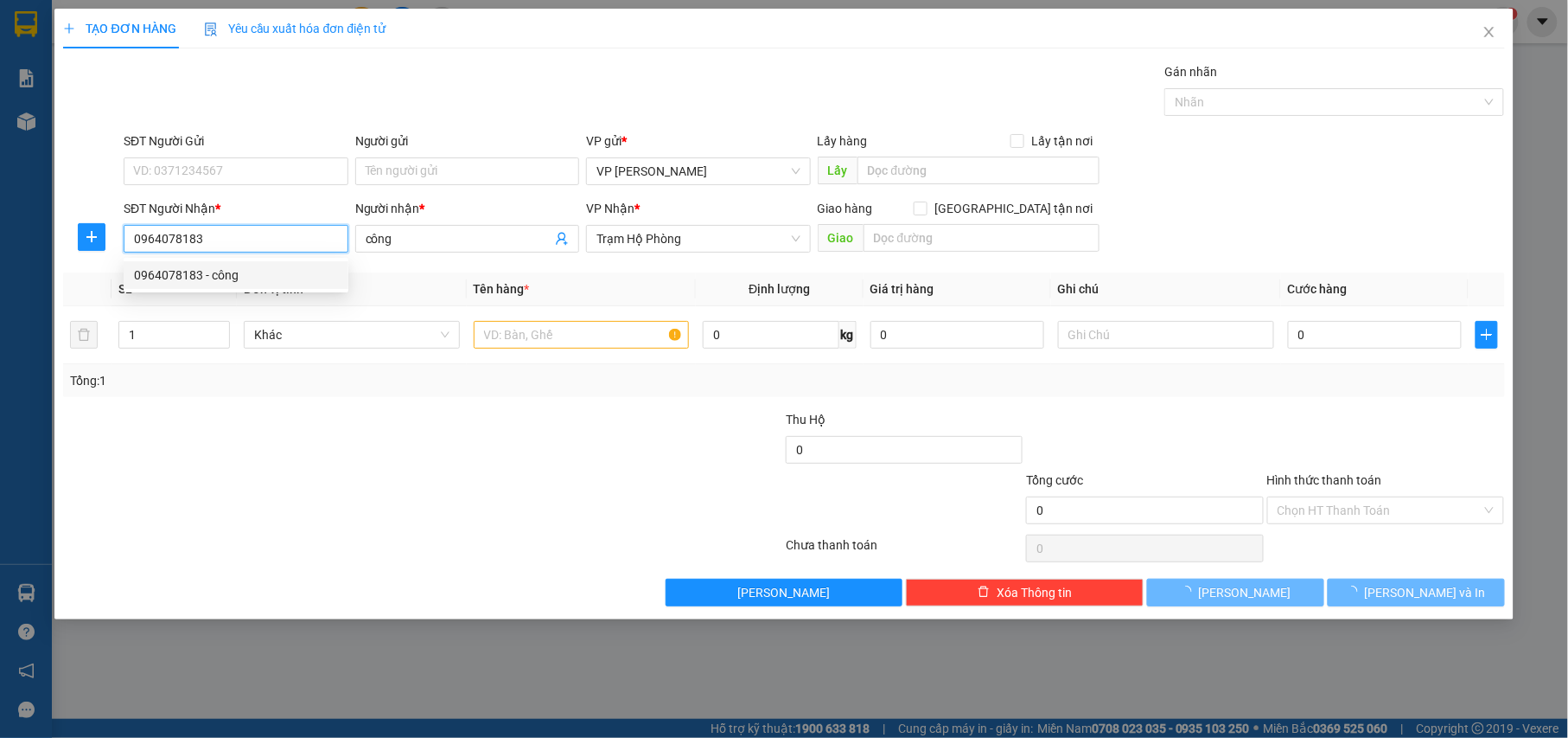
type input "30.000"
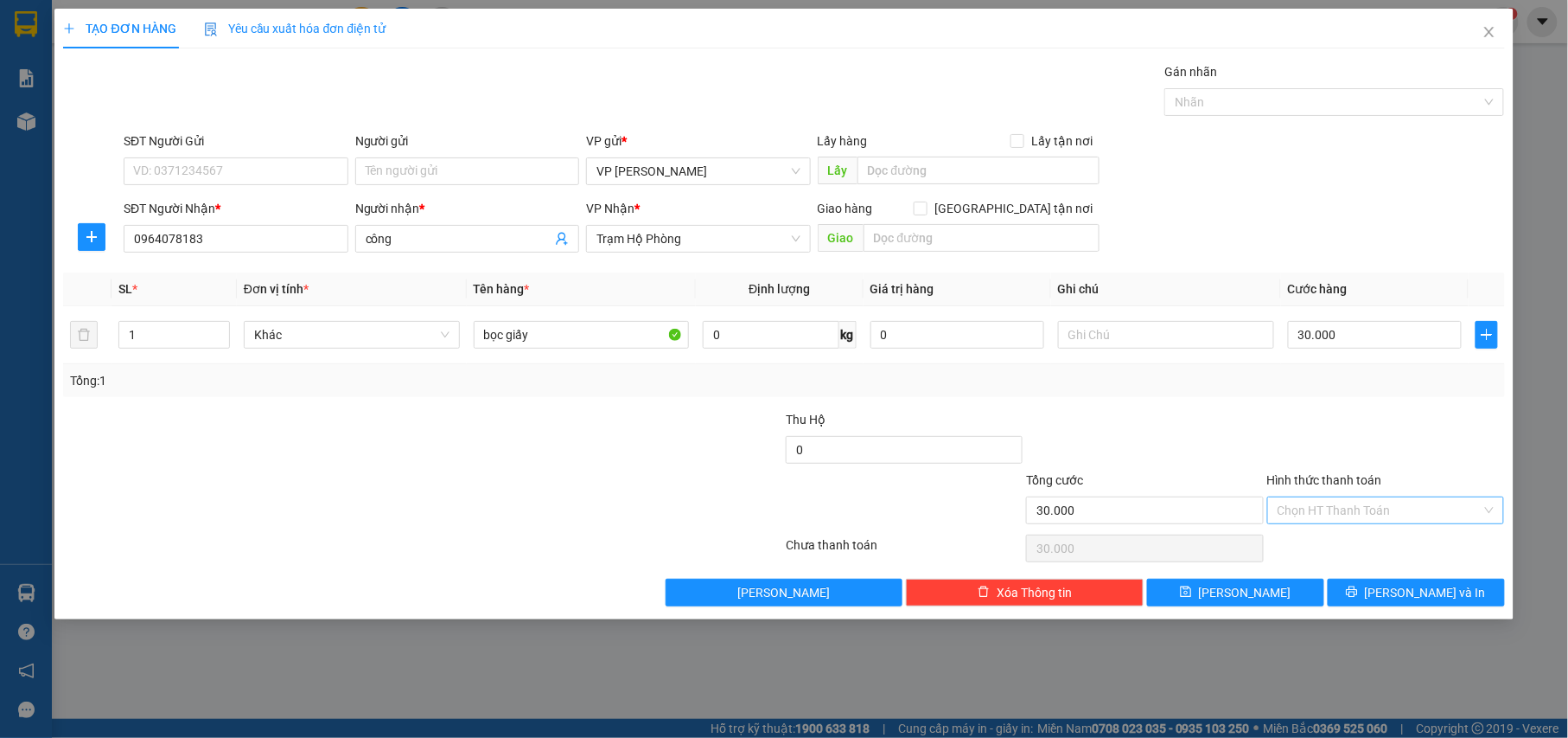
drag, startPoint x: 1390, startPoint y: 512, endPoint x: 1338, endPoint y: 524, distance: 53.4
click at [1384, 510] on input "Hình thức thanh toán" at bounding box center [1380, 509] width 205 height 26
click at [1333, 538] on div "Tại văn phòng" at bounding box center [1387, 547] width 217 height 19
type input "0"
click at [1364, 585] on button "[PERSON_NAME] và In" at bounding box center [1416, 592] width 177 height 28
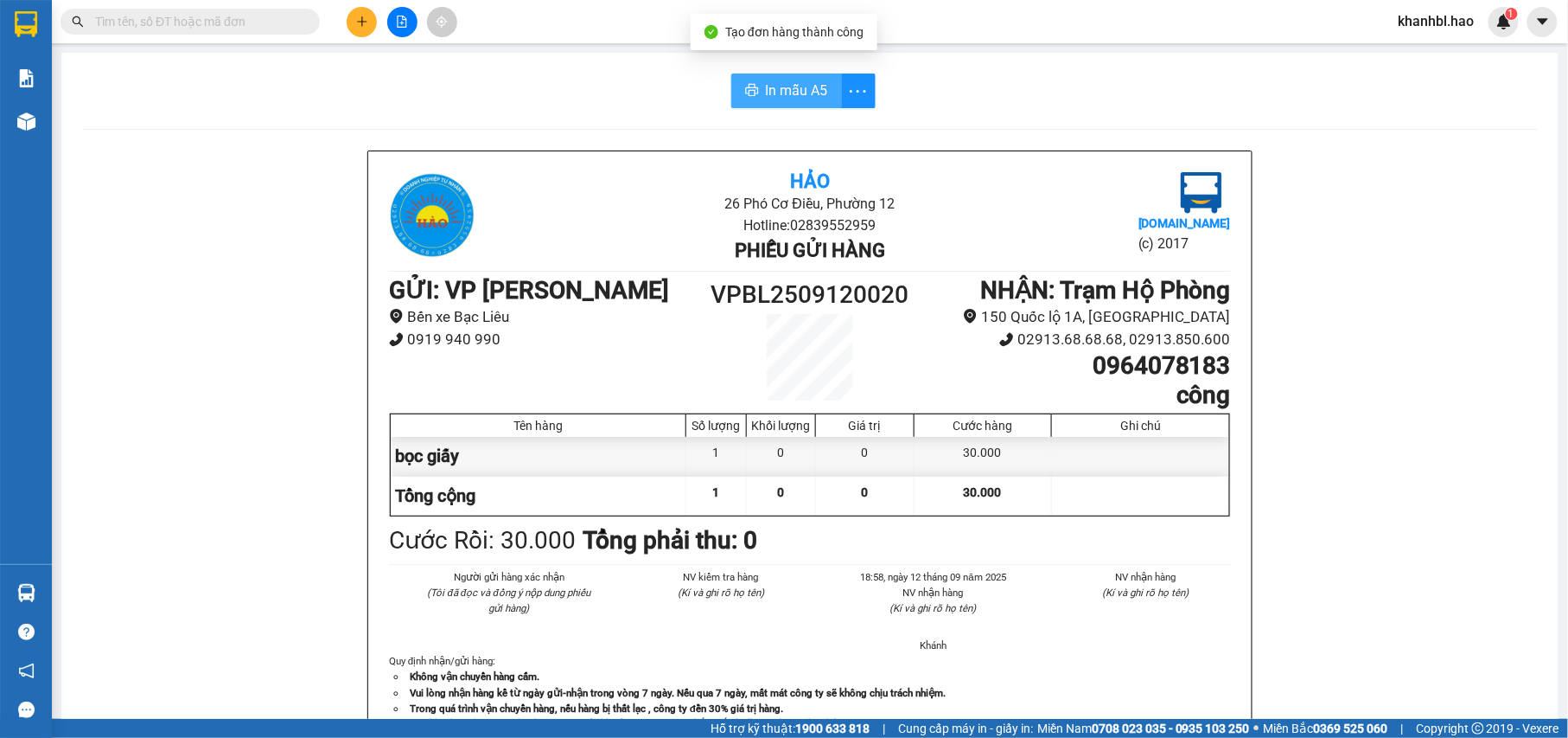
click at [793, 85] on span "In mẫu A5" at bounding box center [797, 90] width 62 height 21
